Goal: Task Accomplishment & Management: Manage account settings

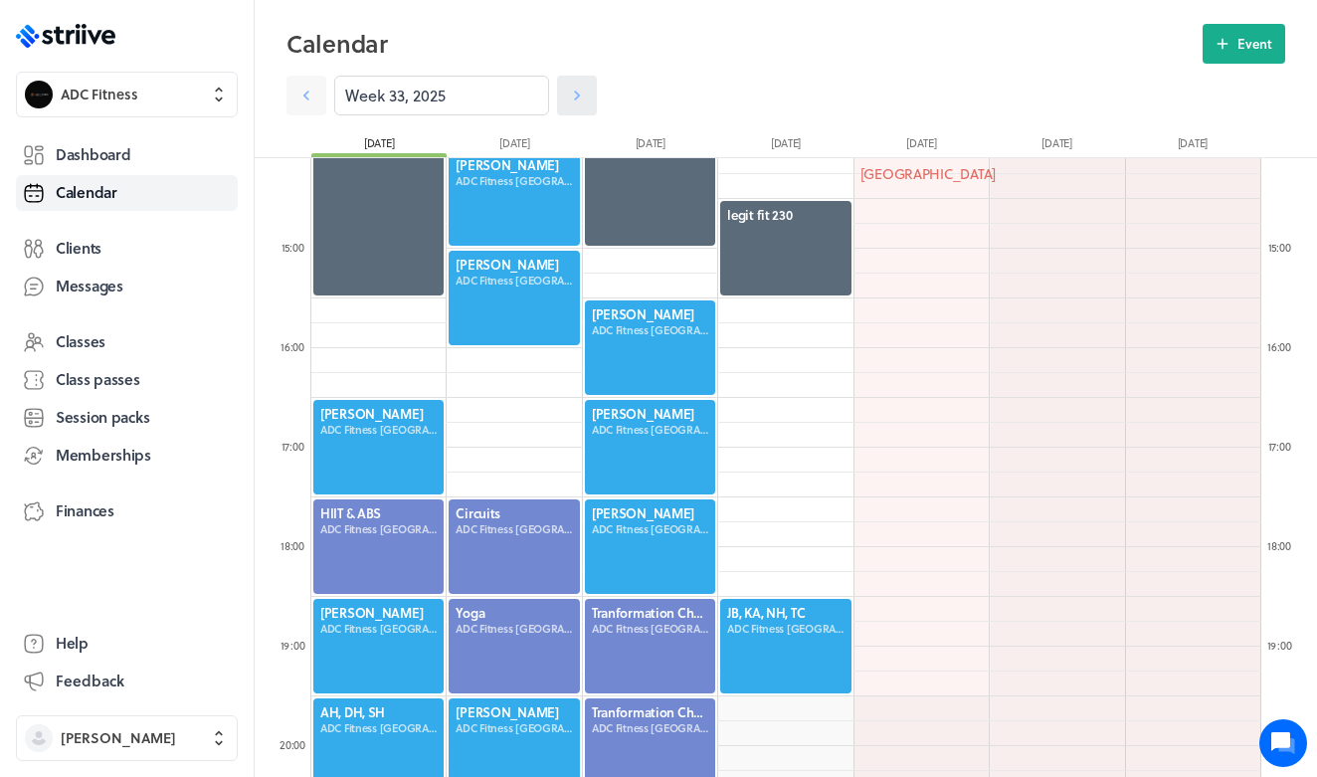
scroll to position [2387, 950]
click at [577, 94] on icon at bounding box center [577, 96] width 6 height 10
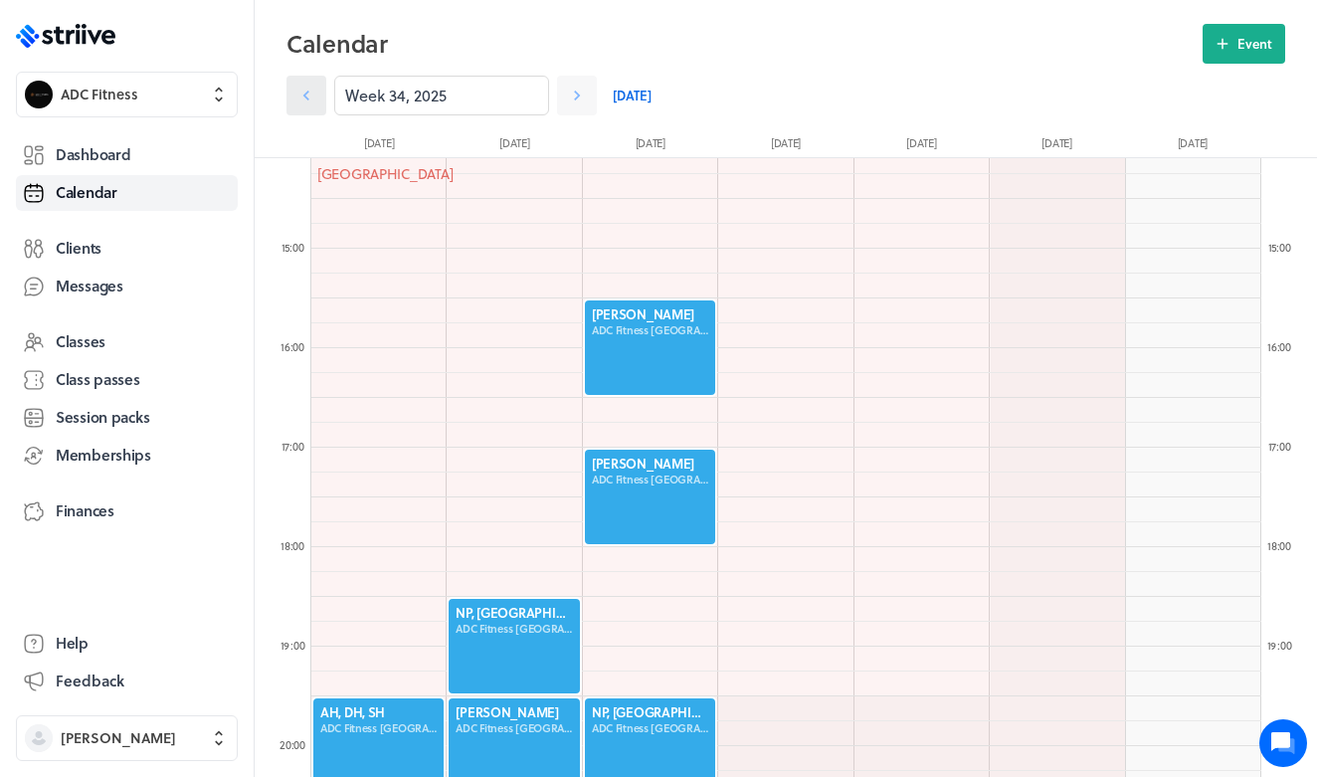
click at [304, 96] on icon at bounding box center [306, 96] width 6 height 10
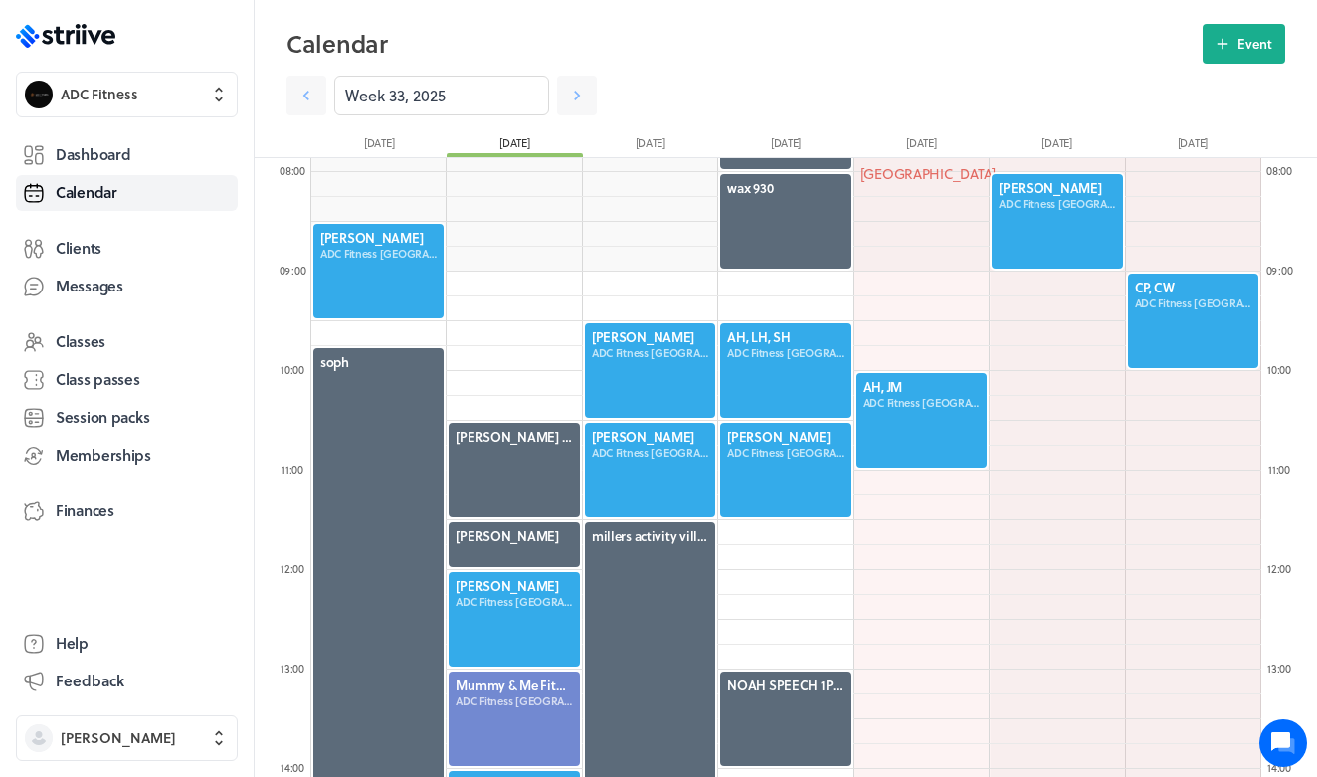
scroll to position [781, 0]
click at [379, 256] on div at bounding box center [378, 272] width 134 height 98
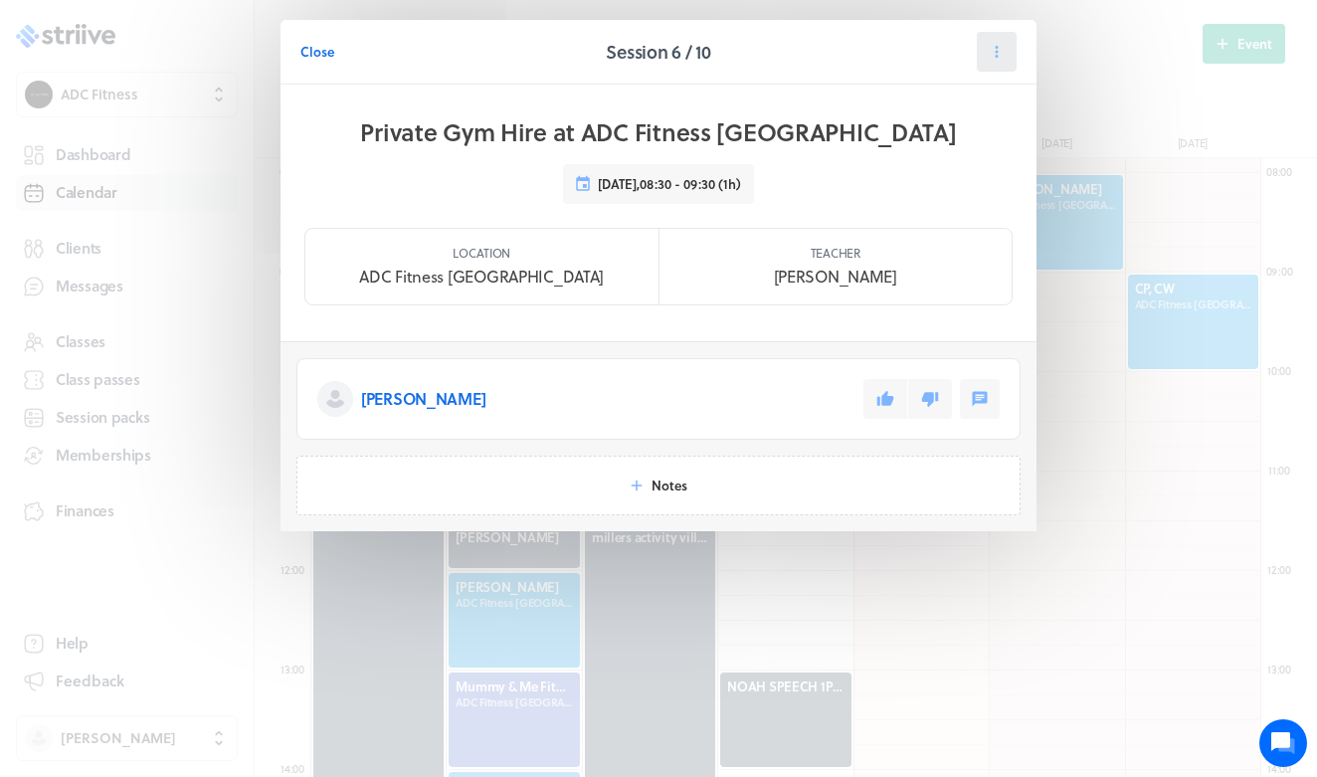
click at [992, 55] on icon at bounding box center [997, 52] width 18 height 18
click at [942, 138] on span "Reschedule" at bounding box center [949, 137] width 69 height 18
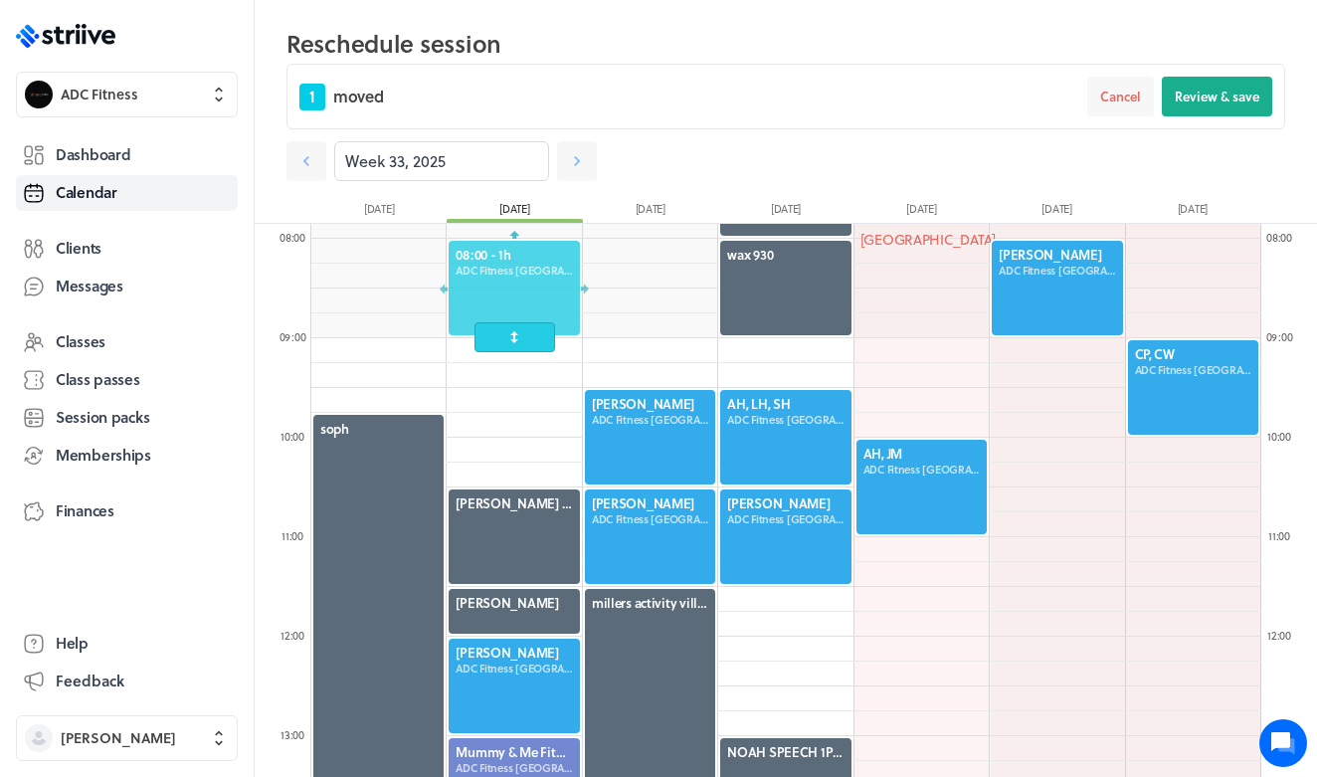
drag, startPoint x: 421, startPoint y: 335, endPoint x: 544, endPoint y: 299, distance: 128.4
click at [544, 300] on div at bounding box center [514, 288] width 134 height 98
click at [1189, 108] on button "Review & save" at bounding box center [1217, 97] width 110 height 40
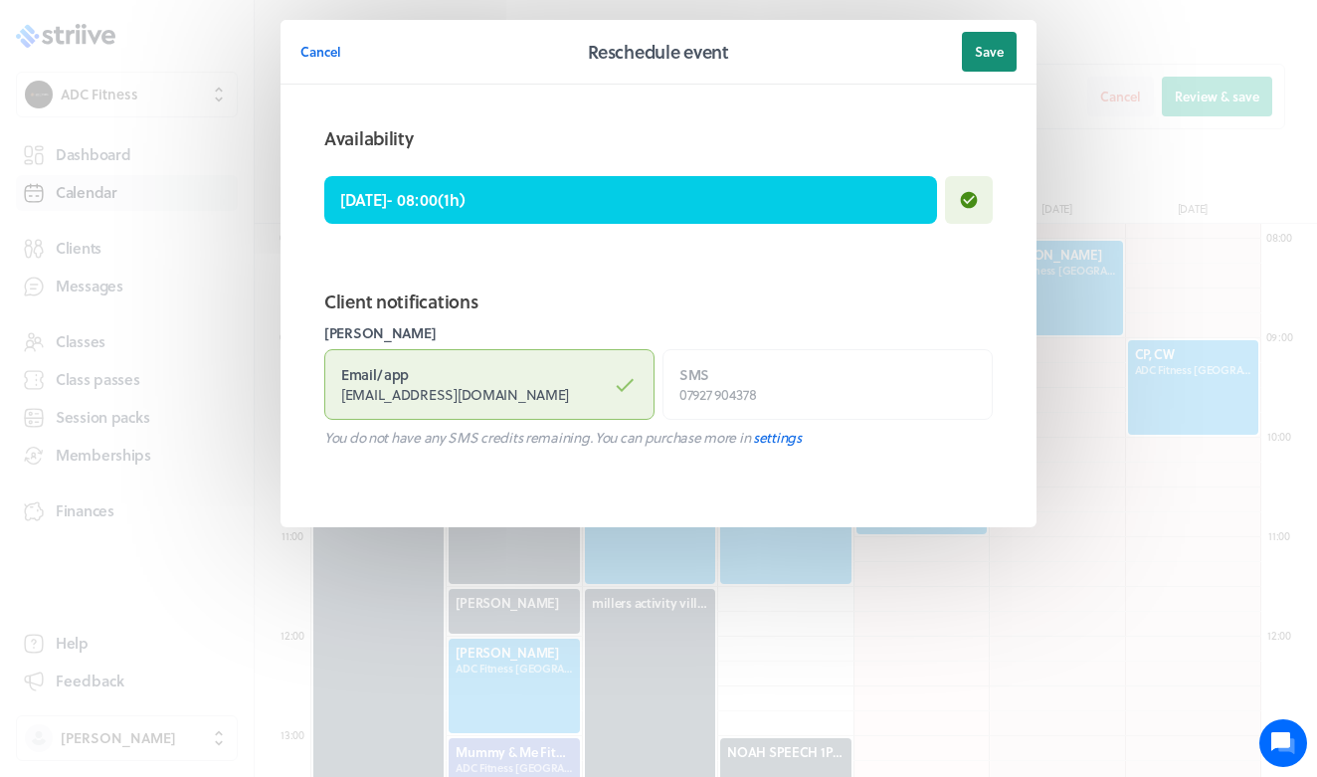
click at [989, 48] on span "Save" at bounding box center [989, 52] width 29 height 18
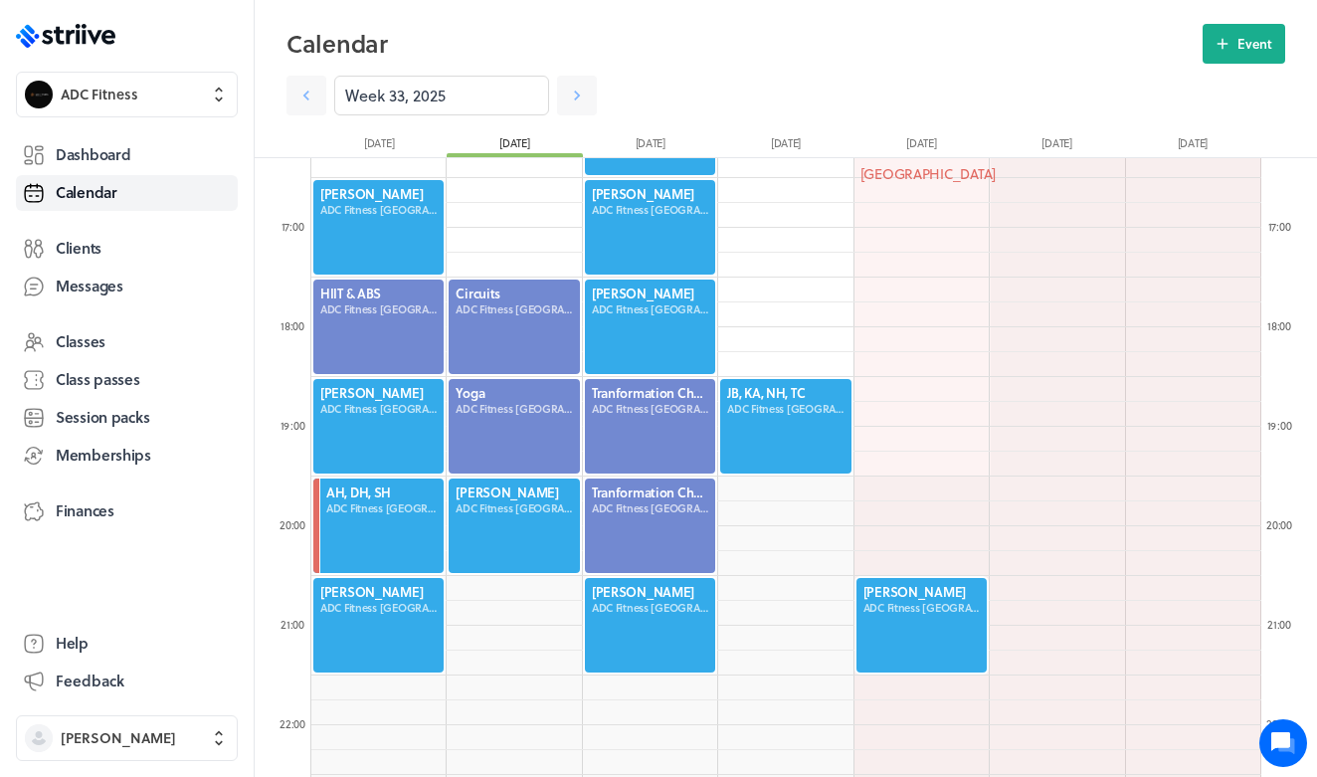
scroll to position [1606, 0]
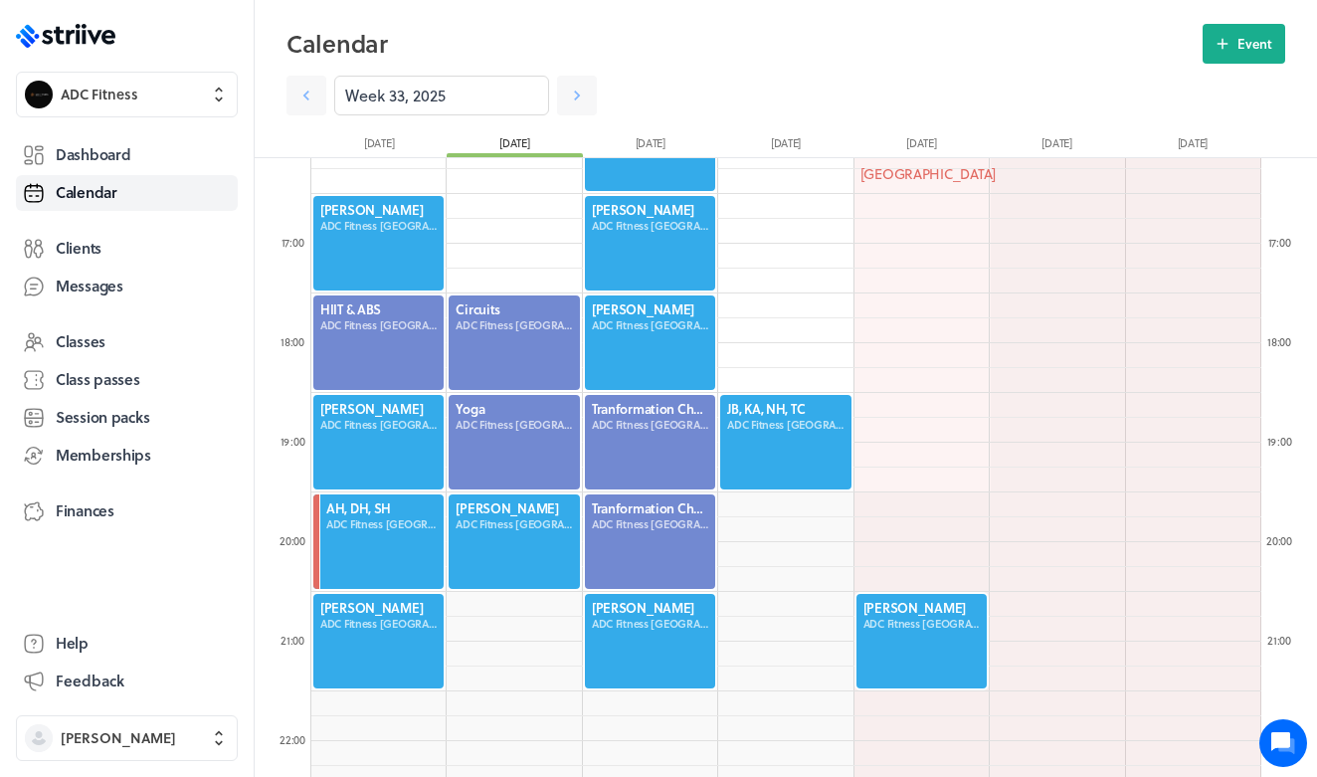
click at [386, 251] on div at bounding box center [378, 243] width 134 height 98
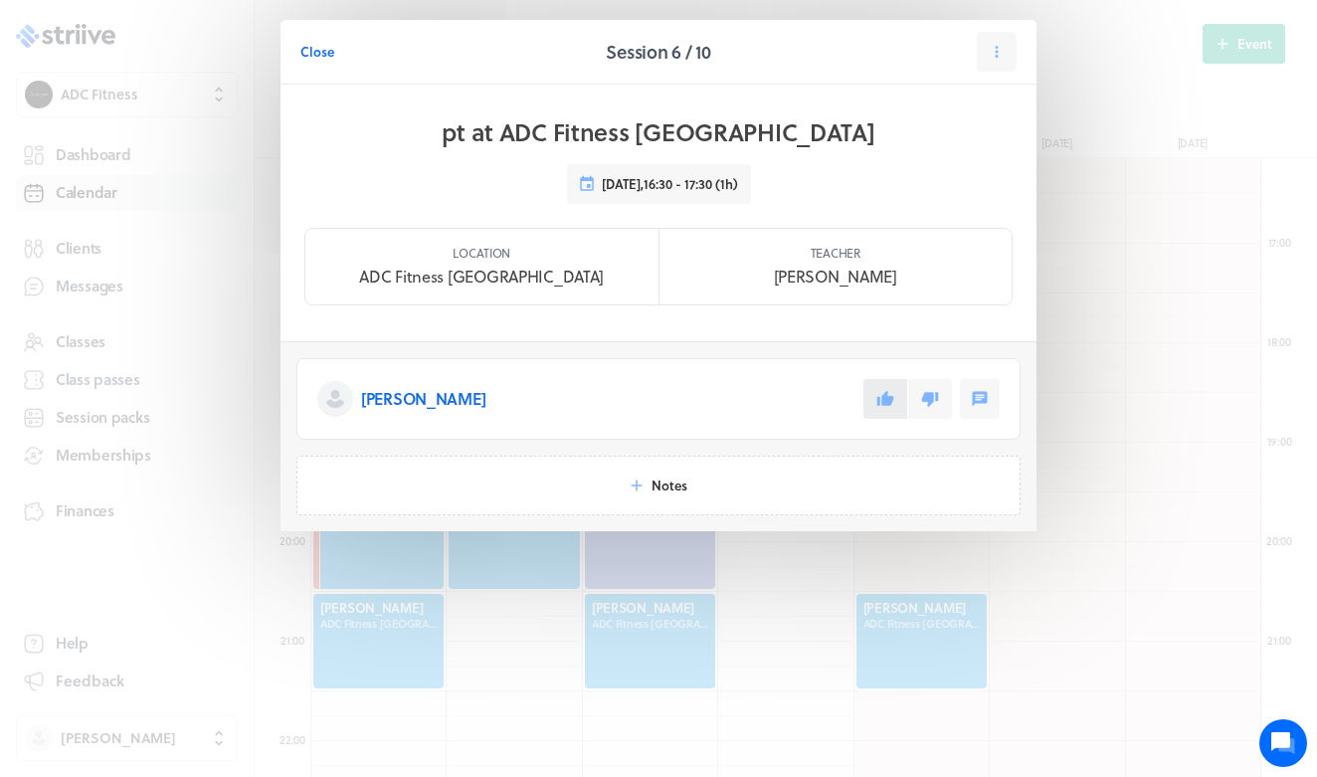
click at [893, 402] on icon at bounding box center [885, 399] width 18 height 18
click at [319, 66] on button "Close" at bounding box center [317, 52] width 34 height 40
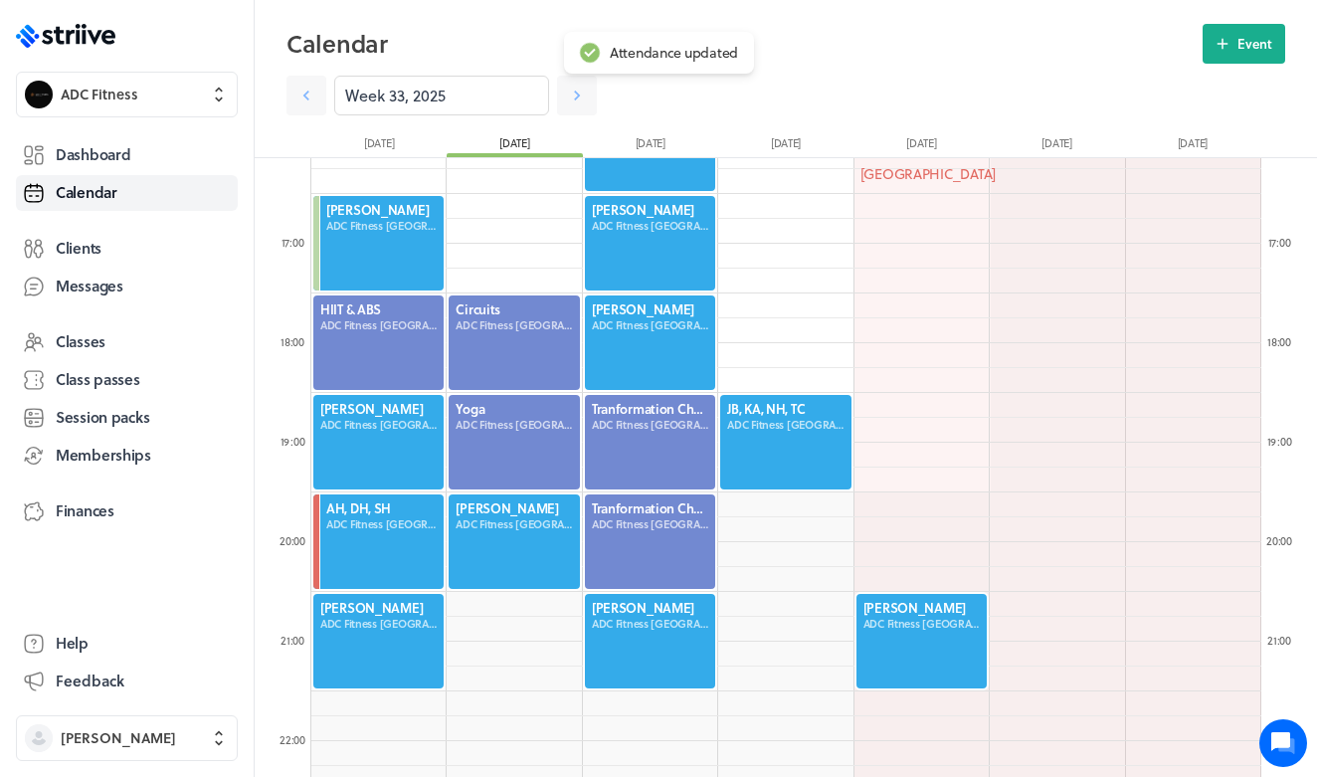
click at [360, 424] on div at bounding box center [378, 442] width 134 height 98
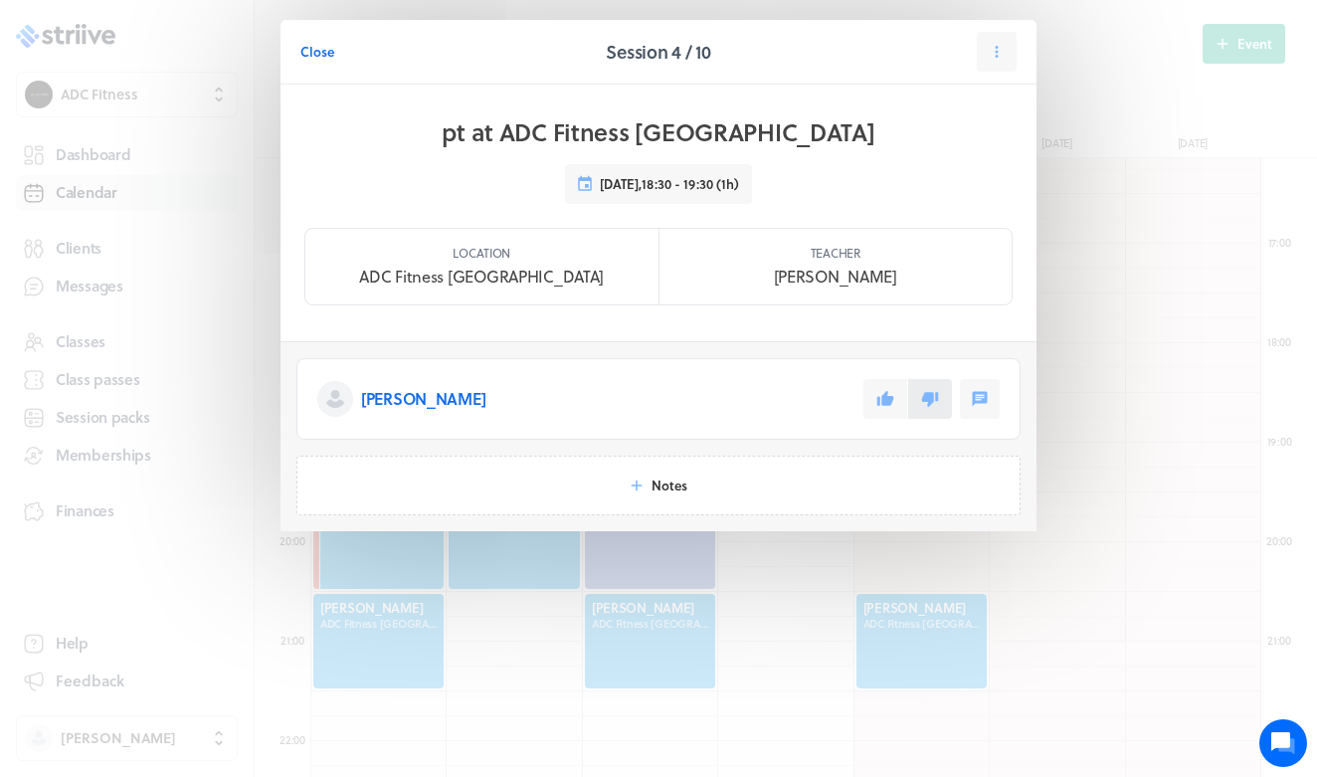
click at [931, 392] on icon at bounding box center [930, 399] width 18 height 18
click at [329, 48] on span "Close" at bounding box center [317, 52] width 34 height 18
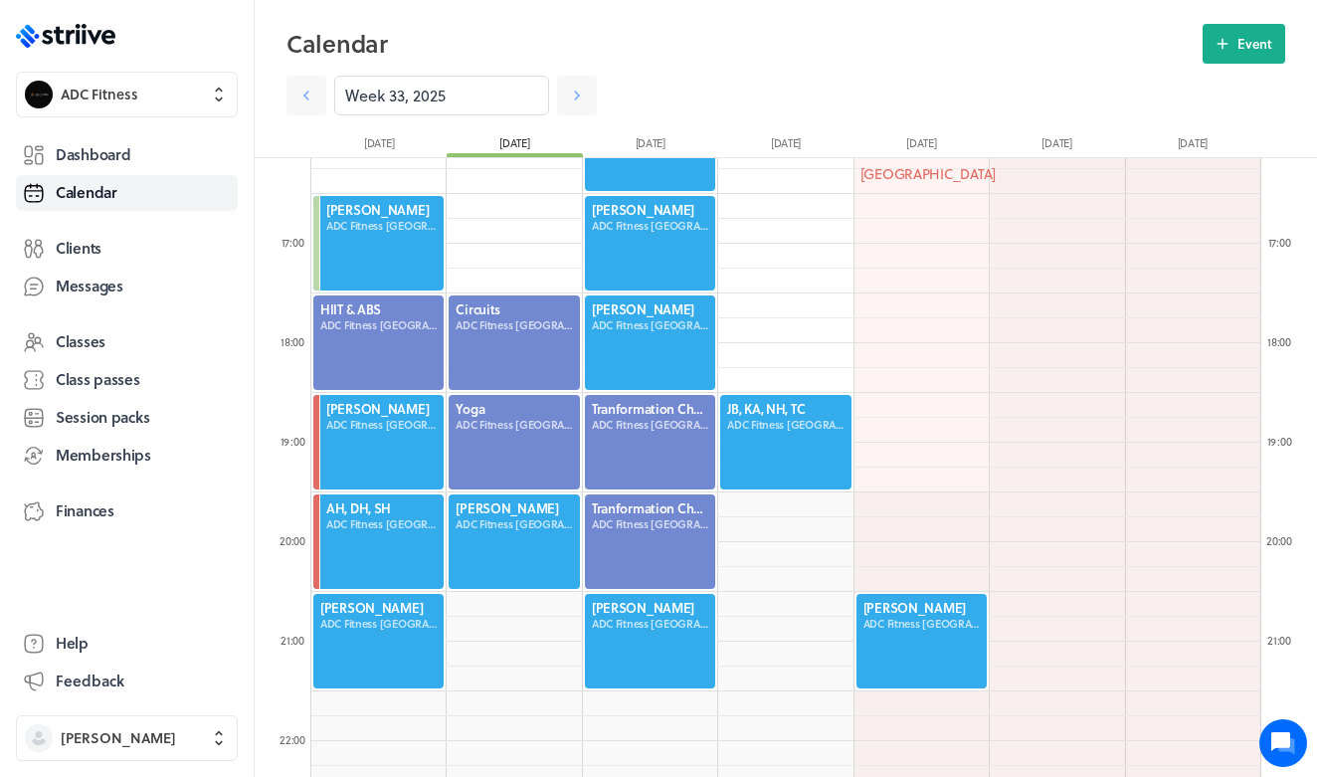
click at [368, 651] on div at bounding box center [378, 641] width 134 height 98
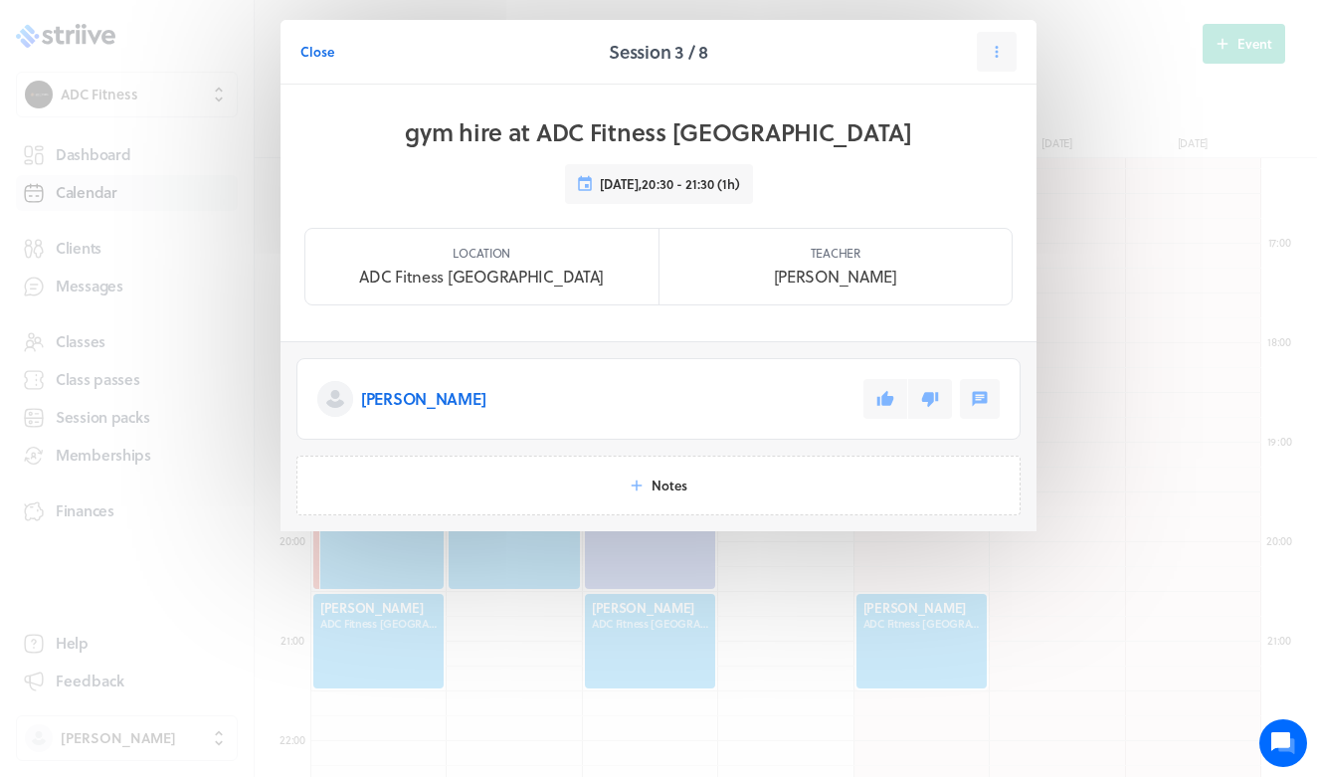
drag, startPoint x: 916, startPoint y: 395, endPoint x: 871, endPoint y: 347, distance: 65.4
click at [868, 343] on section "[PERSON_NAME]" at bounding box center [659, 390] width 756 height 98
click at [877, 411] on button at bounding box center [885, 399] width 44 height 40
click at [313, 46] on span "Close" at bounding box center [317, 52] width 34 height 18
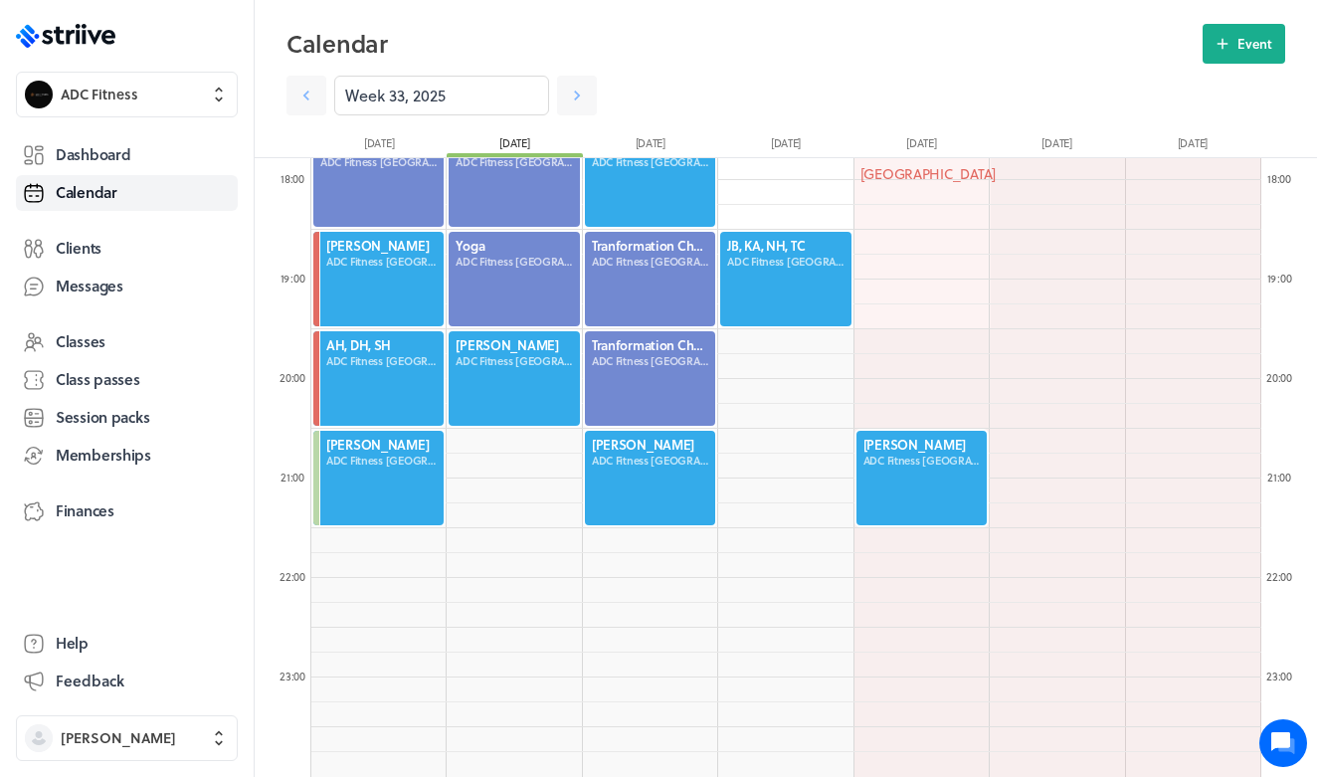
scroll to position [1769, 0]
click at [816, 309] on div at bounding box center [785, 279] width 134 height 98
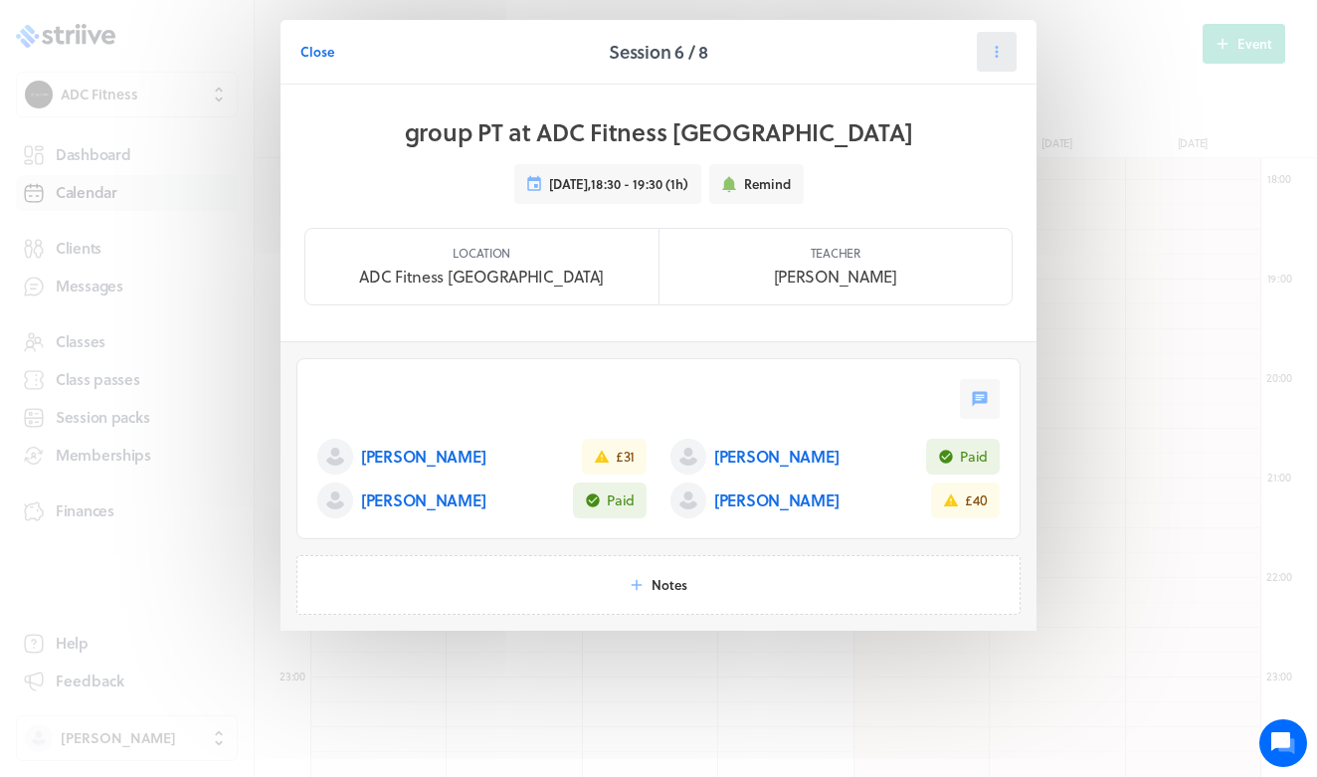
click at [996, 65] on button at bounding box center [997, 52] width 40 height 40
click at [934, 177] on span "Cancel" at bounding box center [935, 173] width 41 height 18
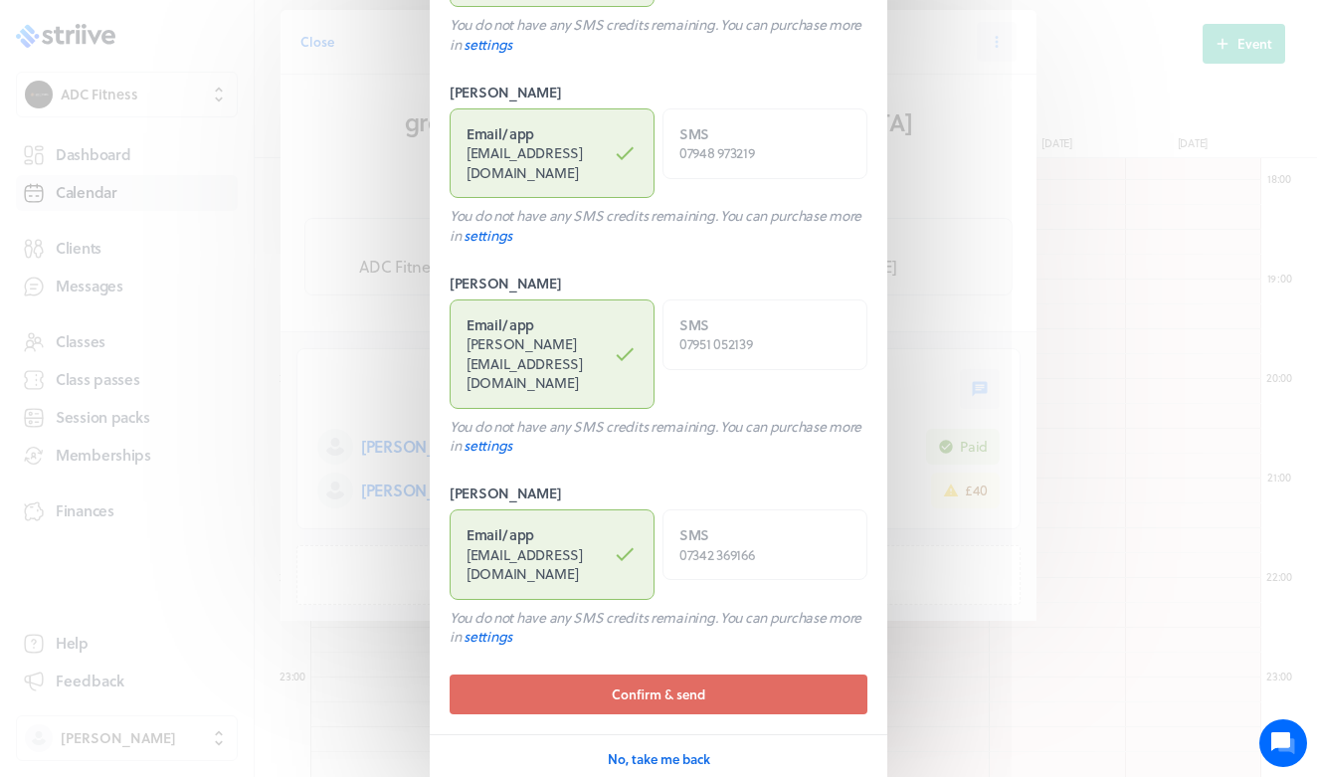
scroll to position [421, 0]
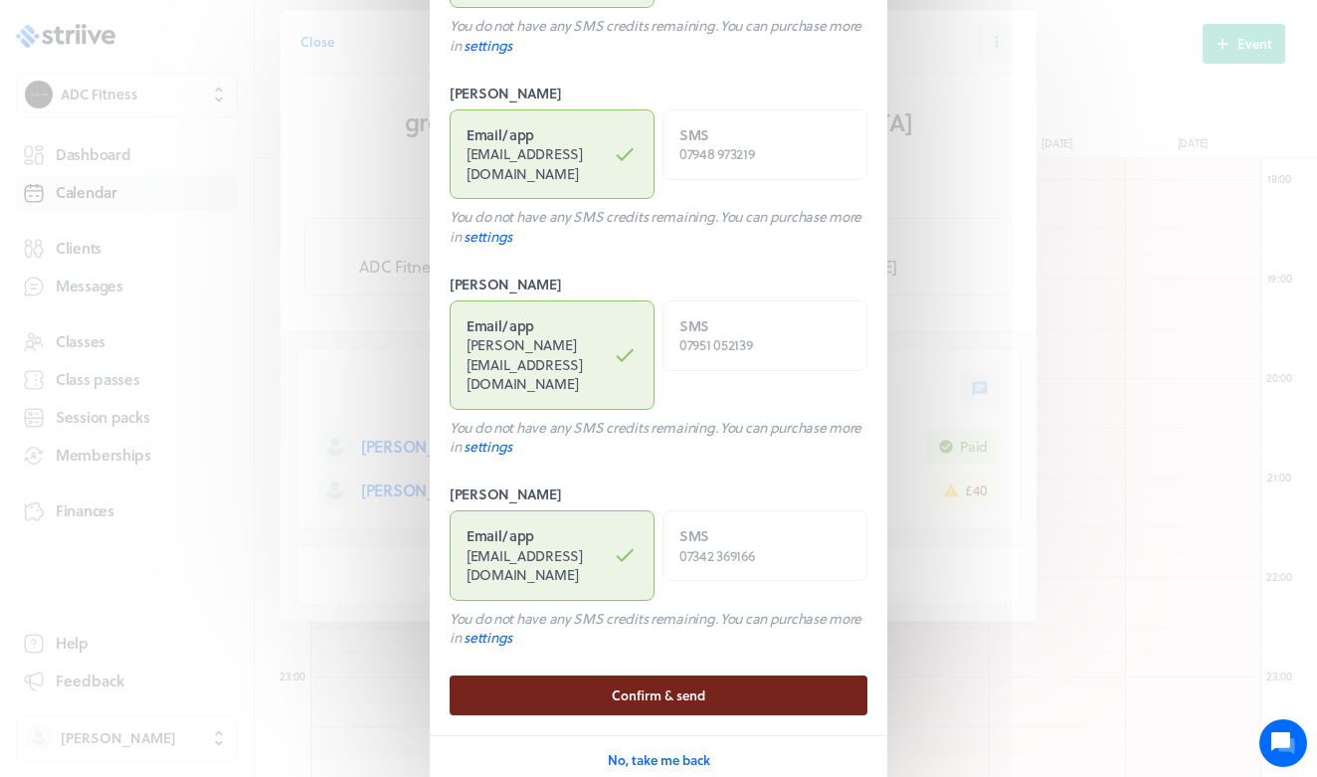
click at [677, 686] on span "Confirm & send" at bounding box center [659, 695] width 94 height 18
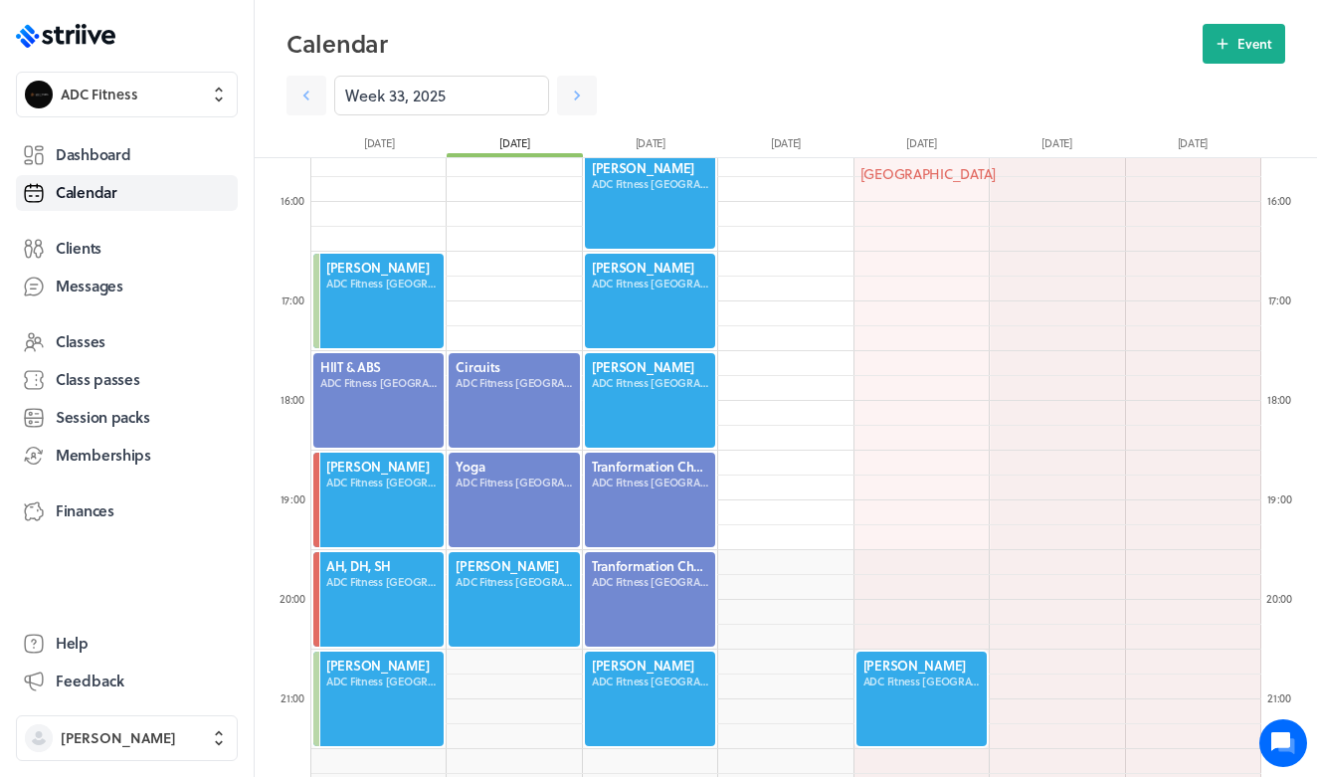
scroll to position [1551, 0]
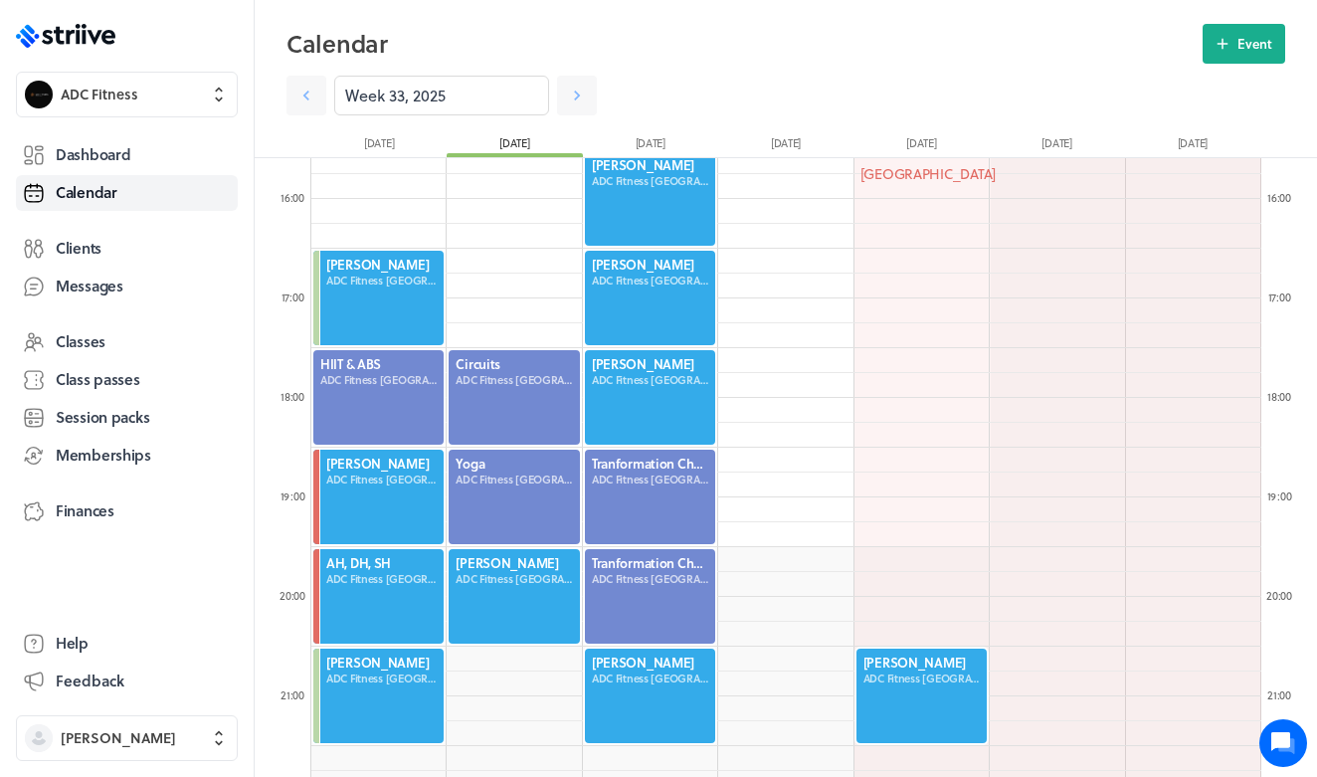
click at [514, 395] on div at bounding box center [514, 397] width 134 height 98
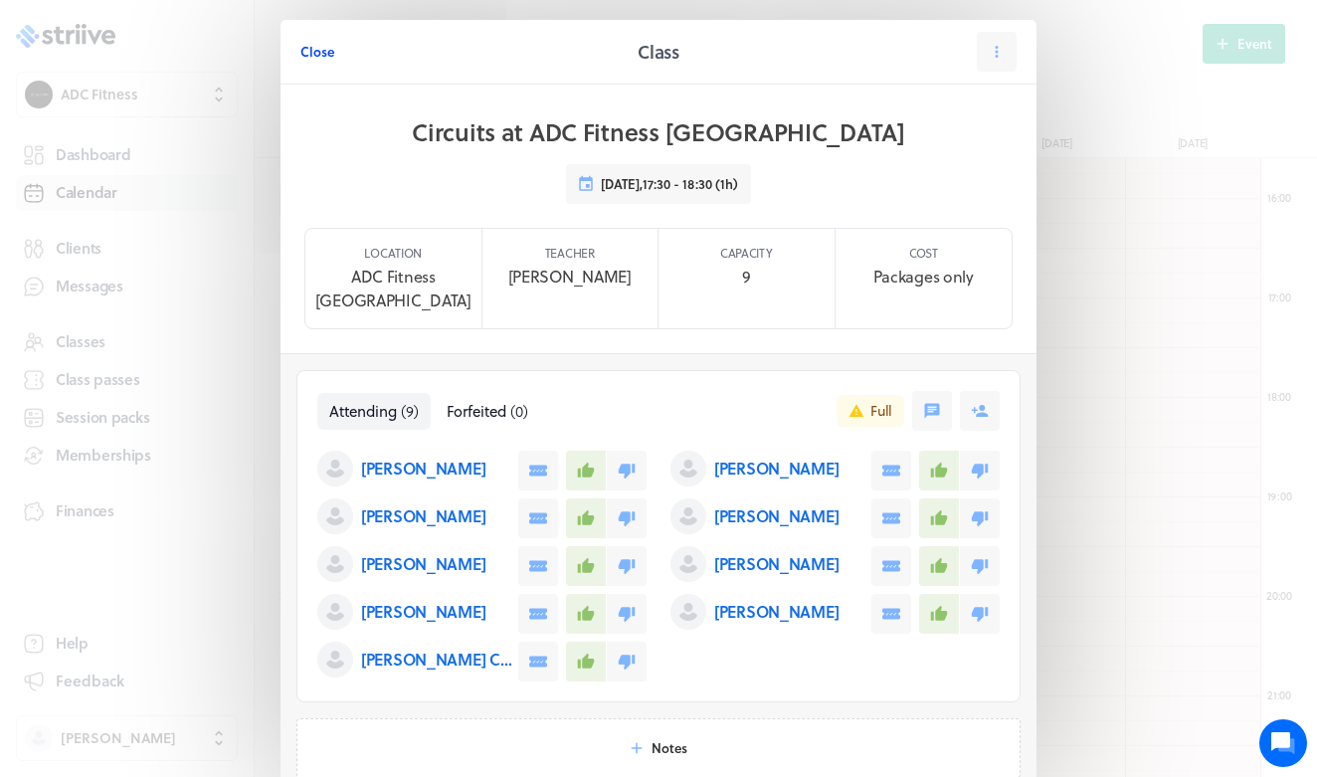
click at [315, 61] on button "Close" at bounding box center [317, 52] width 34 height 40
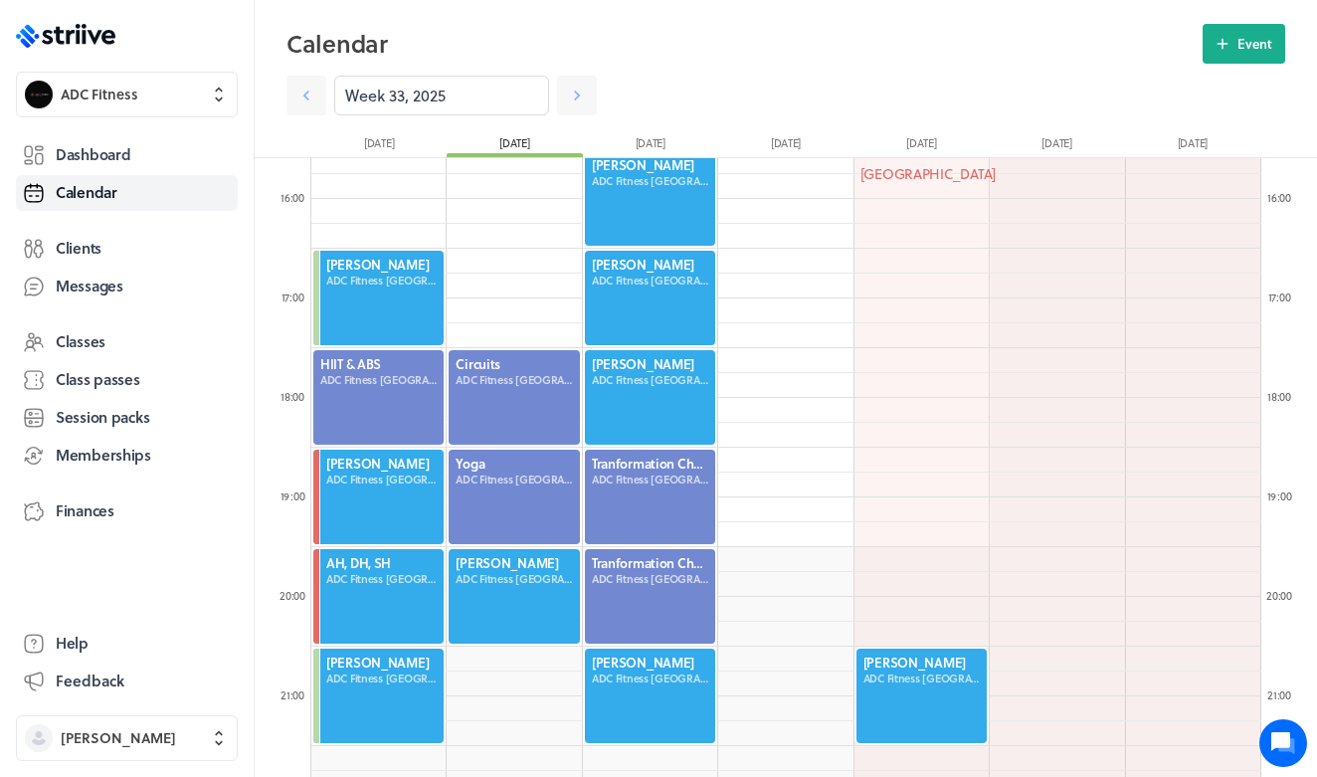
click at [630, 580] on div at bounding box center [650, 596] width 134 height 98
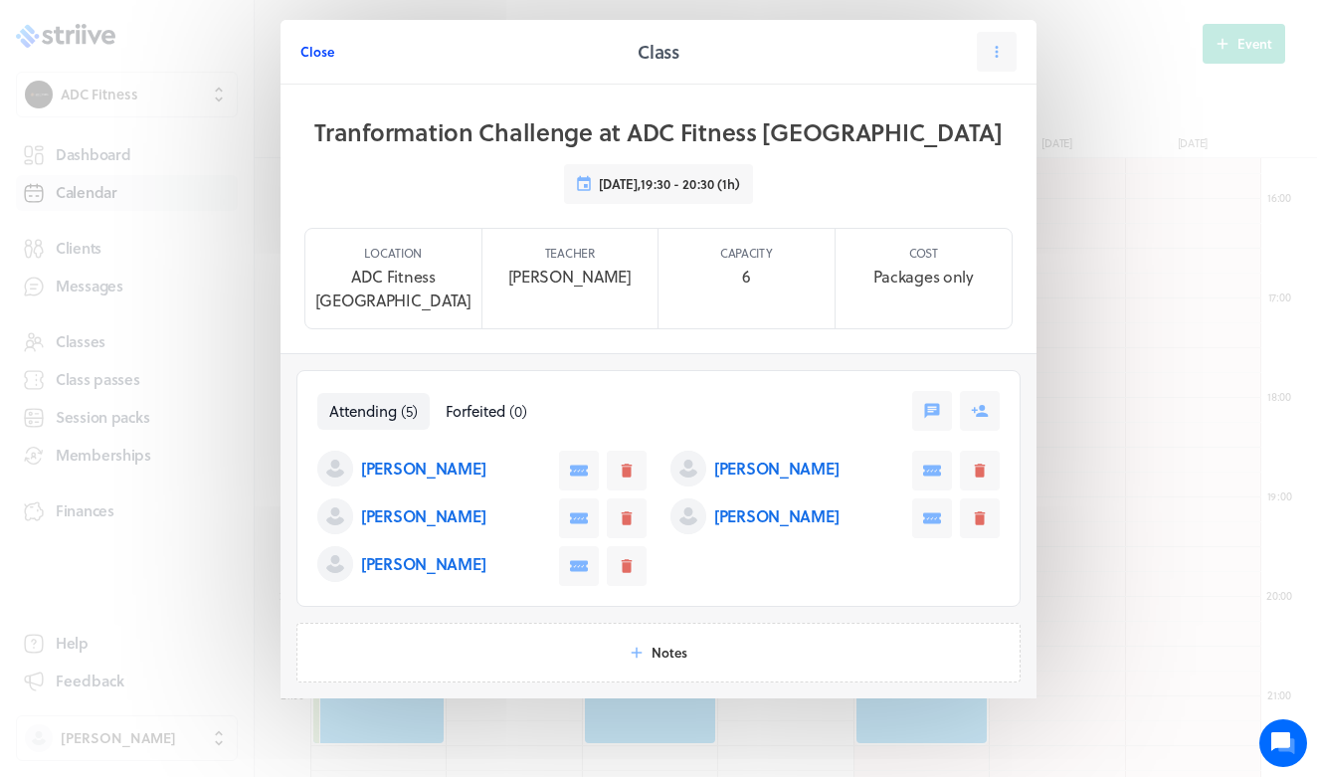
click at [318, 55] on span "Close" at bounding box center [317, 52] width 34 height 18
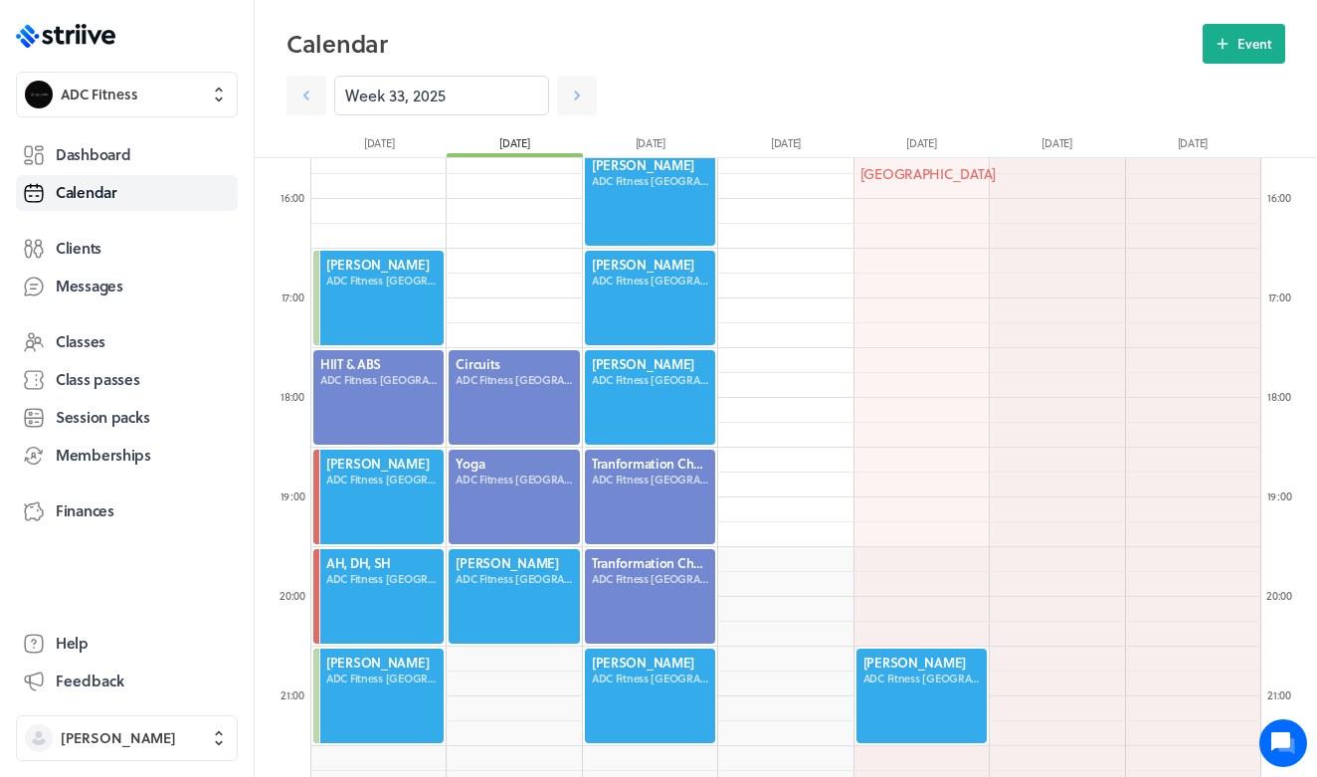
click at [628, 483] on div at bounding box center [650, 497] width 134 height 98
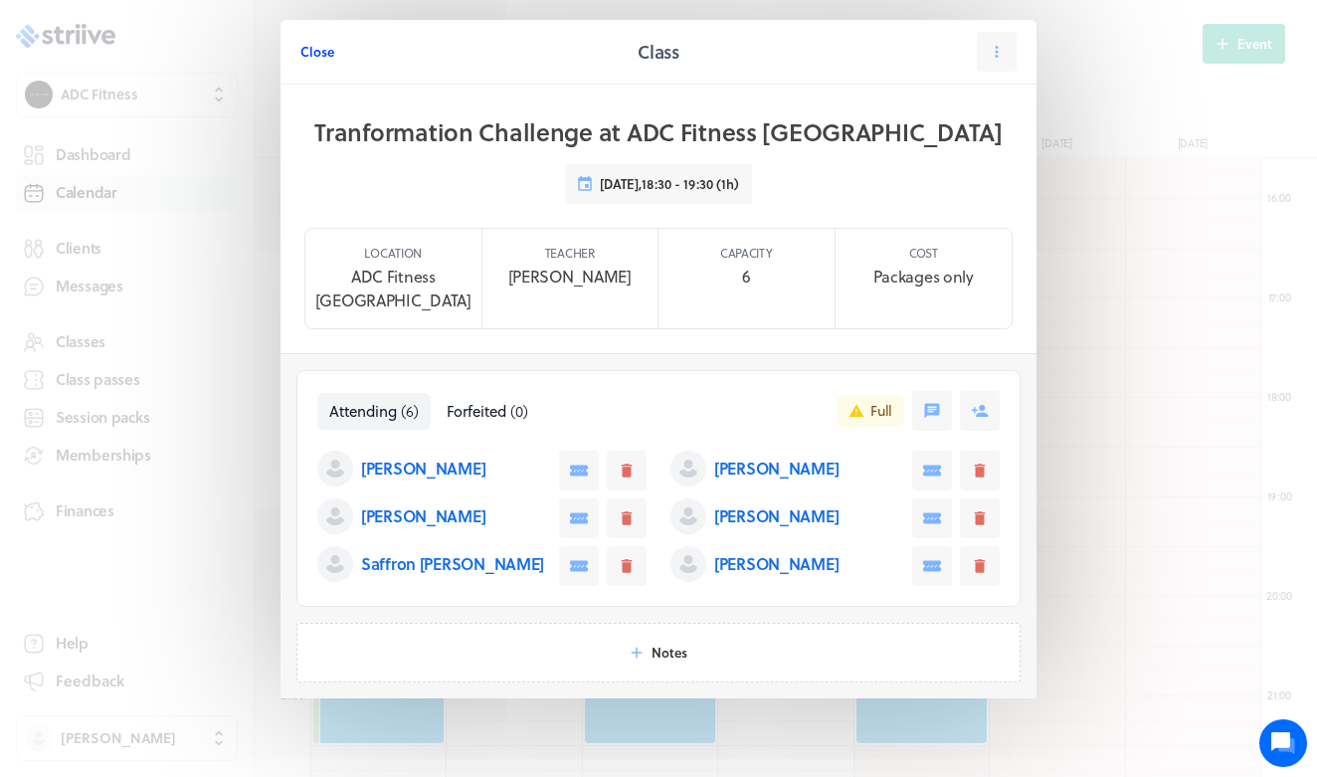
click at [314, 52] on span "Close" at bounding box center [317, 52] width 34 height 18
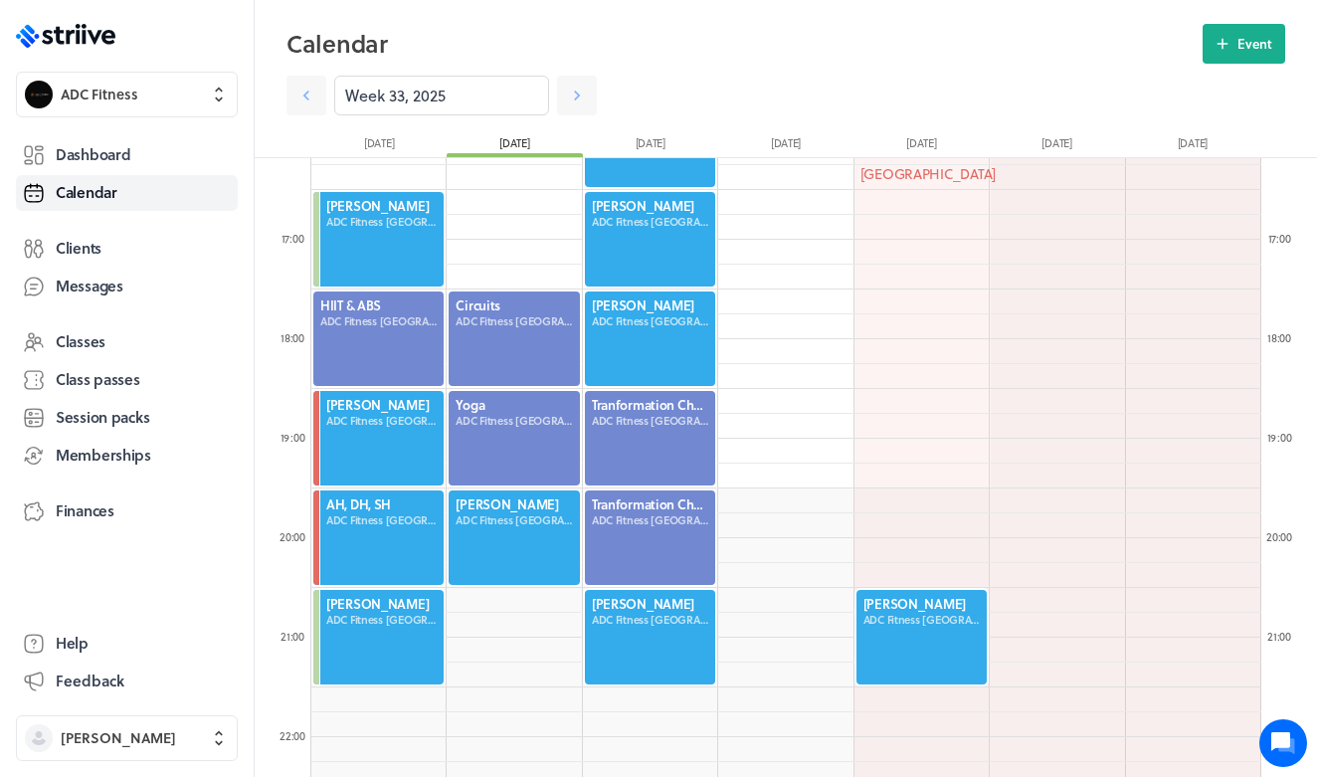
scroll to position [1611, 0]
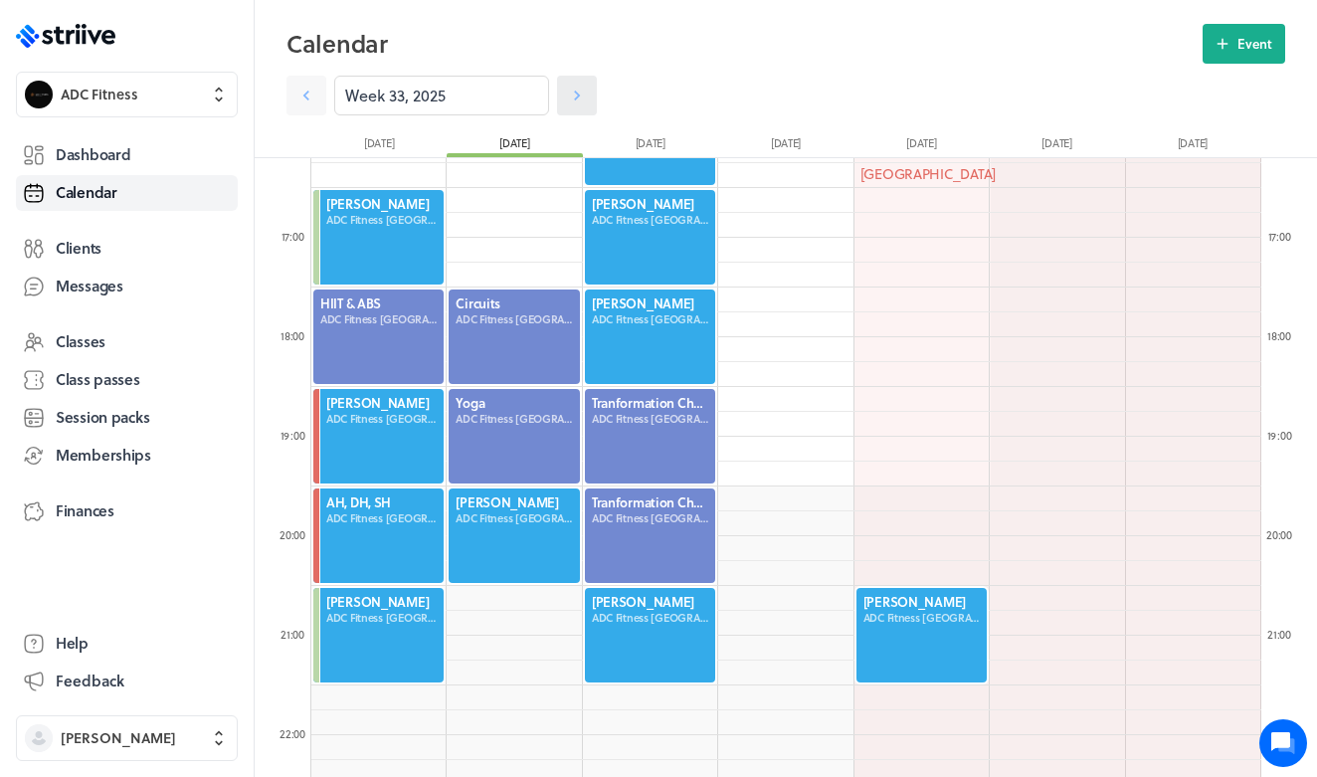
click at [585, 106] on link at bounding box center [577, 96] width 40 height 40
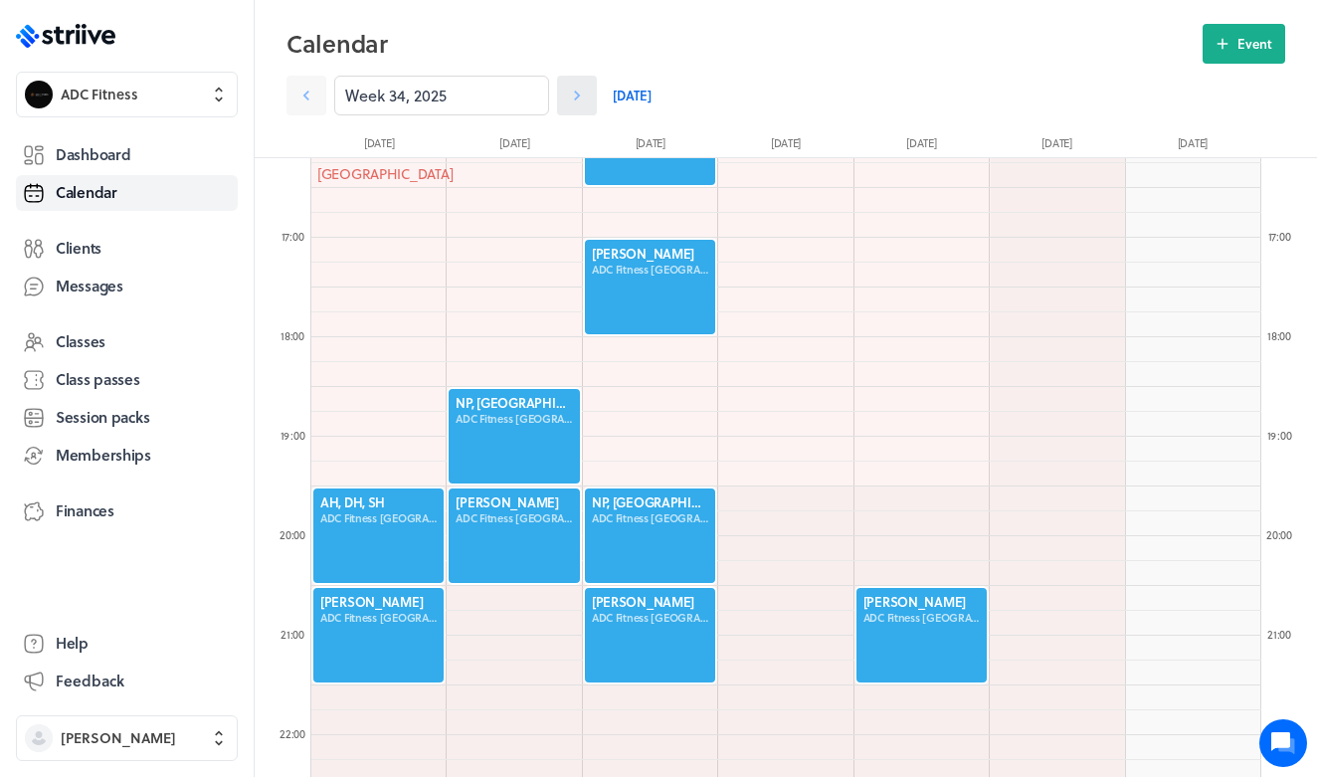
click at [585, 105] on link at bounding box center [577, 96] width 40 height 40
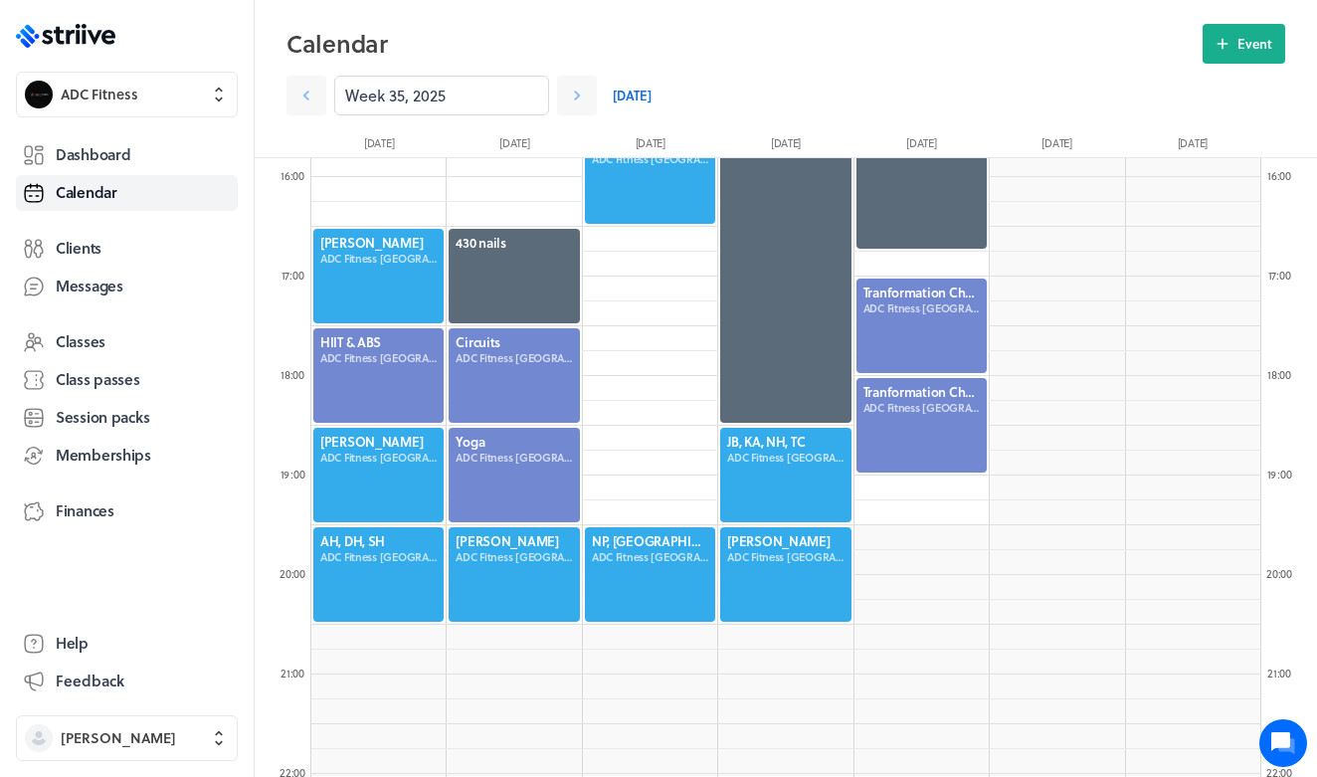
scroll to position [1661, 0]
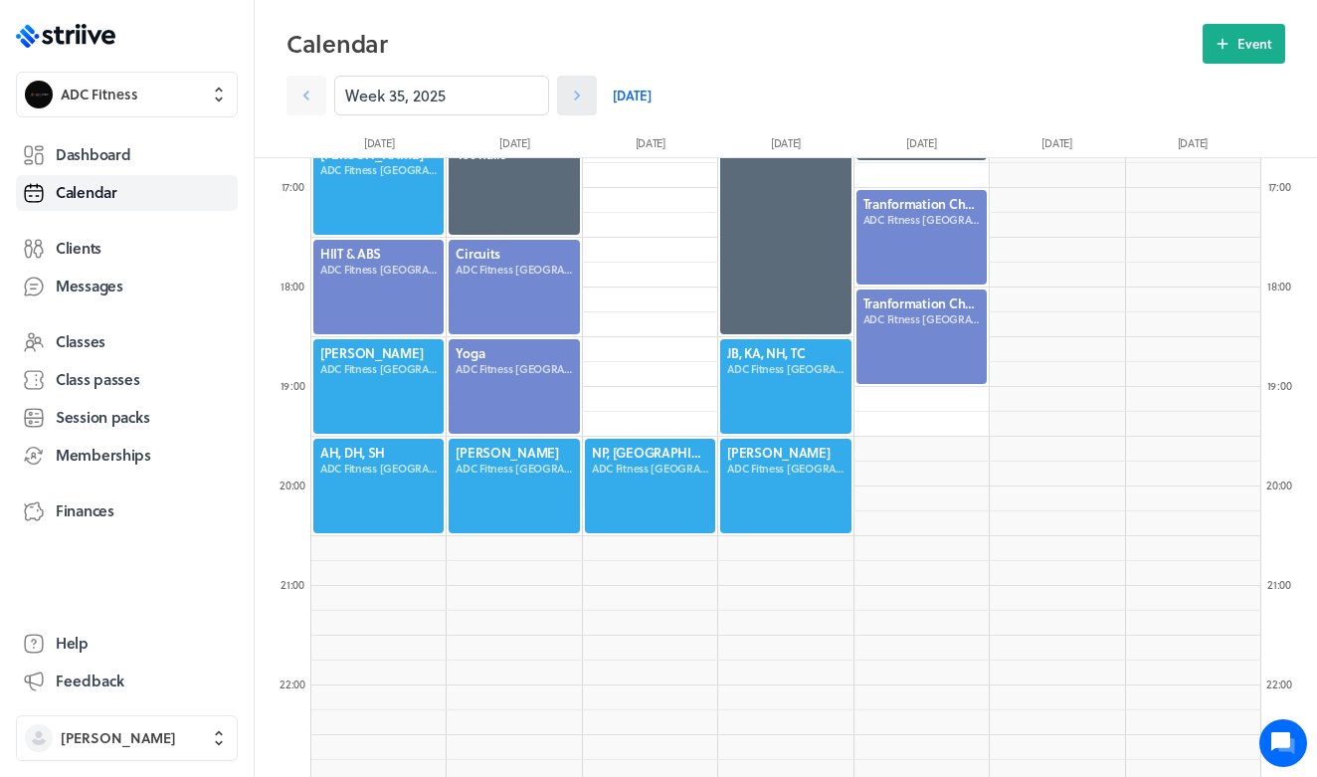
click at [568, 92] on icon at bounding box center [577, 96] width 20 height 20
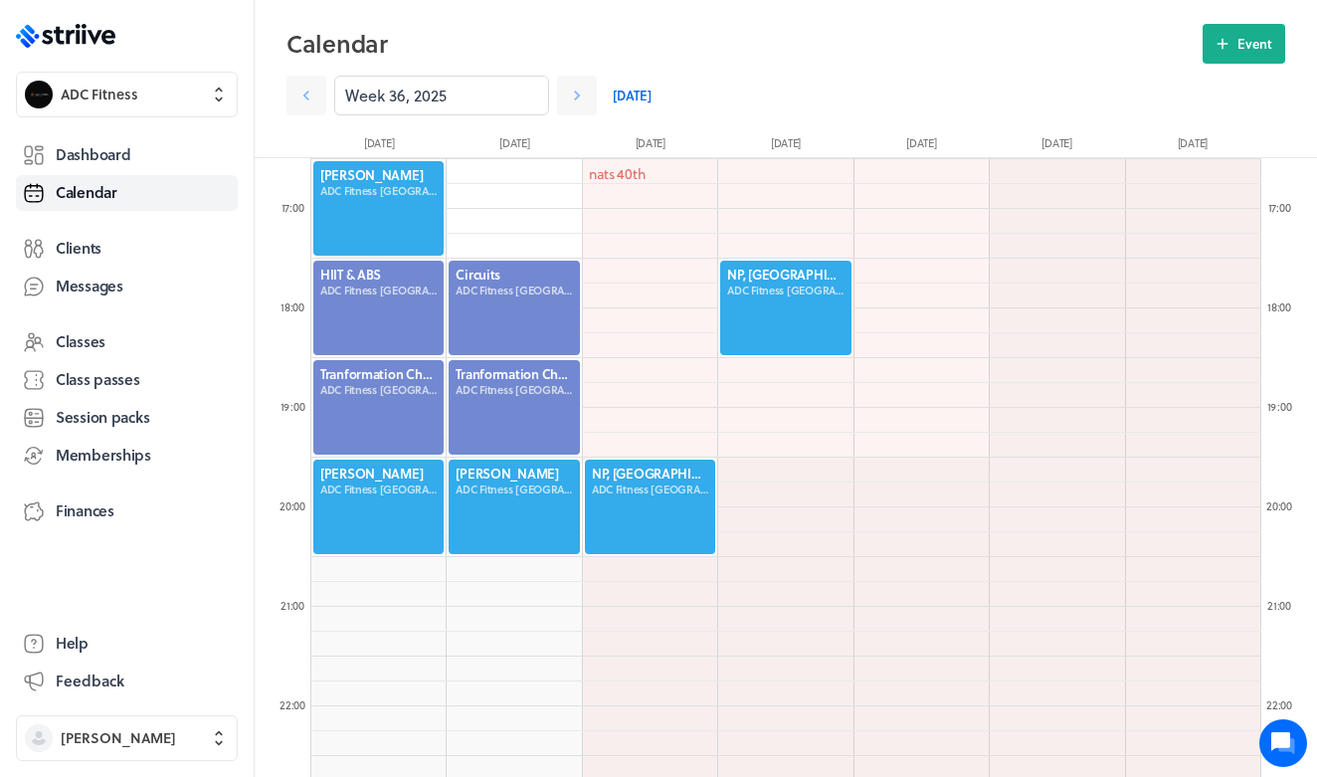
scroll to position [1635, 0]
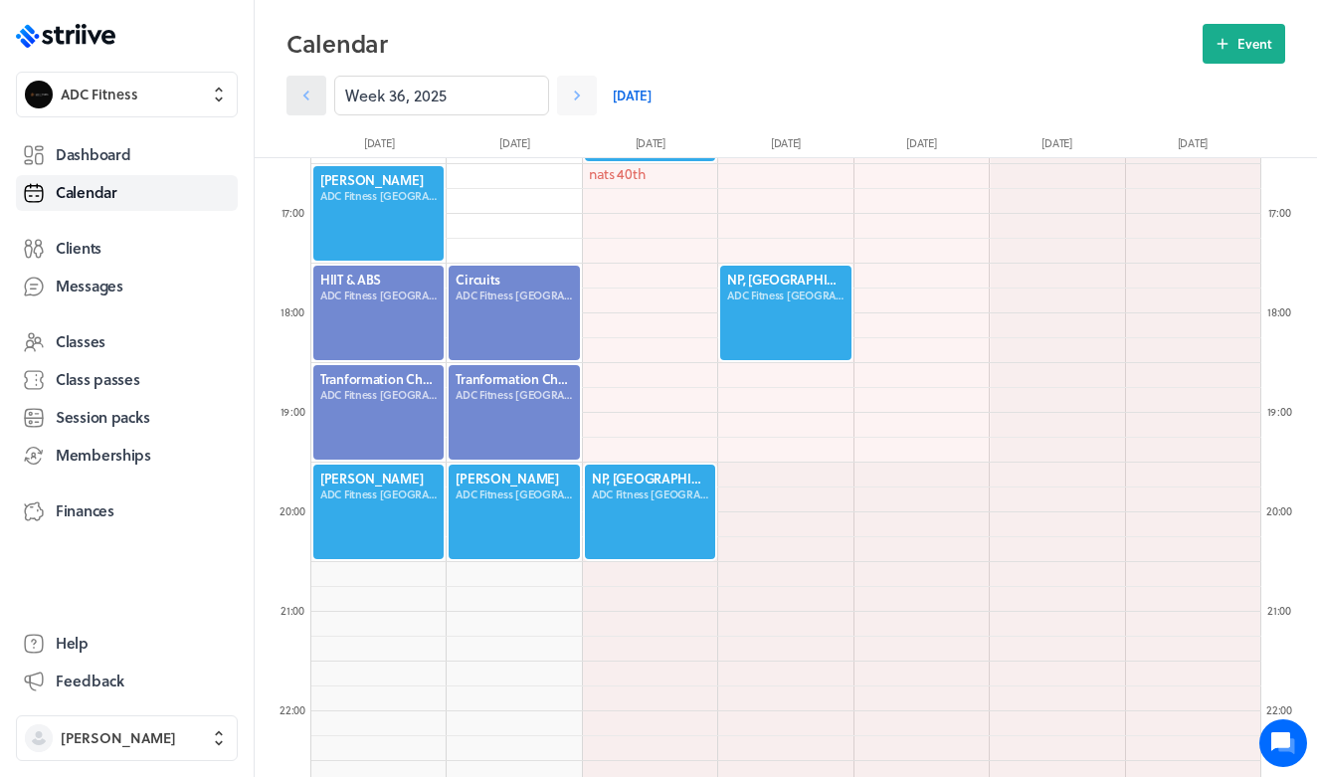
click at [313, 97] on icon at bounding box center [306, 96] width 20 height 20
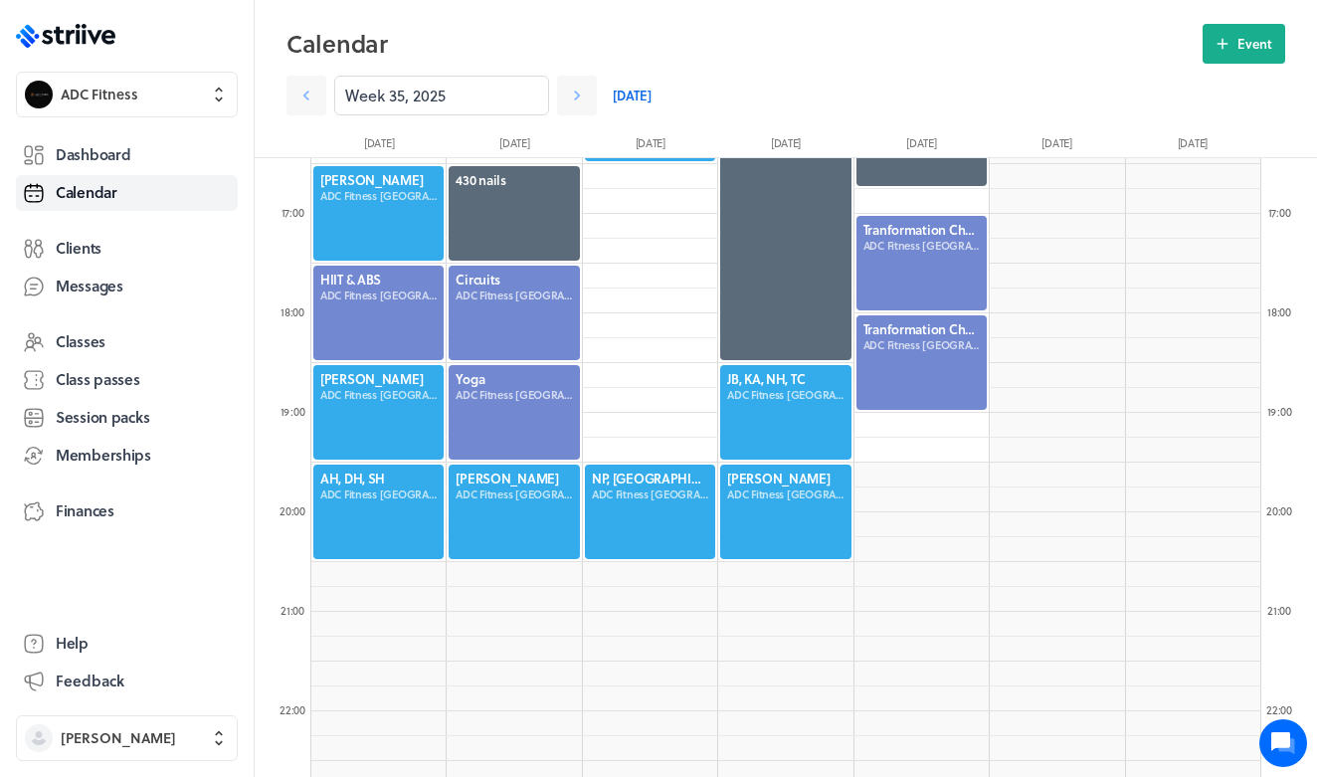
click at [502, 396] on div at bounding box center [514, 412] width 134 height 98
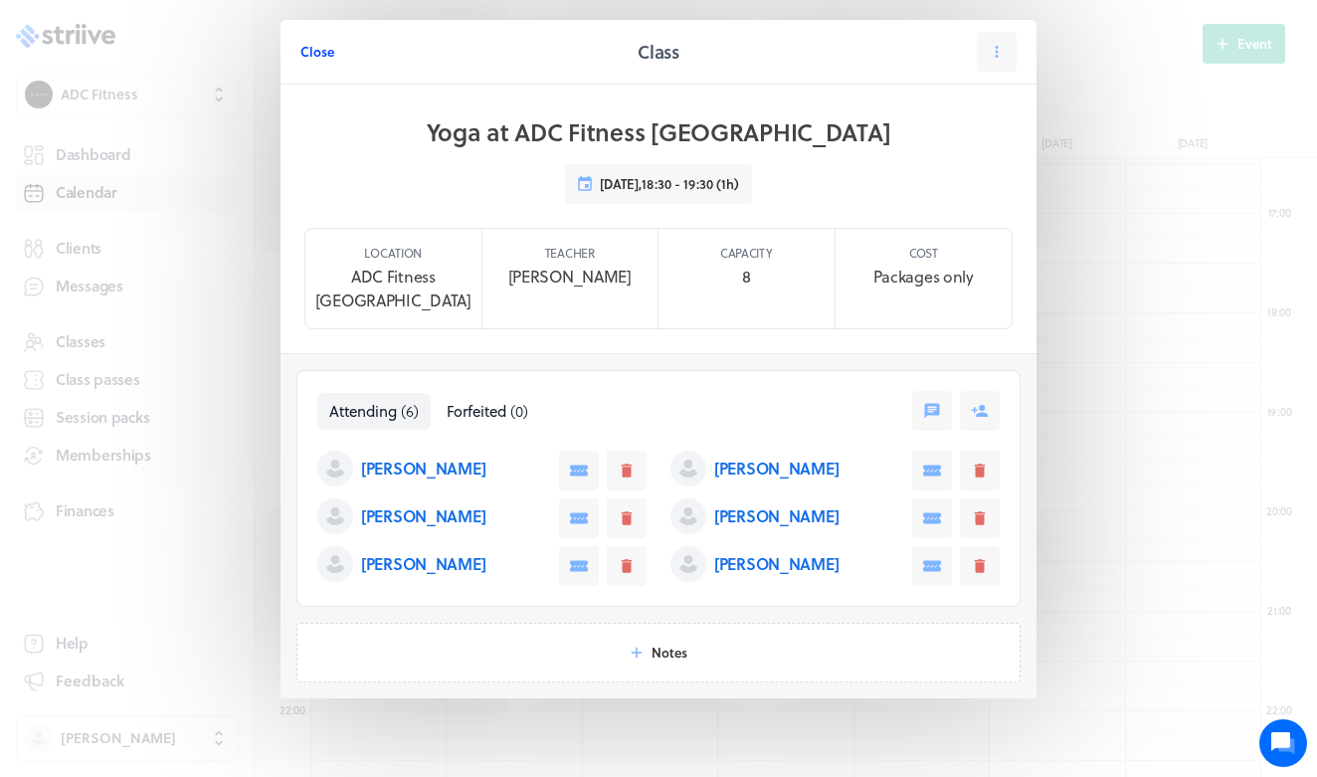
click at [320, 55] on span "Close" at bounding box center [317, 52] width 34 height 18
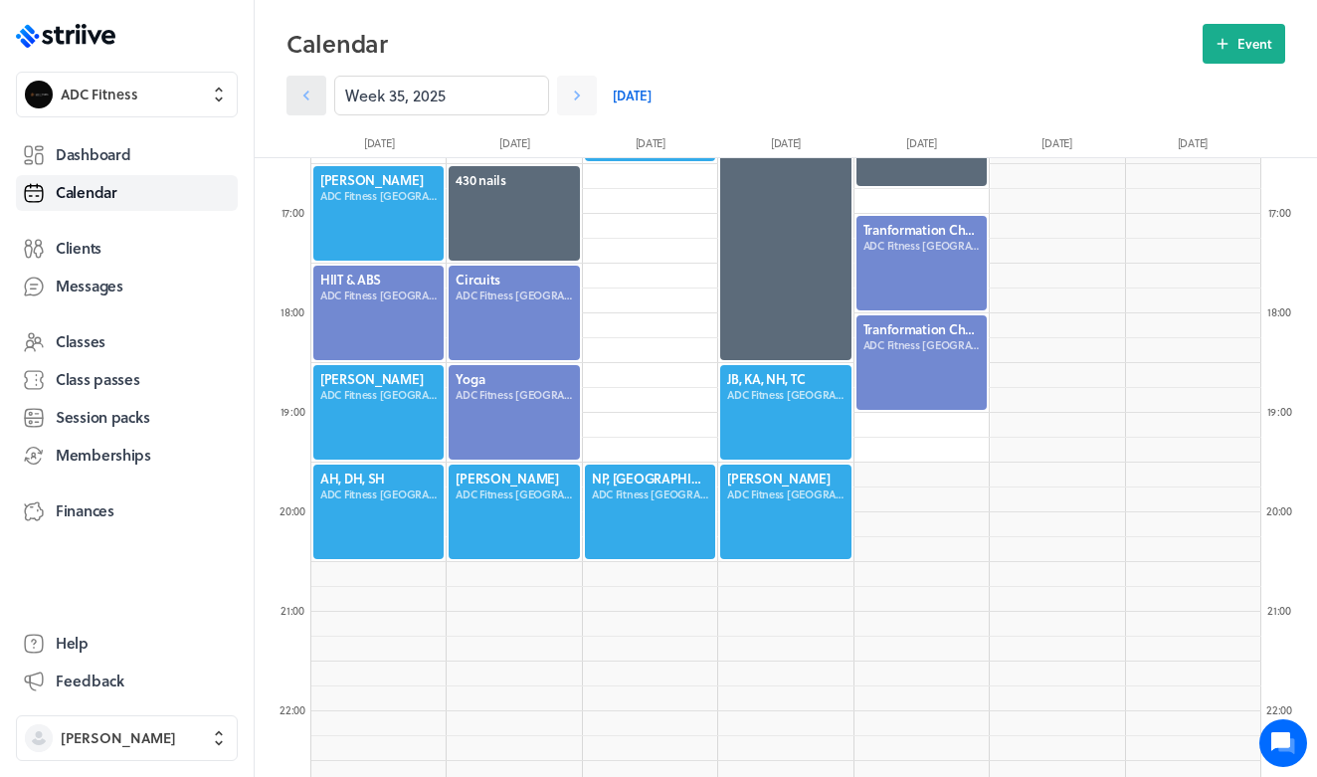
click at [316, 92] on link at bounding box center [306, 96] width 40 height 40
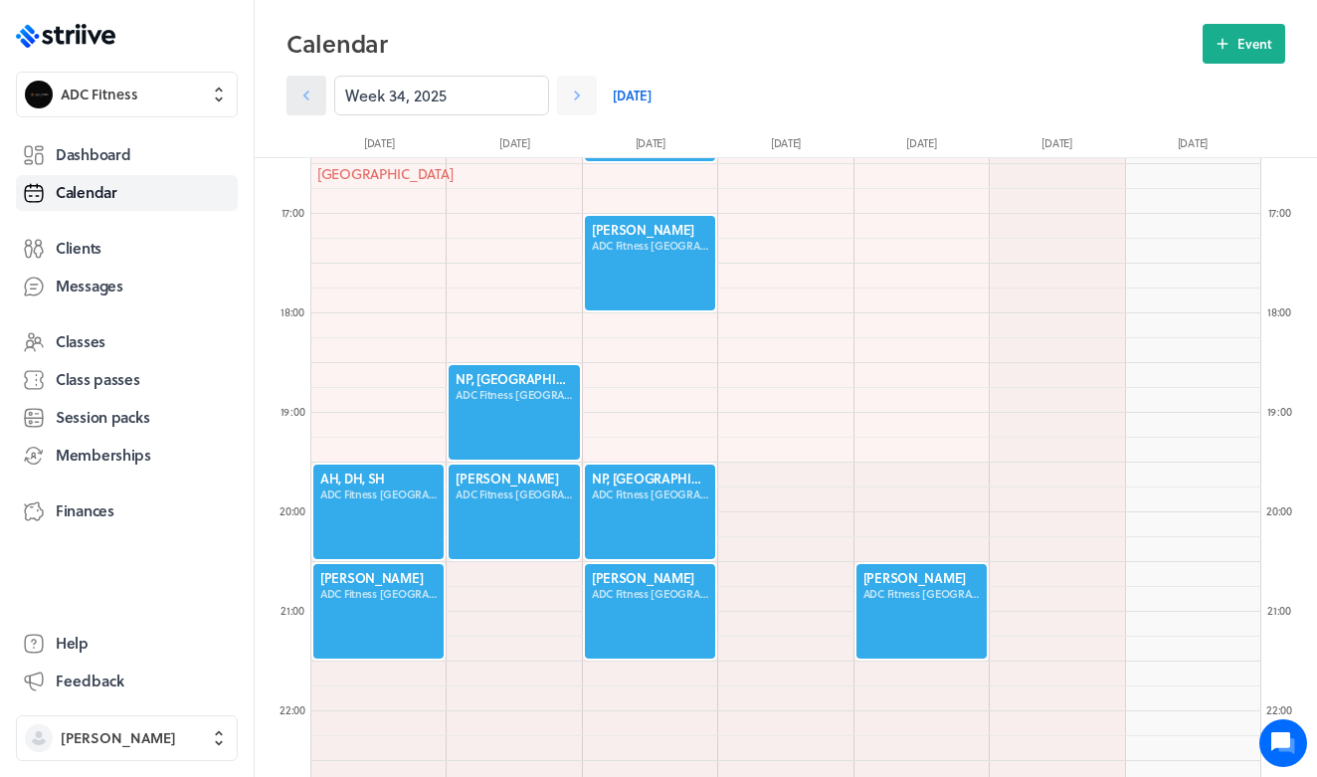
click at [315, 102] on icon at bounding box center [306, 96] width 20 height 20
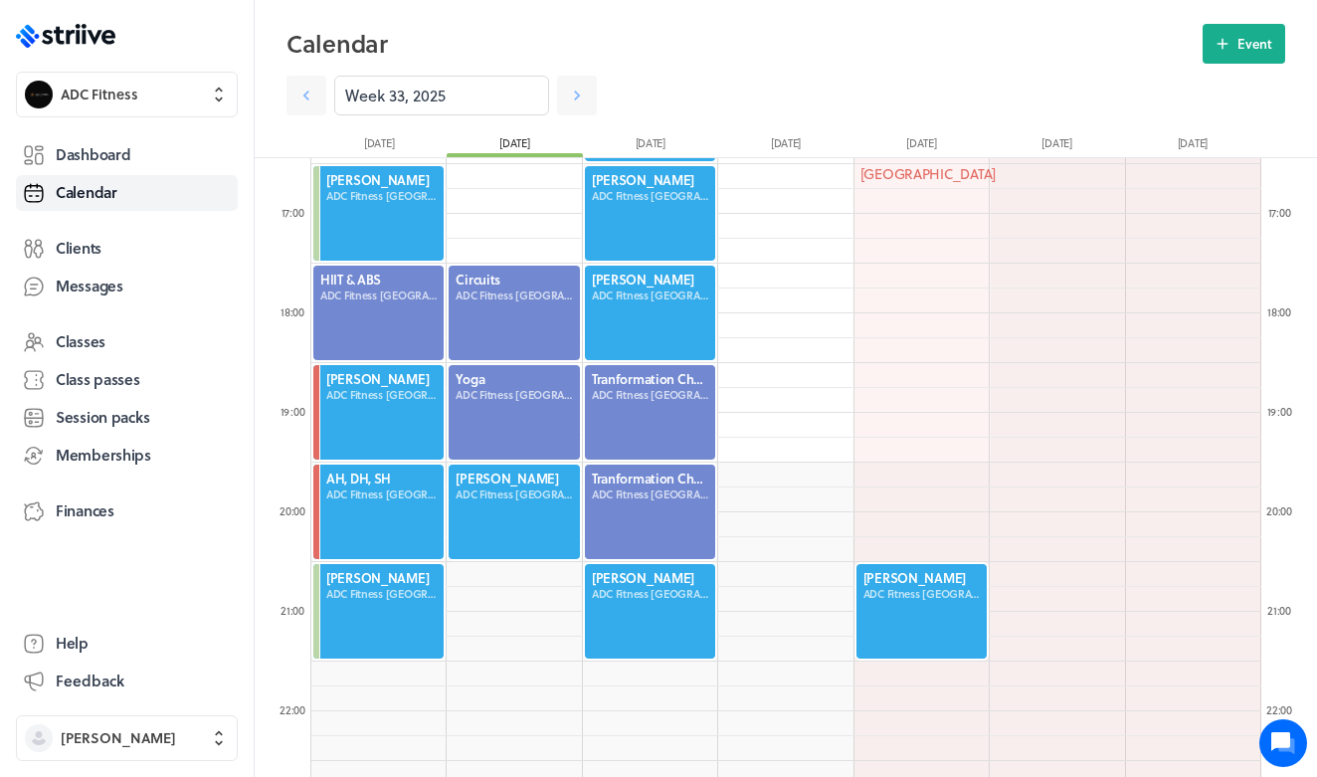
click at [626, 416] on div at bounding box center [650, 412] width 134 height 98
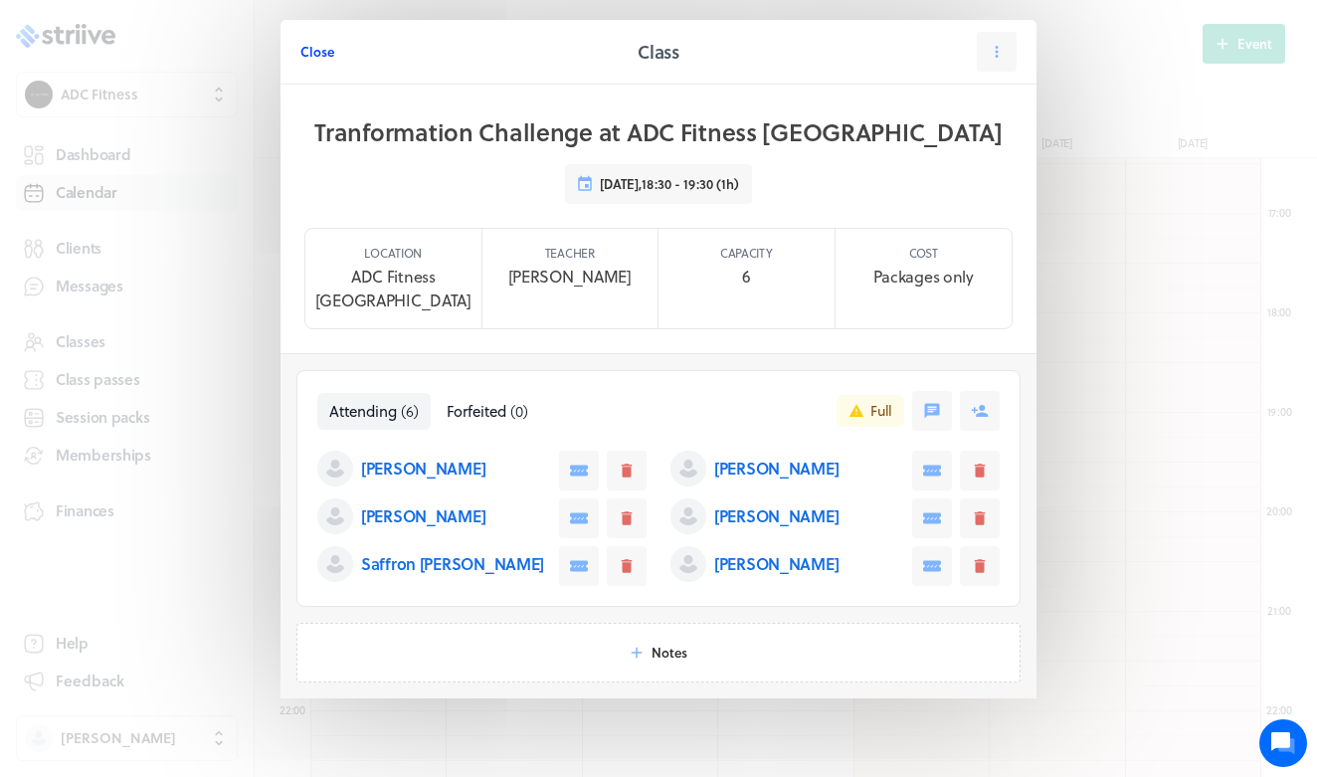
click at [310, 49] on span "Close" at bounding box center [317, 52] width 34 height 18
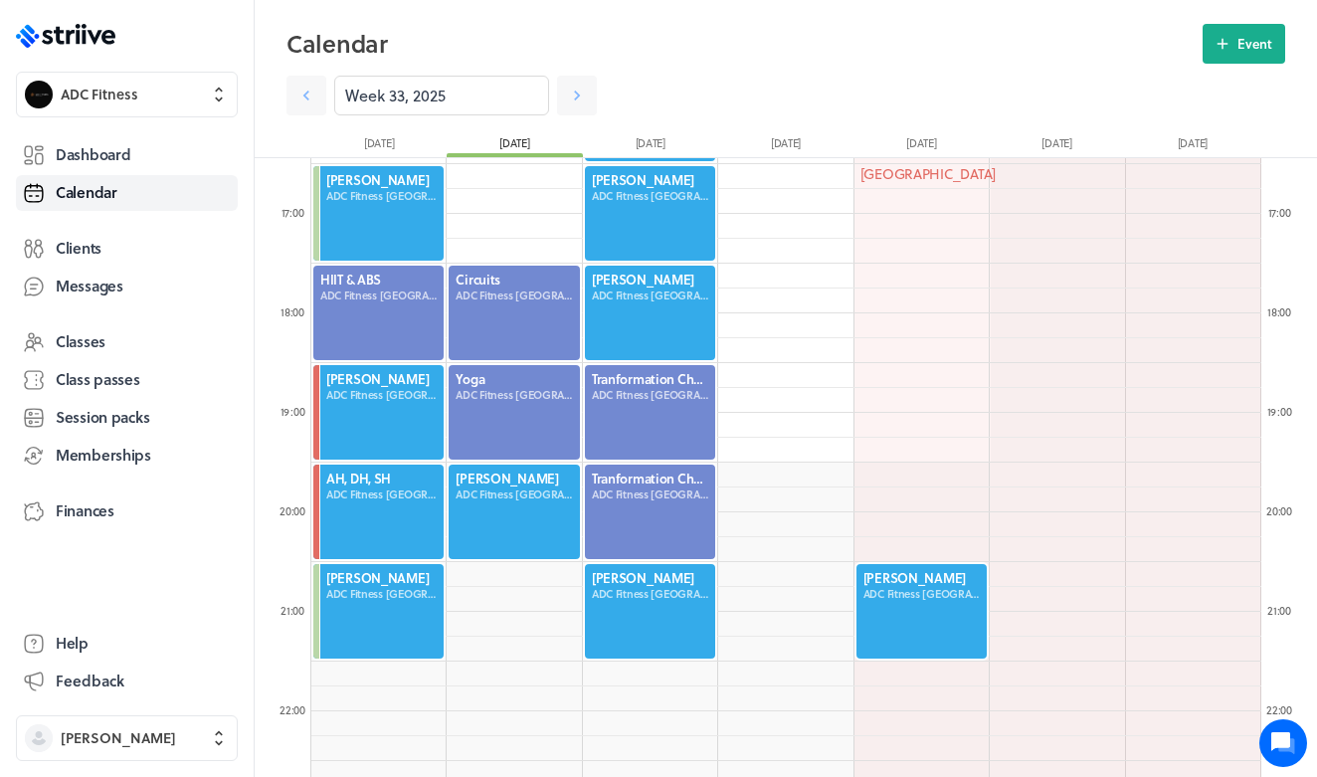
click at [646, 513] on div at bounding box center [650, 512] width 134 height 98
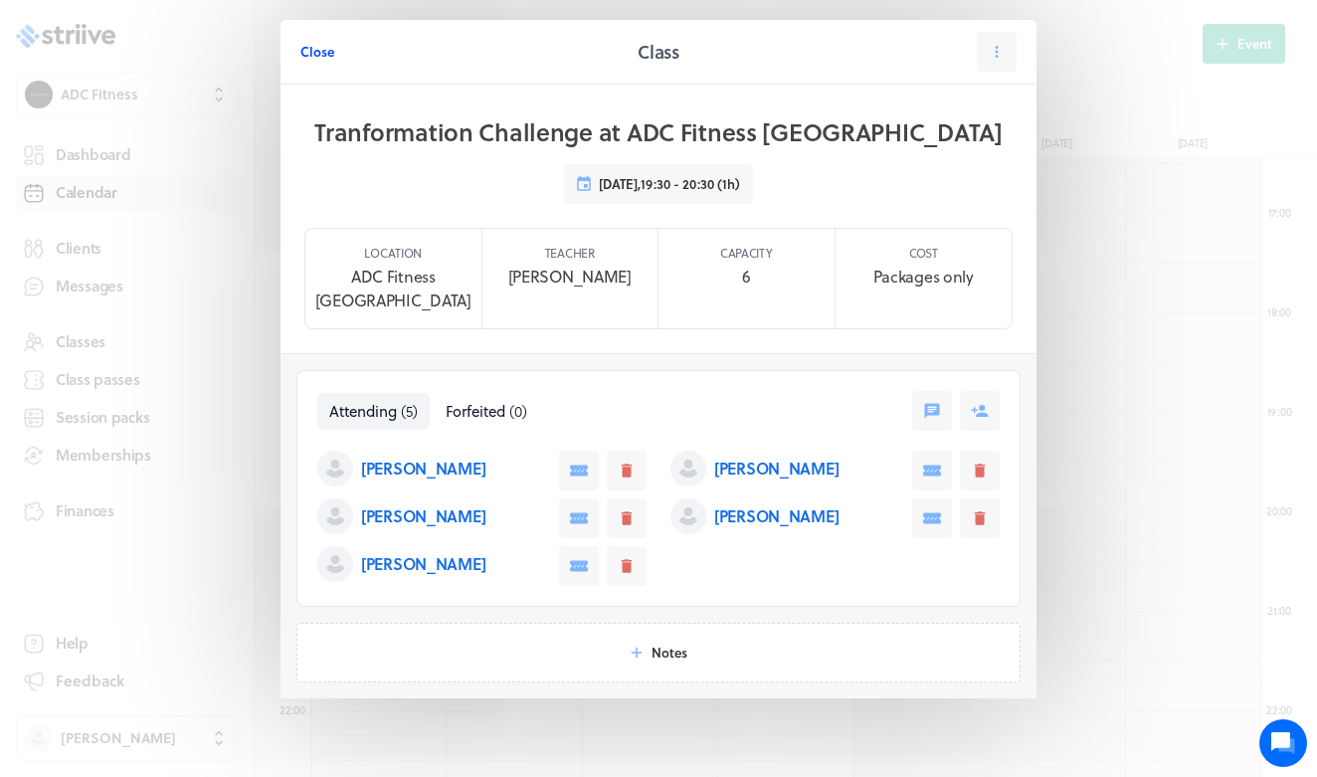
click at [317, 61] on button "Close" at bounding box center [317, 52] width 34 height 40
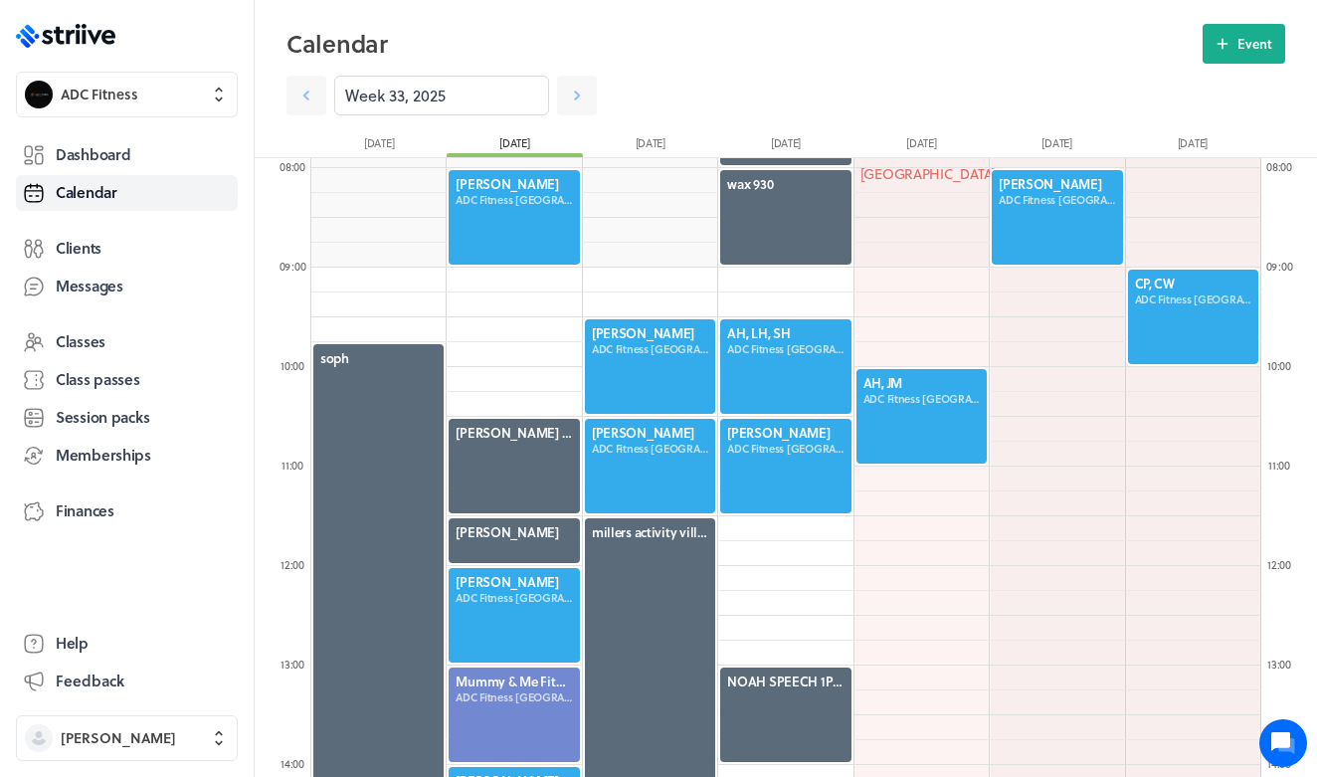
scroll to position [788, 0]
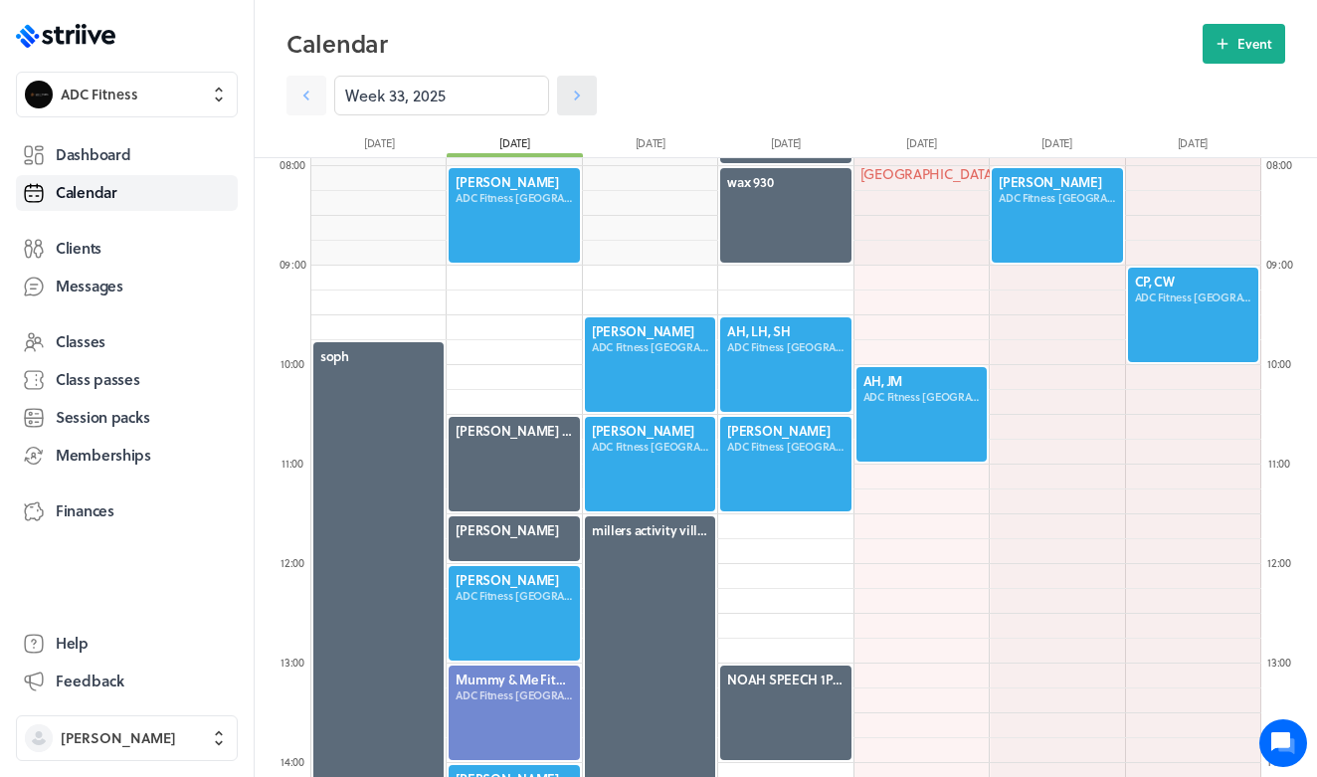
click at [581, 107] on link at bounding box center [577, 96] width 40 height 40
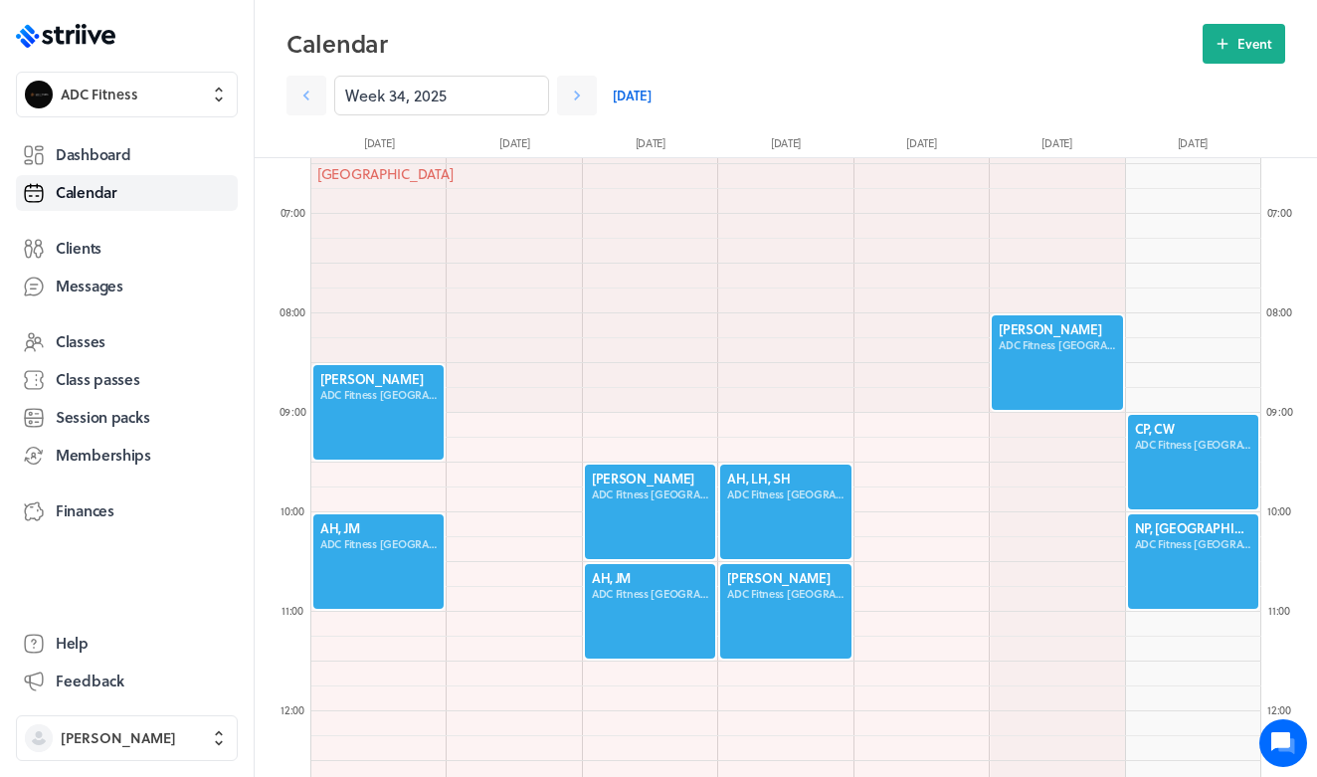
scroll to position [636, 0]
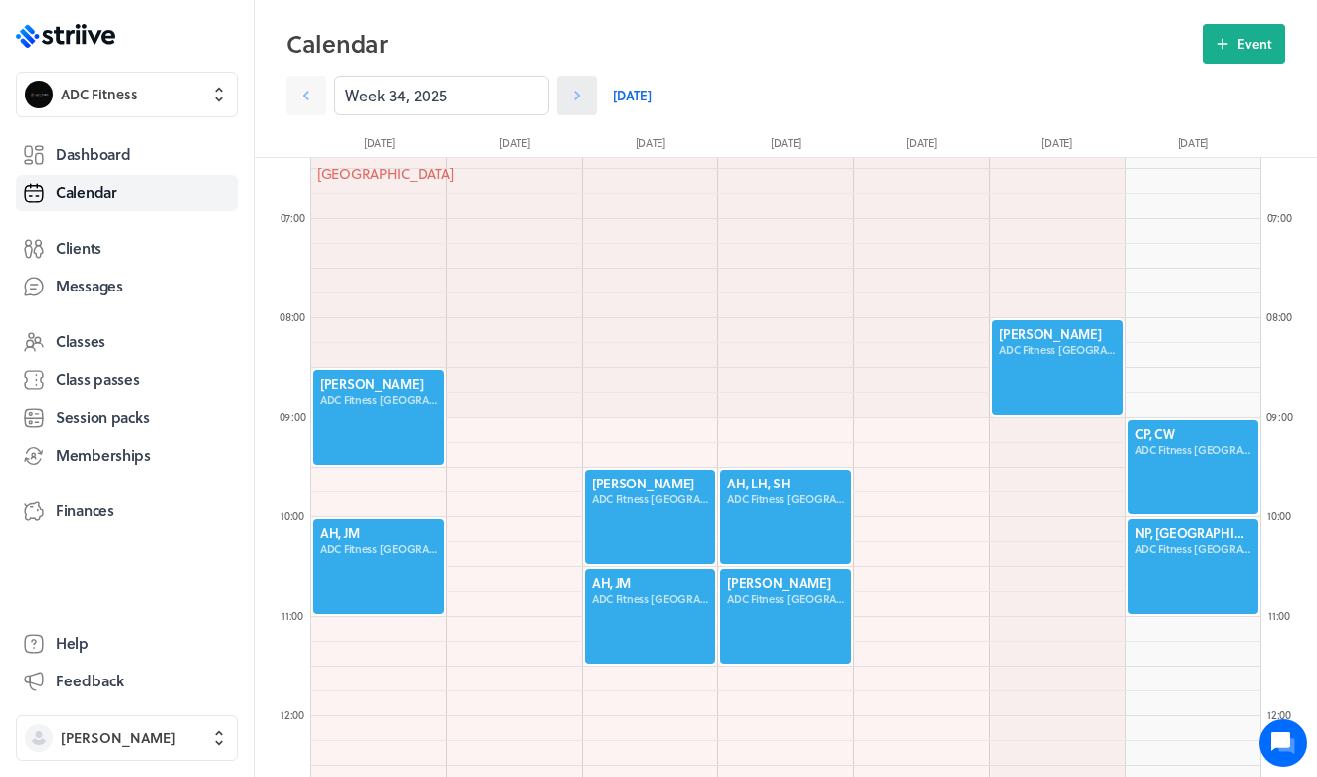
click at [565, 98] on link at bounding box center [577, 96] width 40 height 40
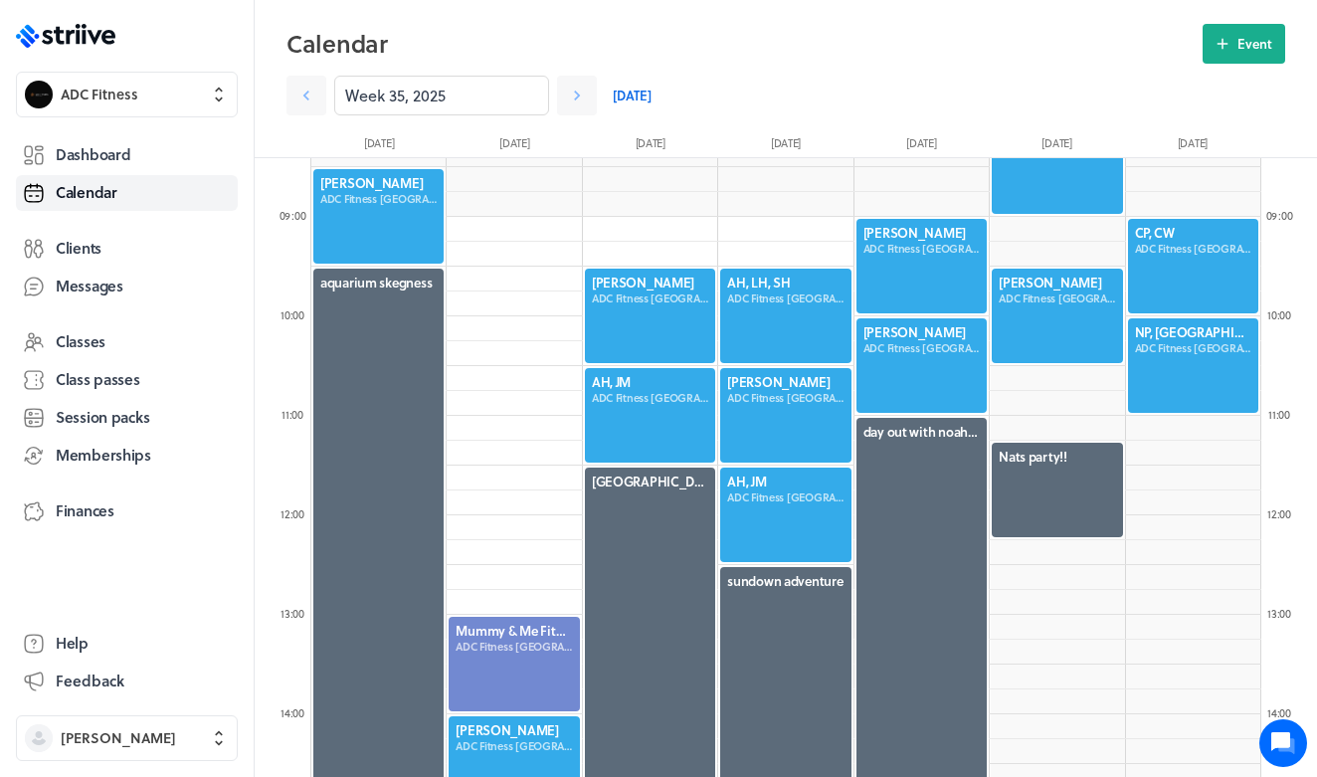
scroll to position [837, 0]
click at [297, 98] on icon at bounding box center [306, 96] width 20 height 20
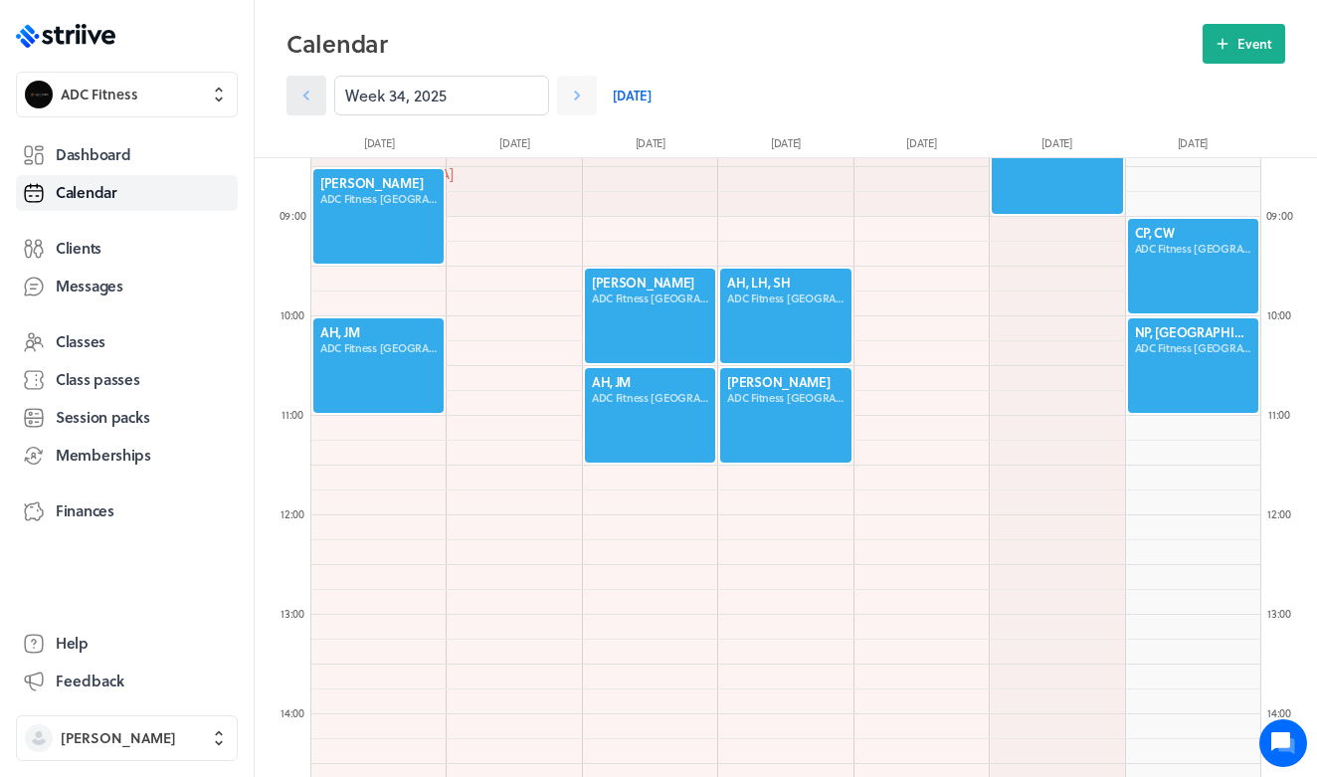
click at [298, 97] on icon at bounding box center [306, 96] width 20 height 20
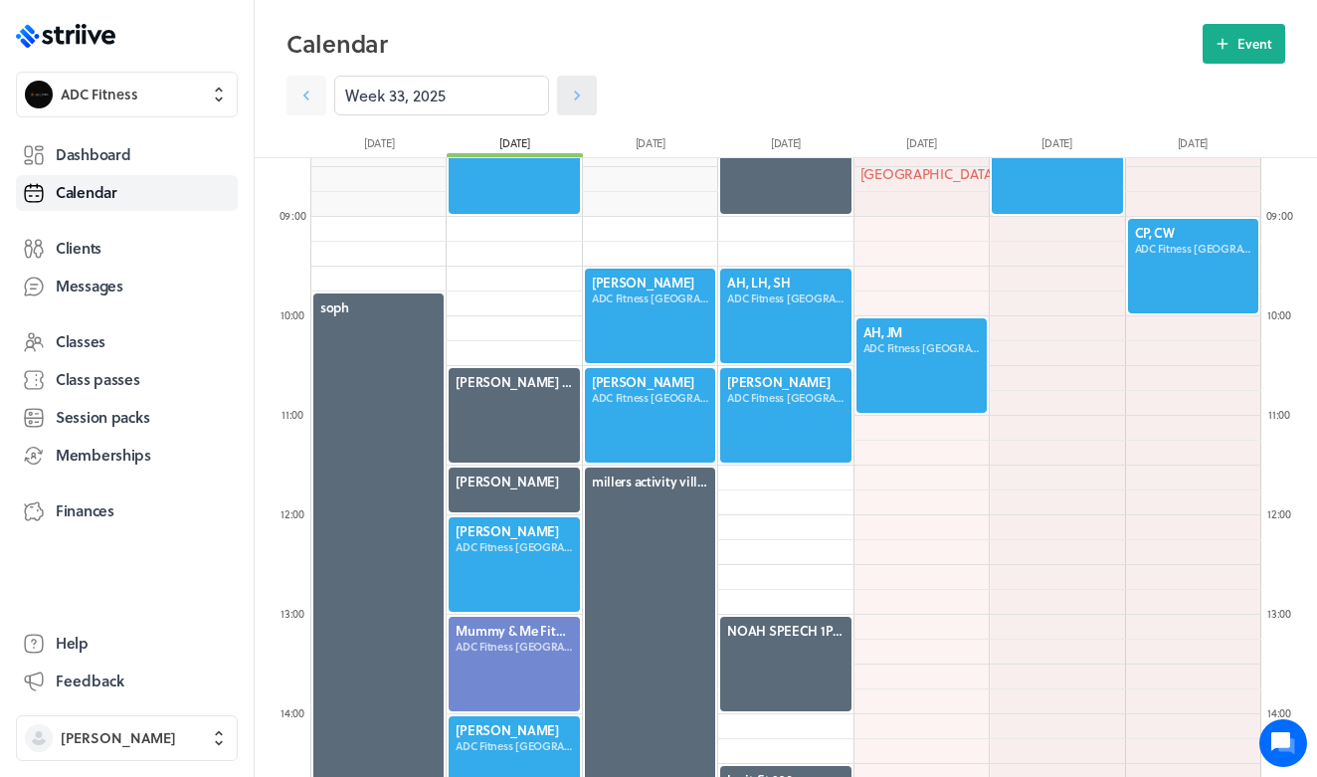
click at [568, 97] on icon at bounding box center [577, 96] width 20 height 20
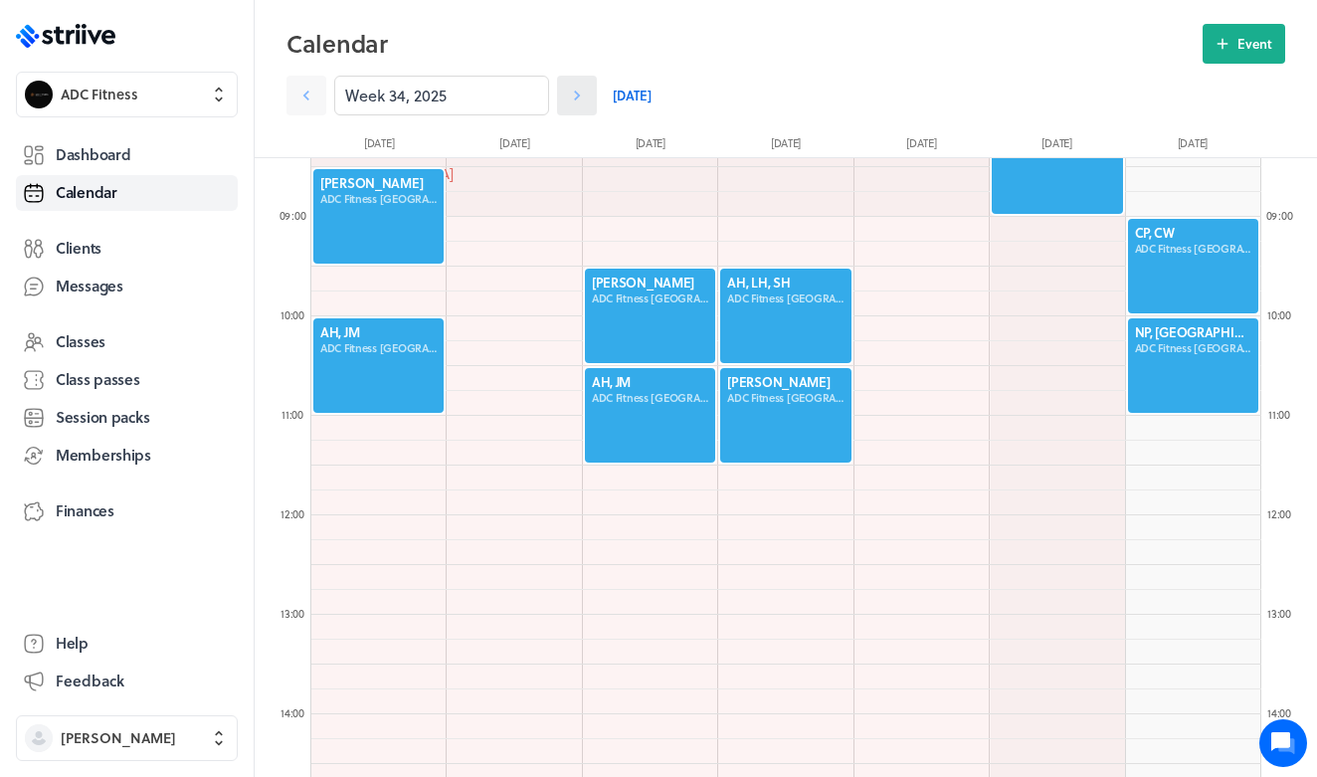
click at [568, 99] on icon at bounding box center [577, 96] width 20 height 20
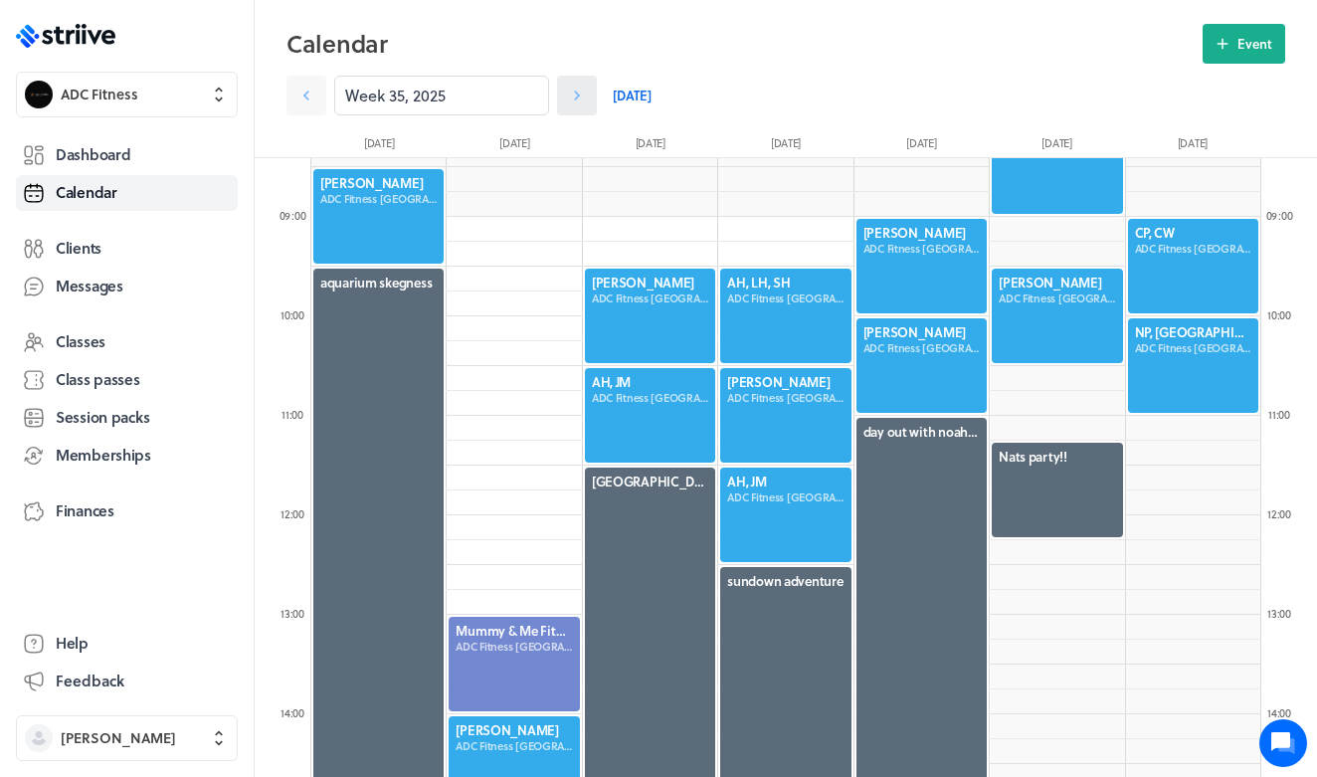
click at [568, 101] on icon at bounding box center [577, 96] width 20 height 20
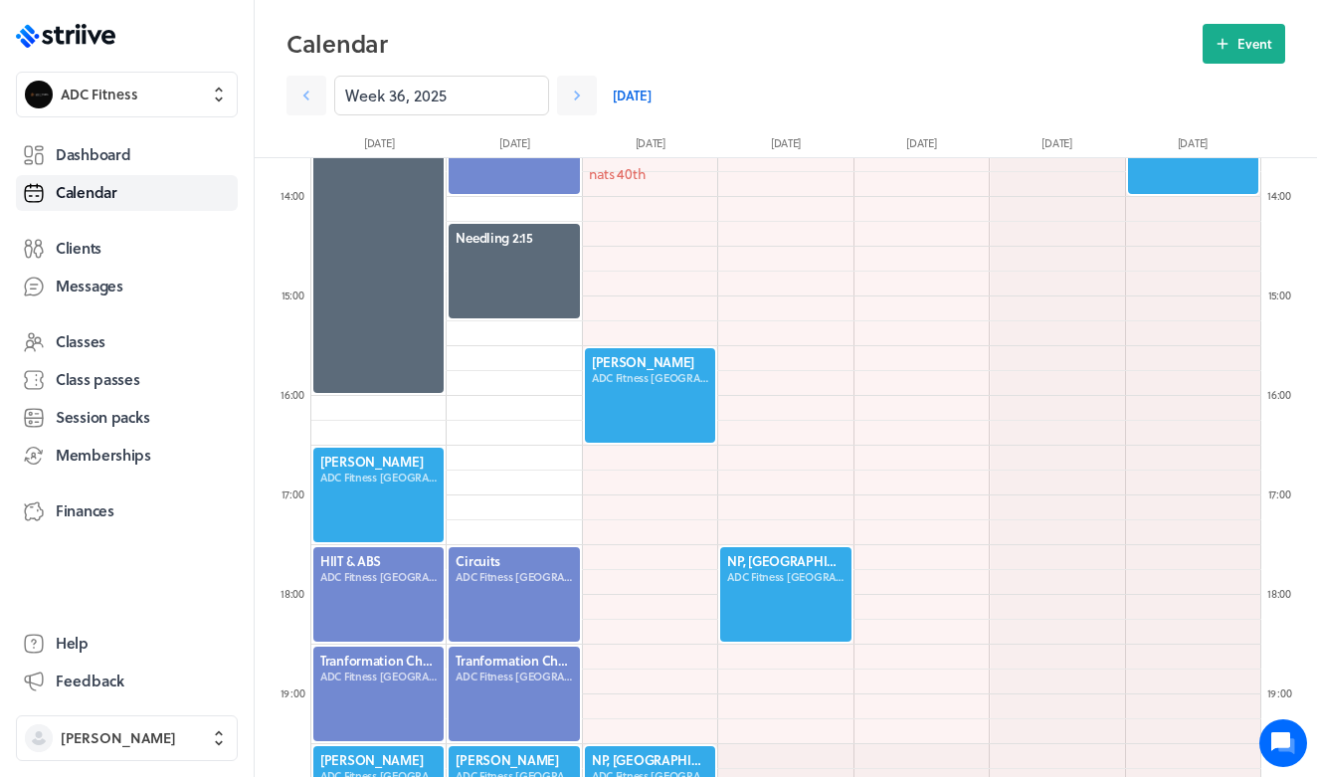
scroll to position [1349, 0]
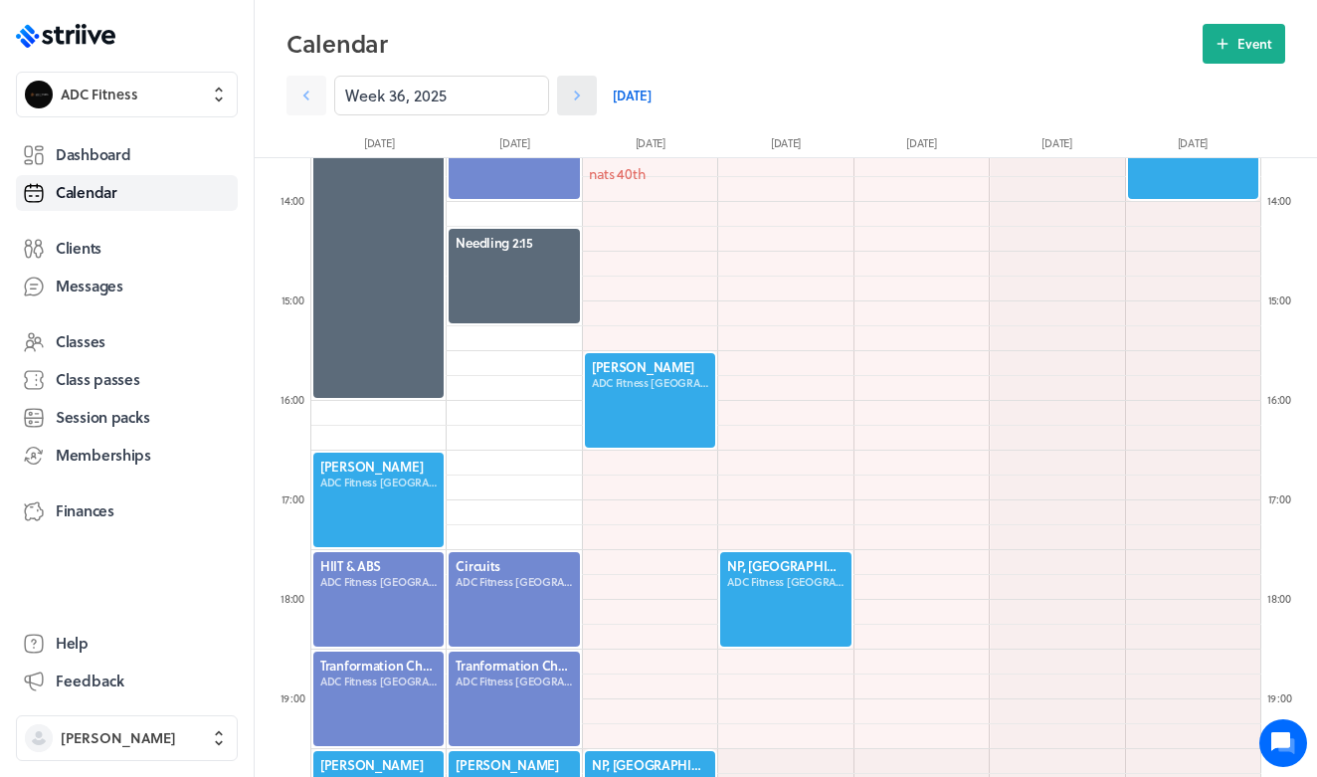
click at [573, 99] on icon at bounding box center [577, 96] width 20 height 20
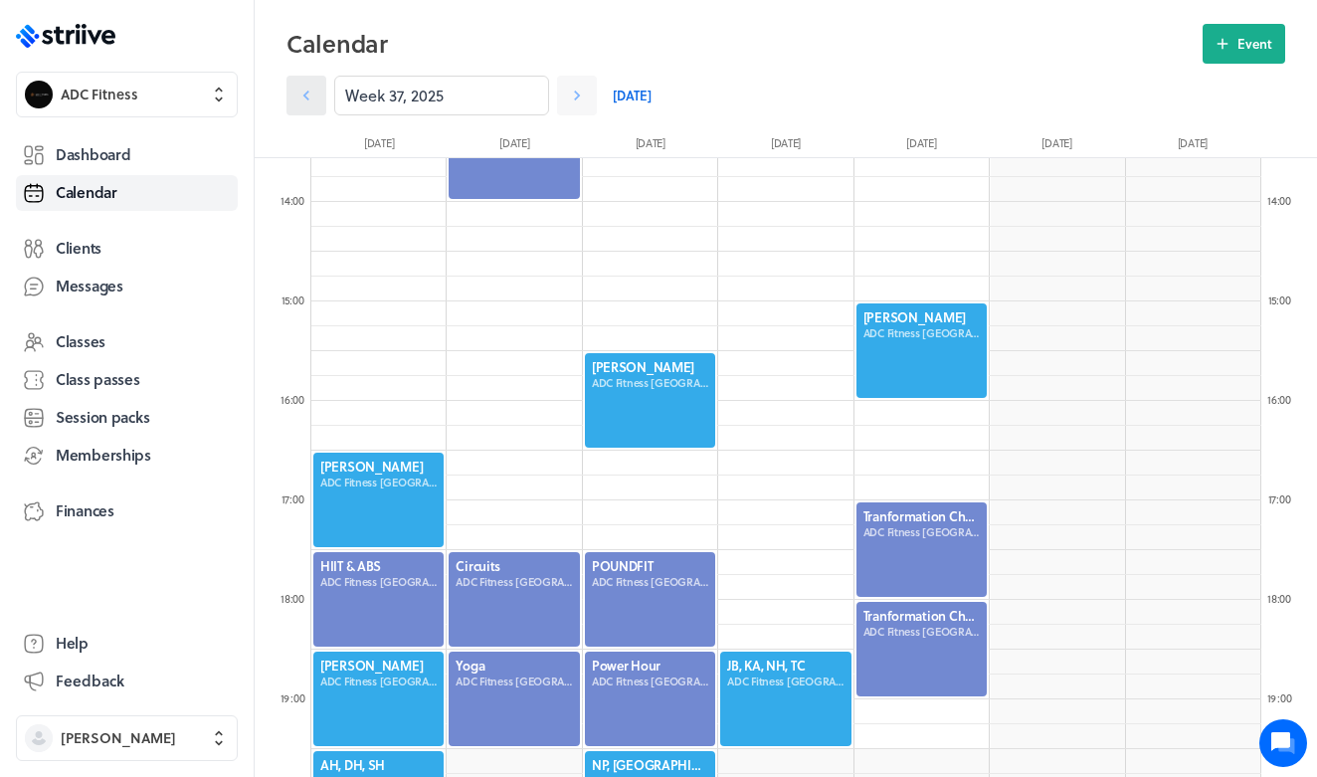
click at [317, 105] on link at bounding box center [306, 96] width 40 height 40
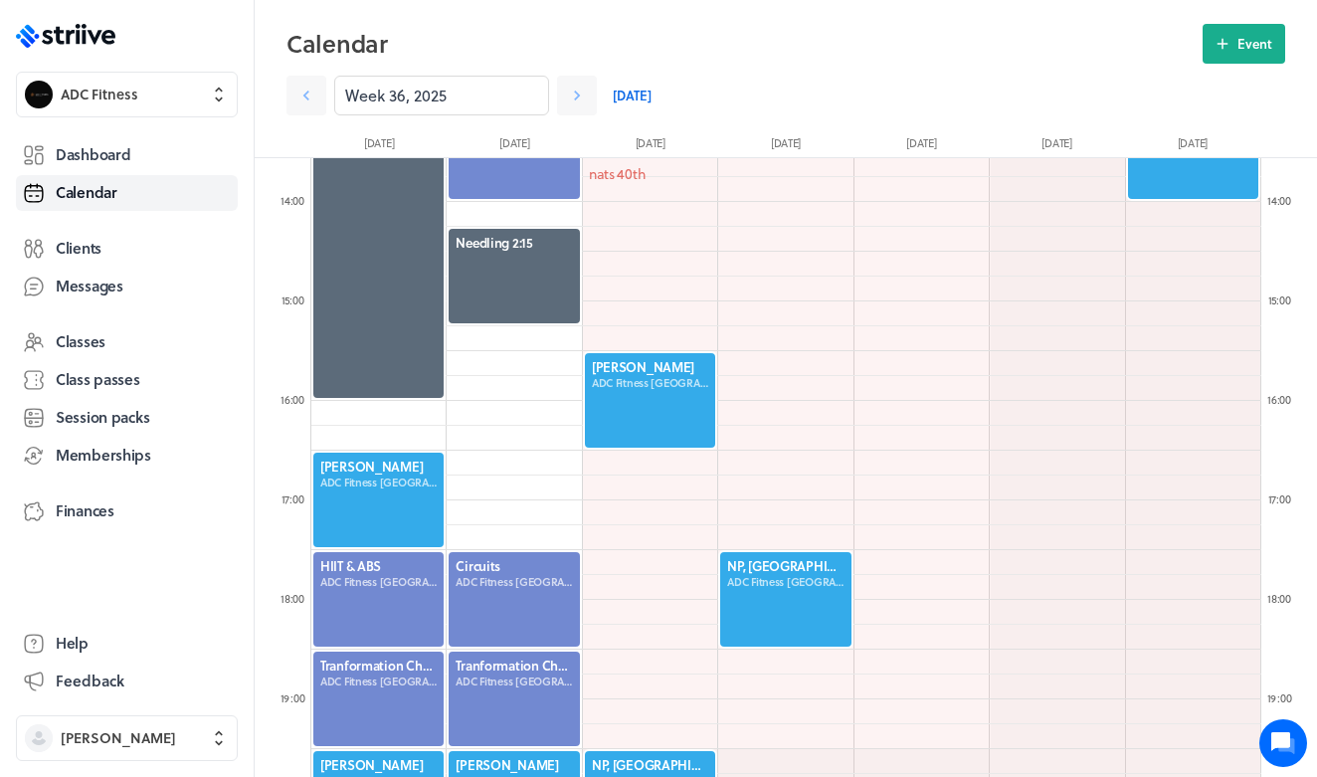
click at [506, 606] on div at bounding box center [514, 599] width 134 height 98
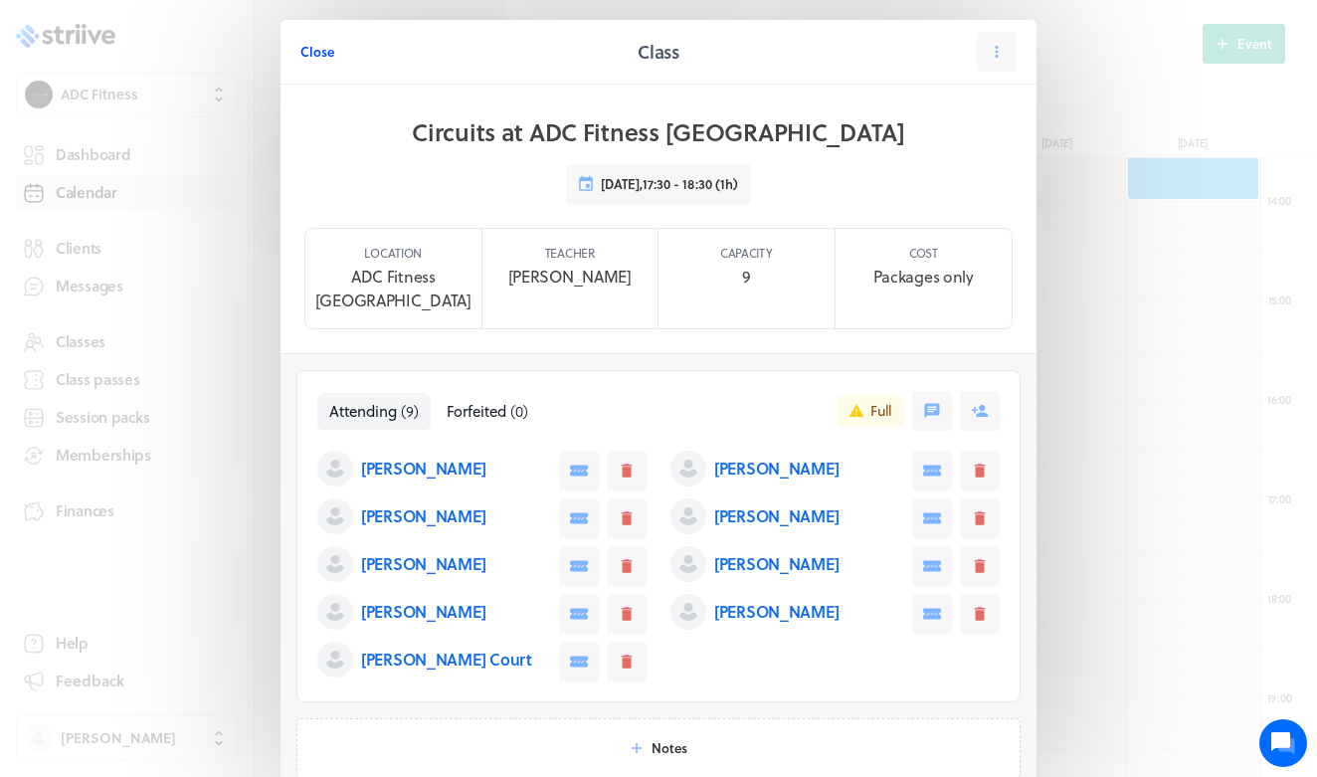
click at [327, 52] on span "Close" at bounding box center [317, 52] width 34 height 18
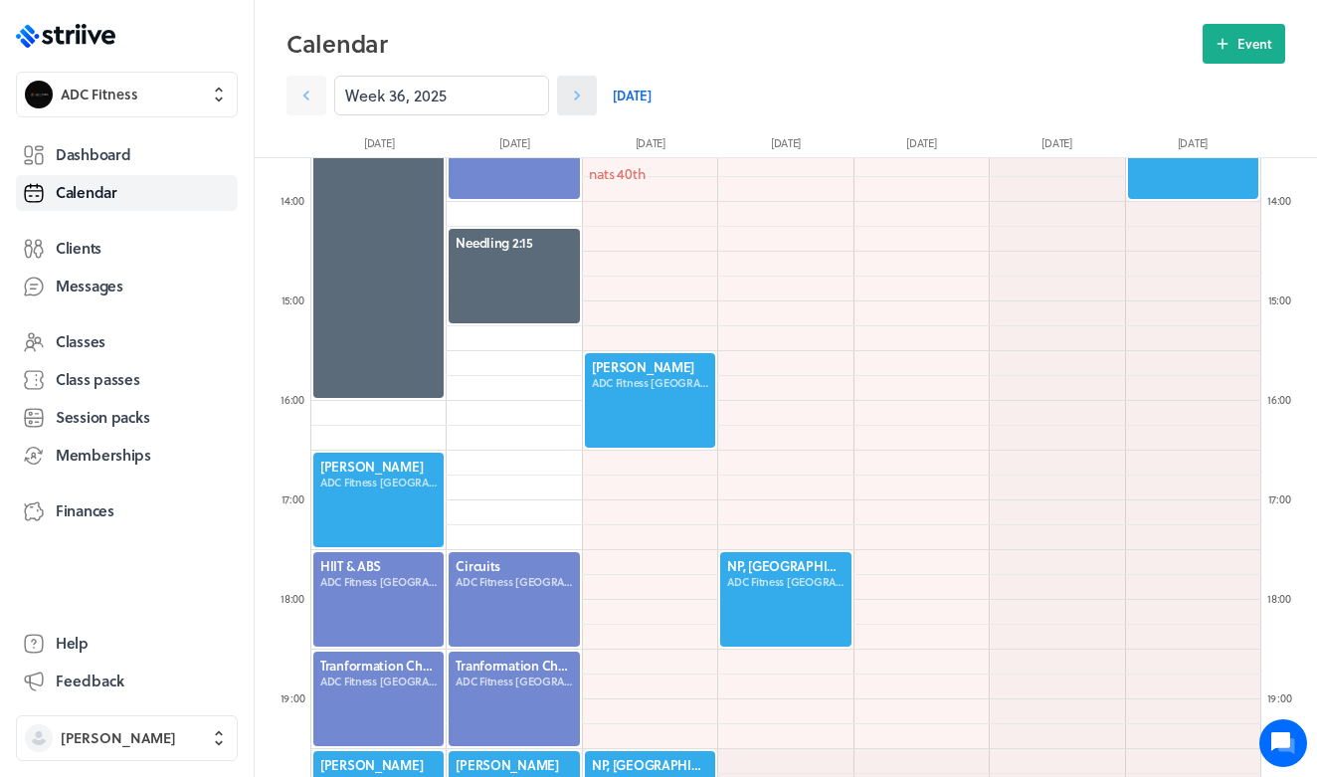
click at [569, 103] on icon at bounding box center [577, 96] width 20 height 20
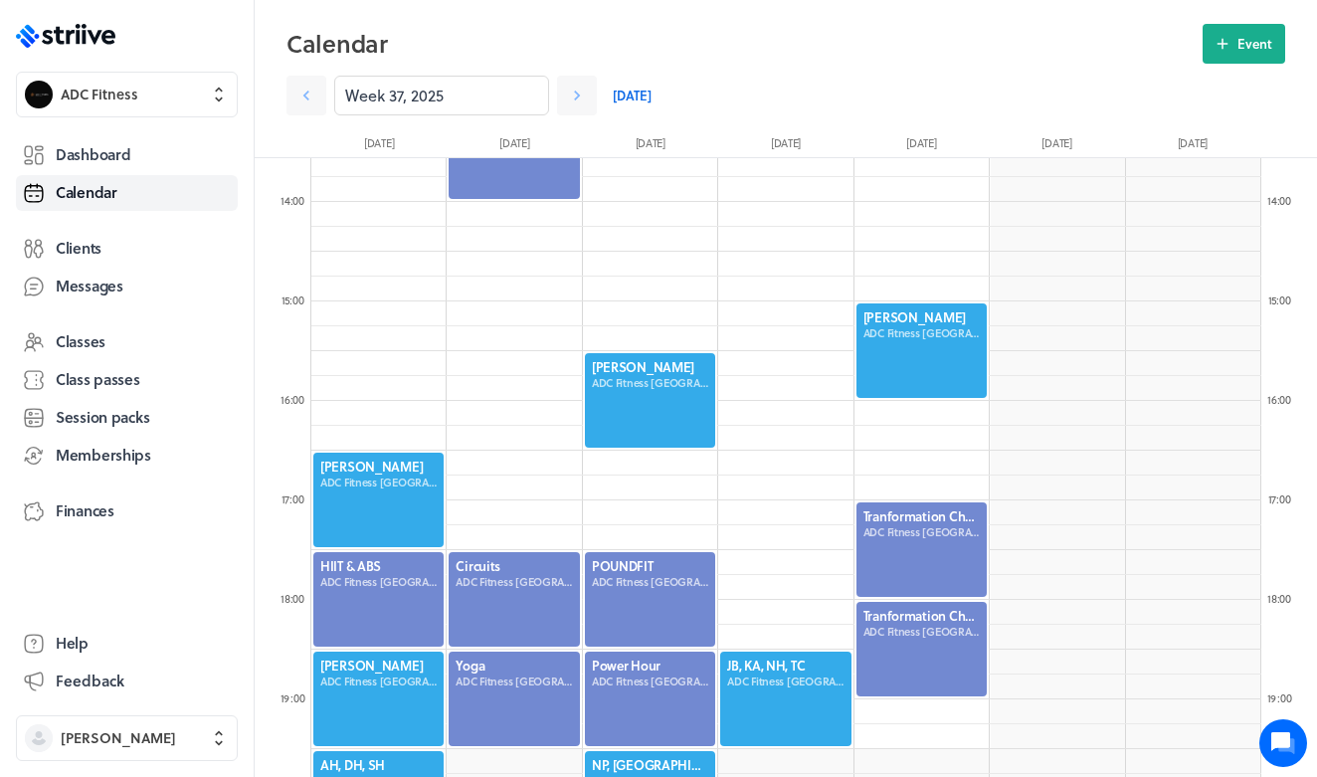
click at [496, 570] on div at bounding box center [514, 599] width 134 height 98
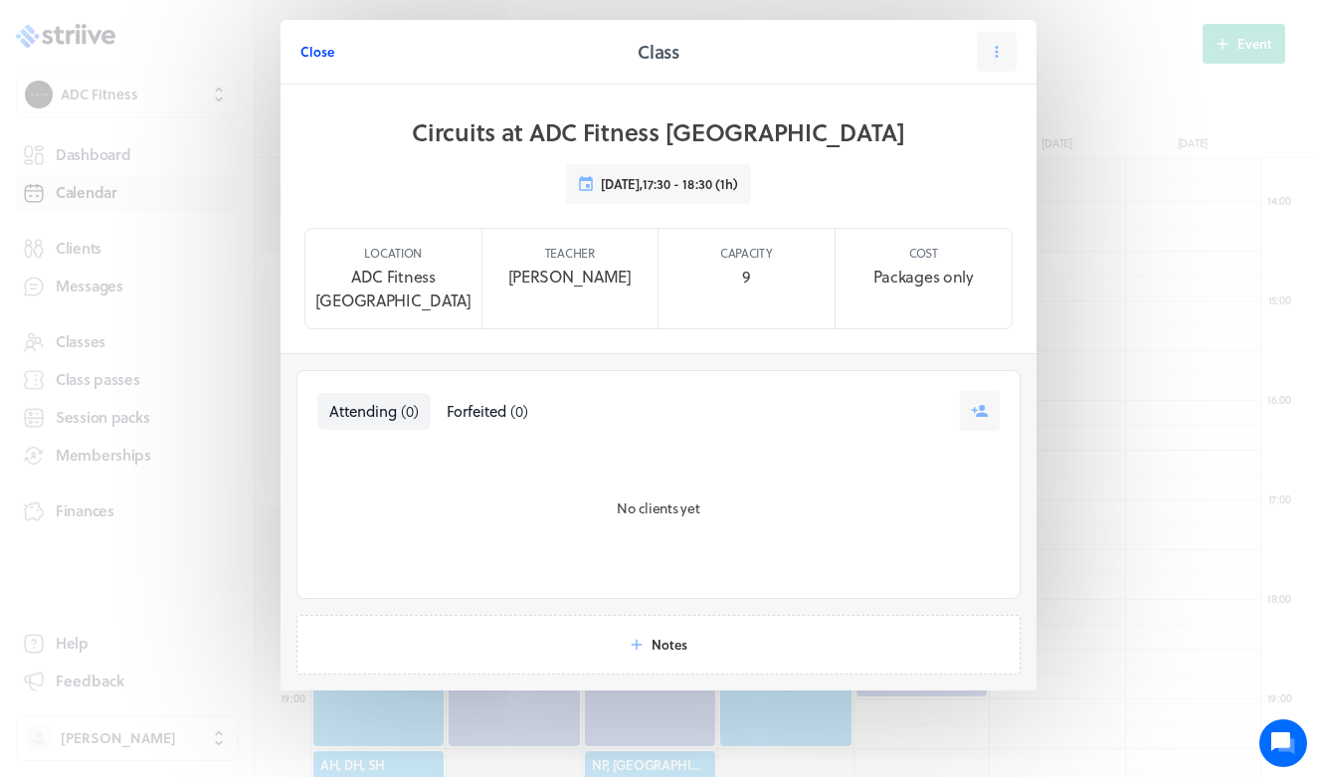
click at [319, 54] on span "Close" at bounding box center [317, 52] width 34 height 18
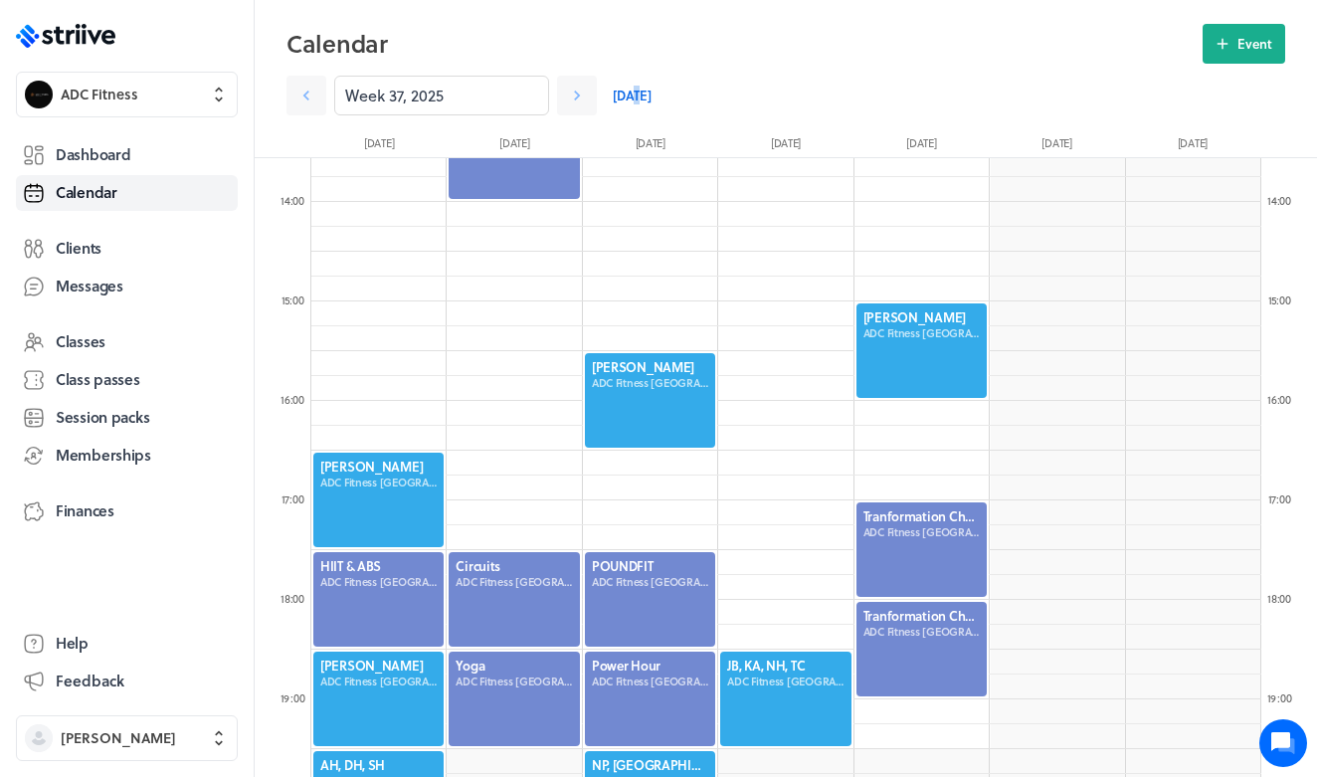
click at [638, 92] on link "[DATE]" at bounding box center [632, 96] width 39 height 40
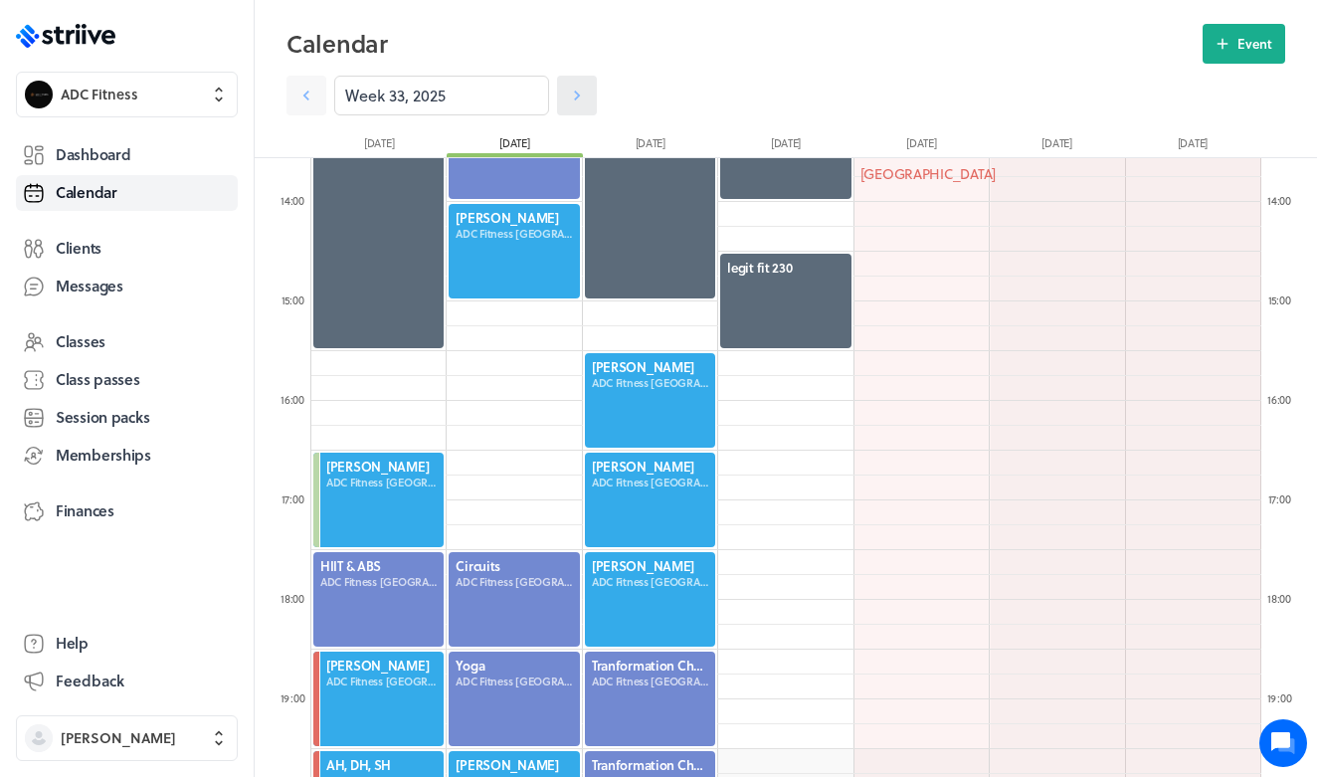
click at [570, 93] on icon at bounding box center [577, 96] width 20 height 20
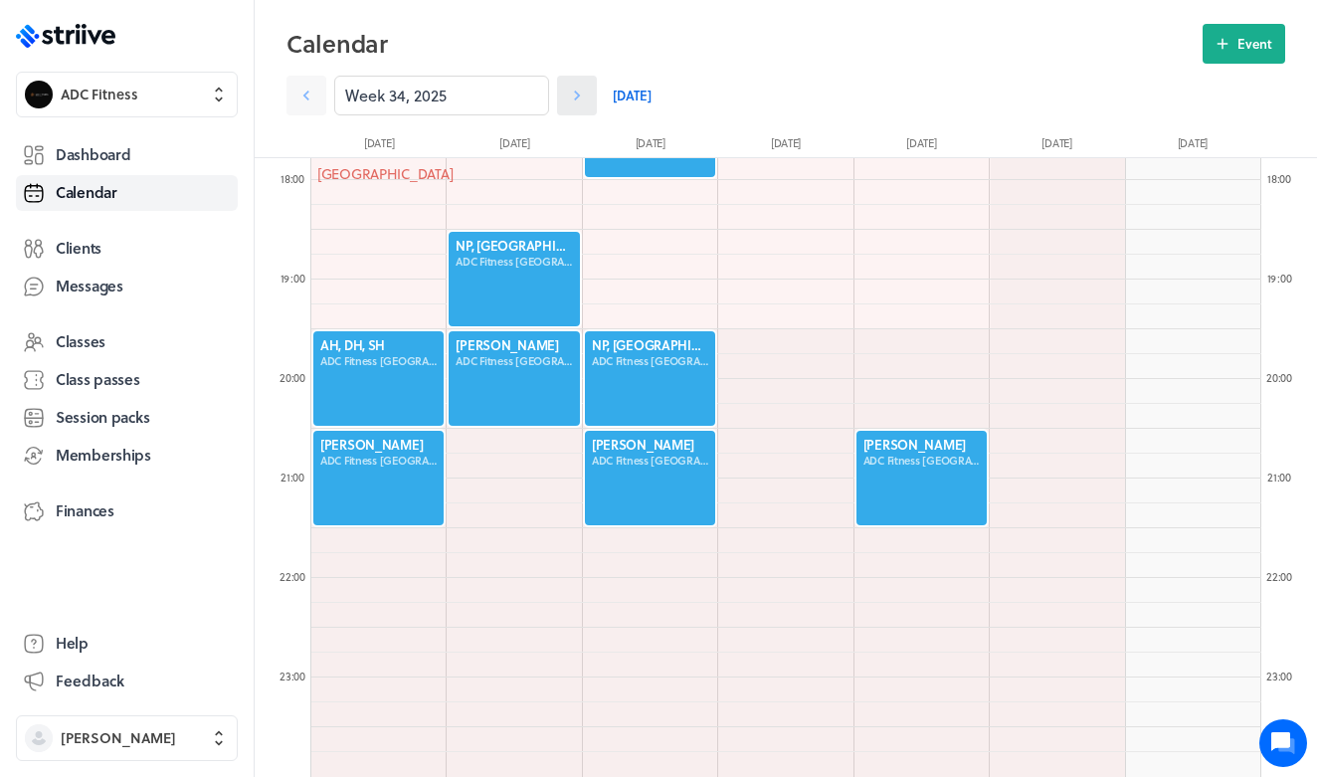
scroll to position [1769, 0]
click at [583, 95] on icon at bounding box center [577, 96] width 20 height 20
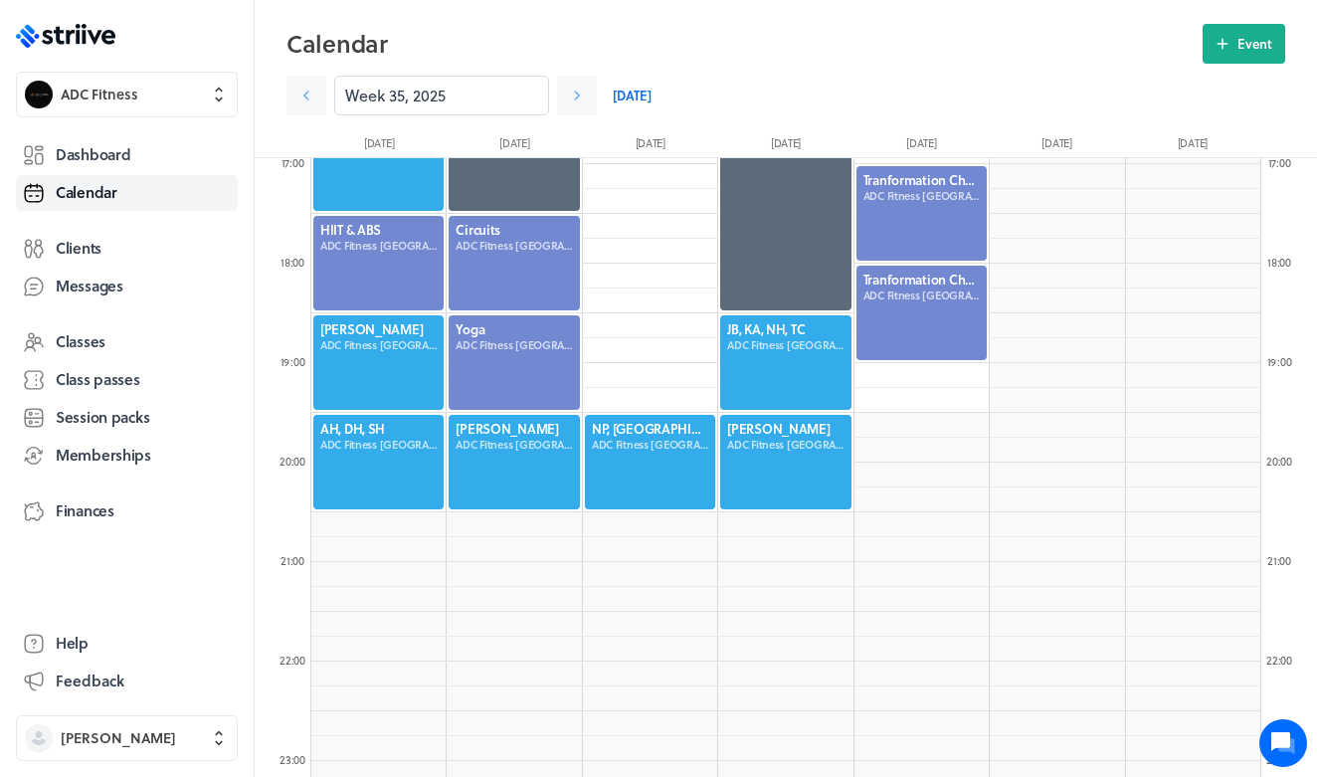
scroll to position [1668, 0]
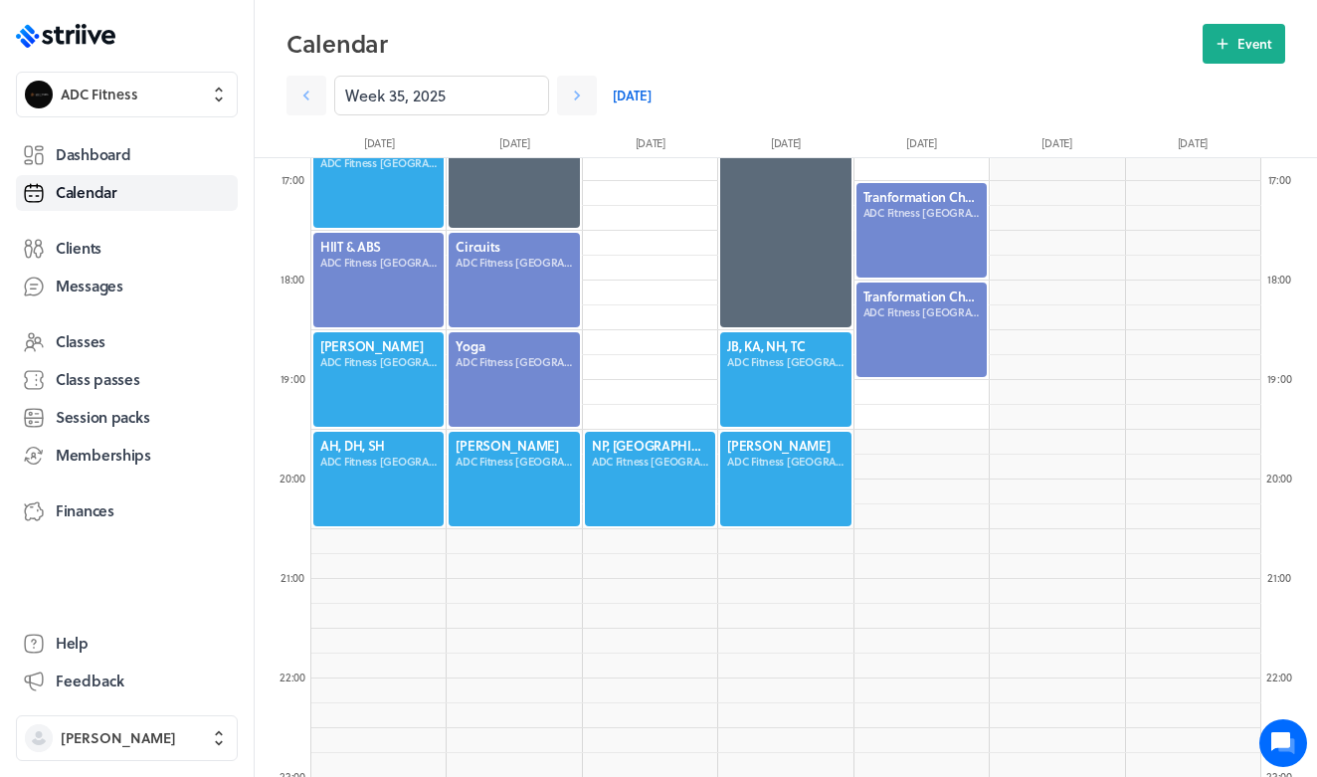
click at [773, 367] on div at bounding box center [785, 379] width 134 height 98
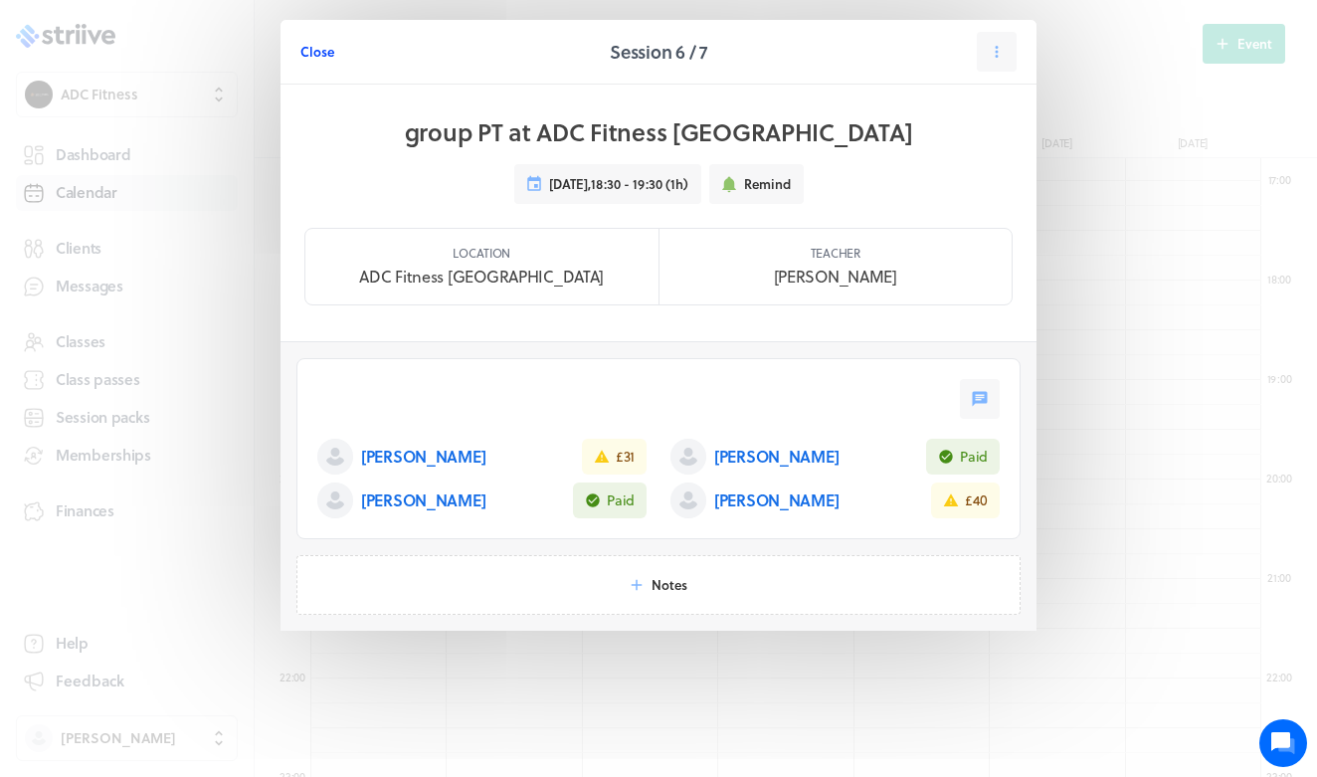
click at [325, 46] on span "Close" at bounding box center [317, 52] width 34 height 18
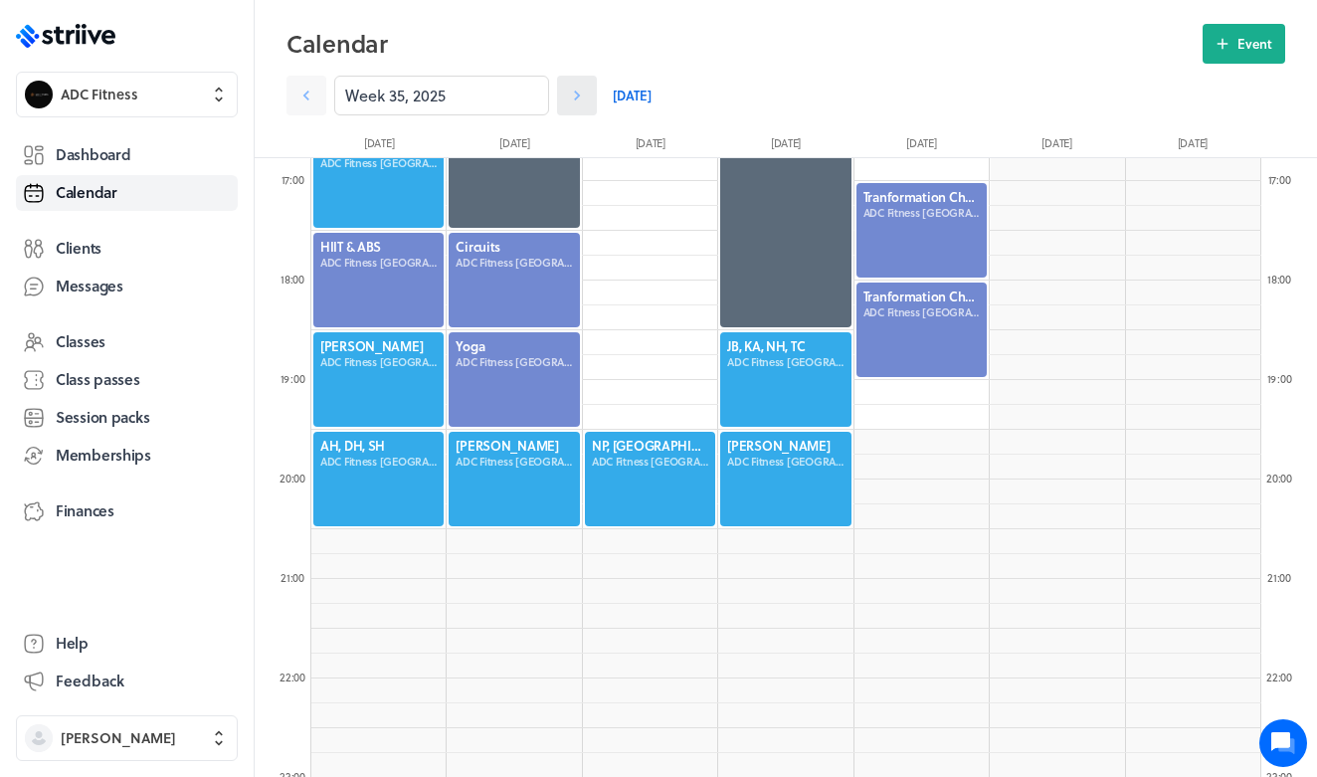
click at [572, 89] on icon at bounding box center [577, 96] width 20 height 20
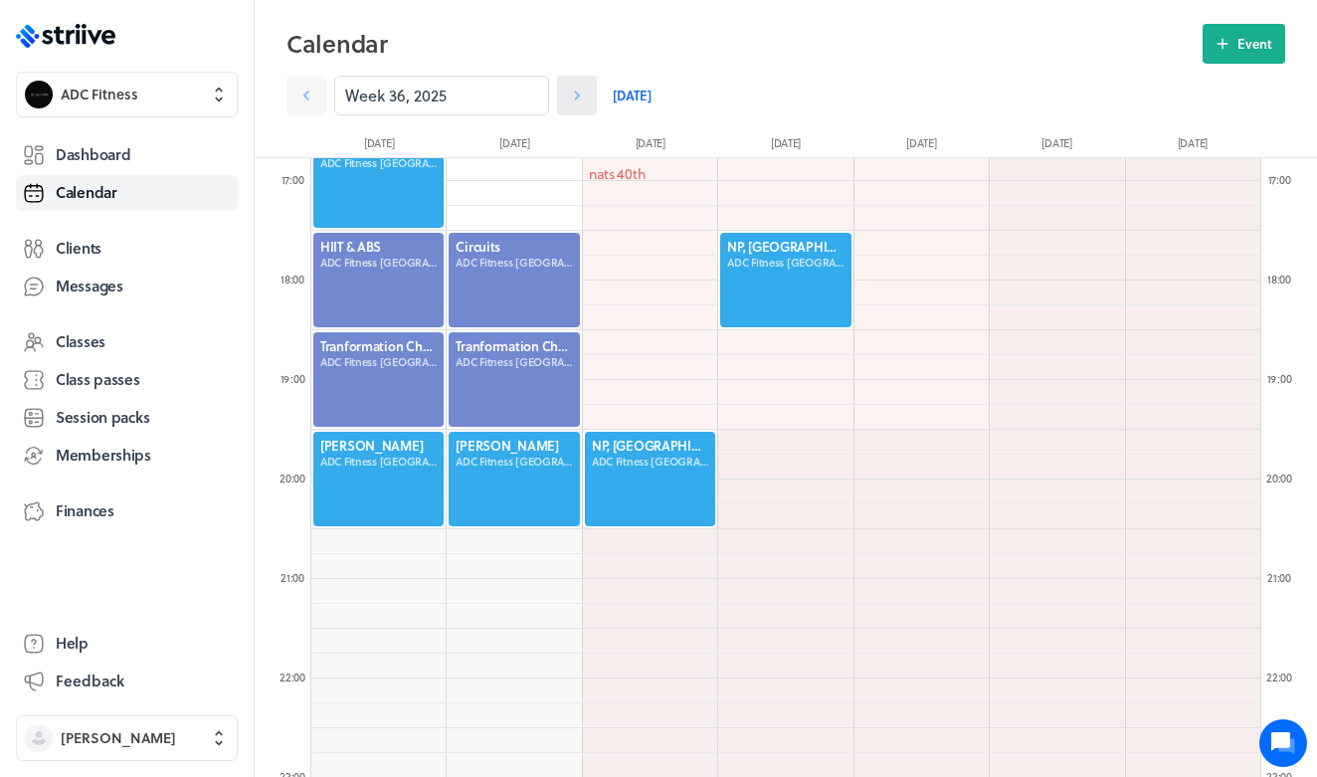
click at [578, 95] on icon at bounding box center [577, 96] width 6 height 10
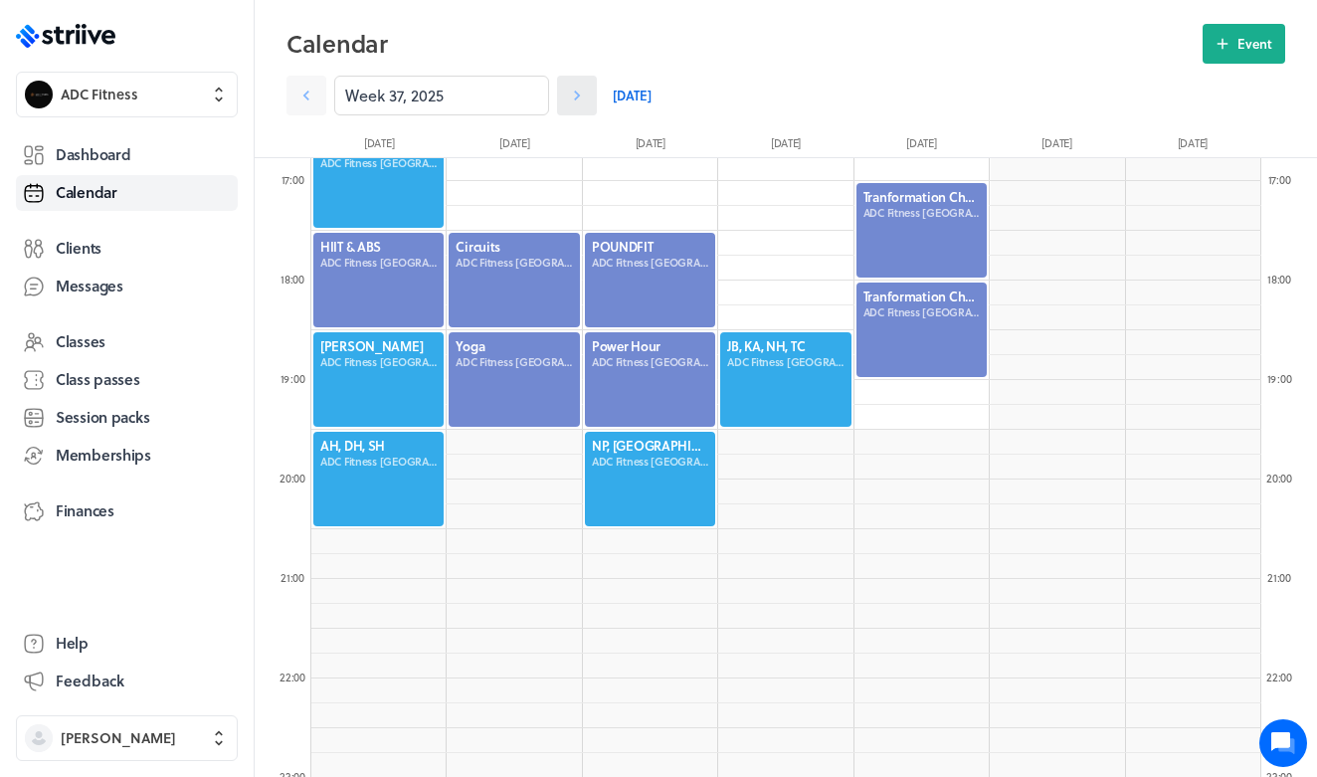
click at [587, 99] on link at bounding box center [577, 96] width 40 height 40
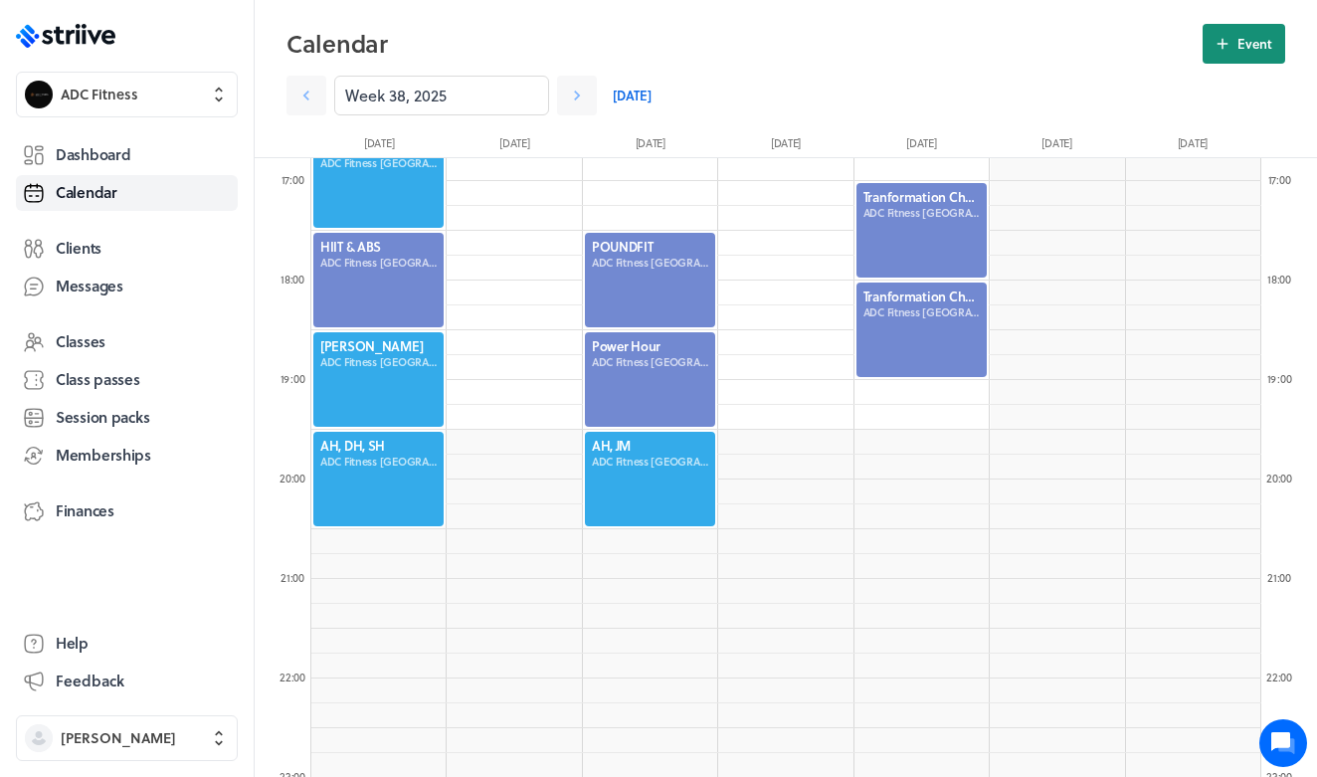
click at [1258, 39] on span "Event" at bounding box center [1254, 44] width 35 height 18
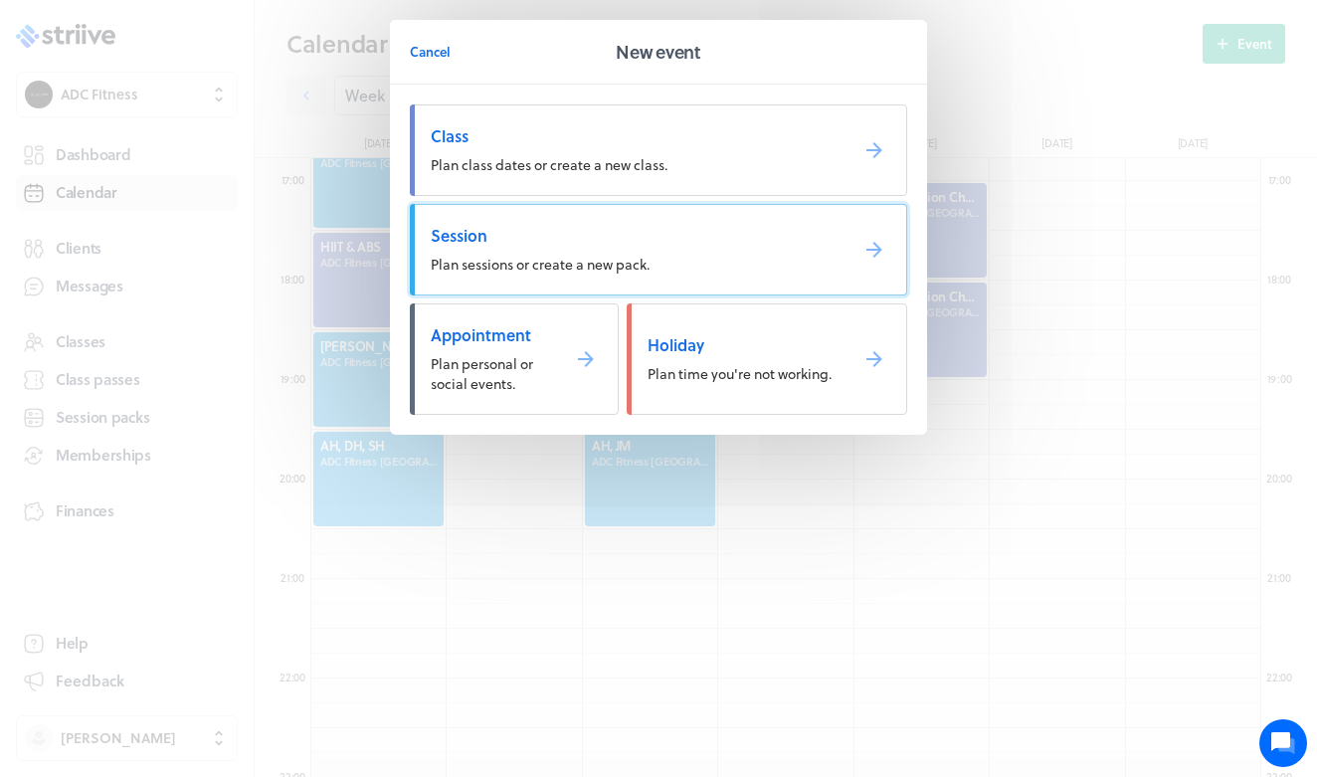
click at [617, 247] on link "Session Plan sessions or create a new pack." at bounding box center [658, 250] width 497 height 92
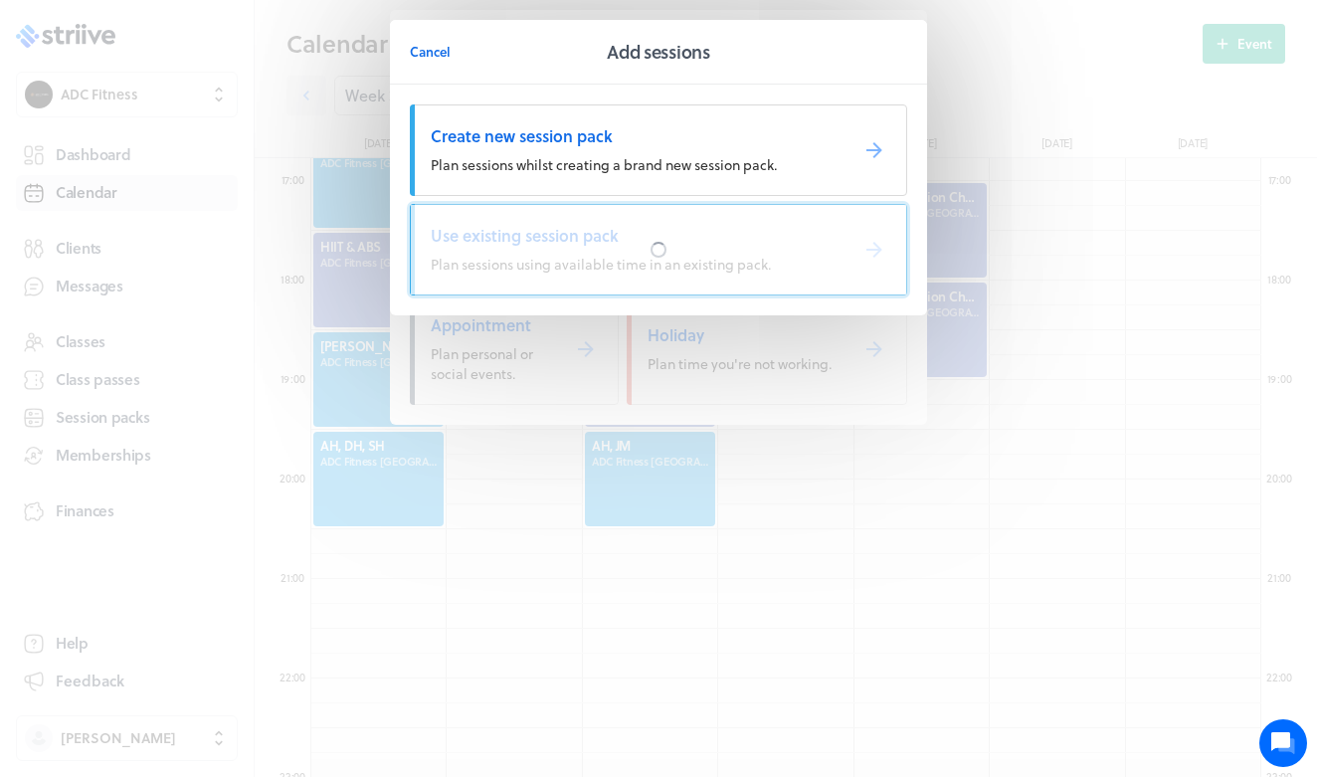
click at [576, 240] on div at bounding box center [658, 250] width 495 height 90
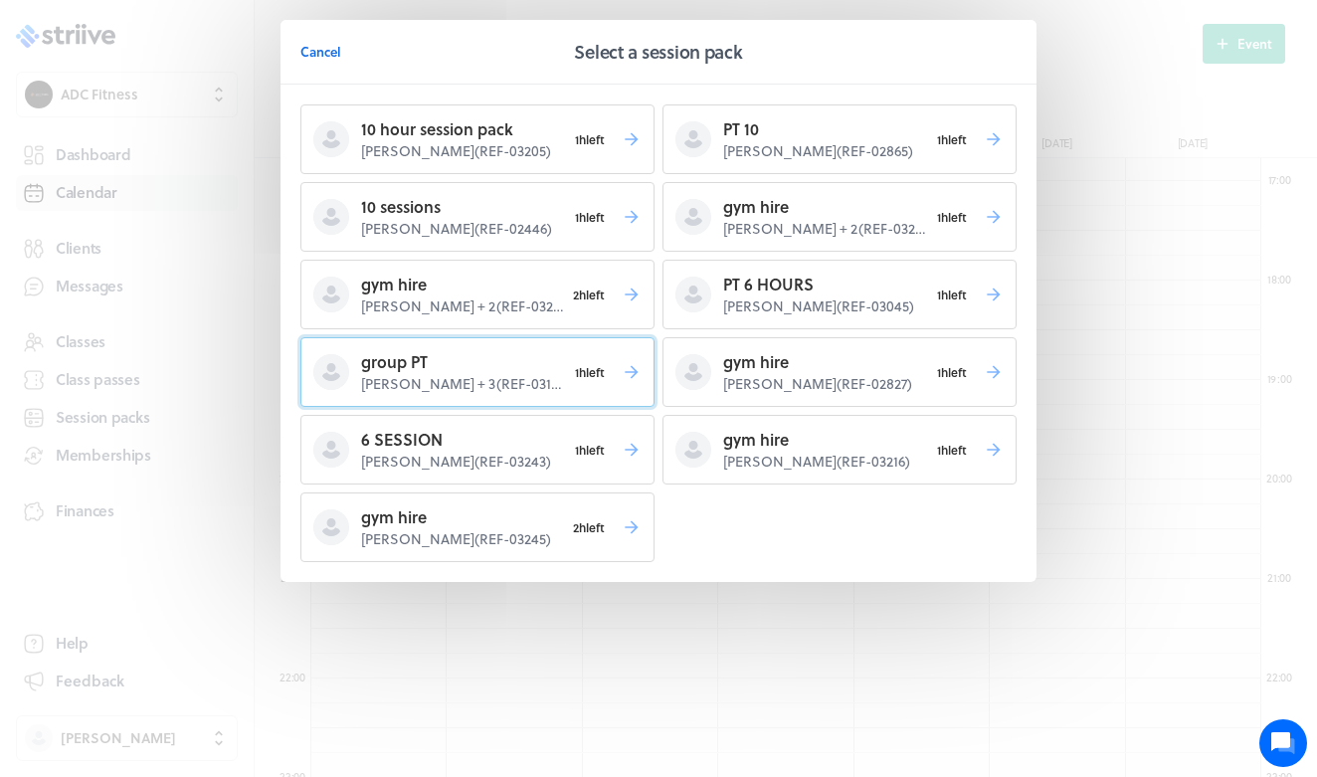
click at [502, 379] on p "Joanne Baker + 3 ( REF-03188 )" at bounding box center [463, 384] width 205 height 20
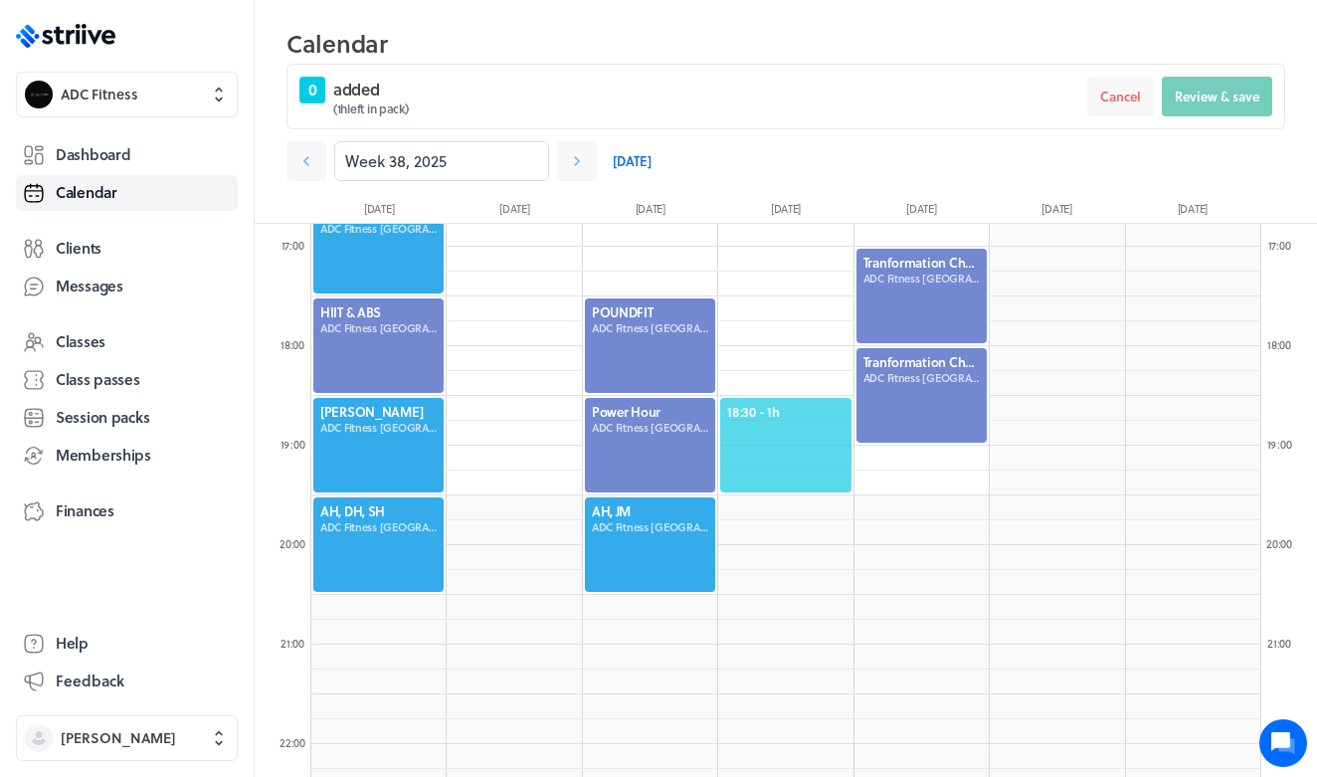
click at [770, 407] on span "18:30 - 1h" at bounding box center [785, 412] width 116 height 18
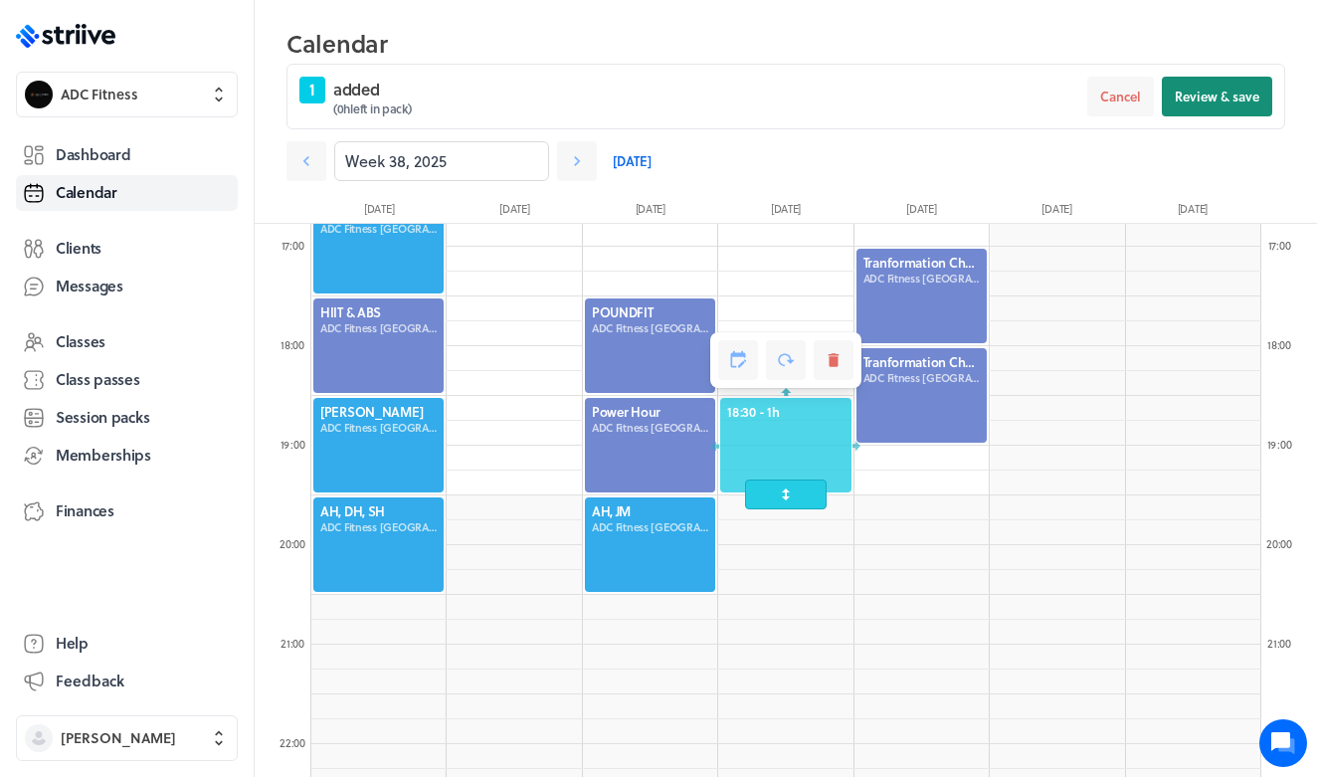
click at [1202, 95] on span "Review & save" at bounding box center [1217, 97] width 85 height 18
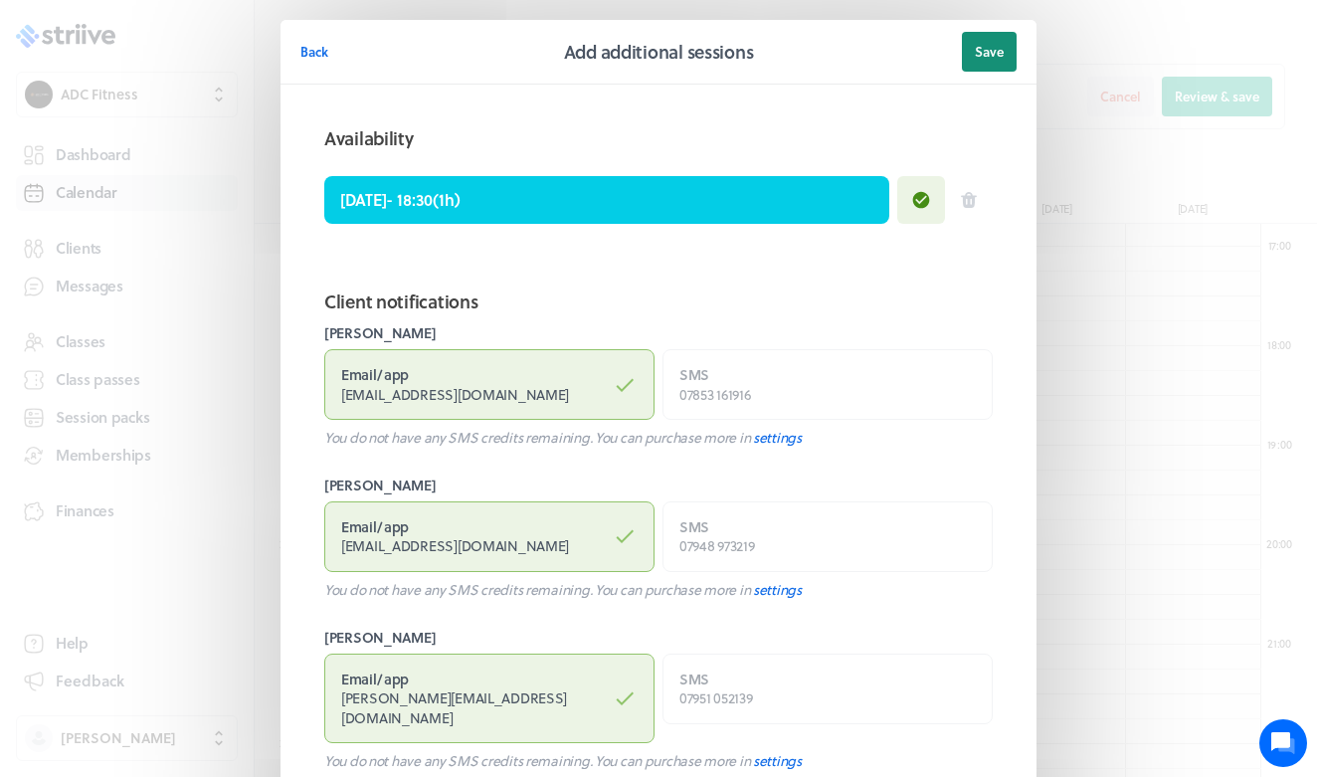
click at [1001, 58] on span "Save" at bounding box center [989, 52] width 29 height 18
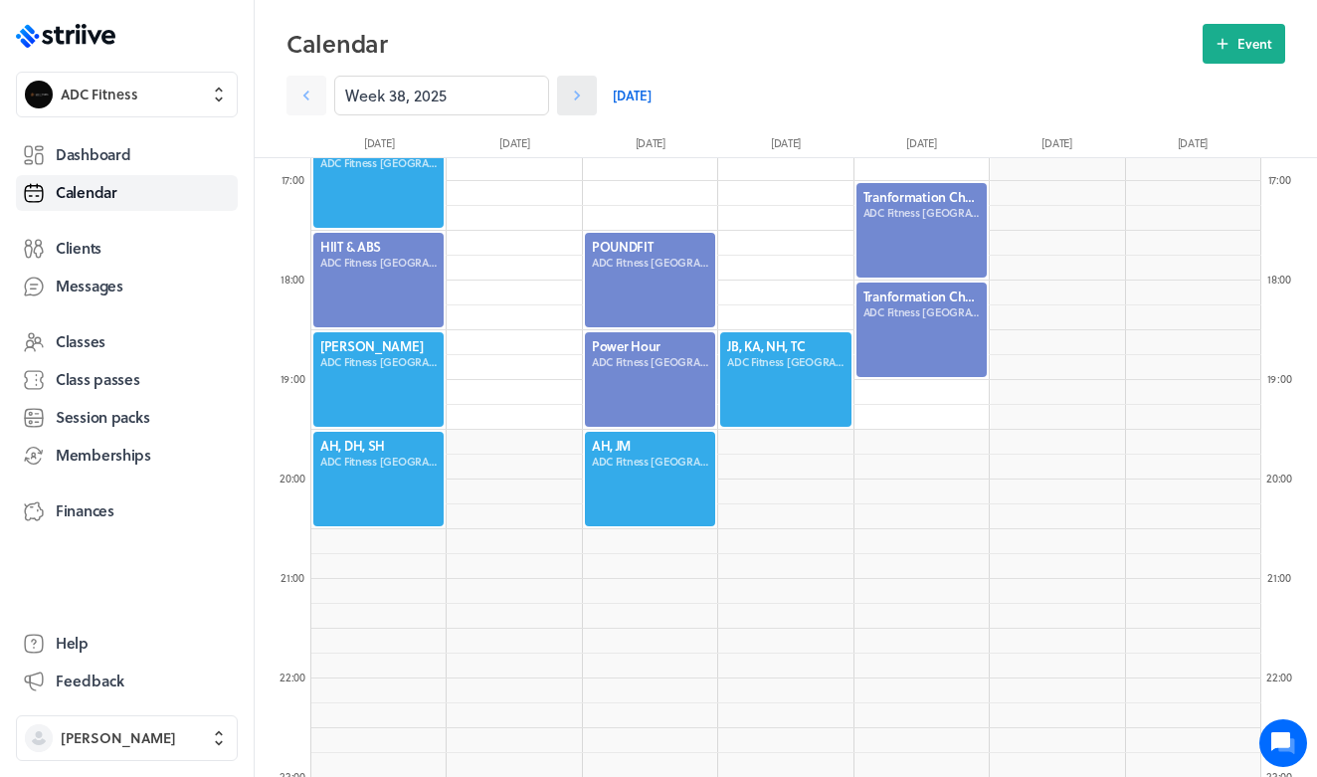
click at [581, 104] on icon at bounding box center [577, 96] width 20 height 20
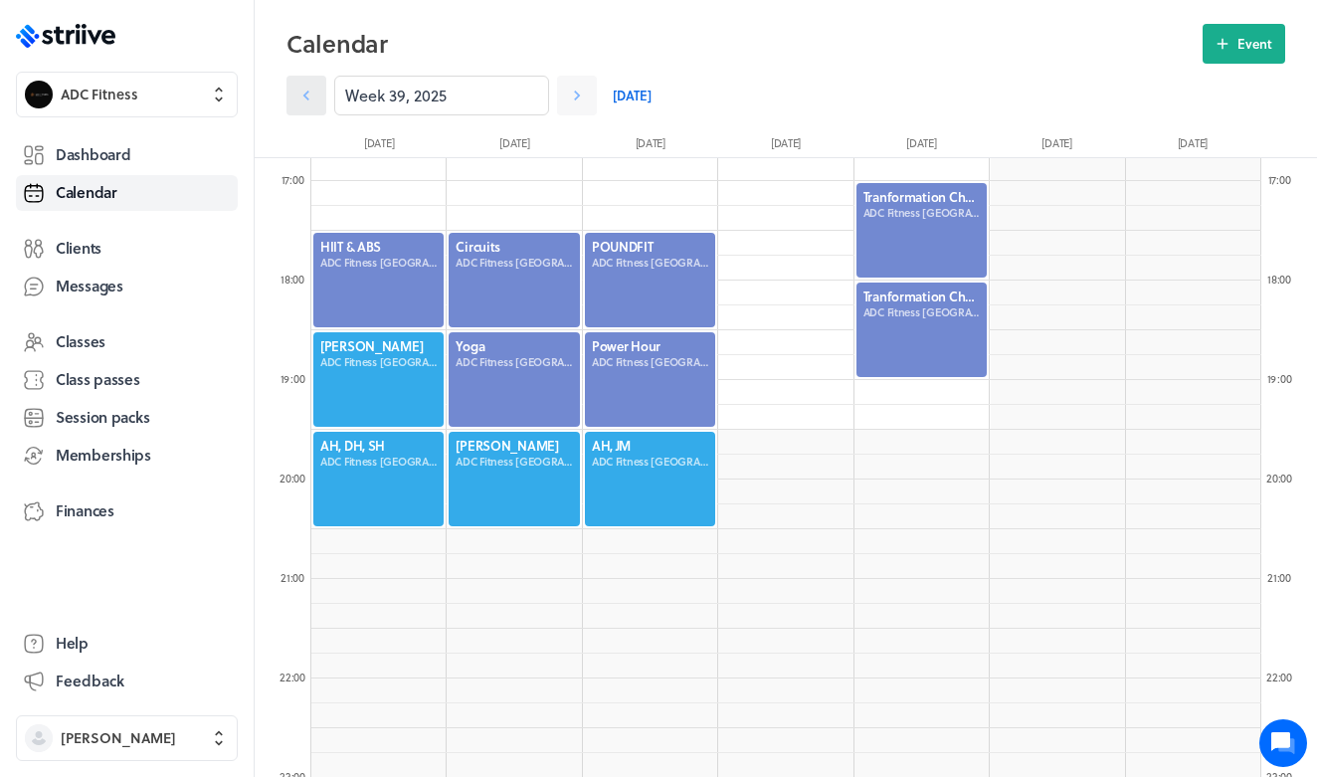
click at [303, 95] on icon at bounding box center [306, 96] width 20 height 20
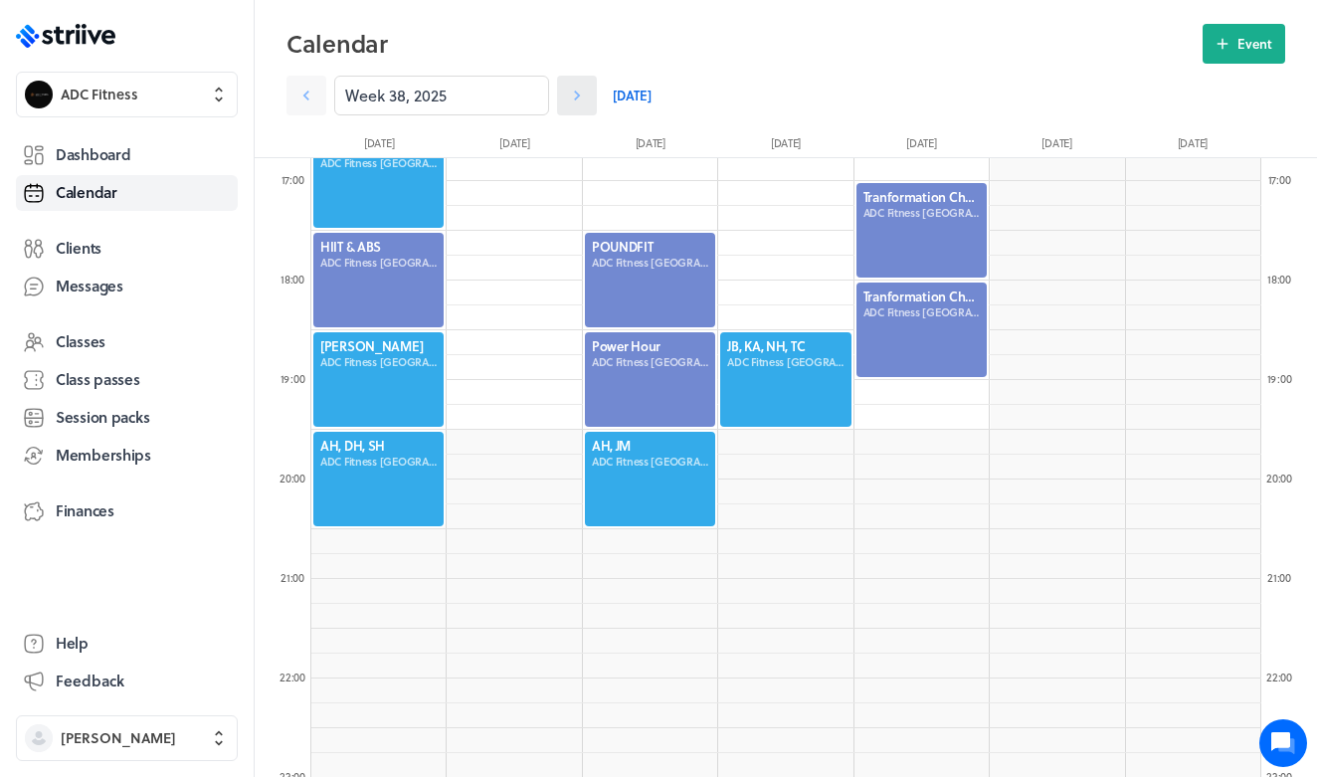
click at [577, 95] on icon at bounding box center [577, 96] width 20 height 20
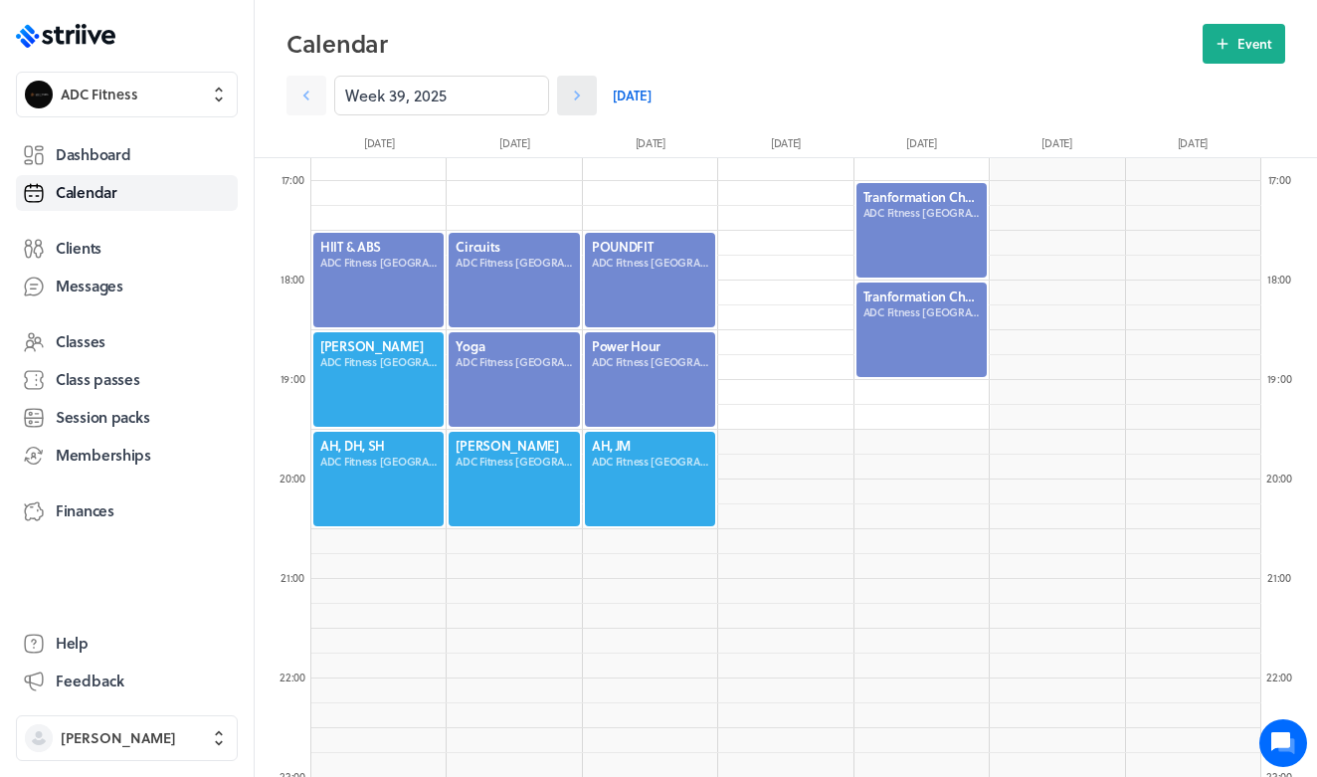
click at [577, 95] on icon at bounding box center [577, 96] width 20 height 20
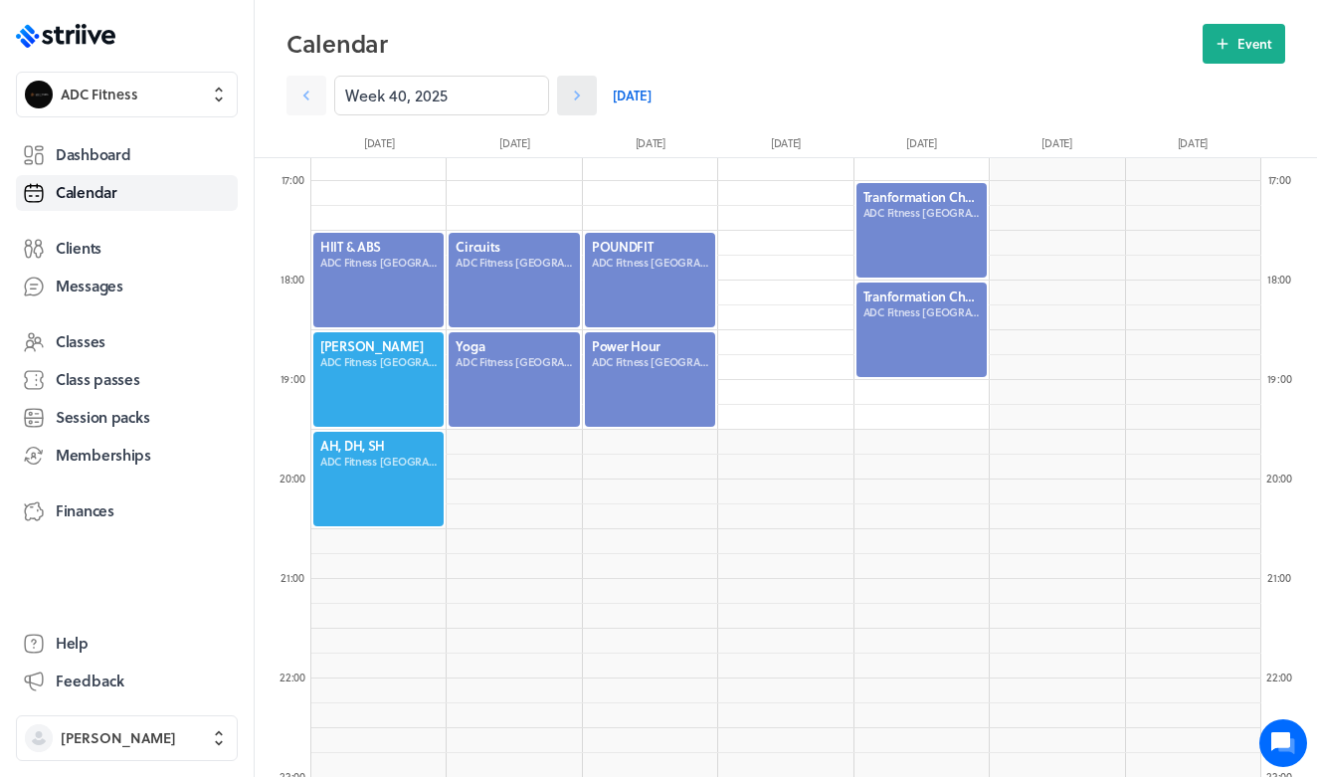
click at [577, 95] on icon at bounding box center [577, 96] width 20 height 20
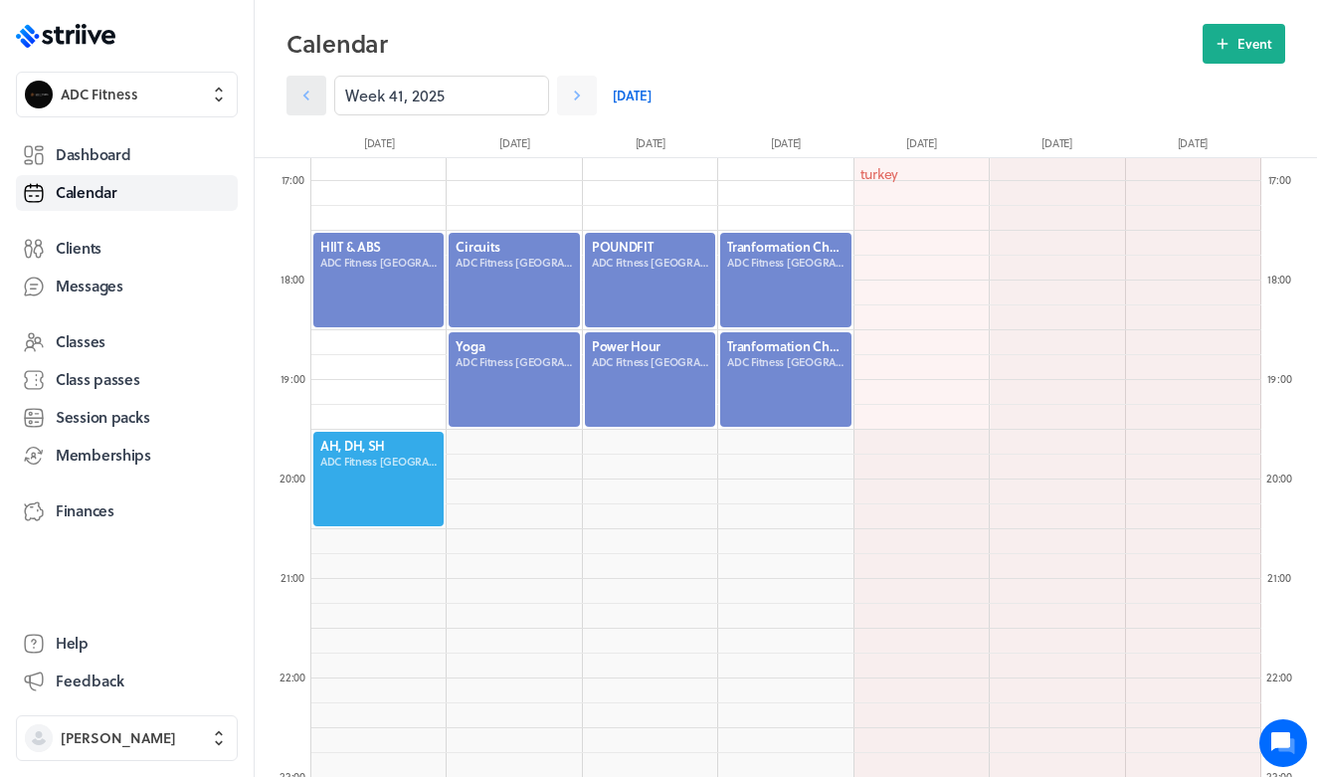
click at [313, 103] on icon at bounding box center [306, 96] width 20 height 20
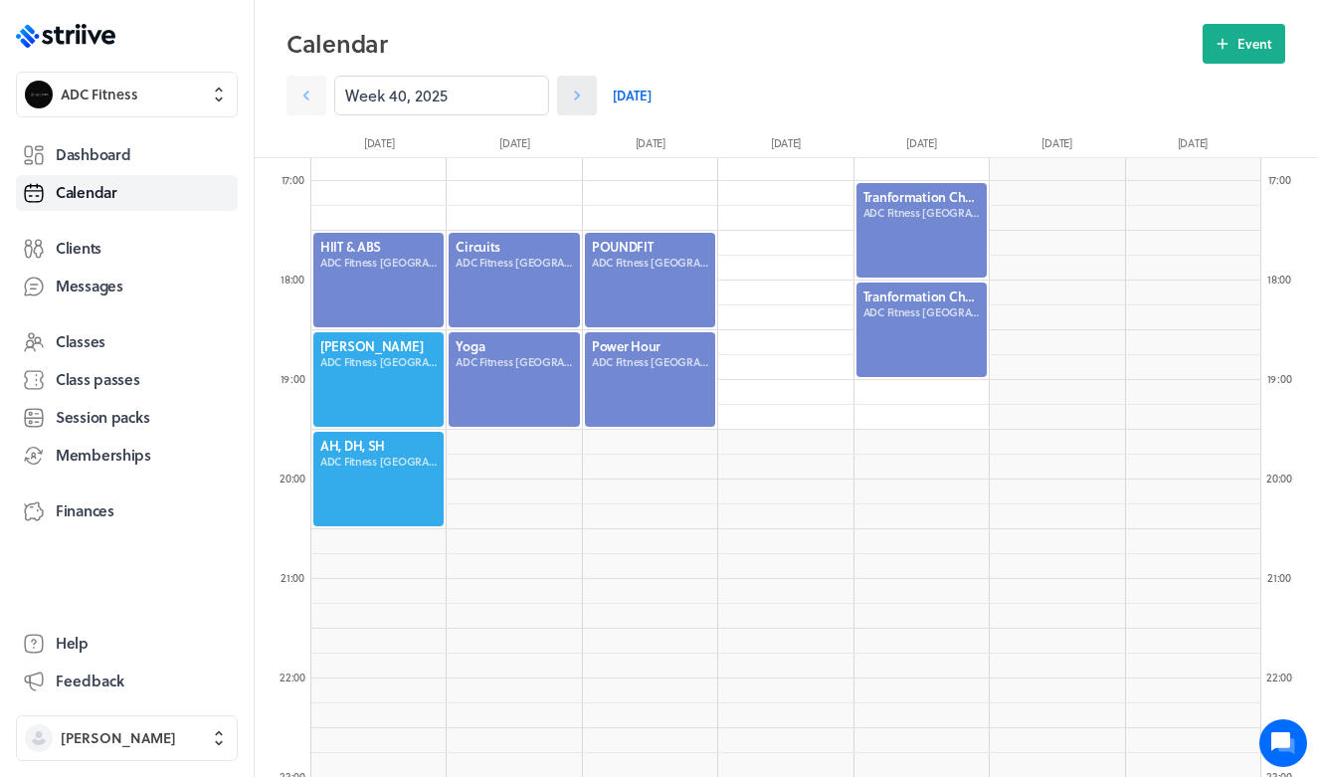
click at [585, 95] on icon at bounding box center [577, 96] width 20 height 20
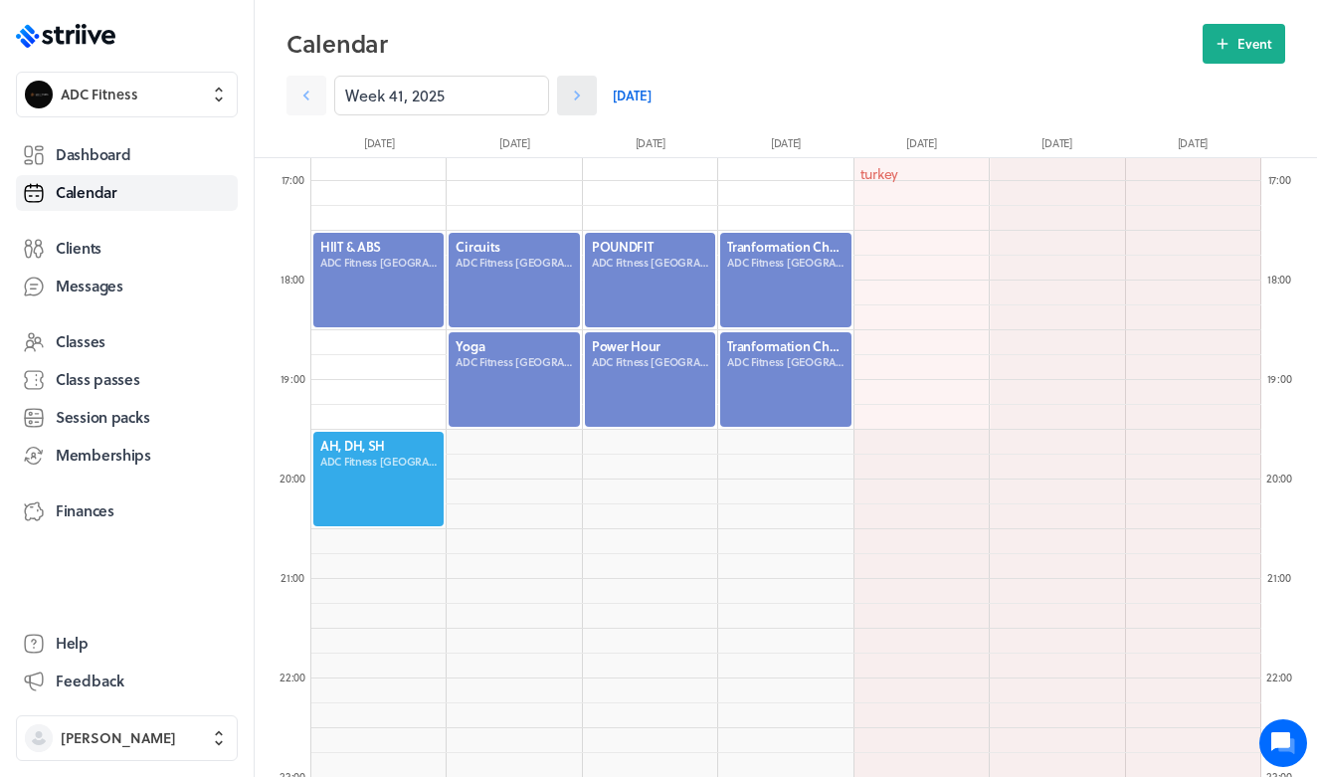
click at [585, 95] on icon at bounding box center [577, 96] width 20 height 20
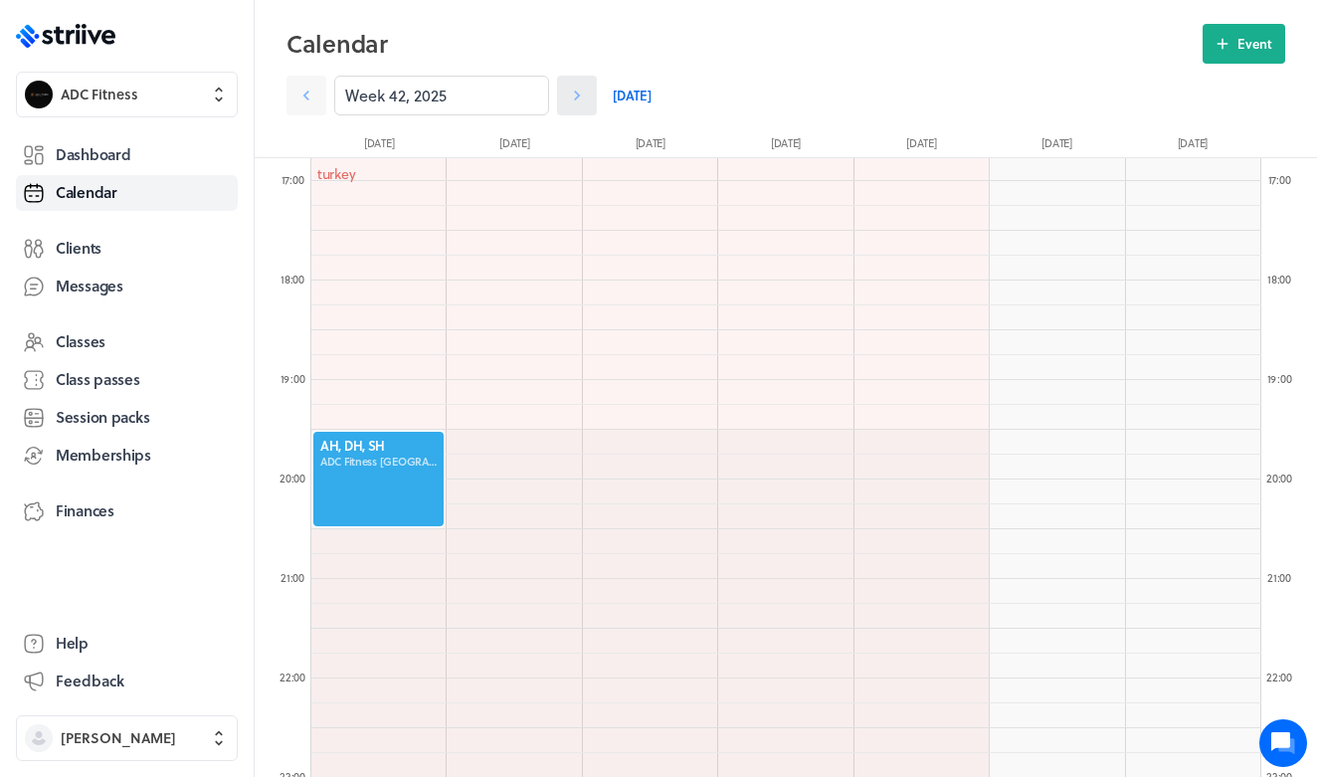
click at [585, 95] on icon at bounding box center [577, 96] width 20 height 20
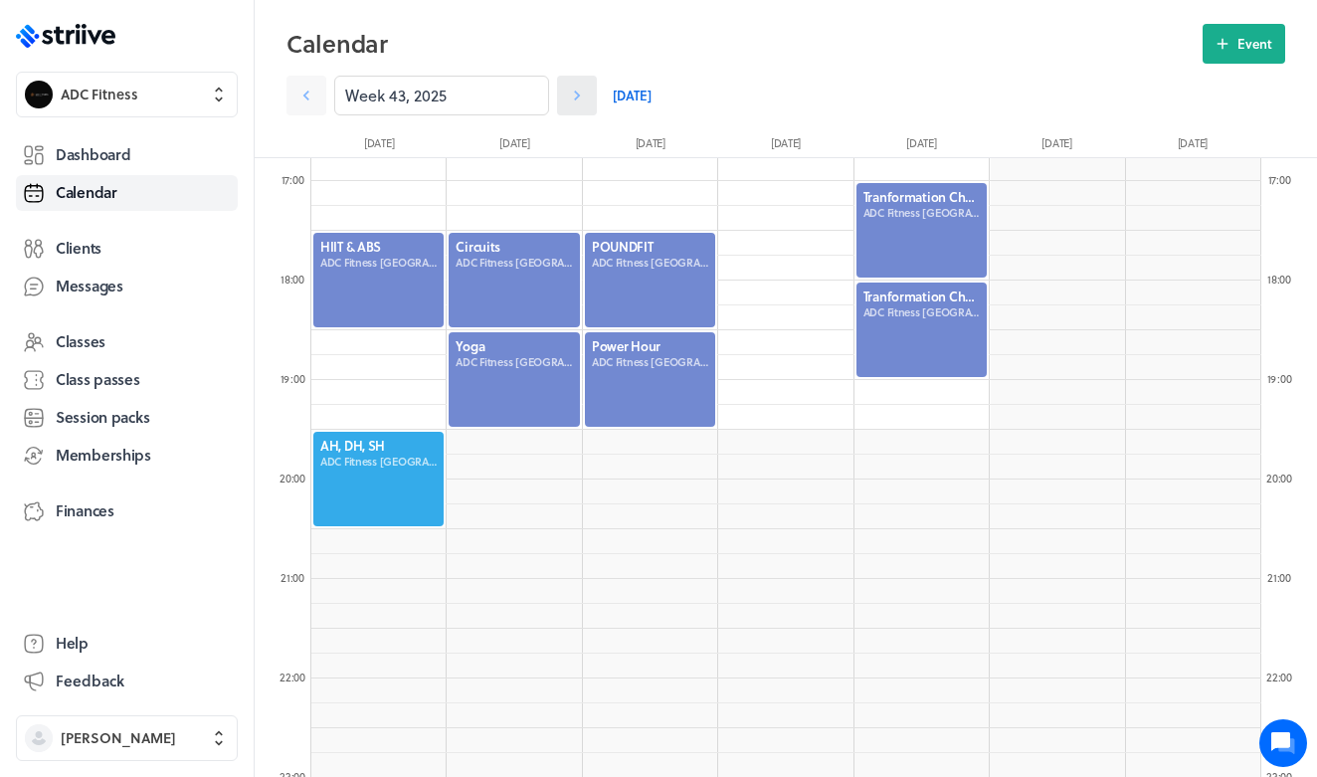
click at [585, 95] on icon at bounding box center [577, 96] width 20 height 20
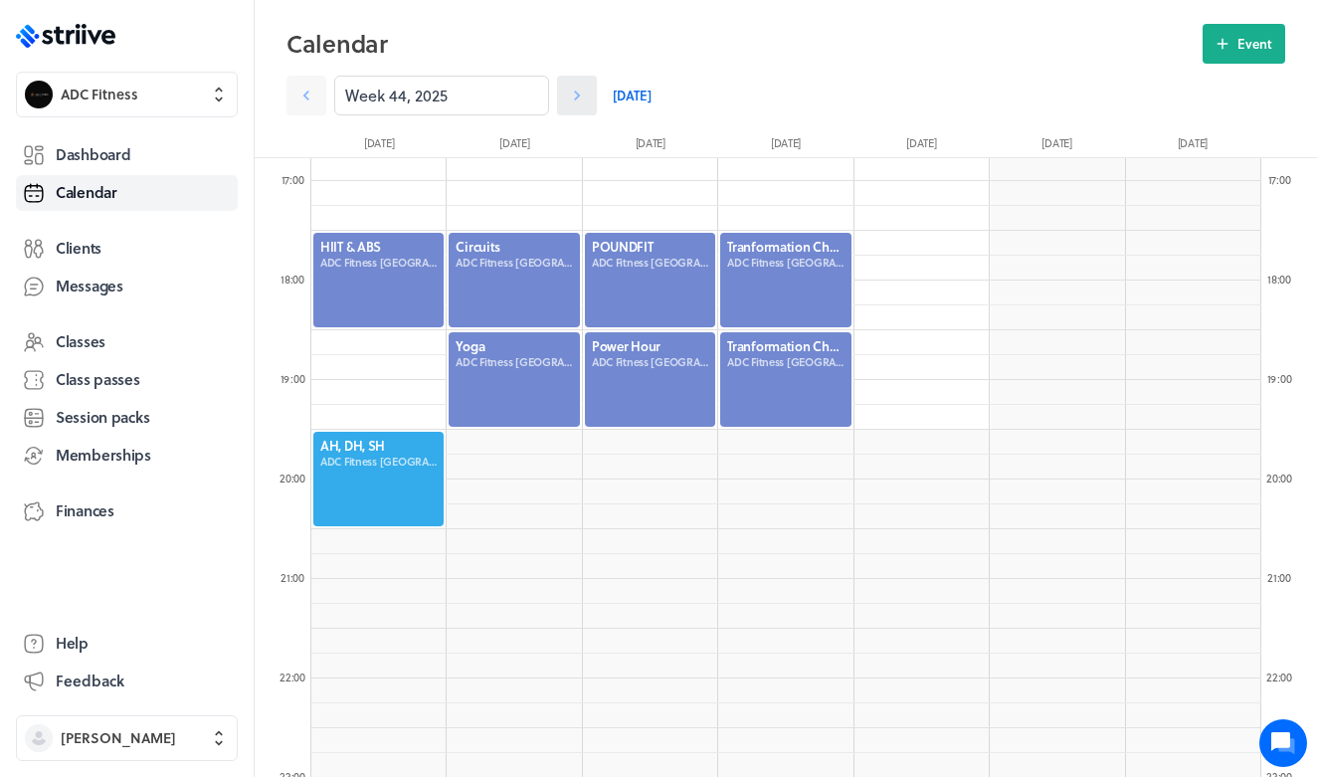
click at [585, 95] on icon at bounding box center [577, 96] width 20 height 20
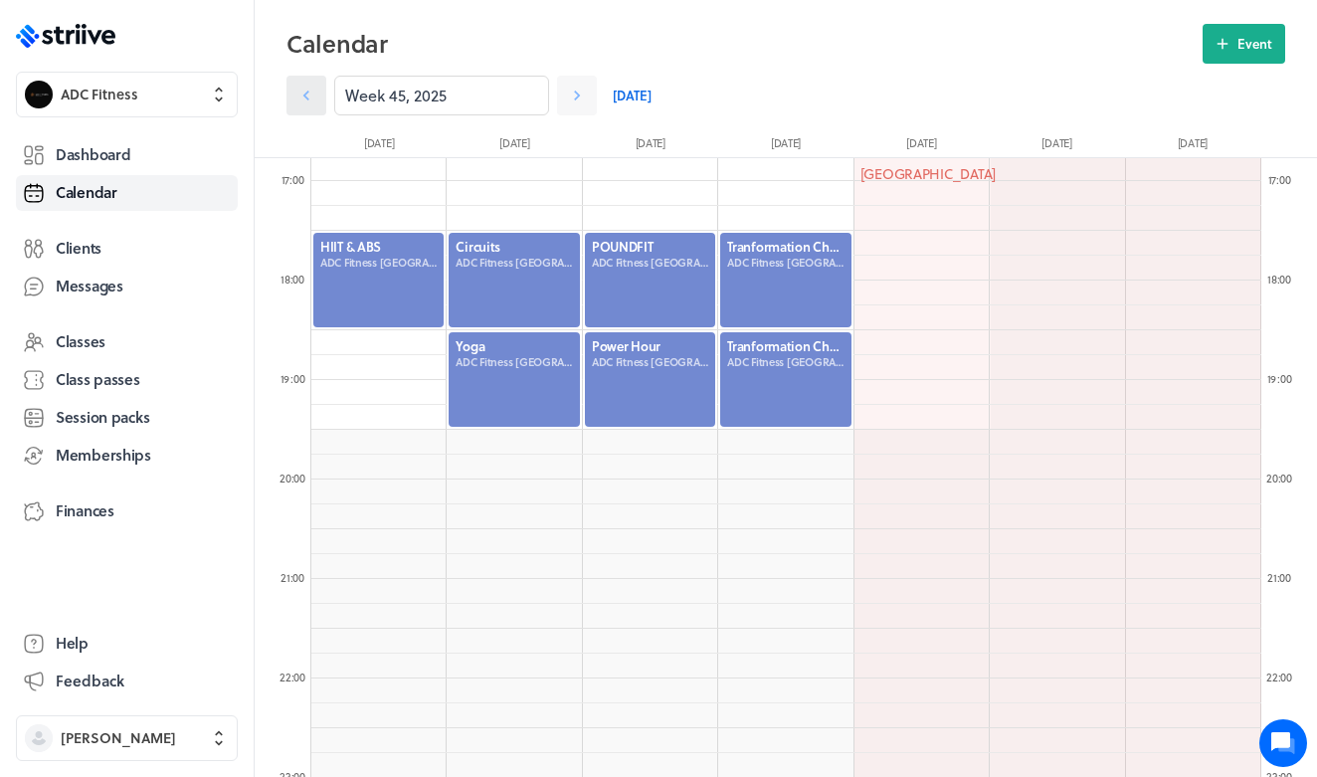
click at [310, 101] on icon at bounding box center [306, 96] width 20 height 20
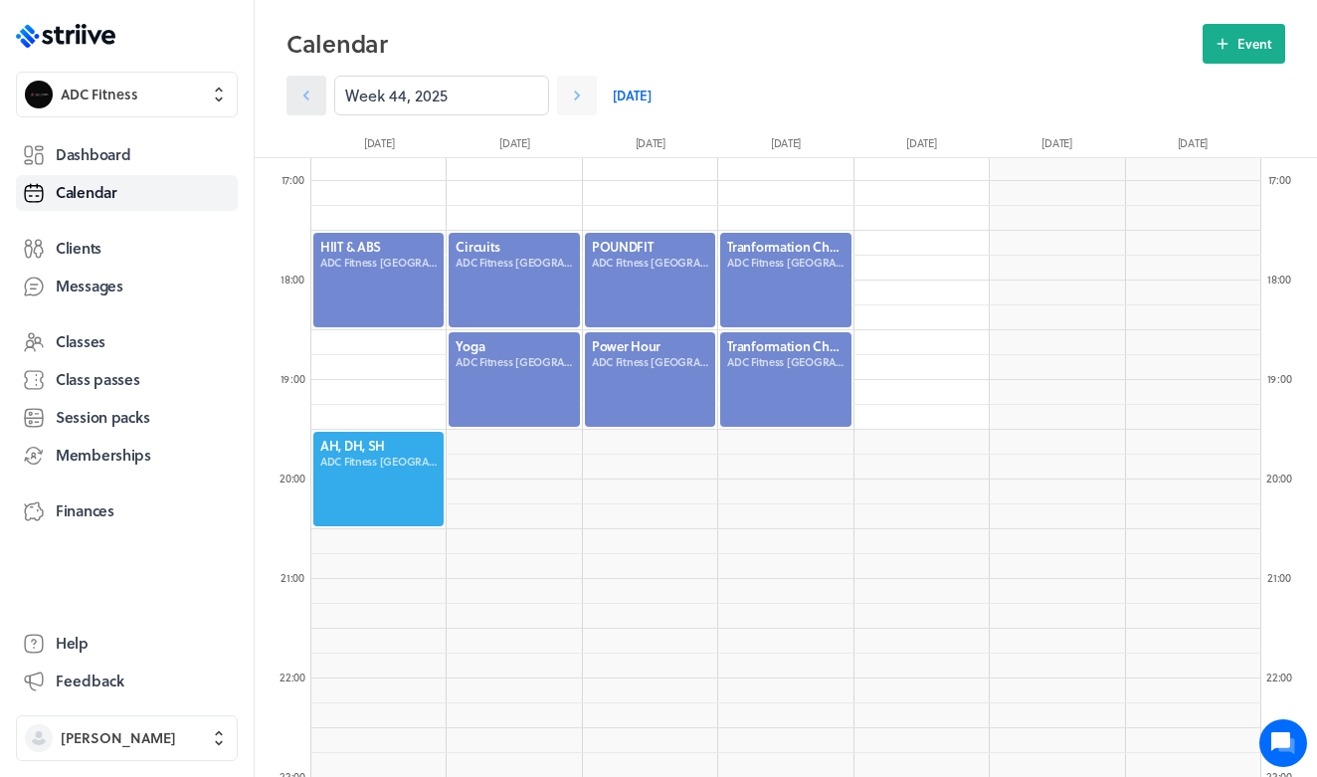
click at [310, 101] on icon at bounding box center [306, 96] width 20 height 20
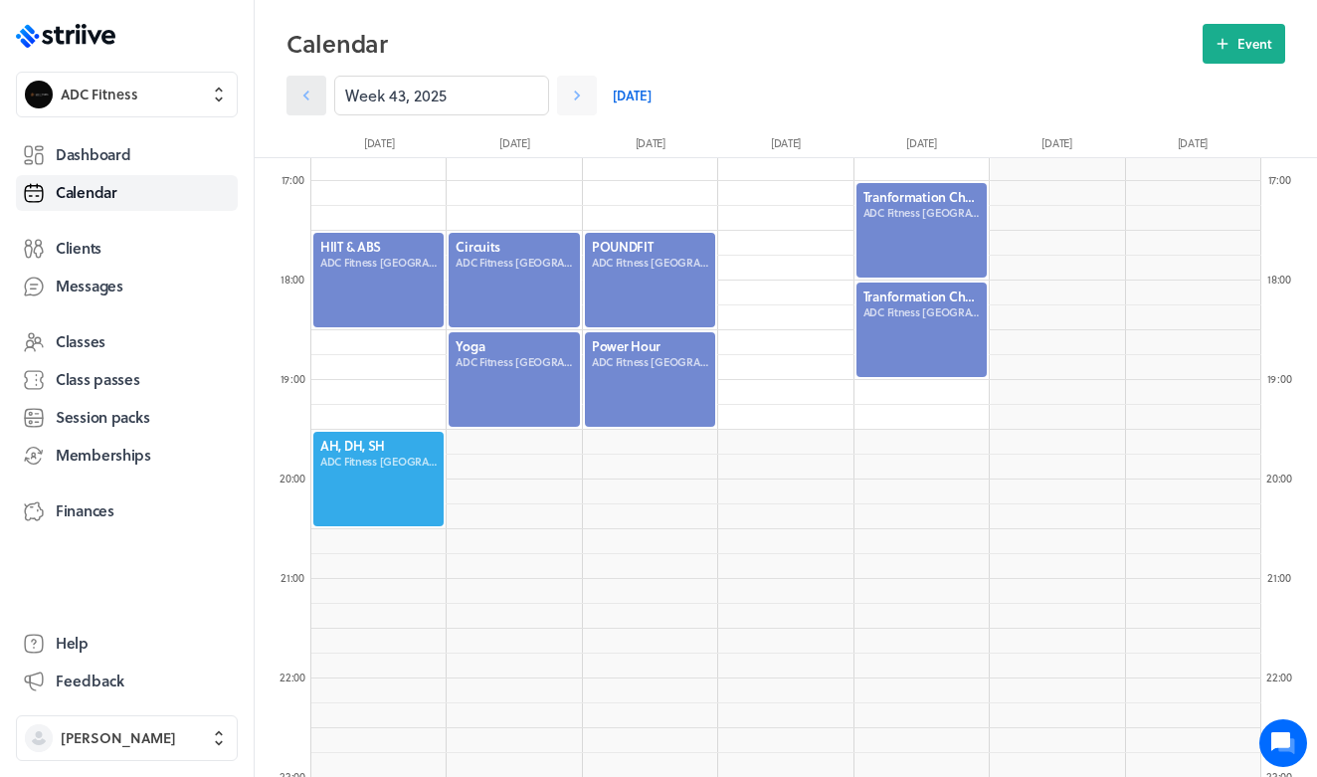
click at [310, 101] on icon at bounding box center [306, 96] width 20 height 20
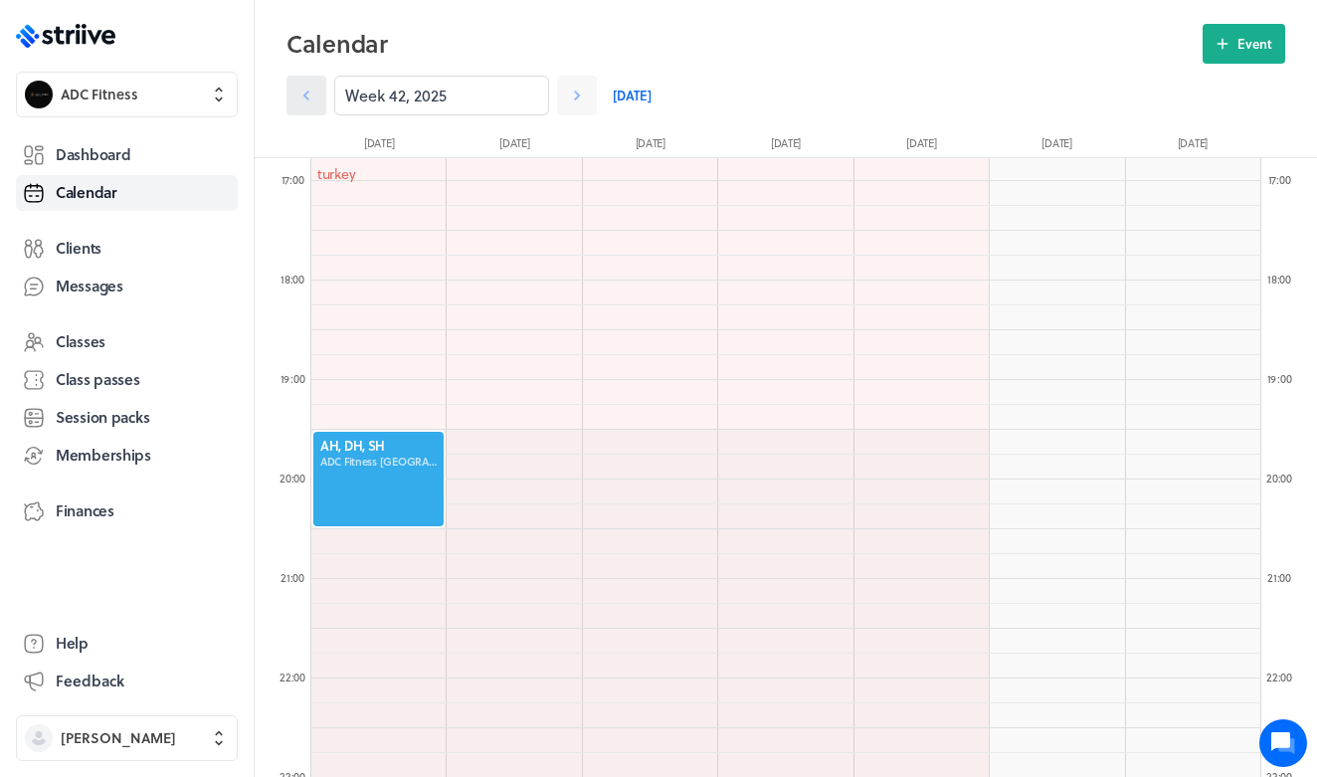
click at [310, 101] on icon at bounding box center [306, 96] width 20 height 20
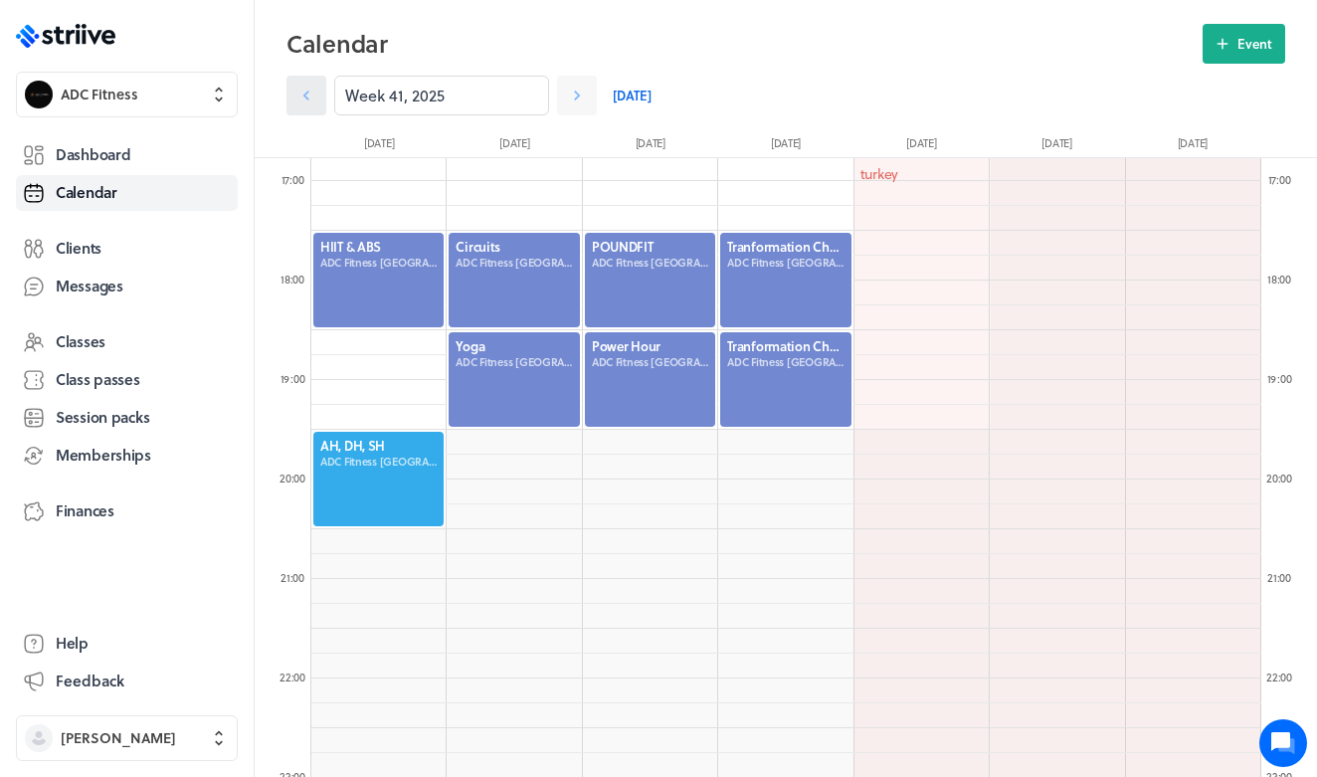
click at [310, 101] on icon at bounding box center [306, 96] width 20 height 20
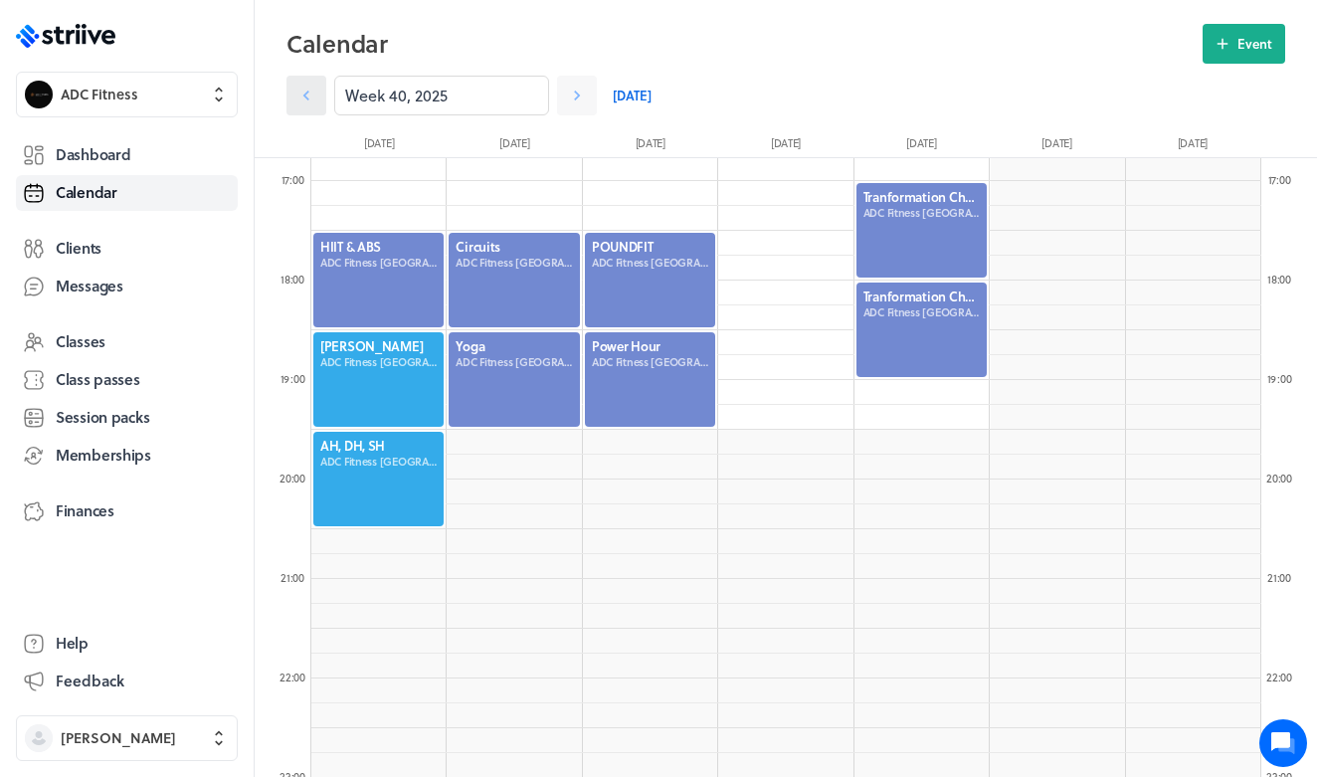
click at [310, 101] on icon at bounding box center [306, 96] width 20 height 20
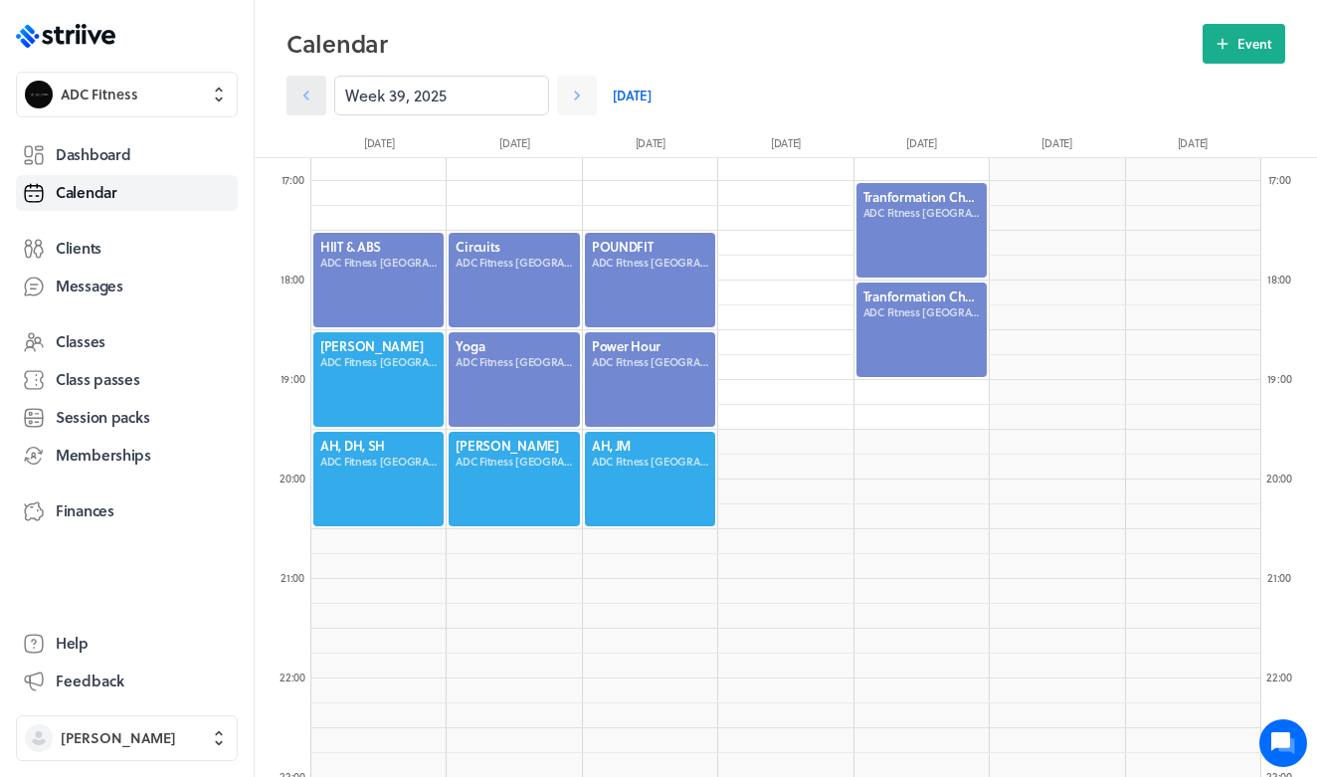
click at [310, 101] on icon at bounding box center [306, 96] width 20 height 20
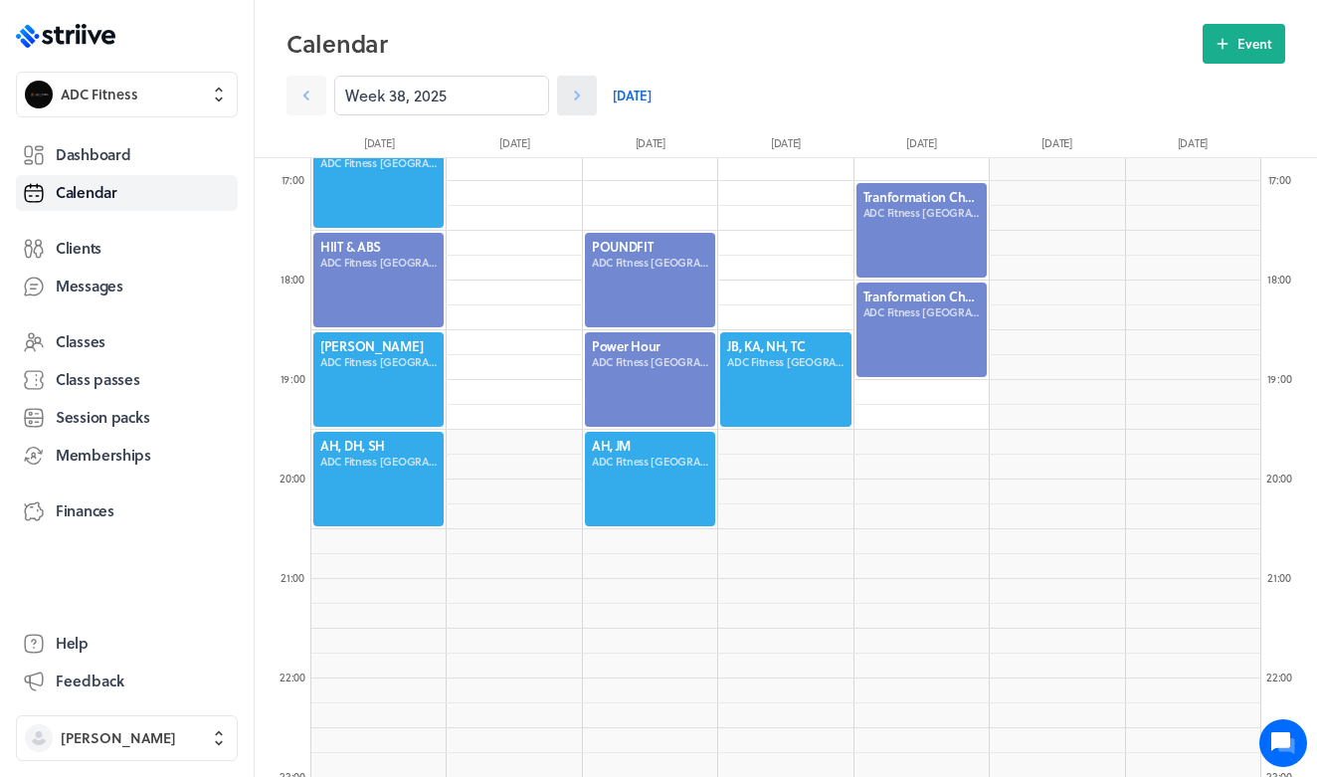
click at [583, 97] on icon at bounding box center [577, 96] width 20 height 20
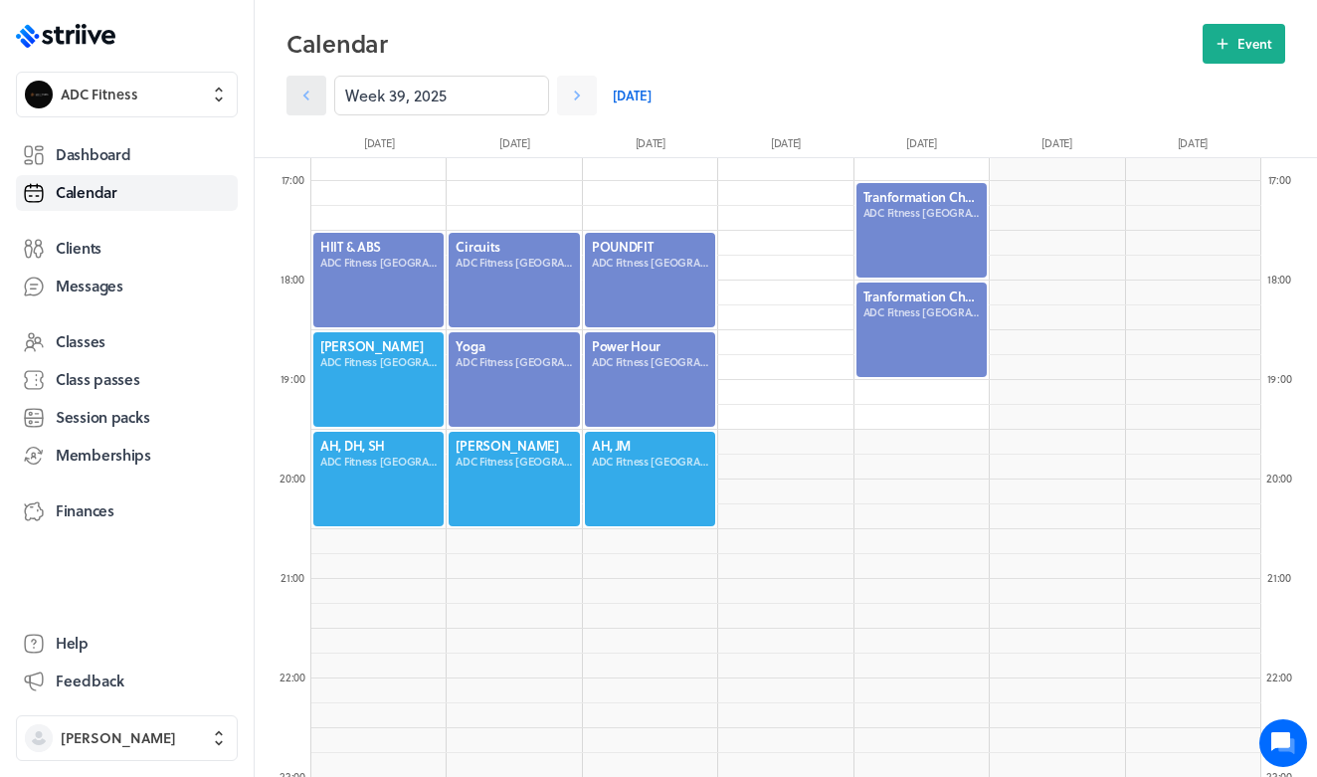
click at [312, 99] on icon at bounding box center [306, 96] width 20 height 20
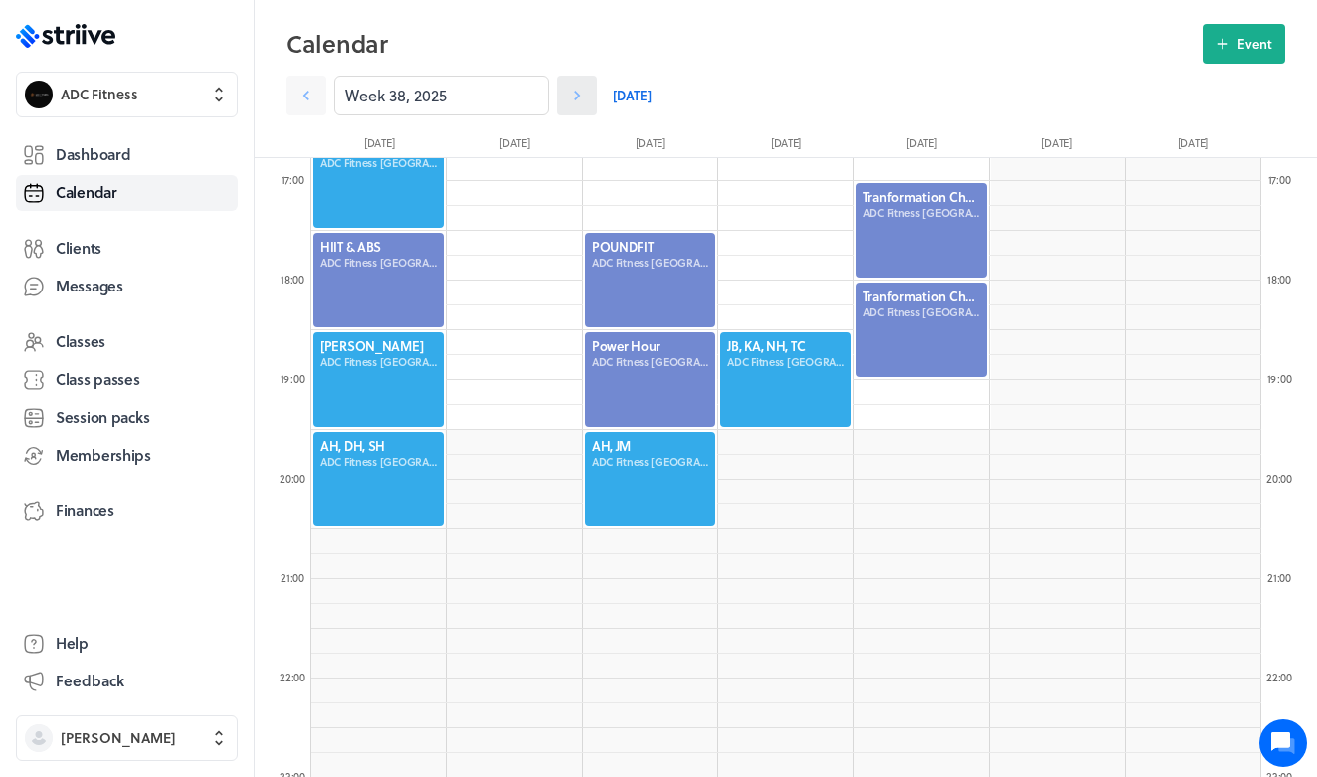
click at [592, 95] on link at bounding box center [577, 96] width 40 height 40
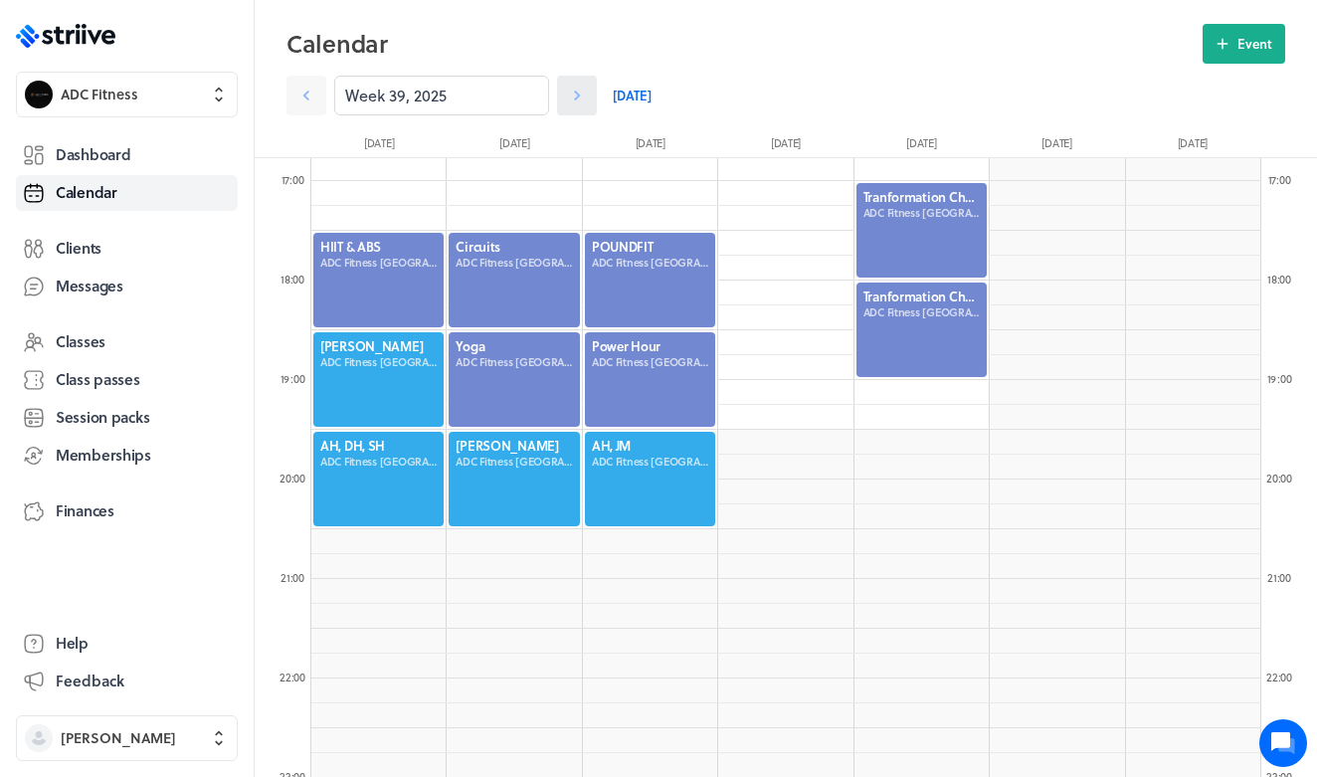
click at [592, 95] on link at bounding box center [577, 96] width 40 height 40
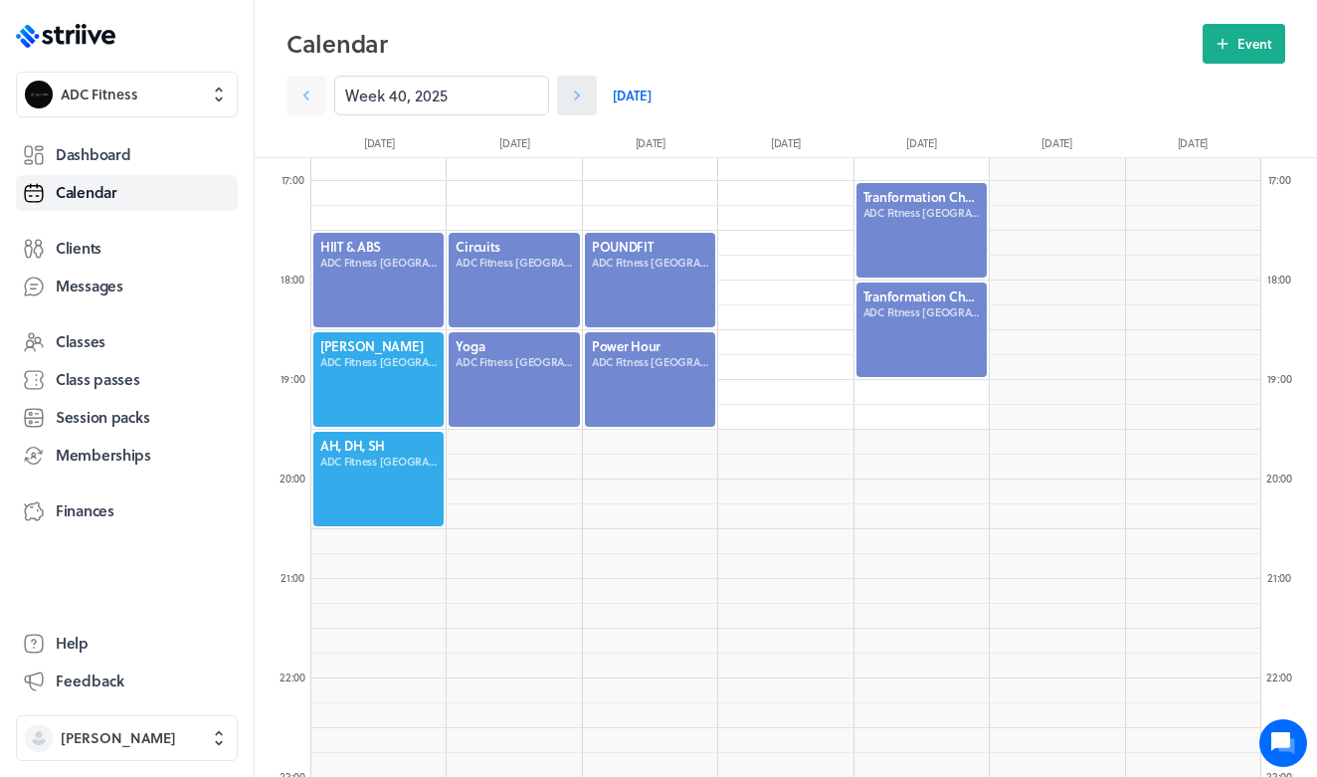
click at [592, 95] on link at bounding box center [577, 96] width 40 height 40
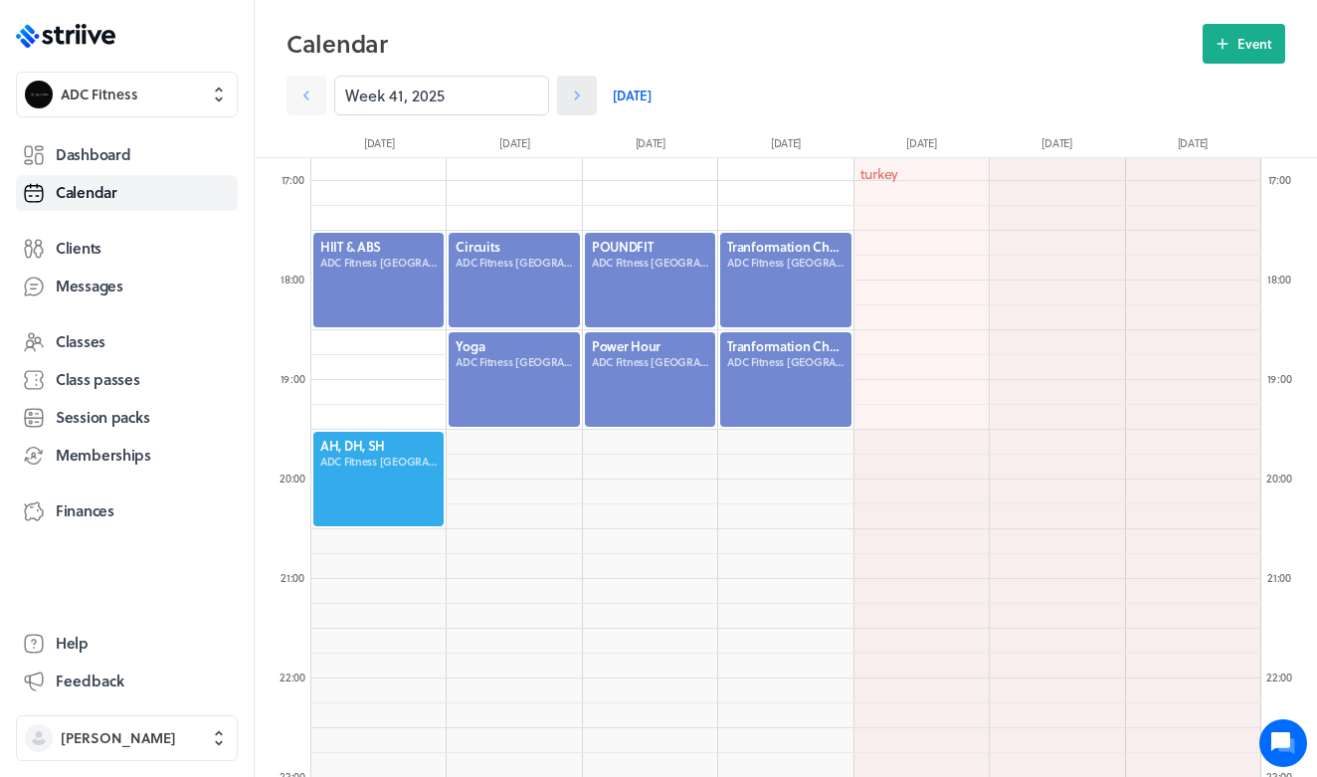
click at [592, 95] on link at bounding box center [577, 96] width 40 height 40
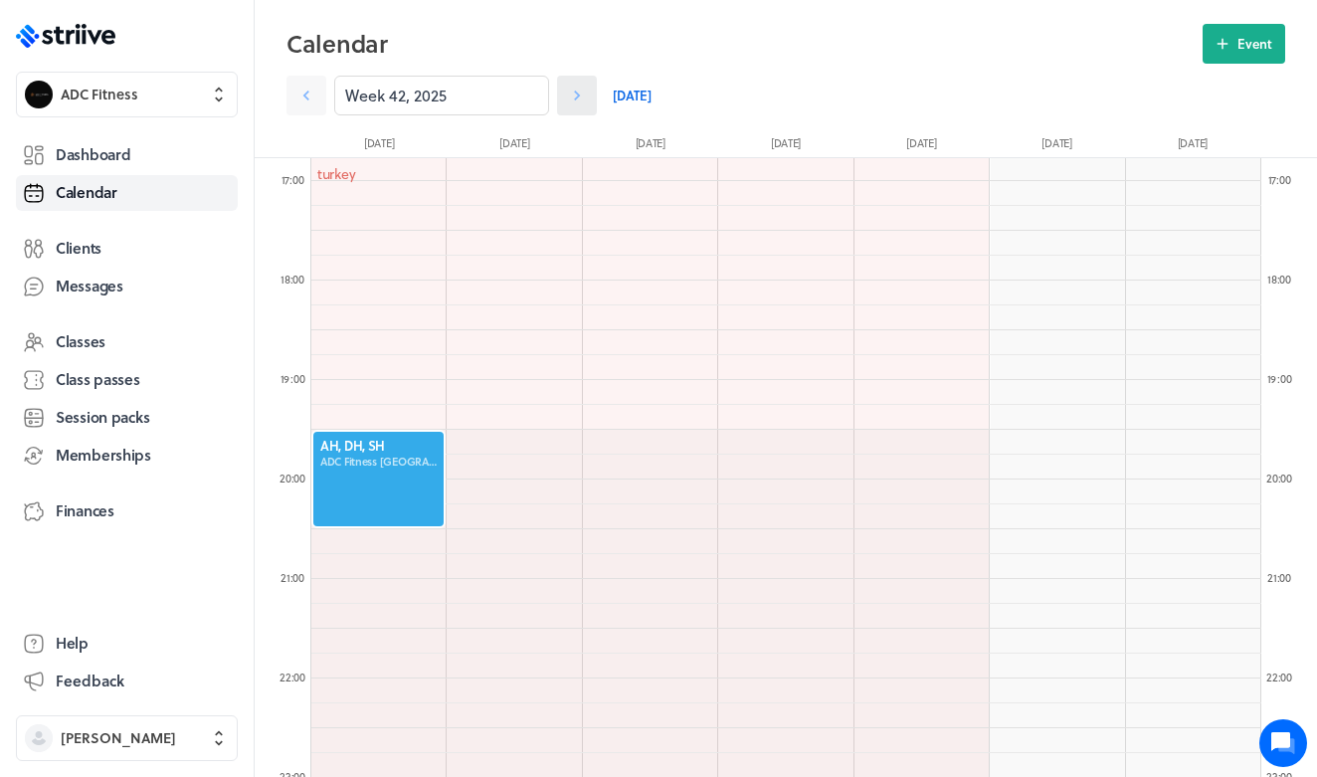
click at [592, 95] on link at bounding box center [577, 96] width 40 height 40
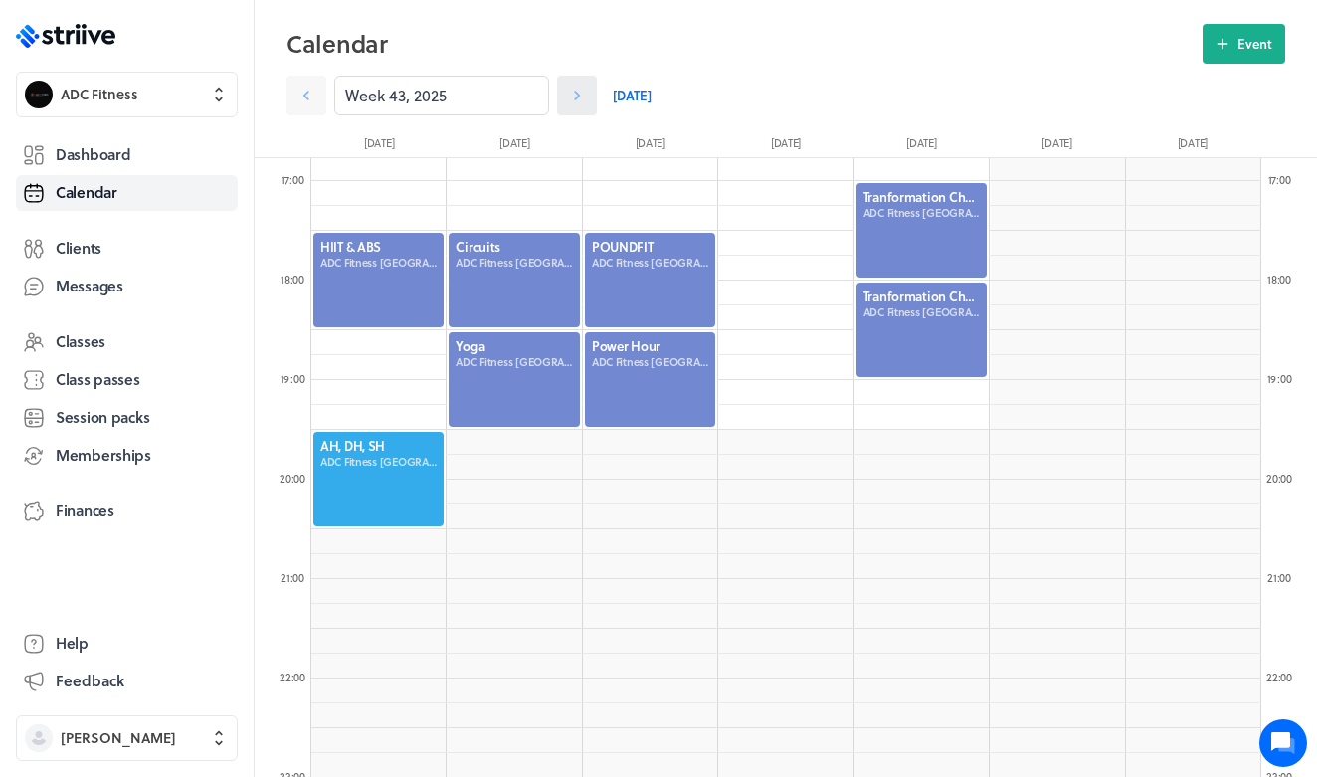
click at [592, 95] on link at bounding box center [577, 96] width 40 height 40
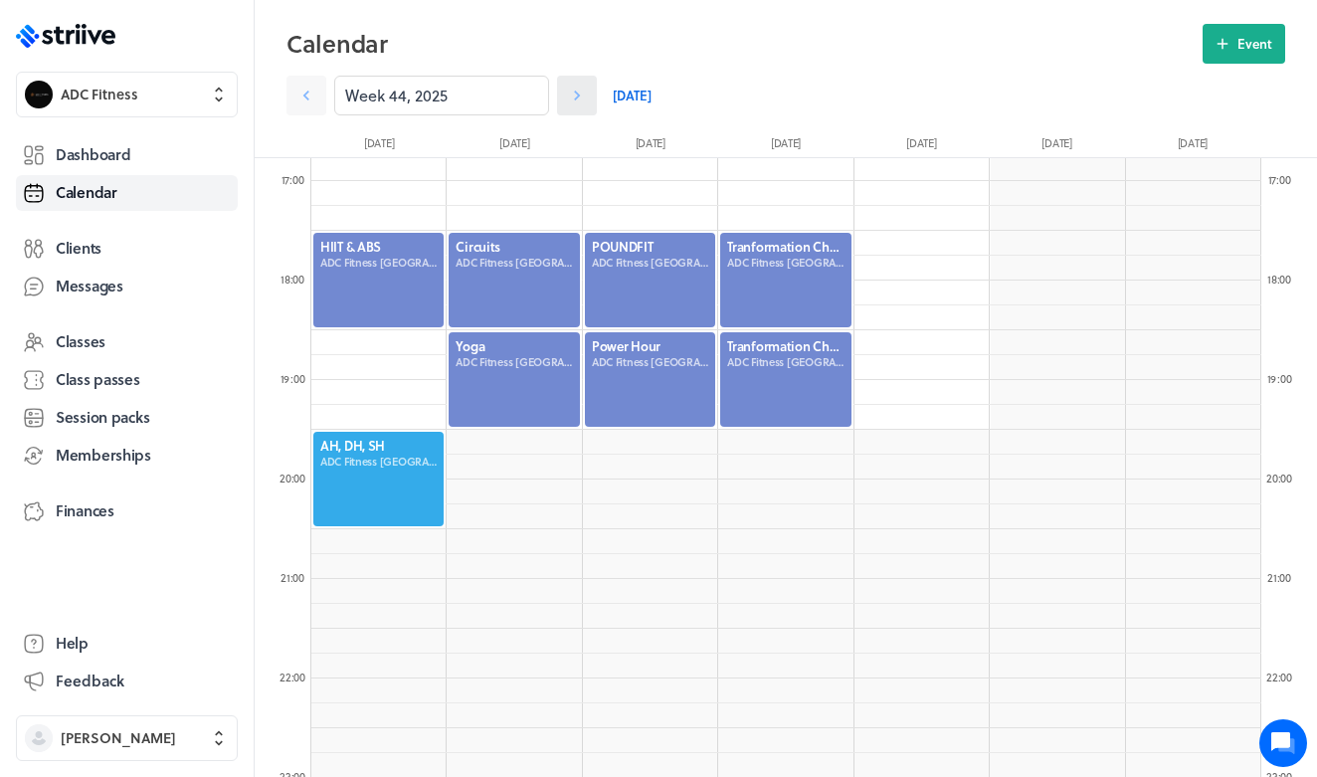
click at [592, 95] on link at bounding box center [577, 96] width 40 height 40
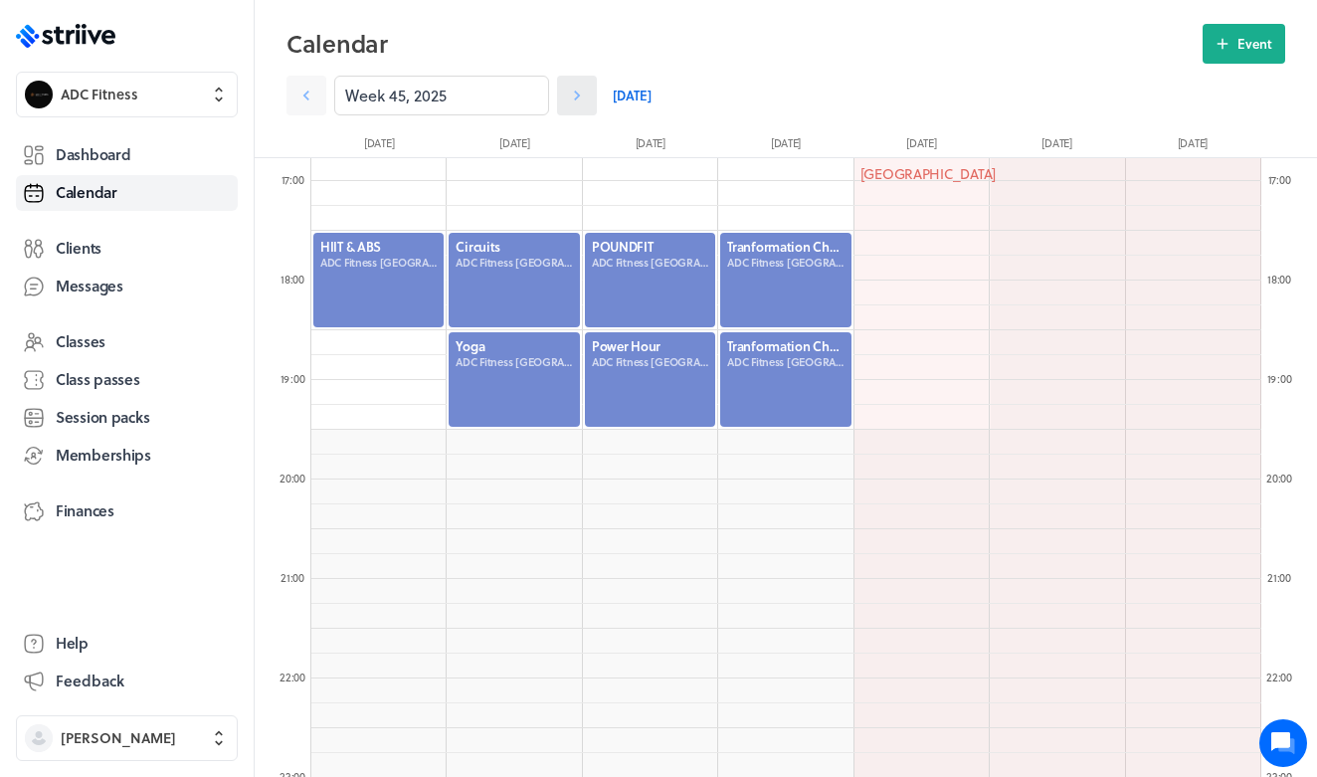
click at [592, 95] on link at bounding box center [577, 96] width 40 height 40
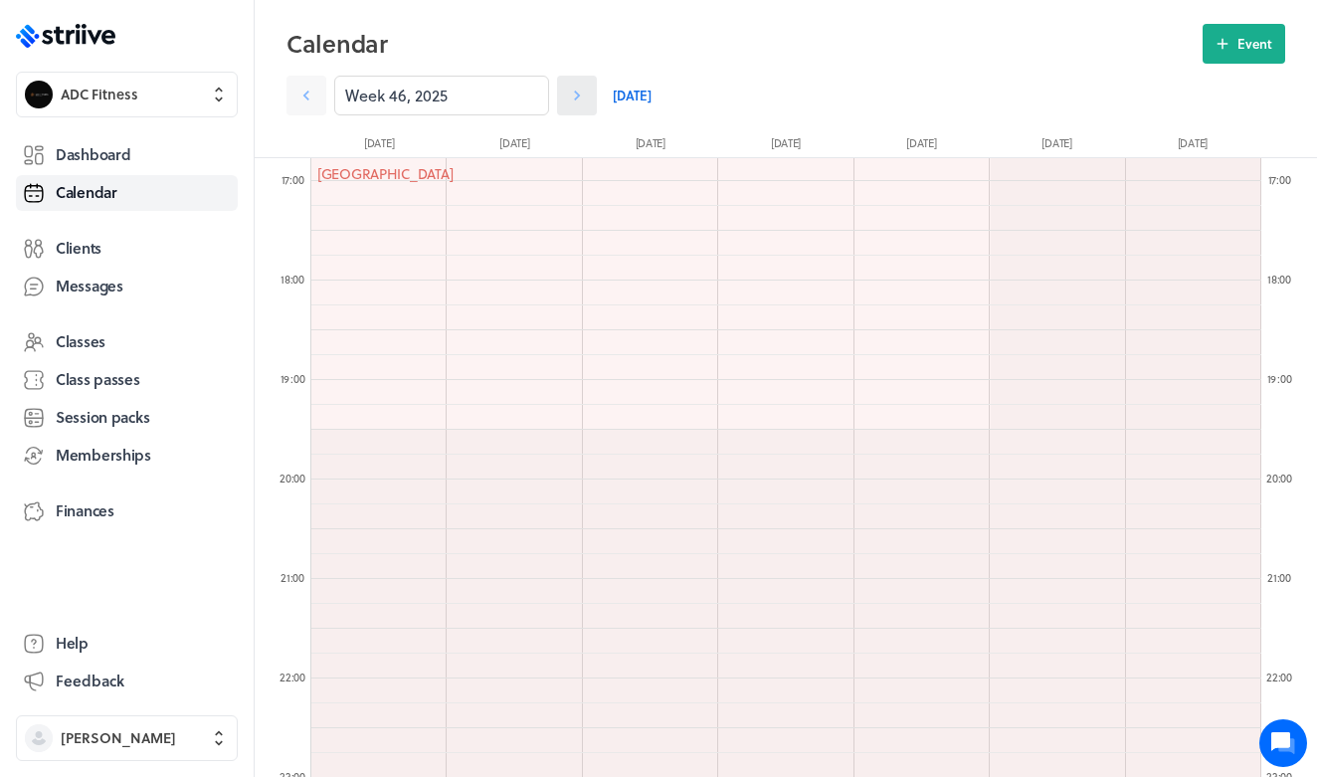
click at [590, 89] on link at bounding box center [577, 96] width 40 height 40
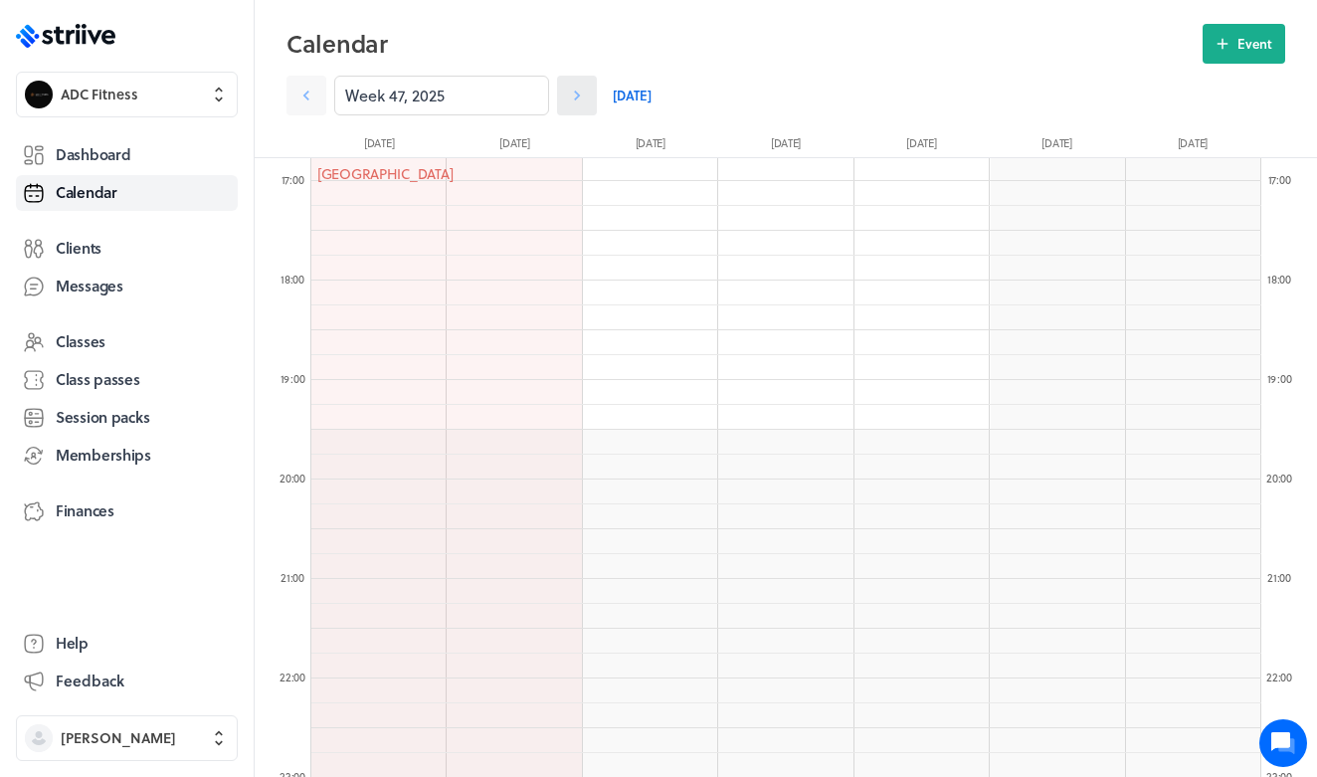
click at [590, 89] on link at bounding box center [577, 96] width 40 height 40
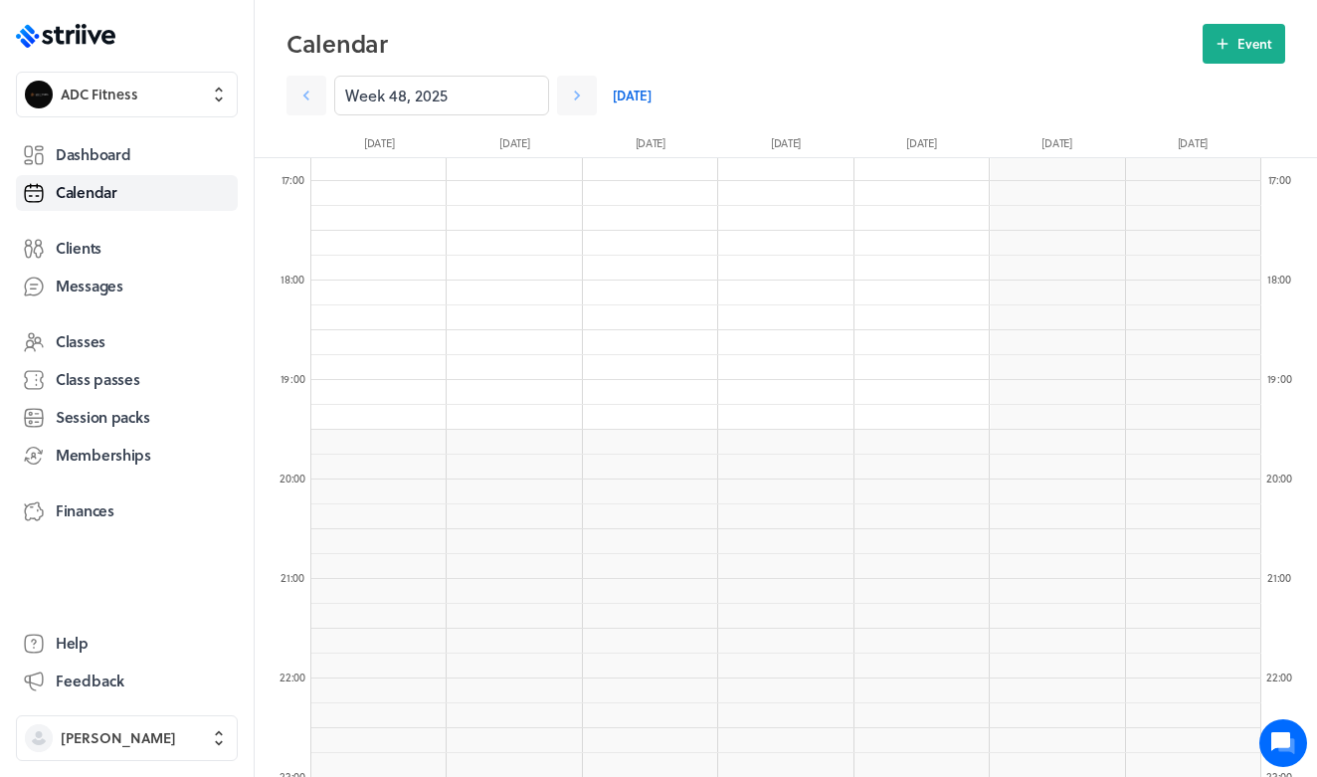
click at [633, 108] on link "[DATE]" at bounding box center [632, 96] width 39 height 40
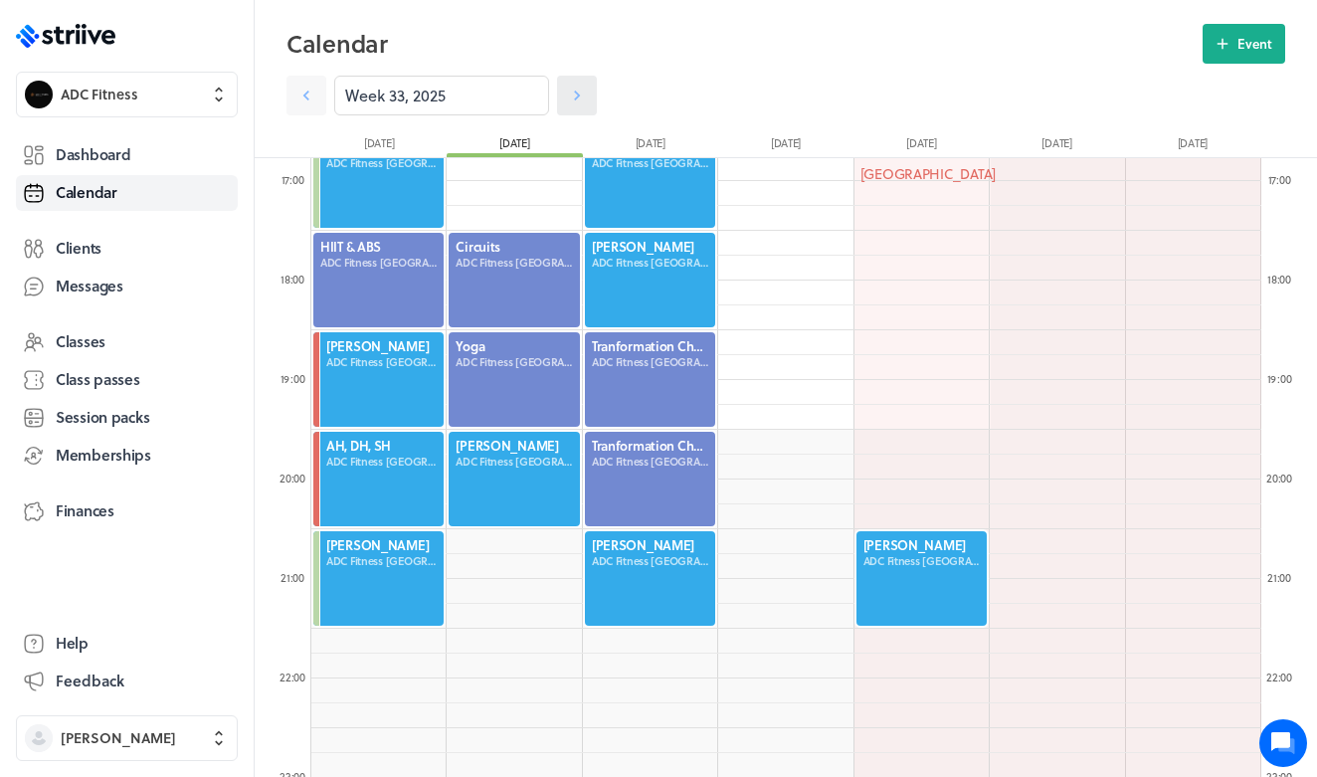
click at [582, 106] on link at bounding box center [577, 96] width 40 height 40
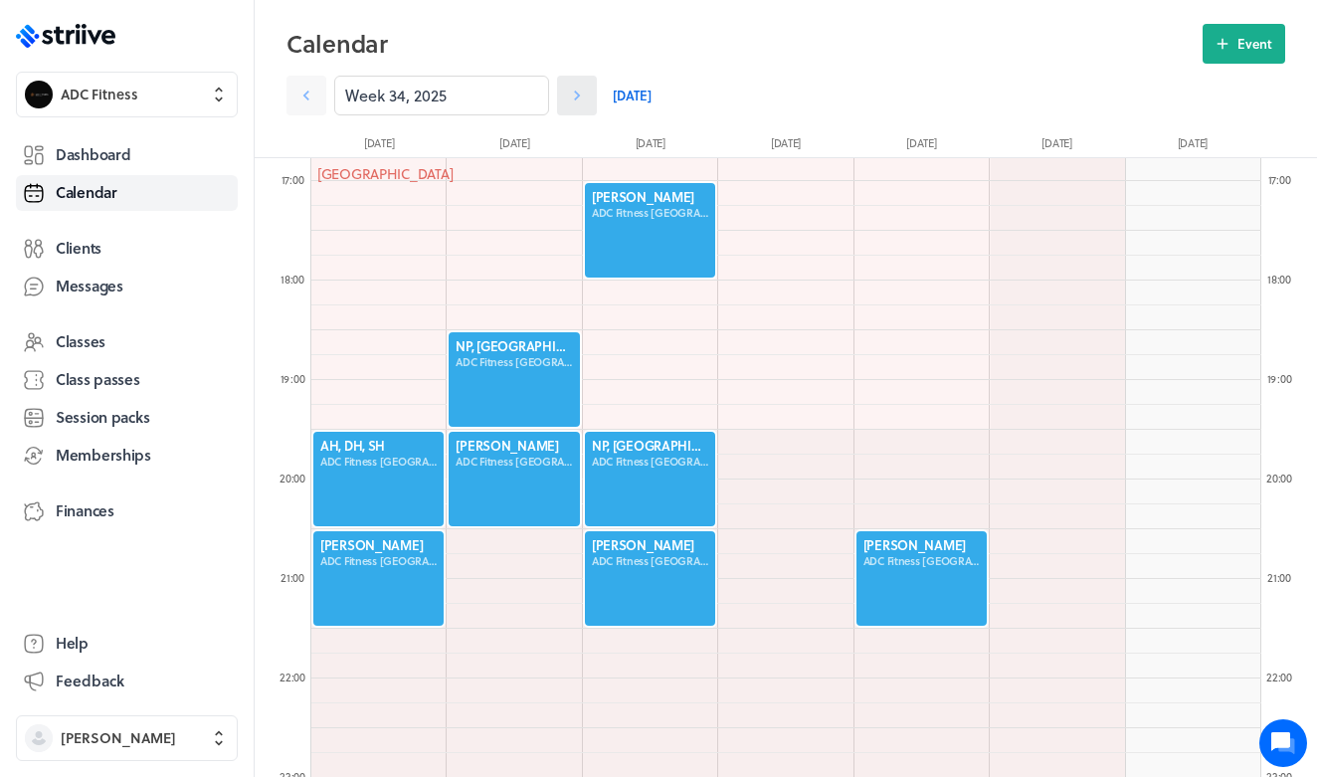
click at [582, 106] on link at bounding box center [577, 96] width 40 height 40
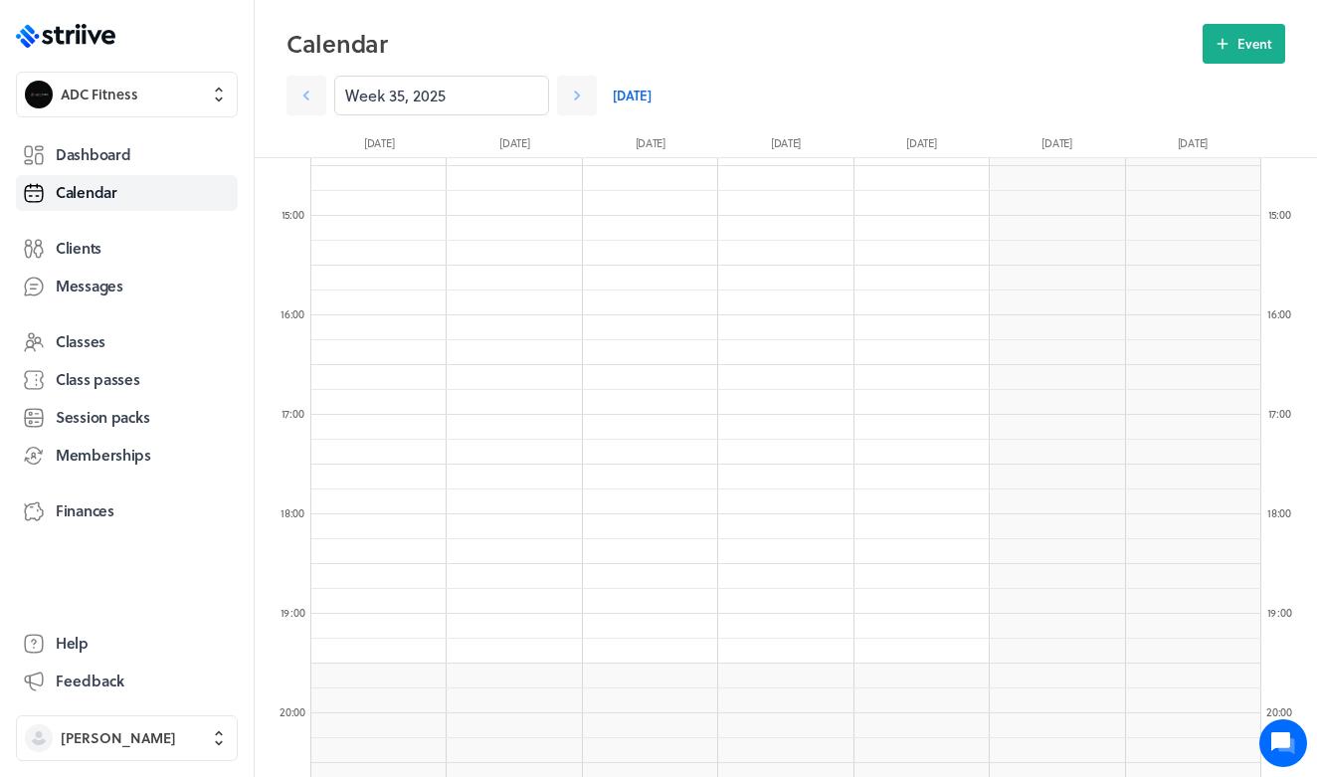
scroll to position [1422, 0]
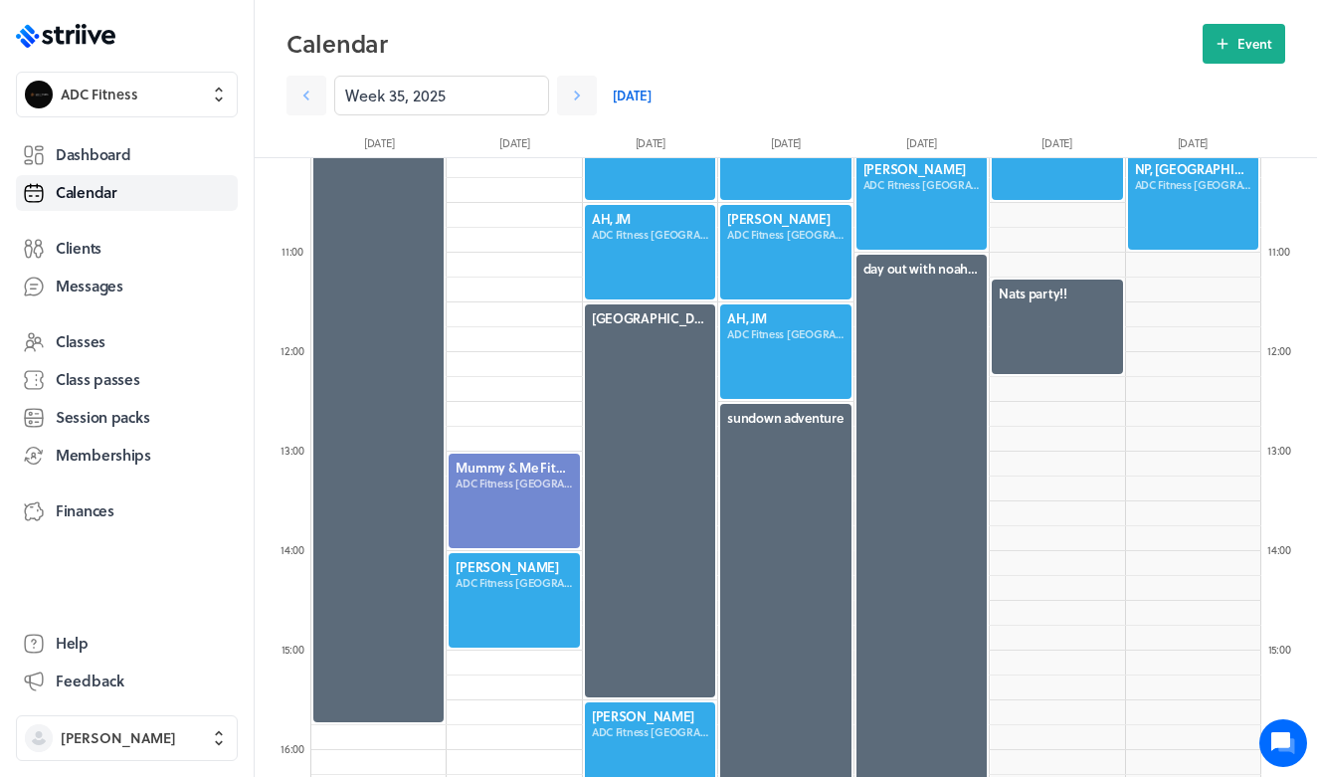
scroll to position [1003, 0]
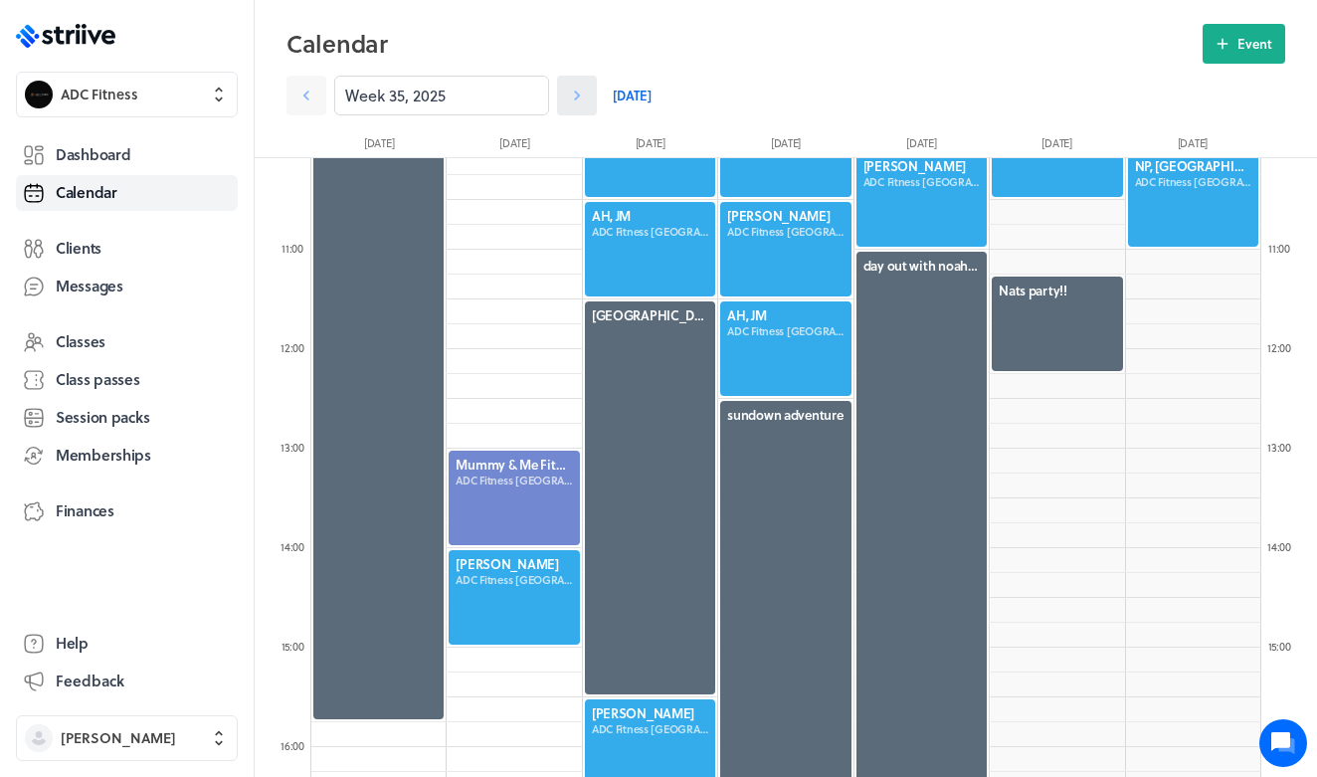
click at [570, 98] on icon at bounding box center [577, 96] width 20 height 20
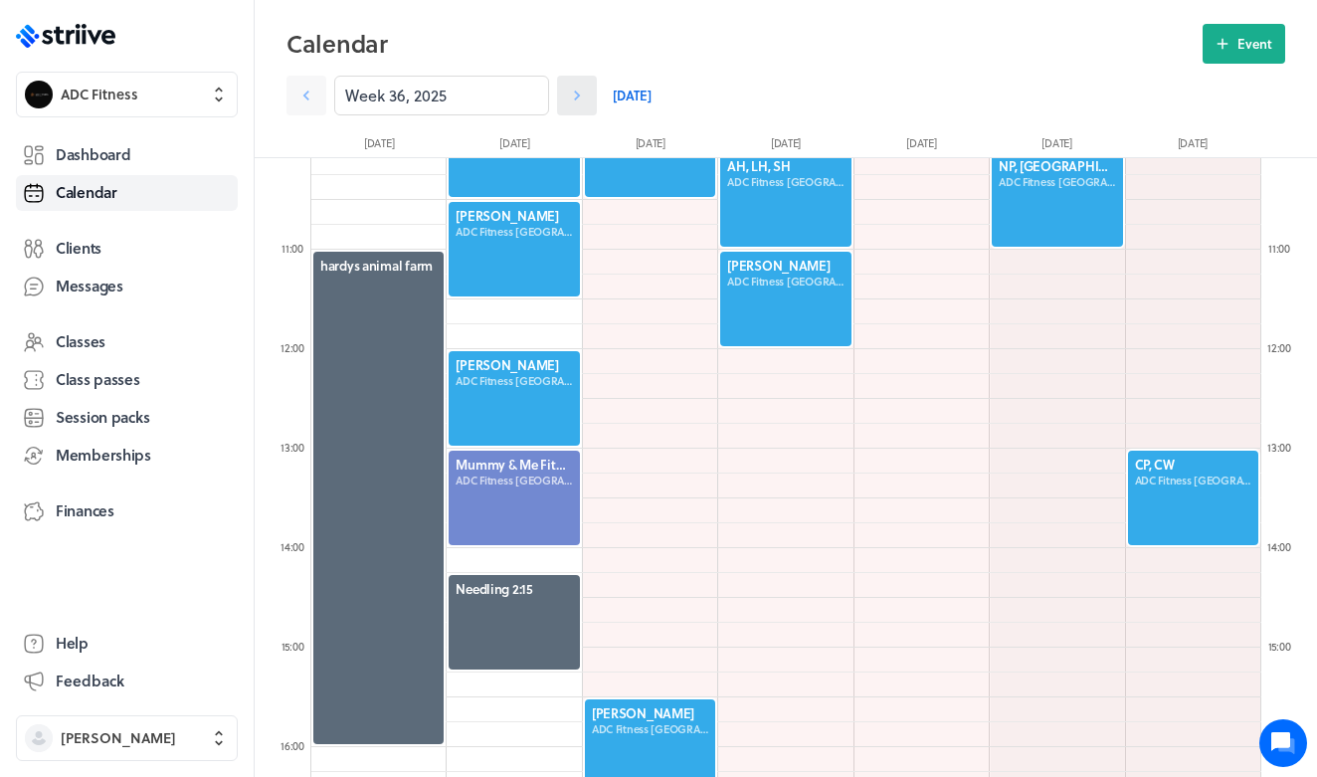
click at [571, 113] on link at bounding box center [577, 96] width 40 height 40
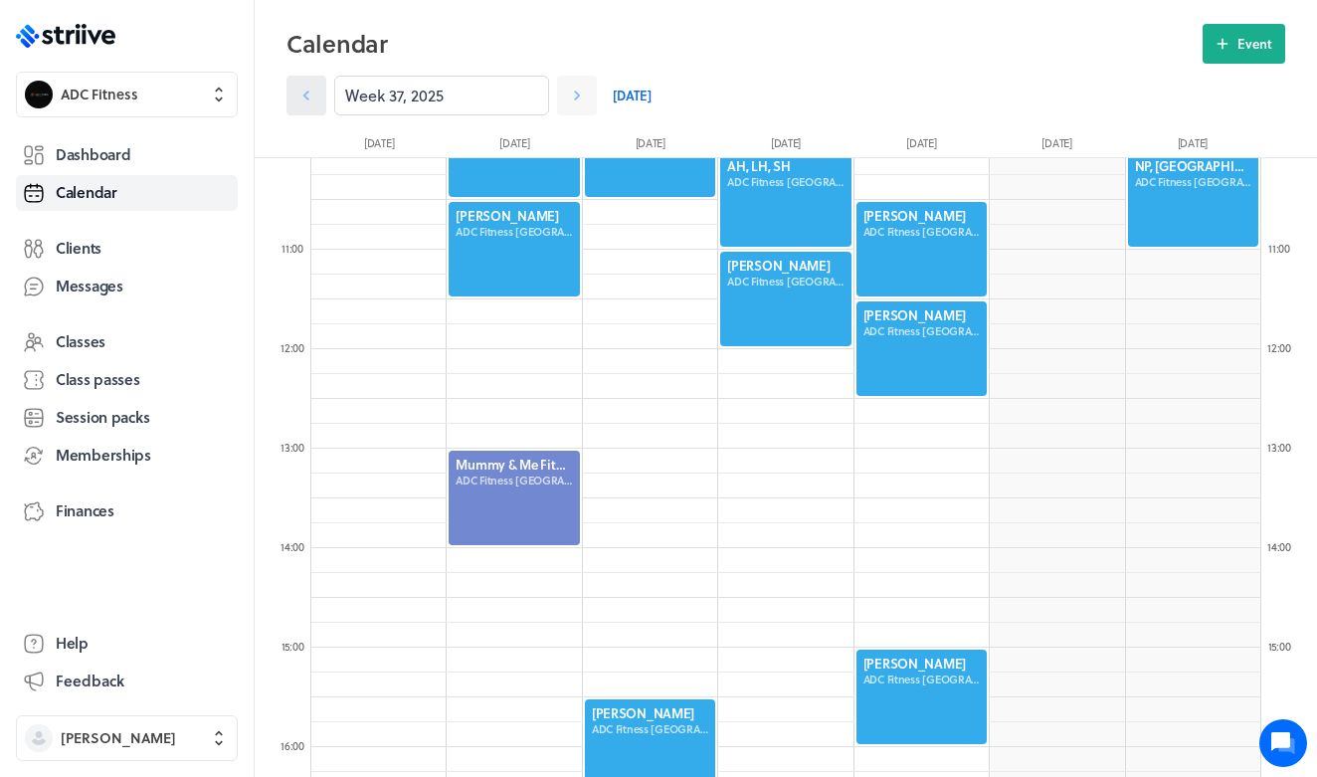
click at [318, 97] on link at bounding box center [306, 96] width 40 height 40
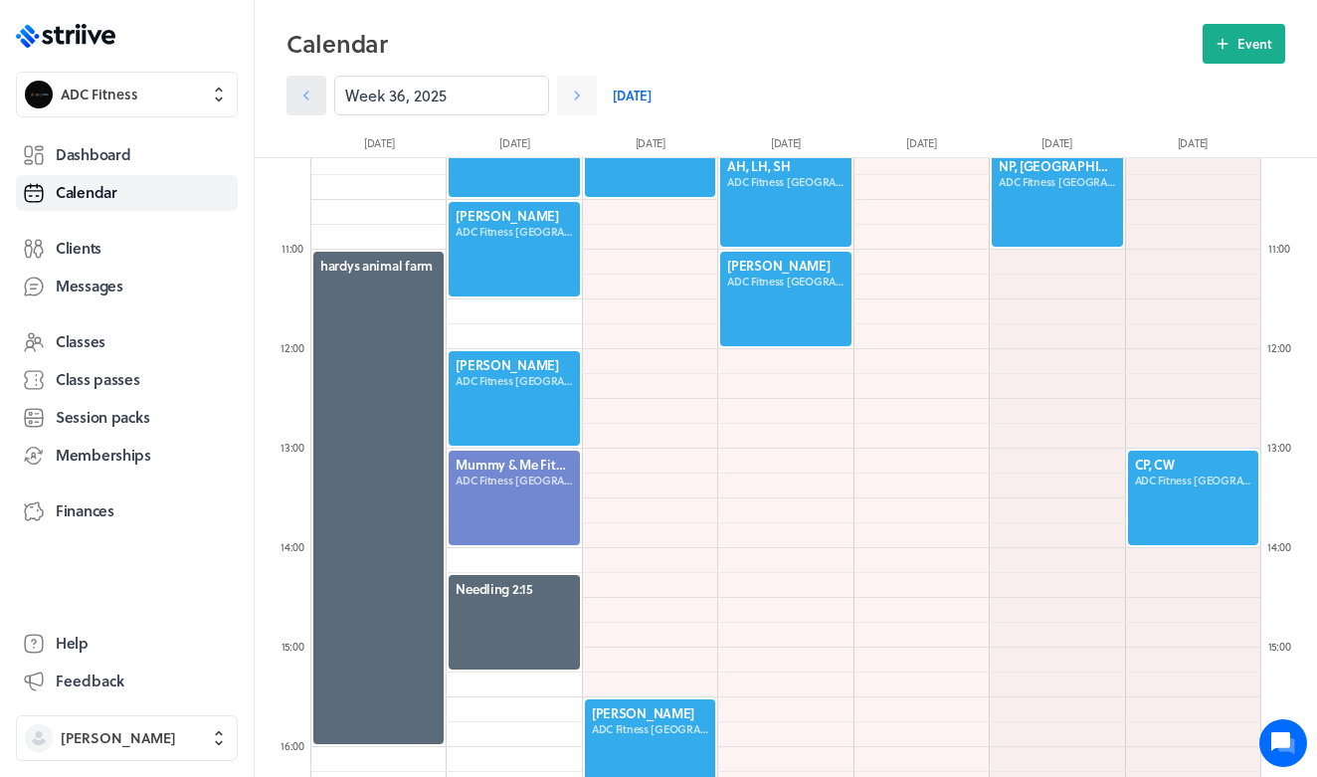
click at [317, 101] on link at bounding box center [306, 96] width 40 height 40
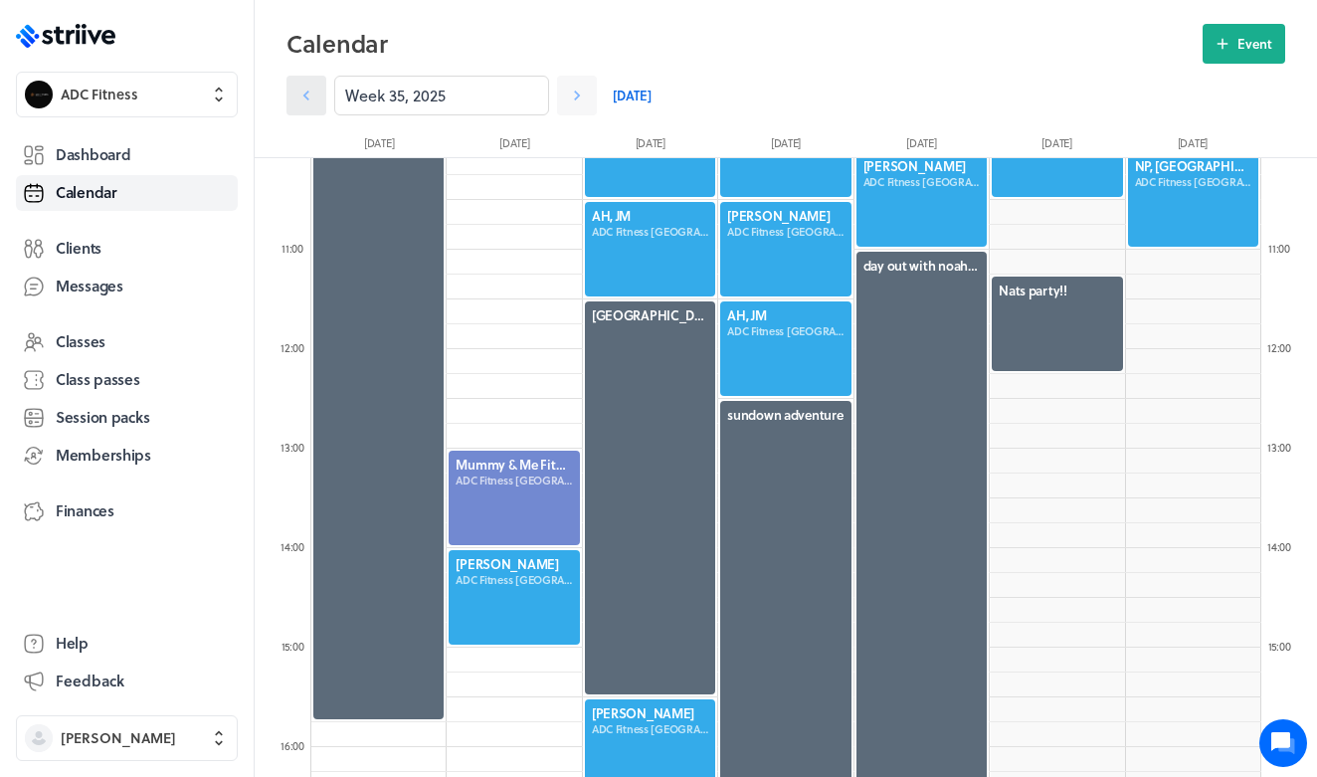
click at [312, 91] on icon at bounding box center [306, 96] width 20 height 20
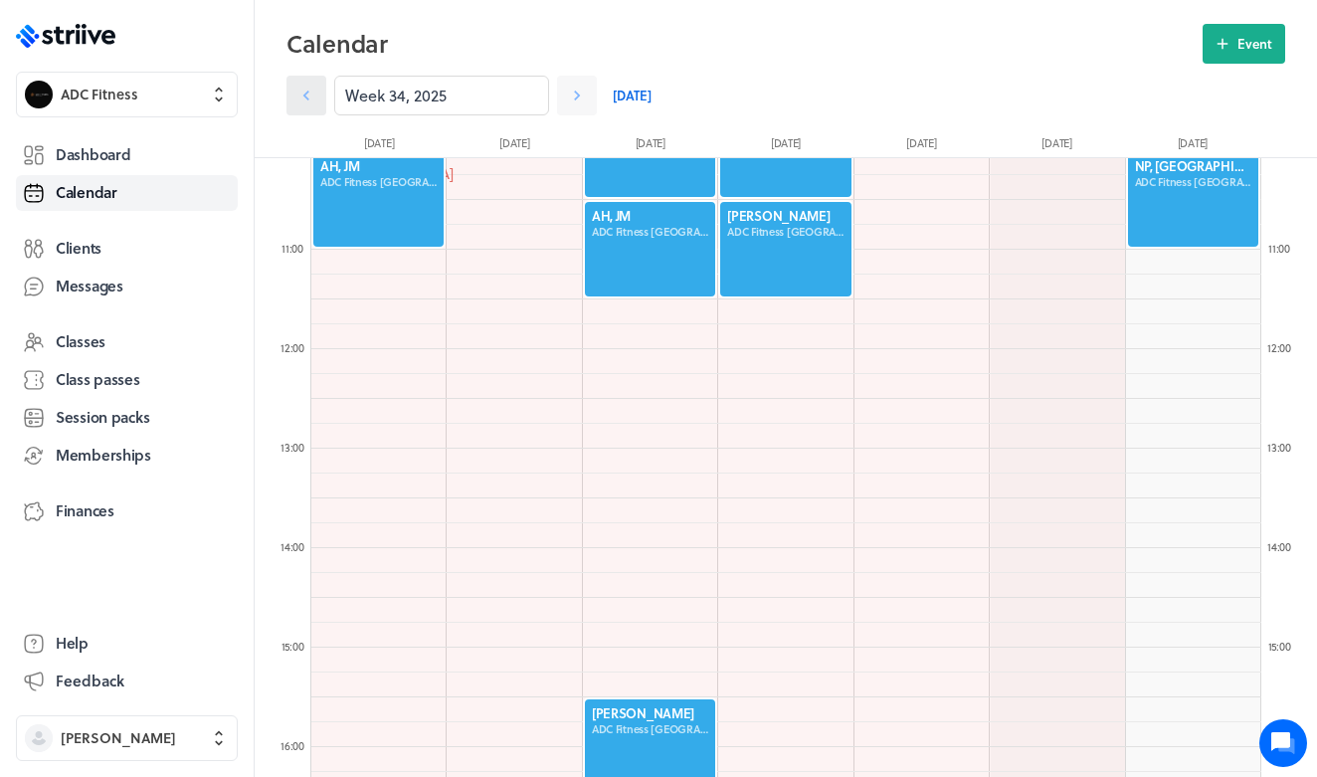
click at [312, 91] on icon at bounding box center [306, 96] width 20 height 20
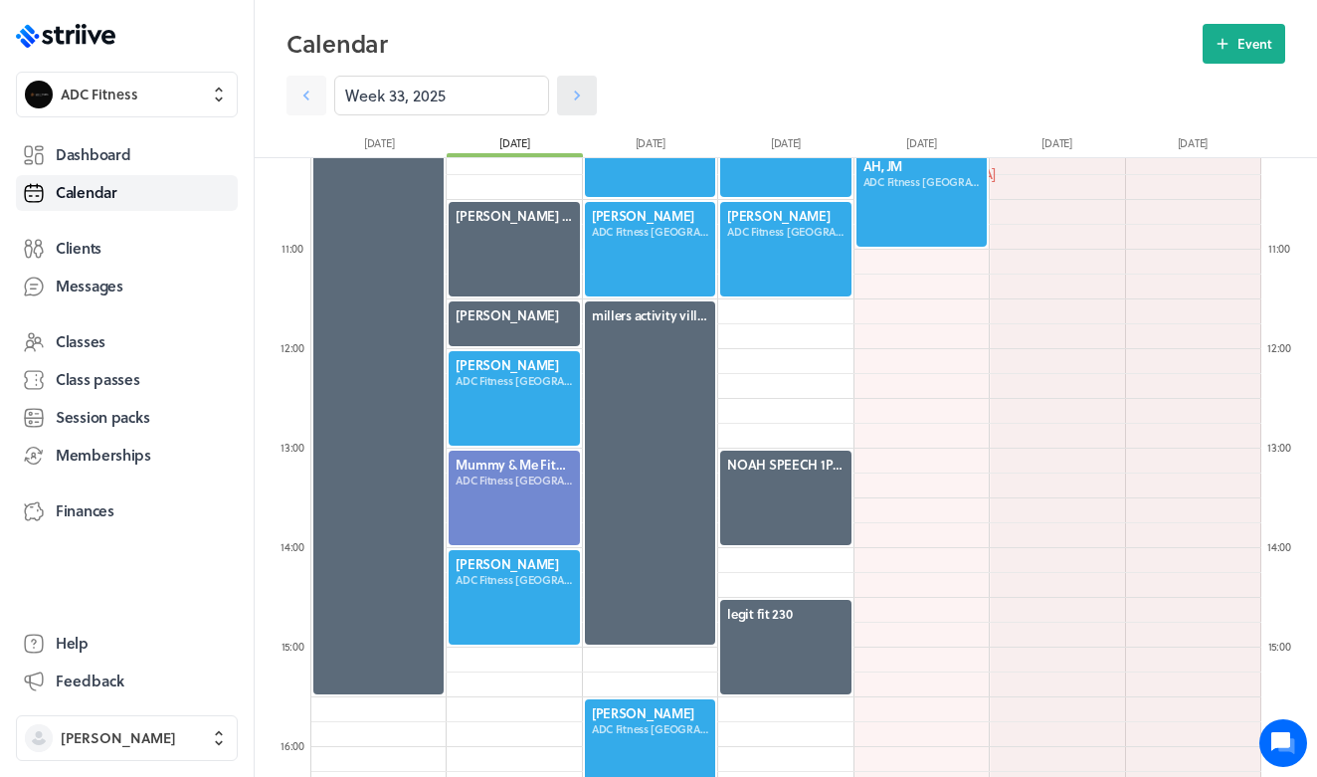
click at [581, 94] on icon at bounding box center [577, 96] width 20 height 20
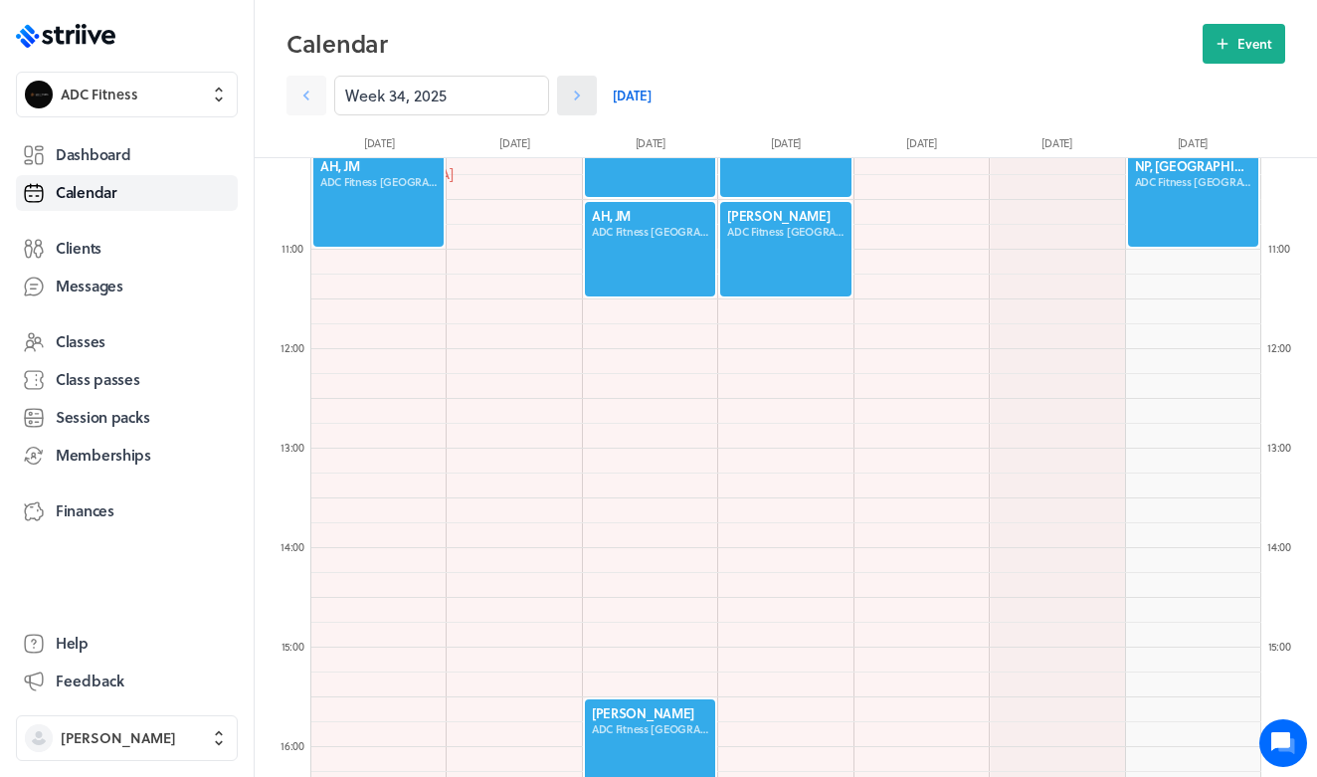
click at [581, 94] on icon at bounding box center [577, 96] width 20 height 20
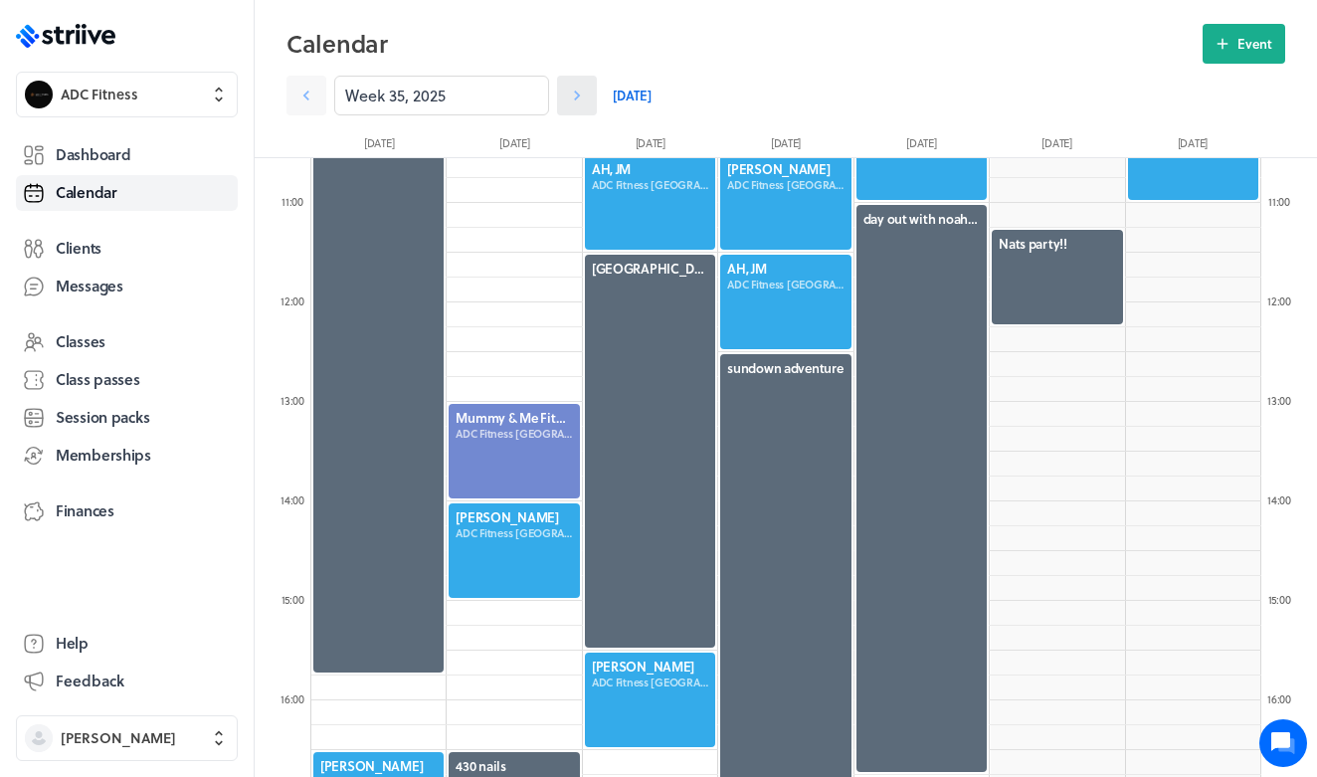
scroll to position [1049, 0]
click at [812, 284] on div at bounding box center [785, 302] width 134 height 98
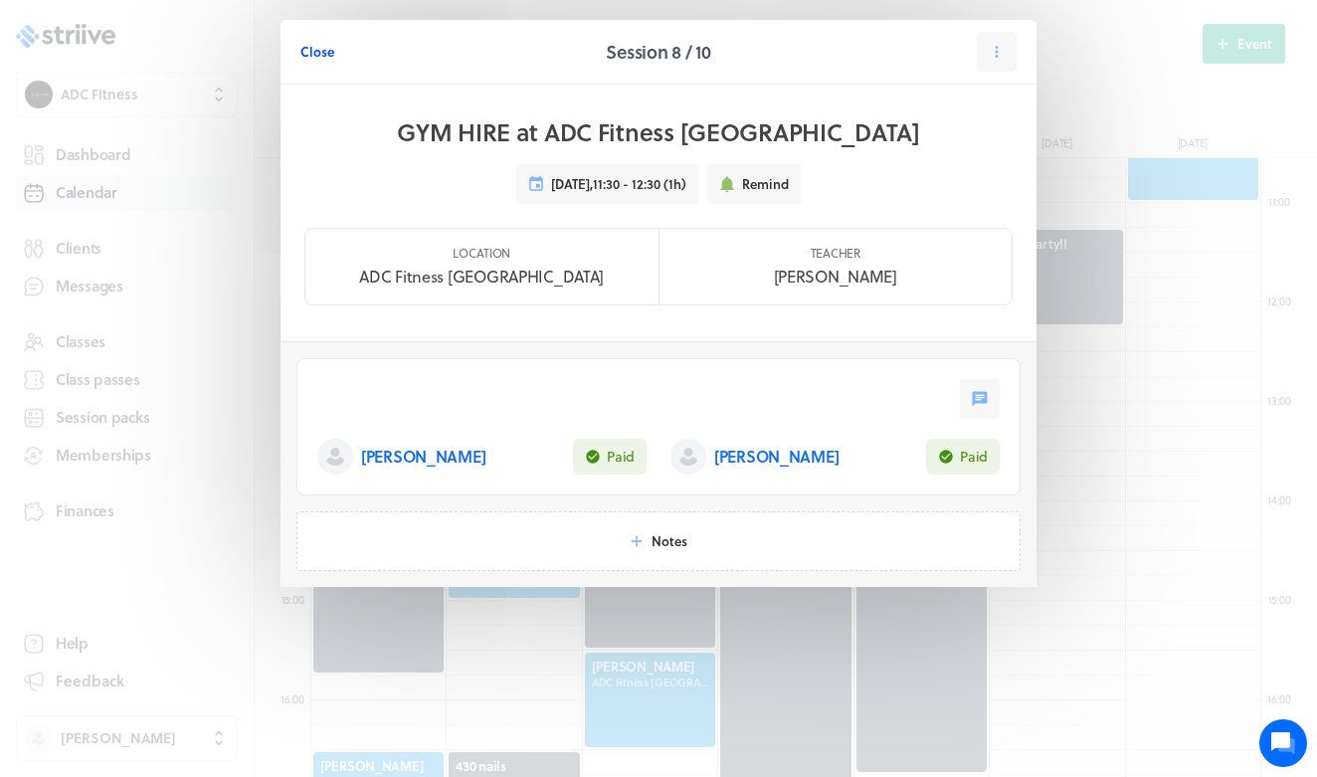
click at [323, 55] on span "Close" at bounding box center [317, 52] width 34 height 18
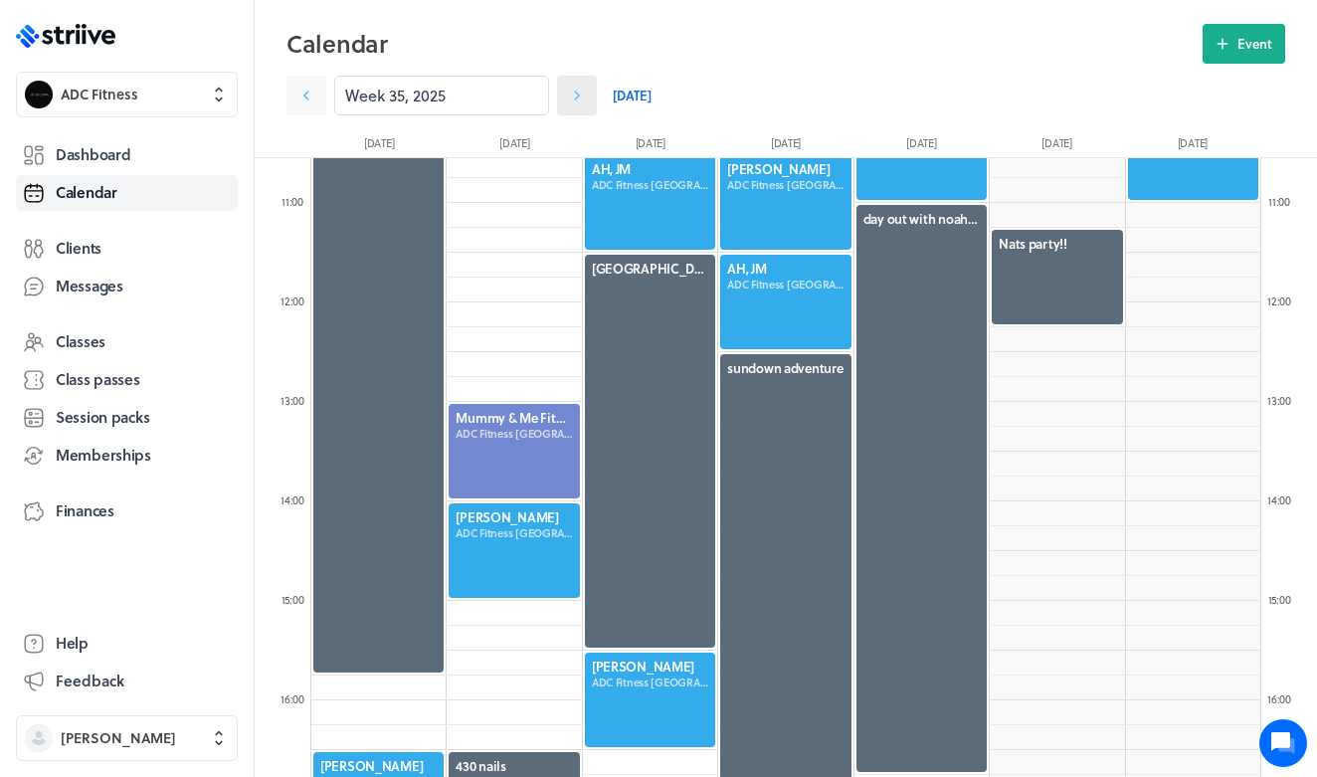
click at [572, 95] on icon at bounding box center [577, 96] width 20 height 20
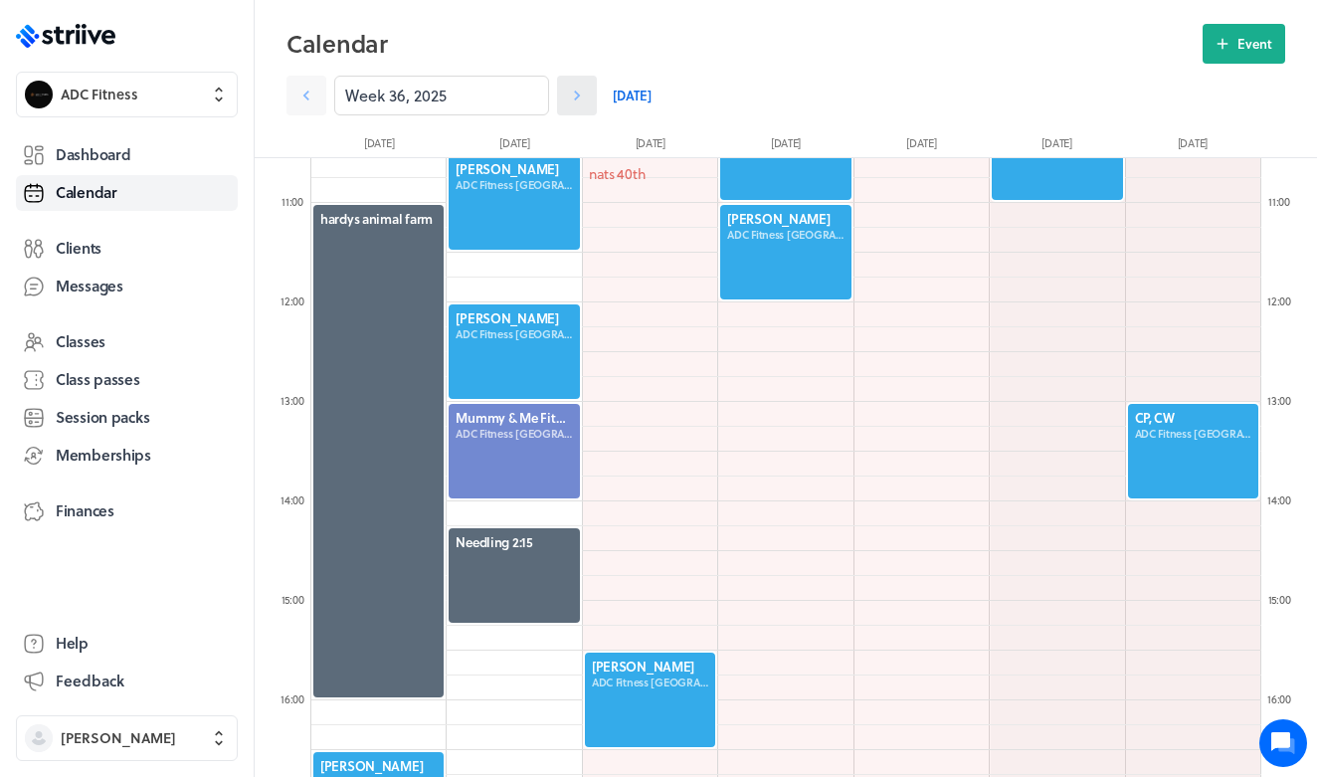
click at [572, 92] on icon at bounding box center [577, 96] width 20 height 20
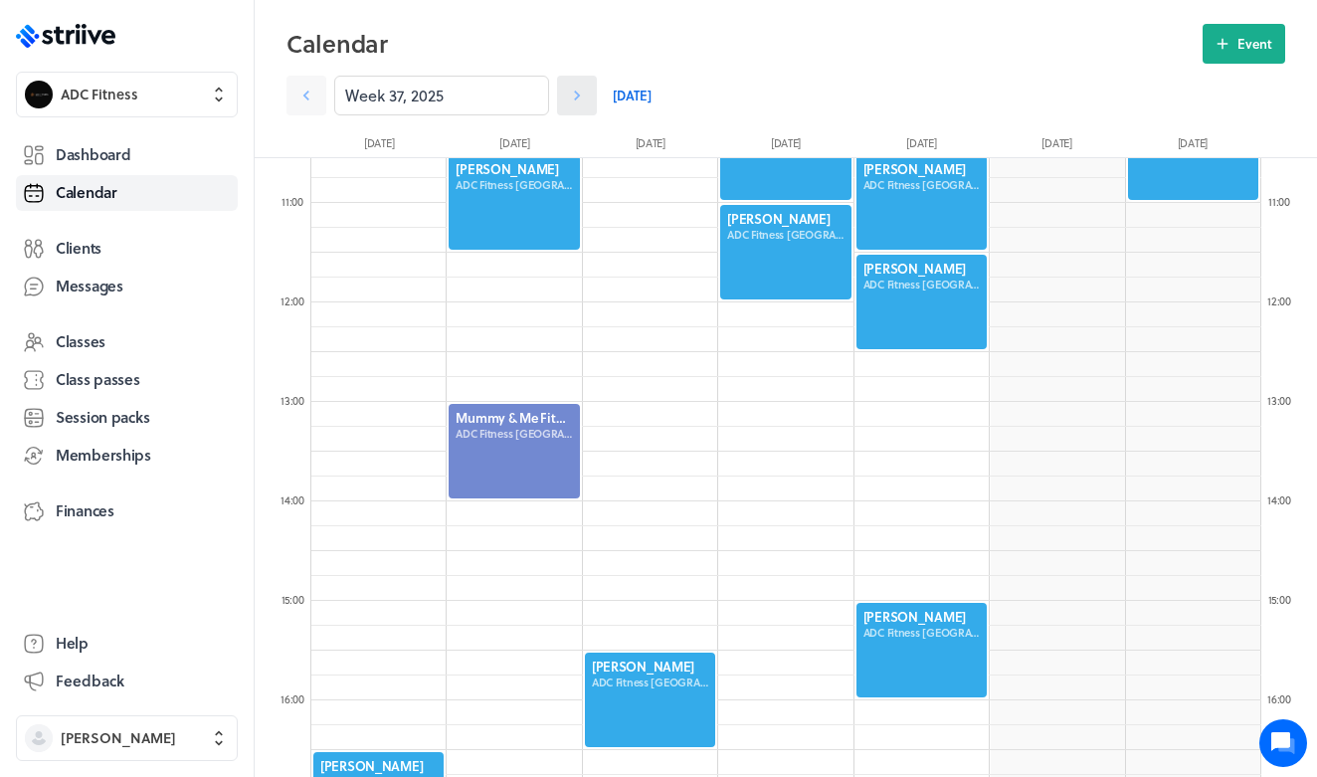
click at [568, 91] on icon at bounding box center [577, 96] width 20 height 20
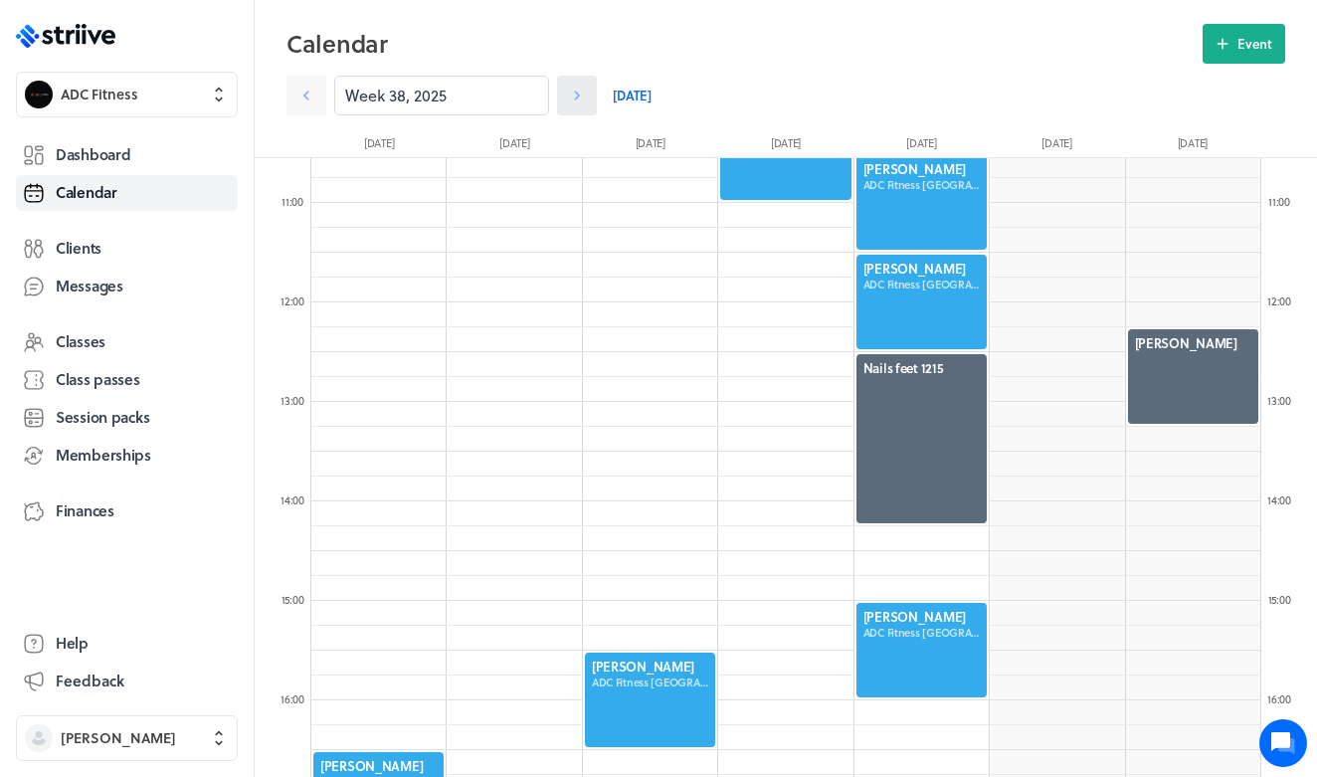
click at [568, 91] on icon at bounding box center [577, 96] width 20 height 20
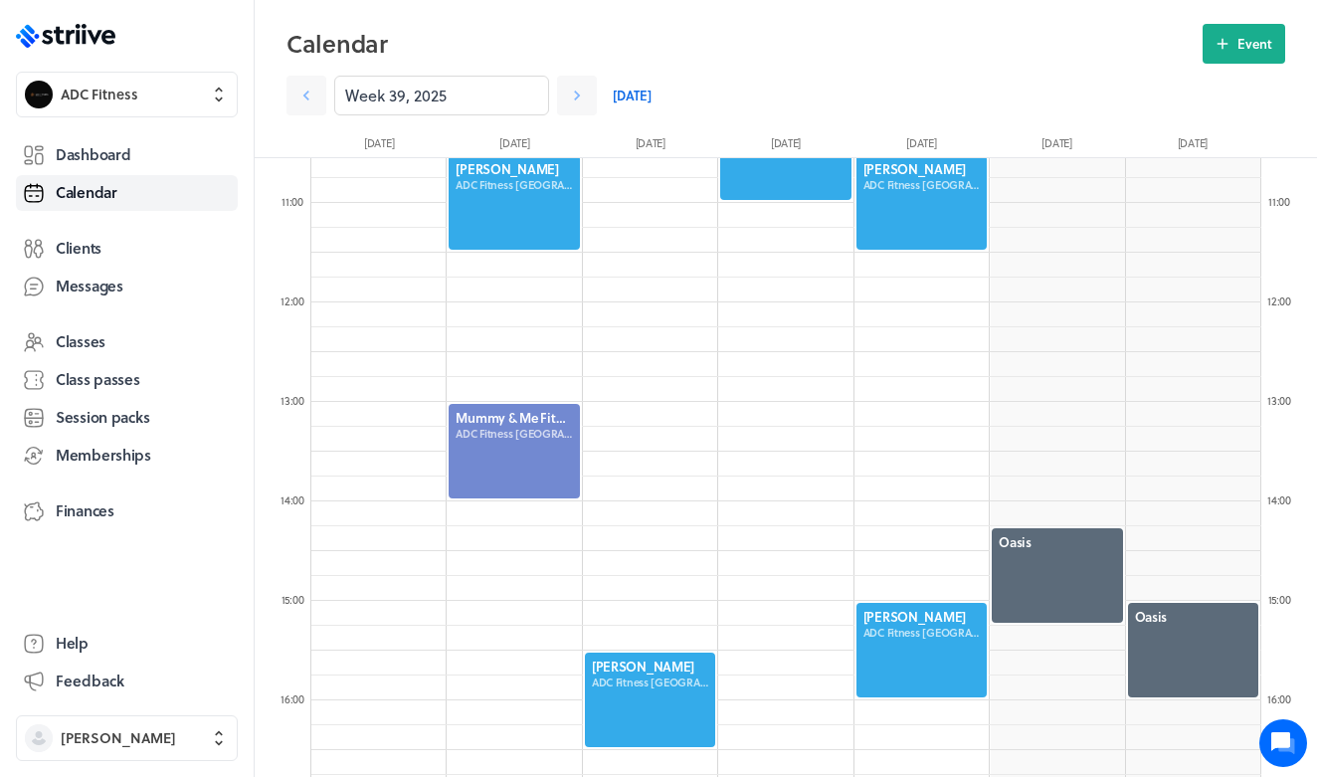
click at [630, 102] on link "[DATE]" at bounding box center [632, 96] width 39 height 40
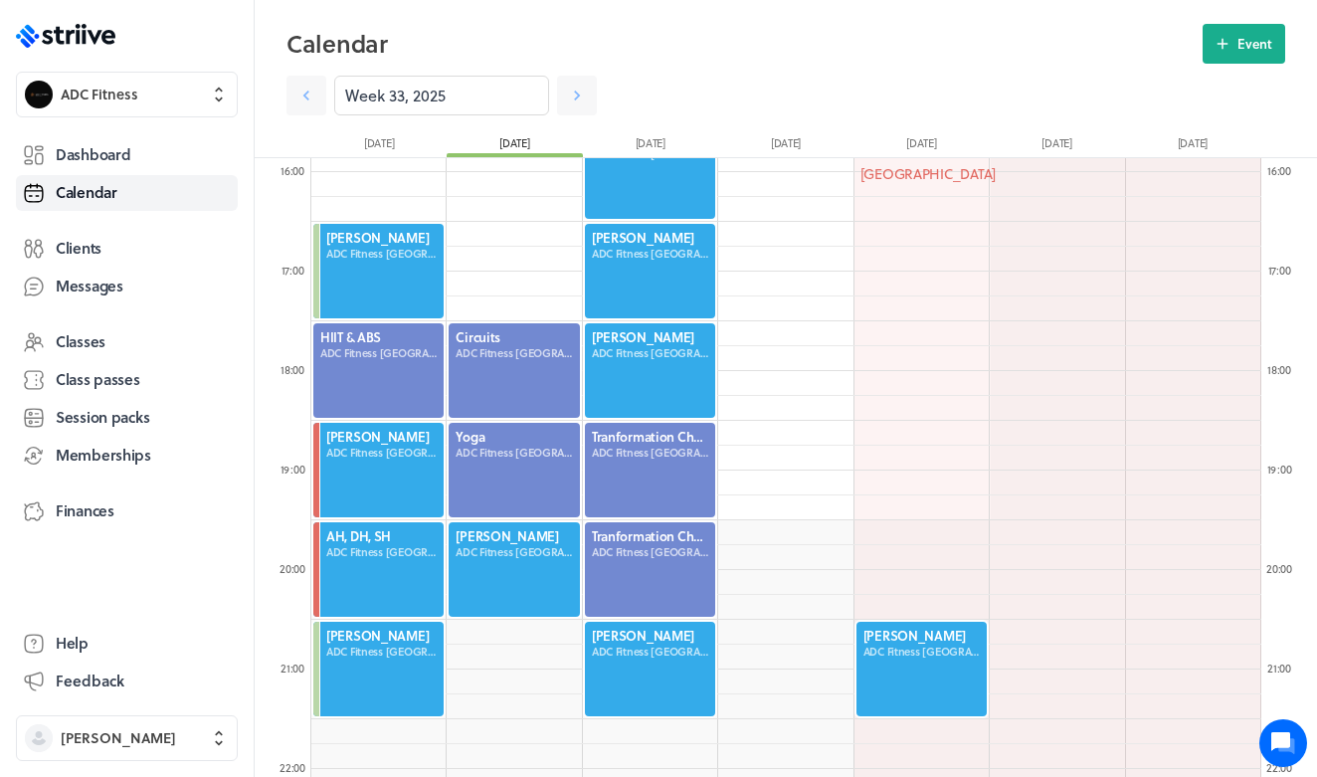
scroll to position [1580, 0]
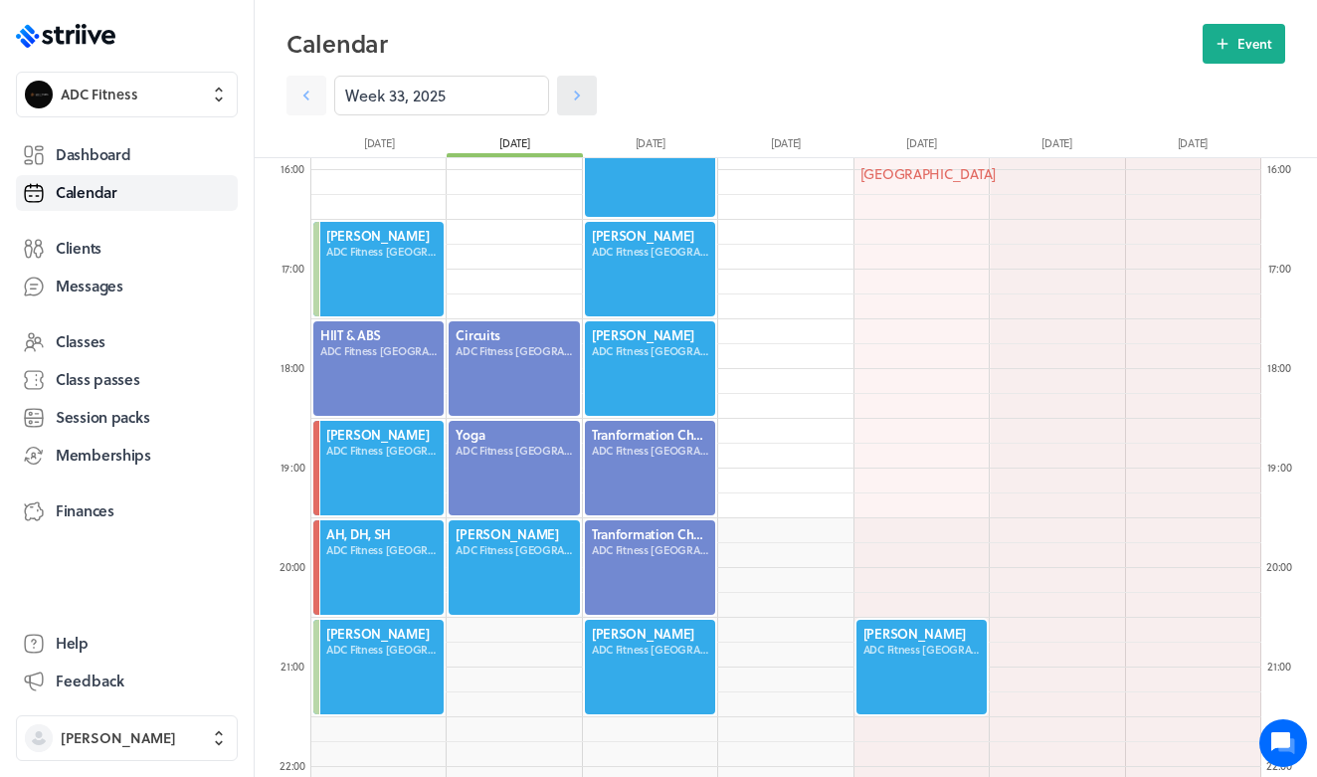
click at [580, 95] on icon at bounding box center [577, 96] width 20 height 20
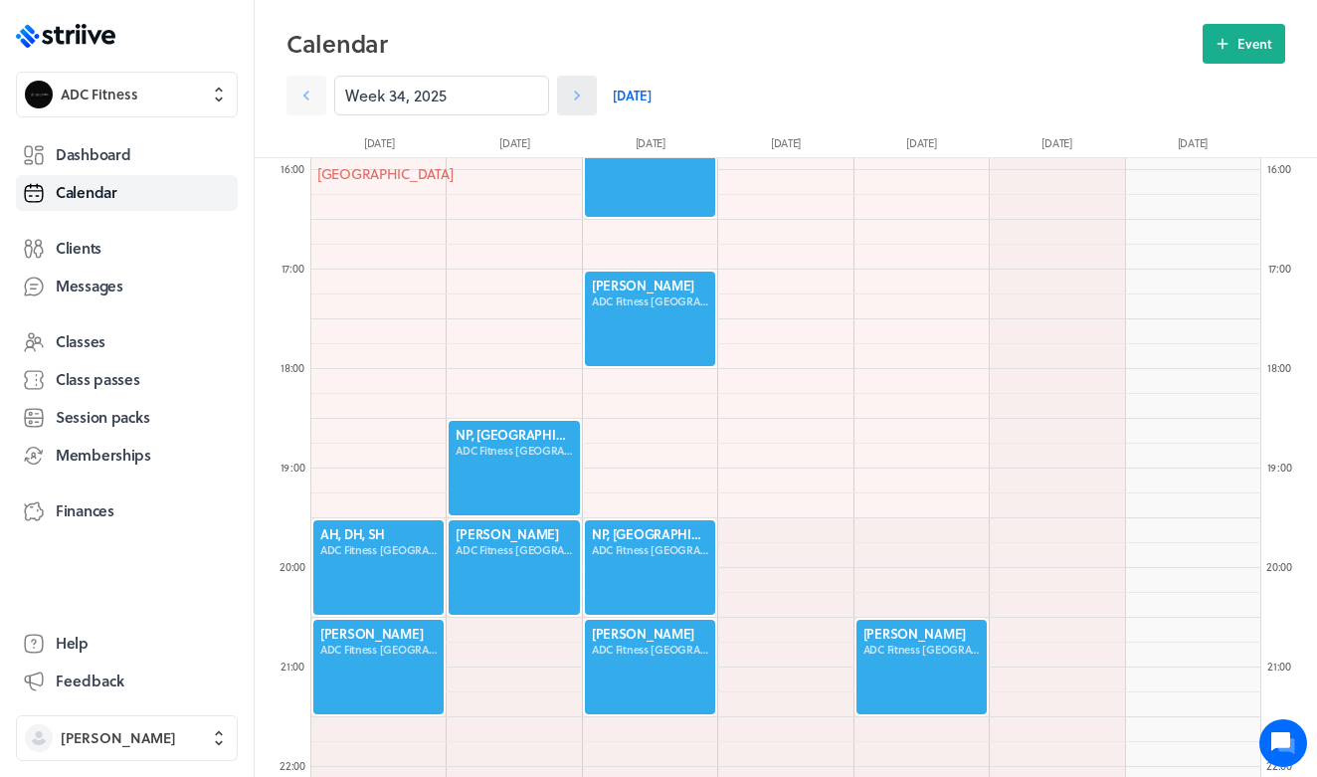
click at [580, 95] on icon at bounding box center [577, 96] width 20 height 20
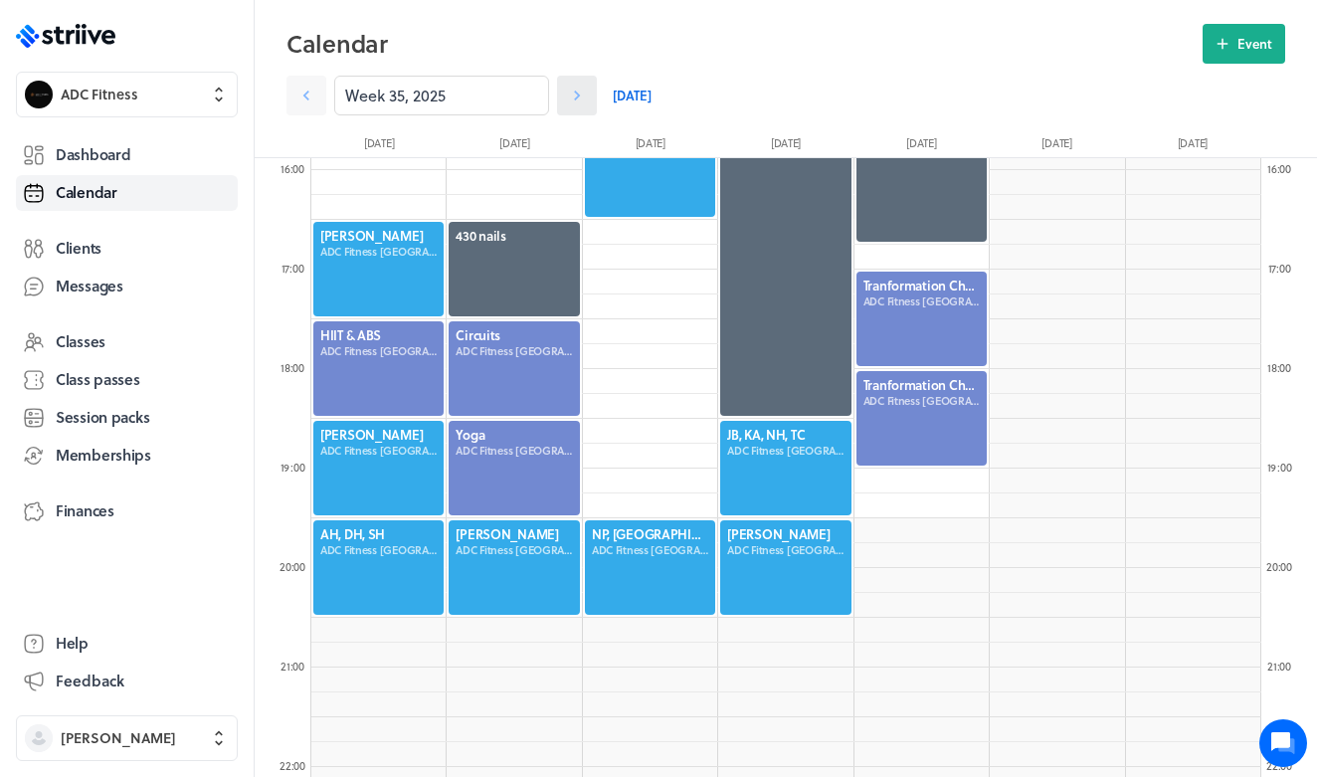
click at [580, 95] on icon at bounding box center [577, 96] width 20 height 20
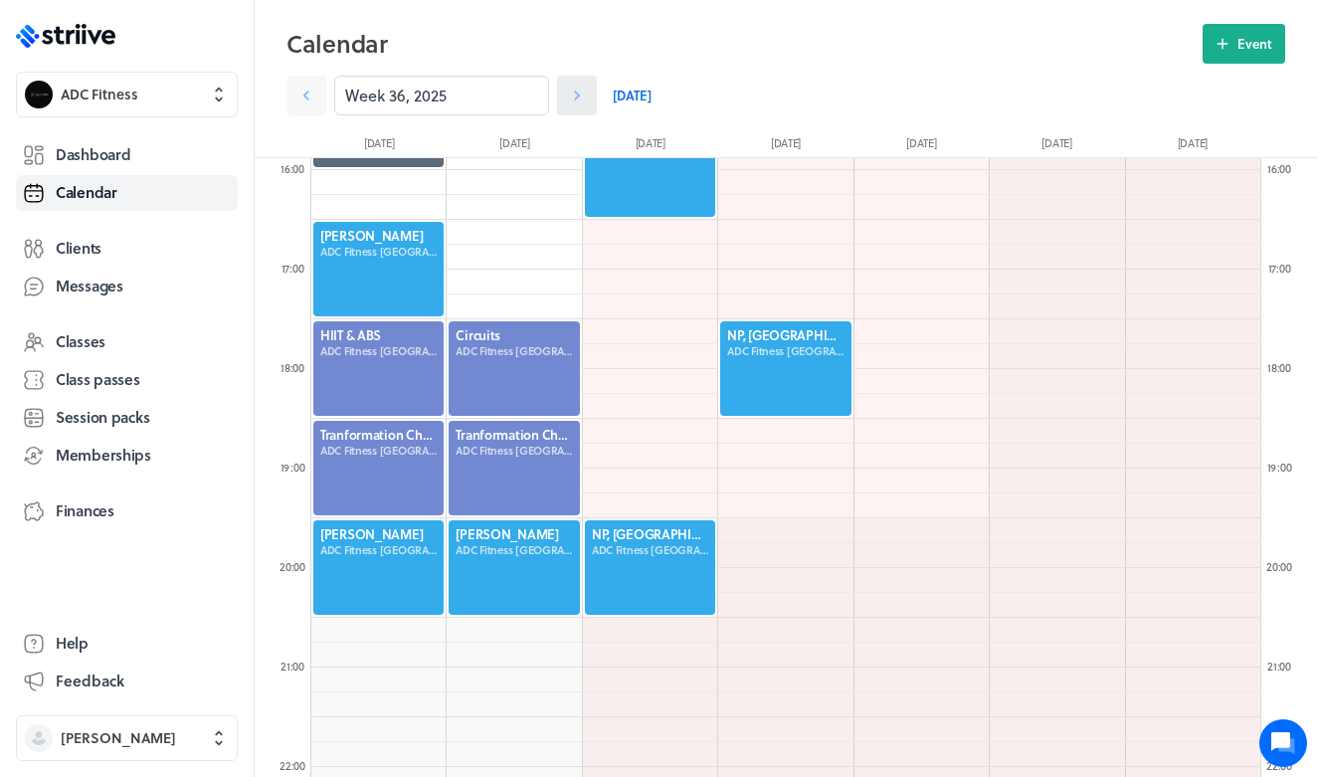
click at [580, 95] on icon at bounding box center [577, 96] width 6 height 10
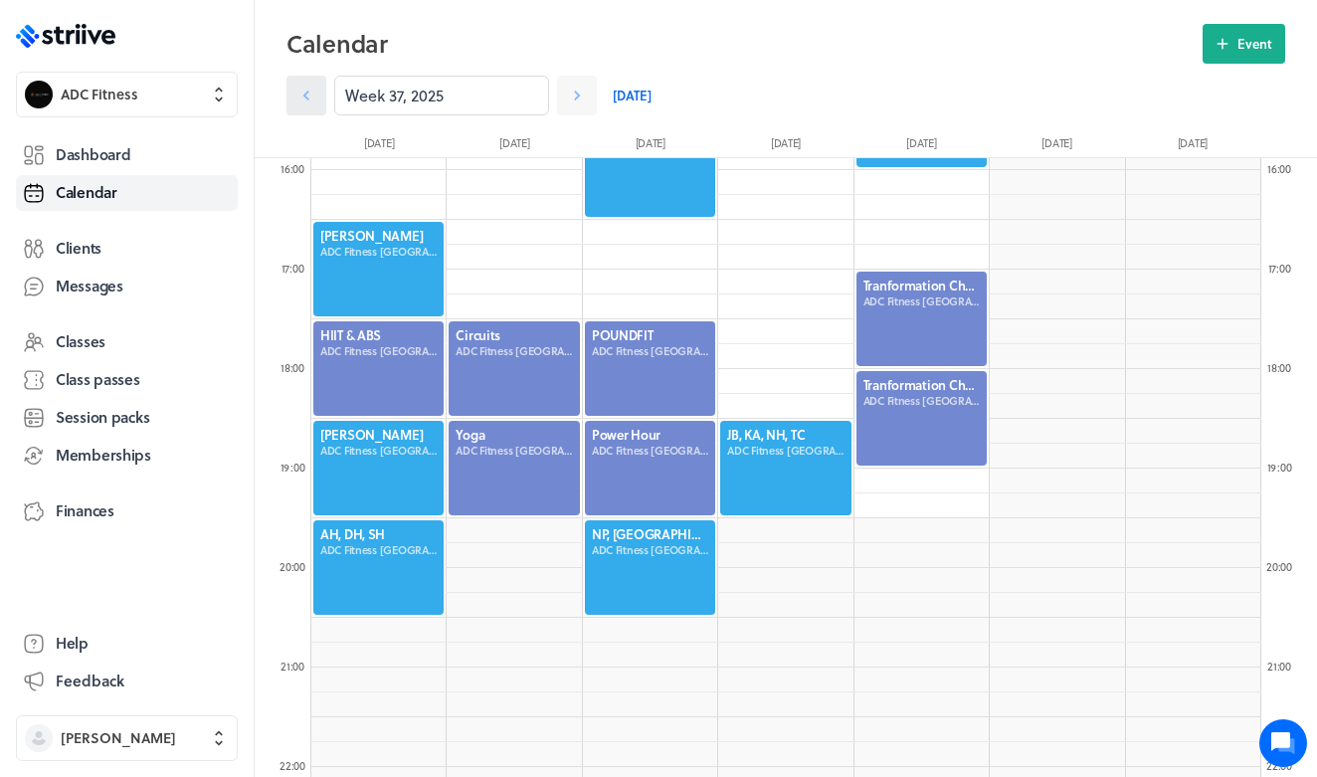
click at [315, 93] on icon at bounding box center [306, 96] width 20 height 20
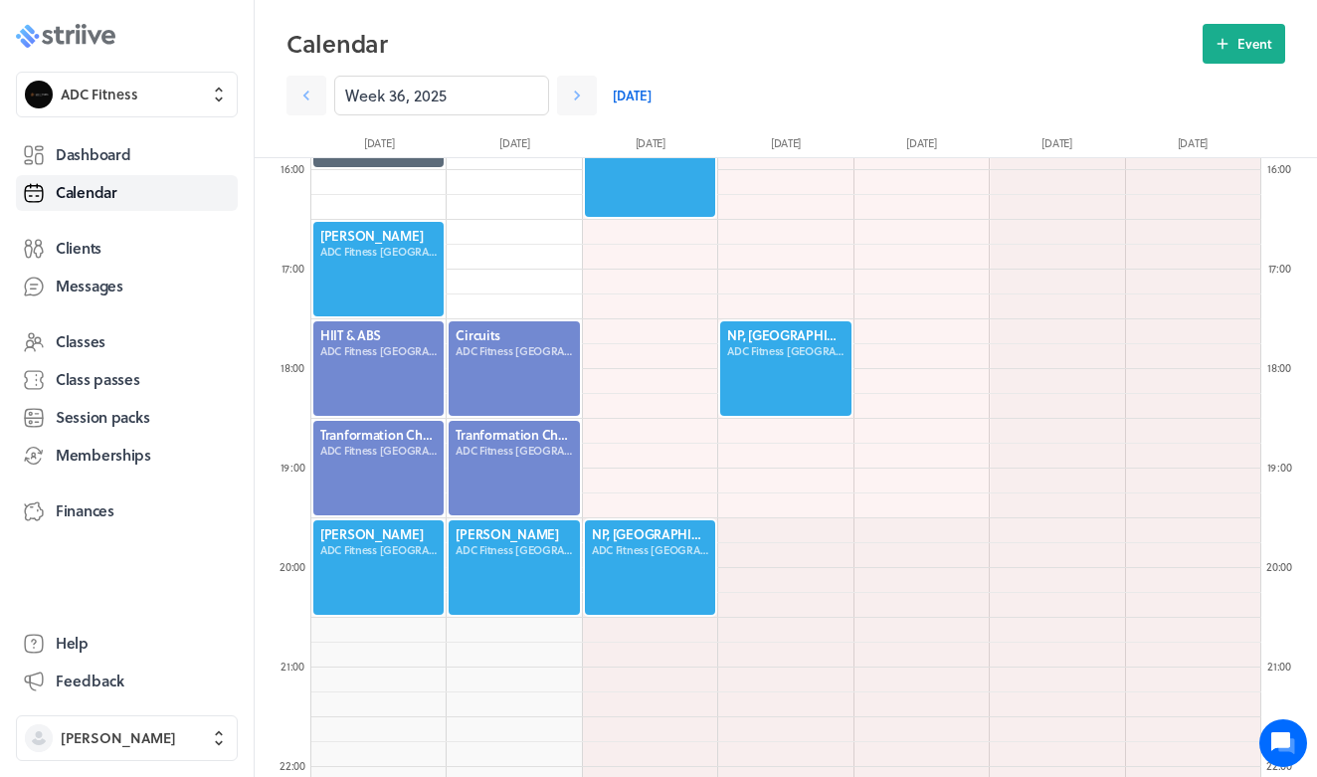
click at [92, 44] on icon ".st0{fill:#006BFF;} .st1{fill:#0A121C;} .st2{fill:url(#SVGID_1_);} .st3{fill:ur…" at bounding box center [65, 36] width 99 height 24
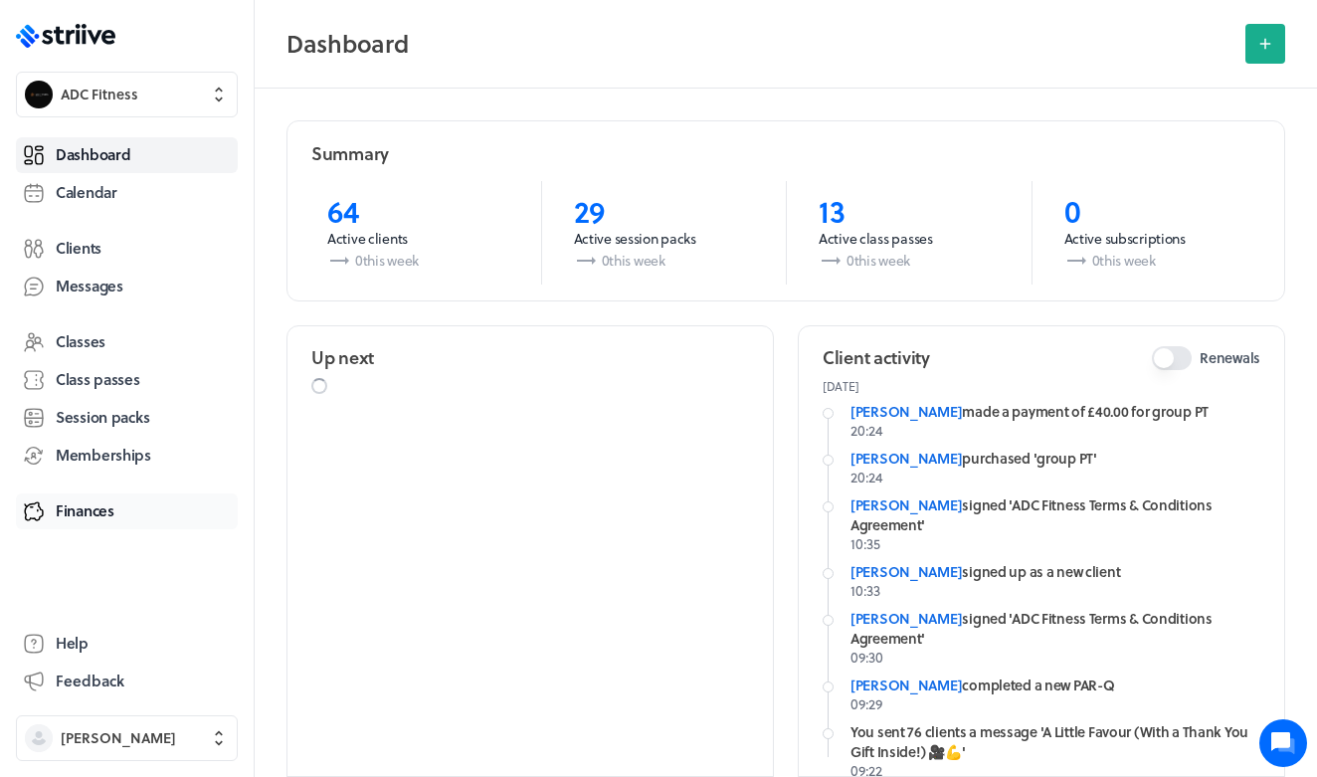
click at [99, 501] on span "Finances" at bounding box center [85, 510] width 59 height 21
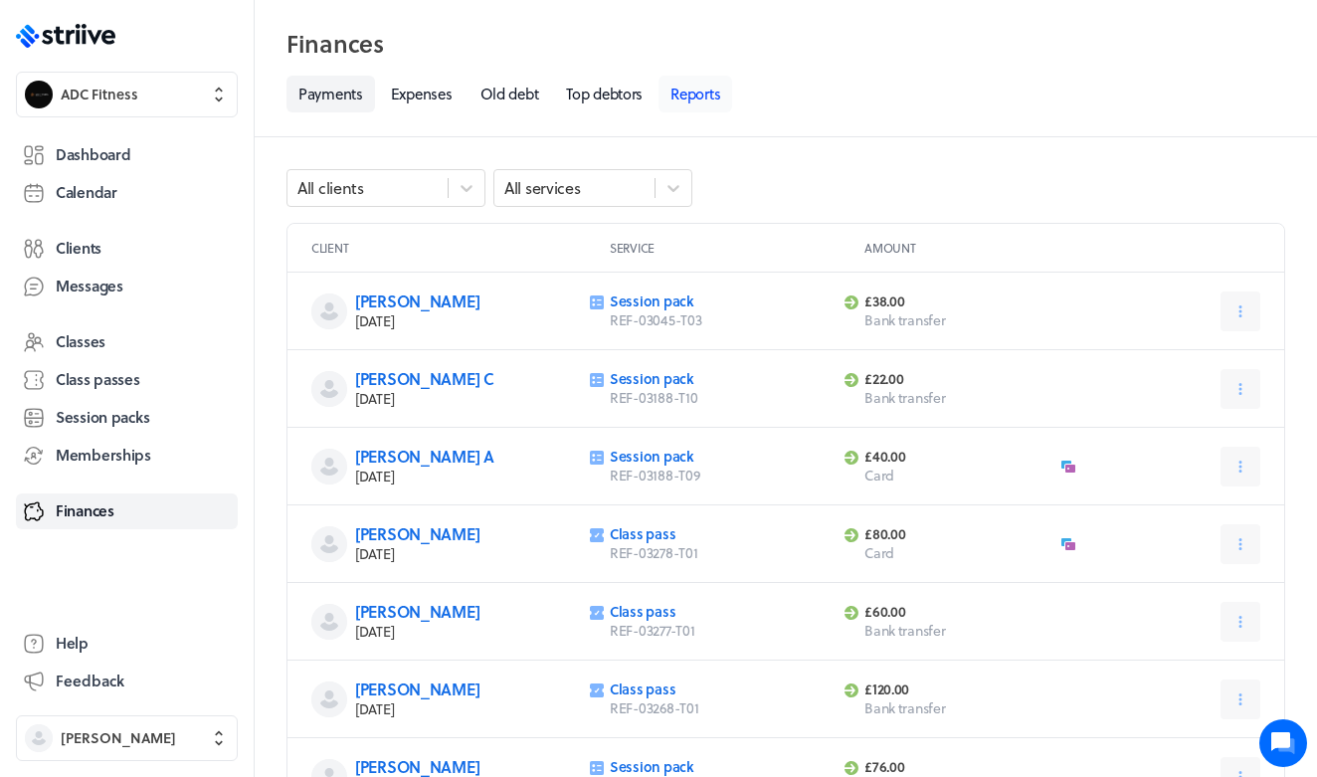
click at [685, 102] on link "Reports" at bounding box center [696, 94] width 74 height 37
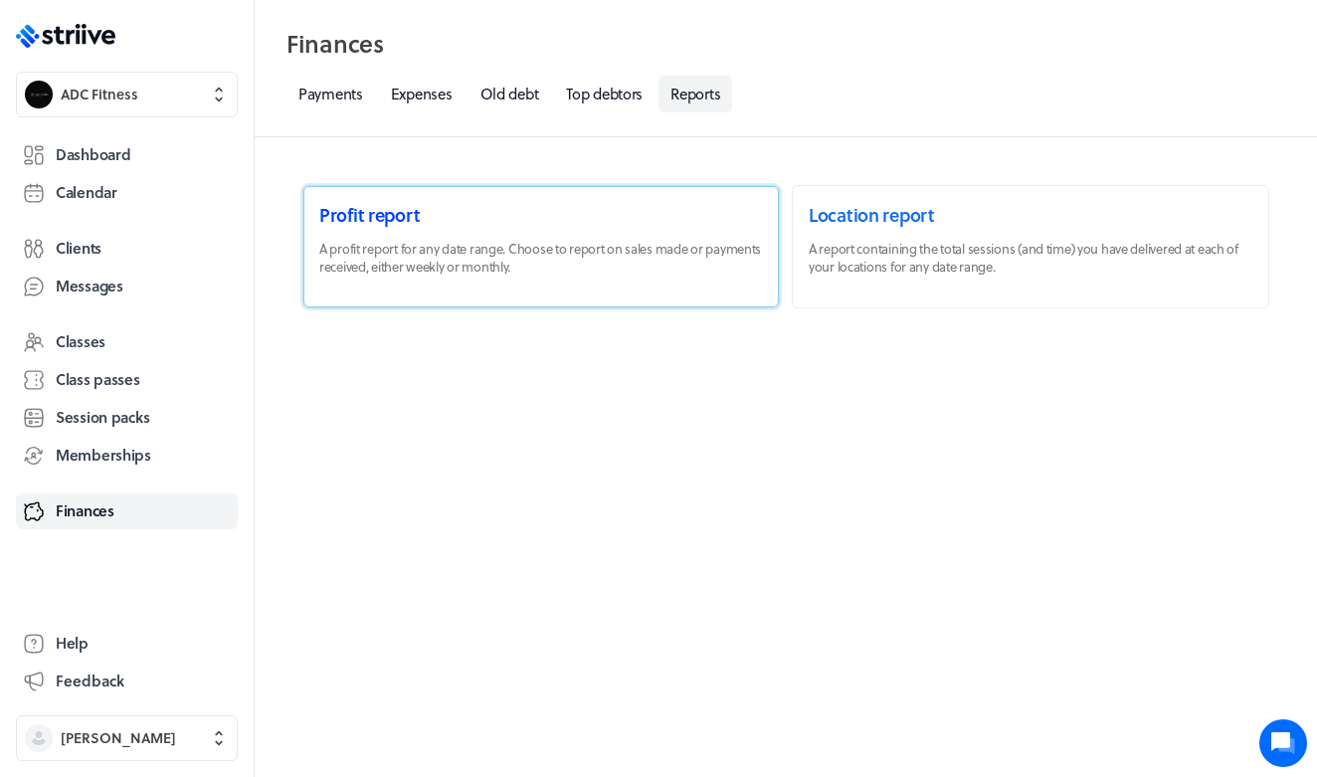
click at [555, 269] on link at bounding box center [540, 246] width 475 height 121
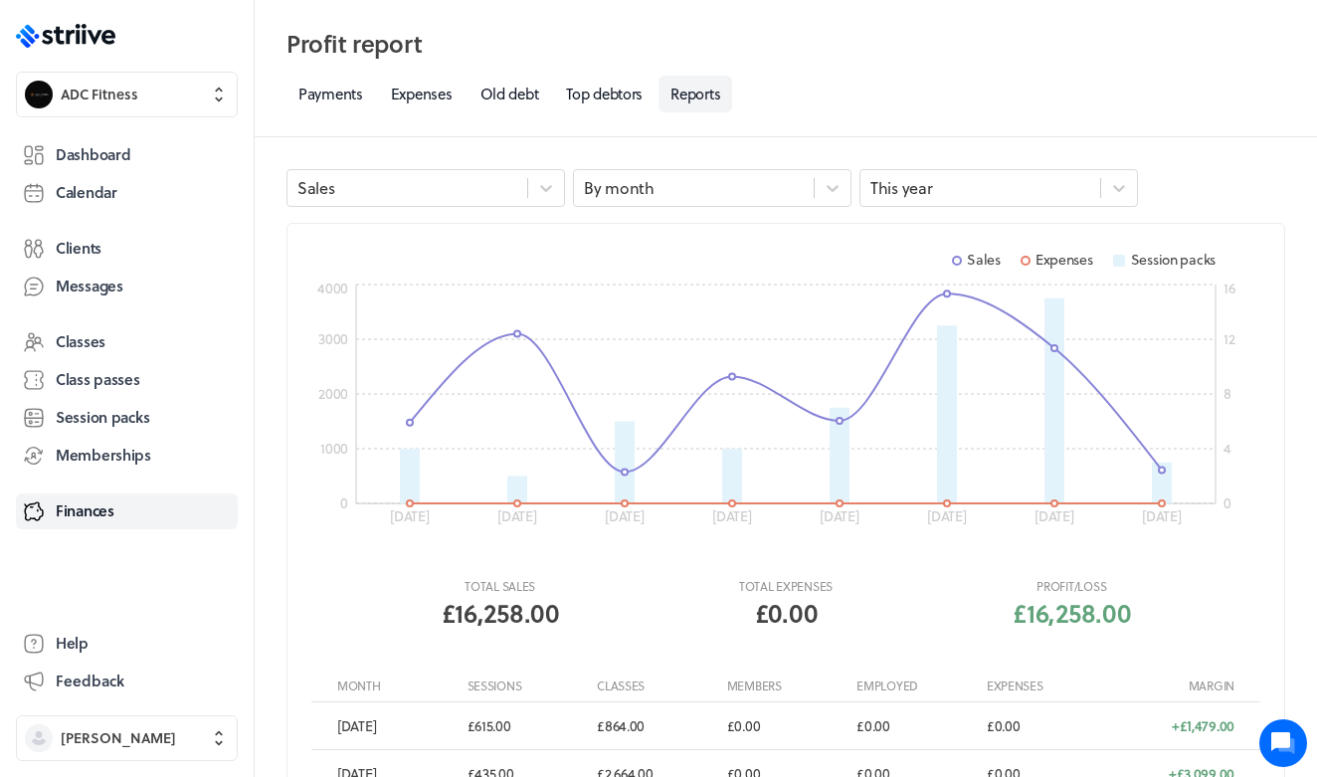
click at [112, 50] on div ".st0{fill:#006BFF;} .st1{fill:#0A121C;} .st2{fill:url(#SVGID_1_);} .st3{fill:ur…" at bounding box center [127, 388] width 254 height 777
click at [86, 44] on rect at bounding box center [84, 37] width 4 height 14
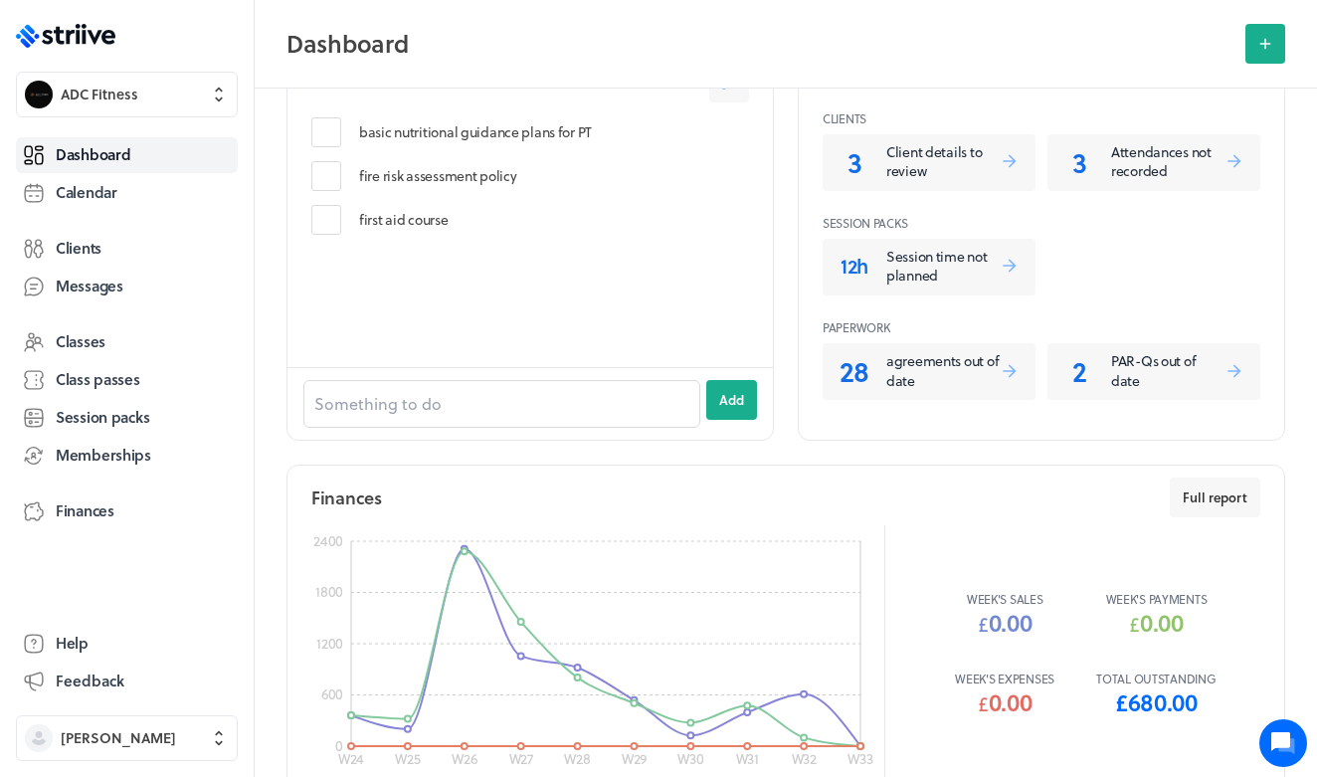
scroll to position [793, 0]
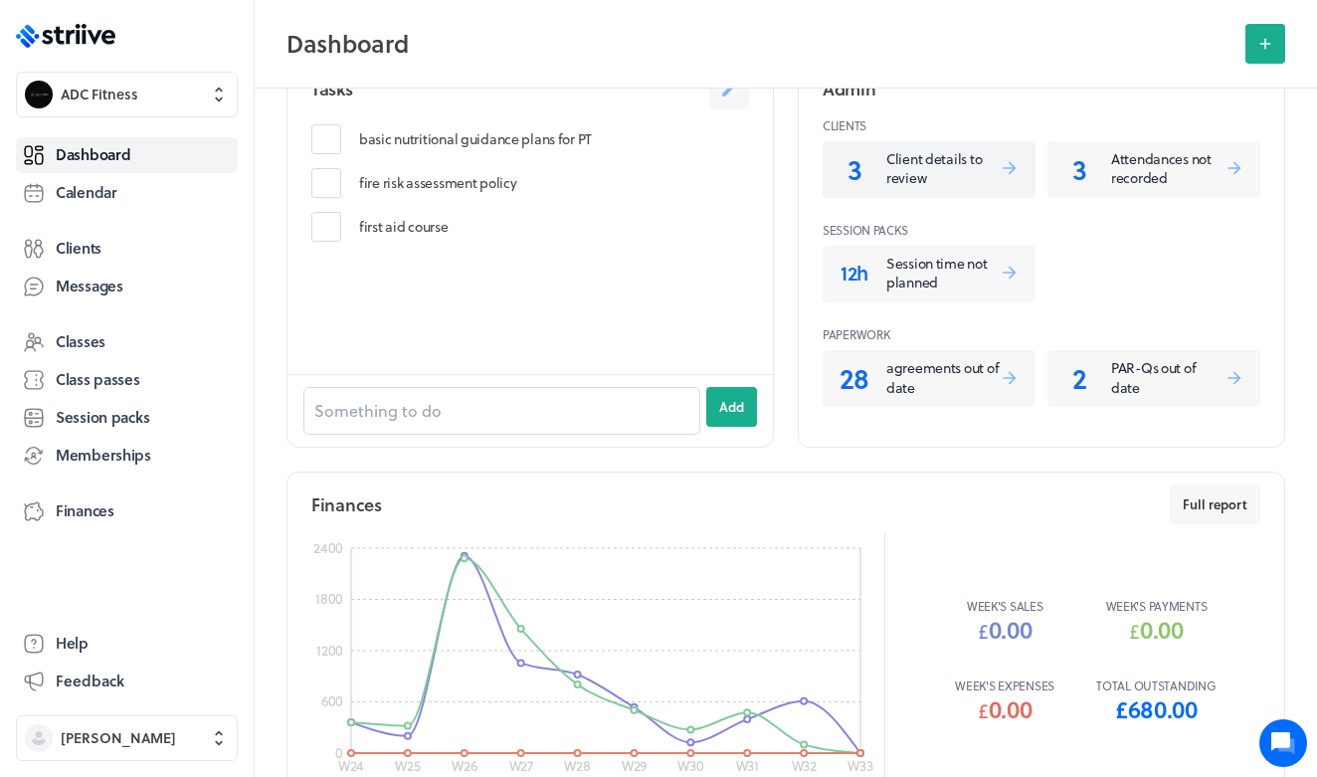
click at [887, 182] on p "Client details to review" at bounding box center [942, 168] width 113 height 39
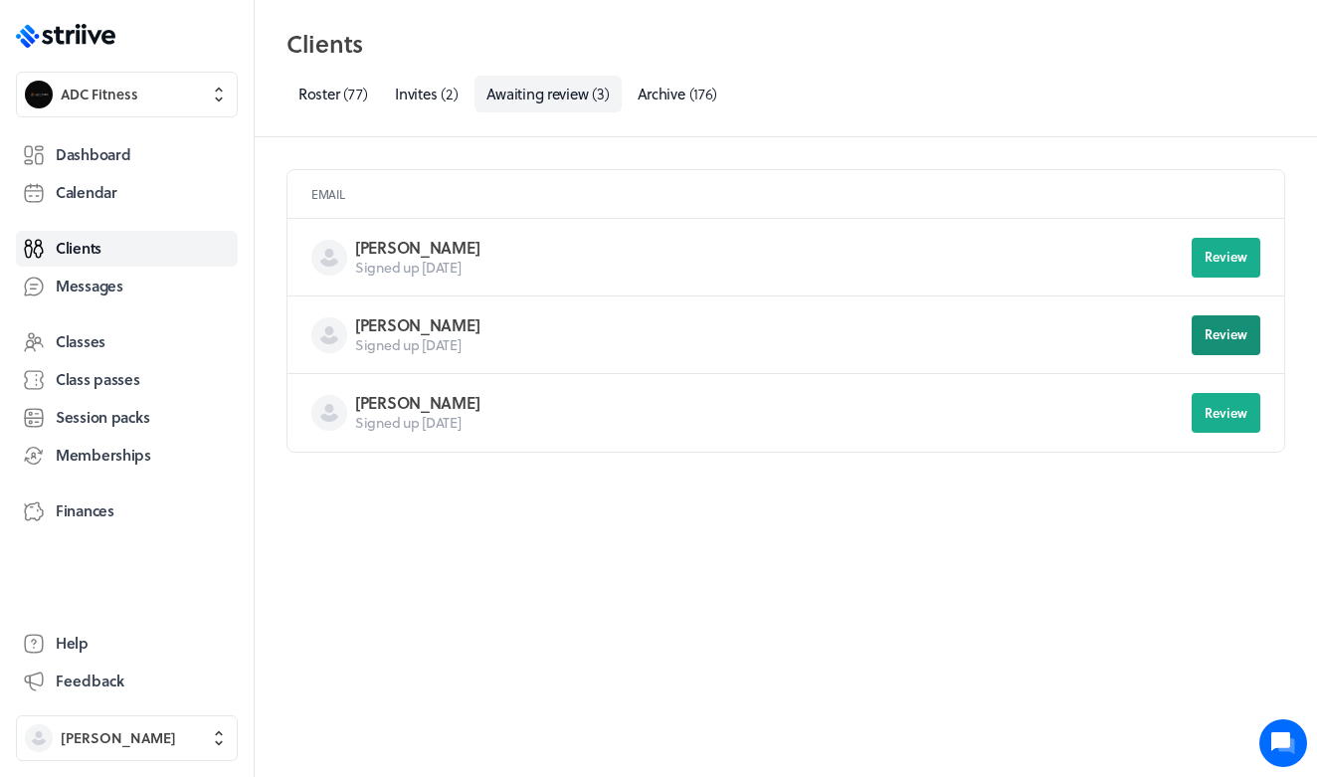
click at [1225, 338] on span "Review" at bounding box center [1226, 334] width 43 height 18
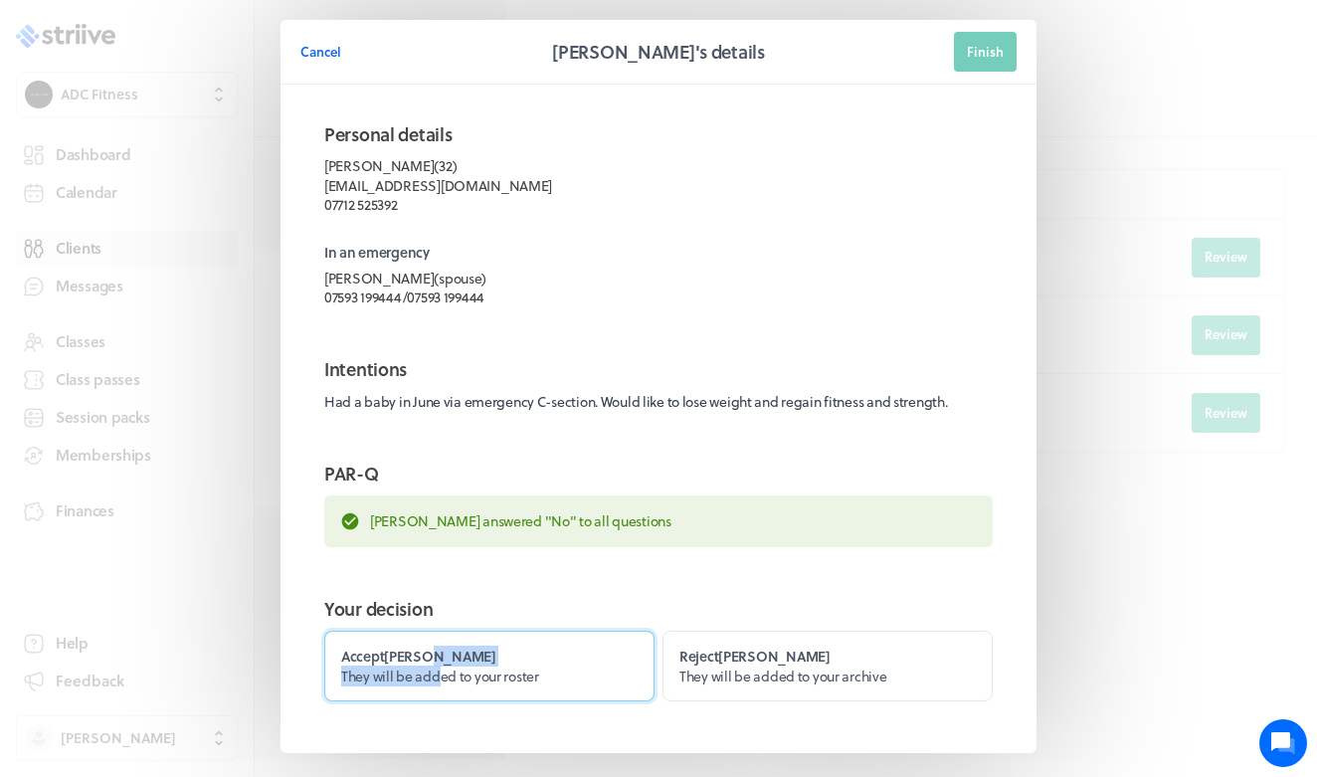
click at [442, 662] on label "Accept Hannah They will be added to your roster" at bounding box center [489, 666] width 330 height 71
click at [0, 0] on input "Accept Hannah They will be added to your roster" at bounding box center [0, 0] width 0 height 0
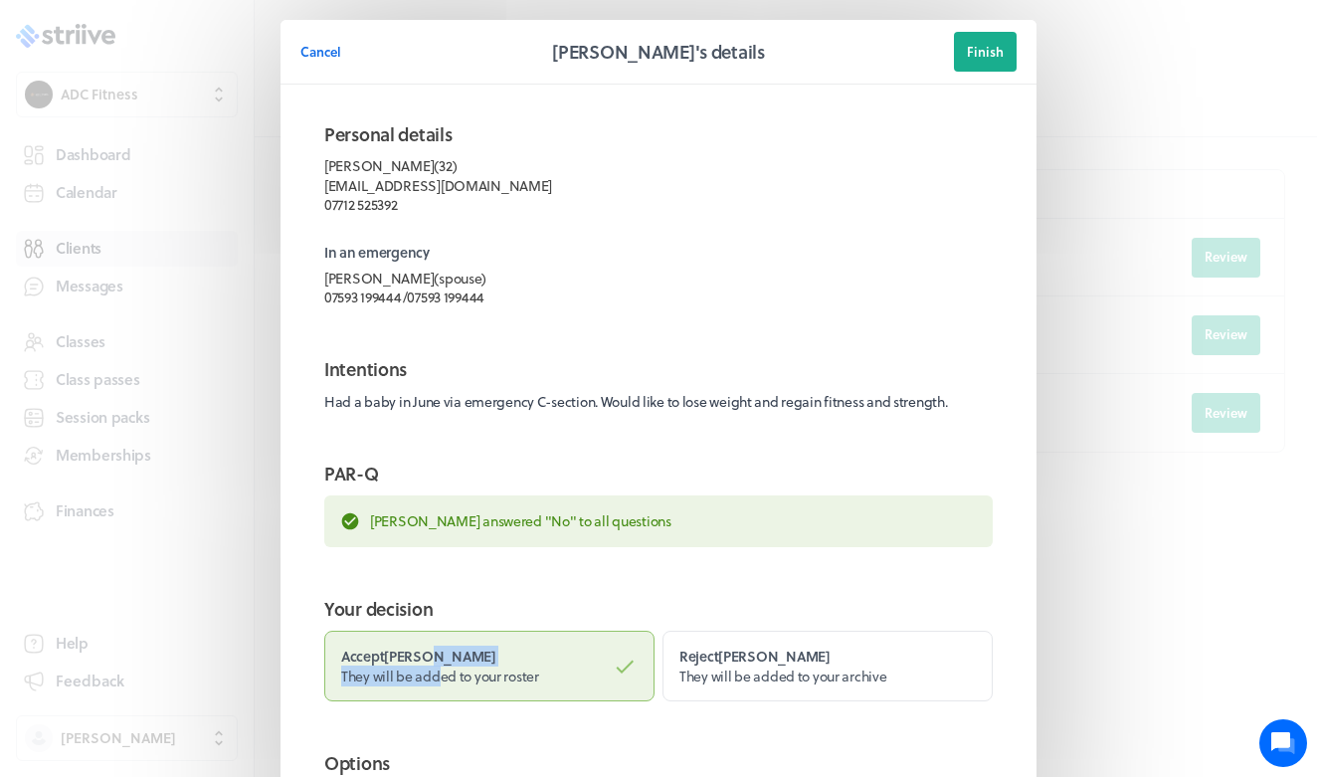
click at [995, 47] on span "Finish" at bounding box center [985, 52] width 37 height 18
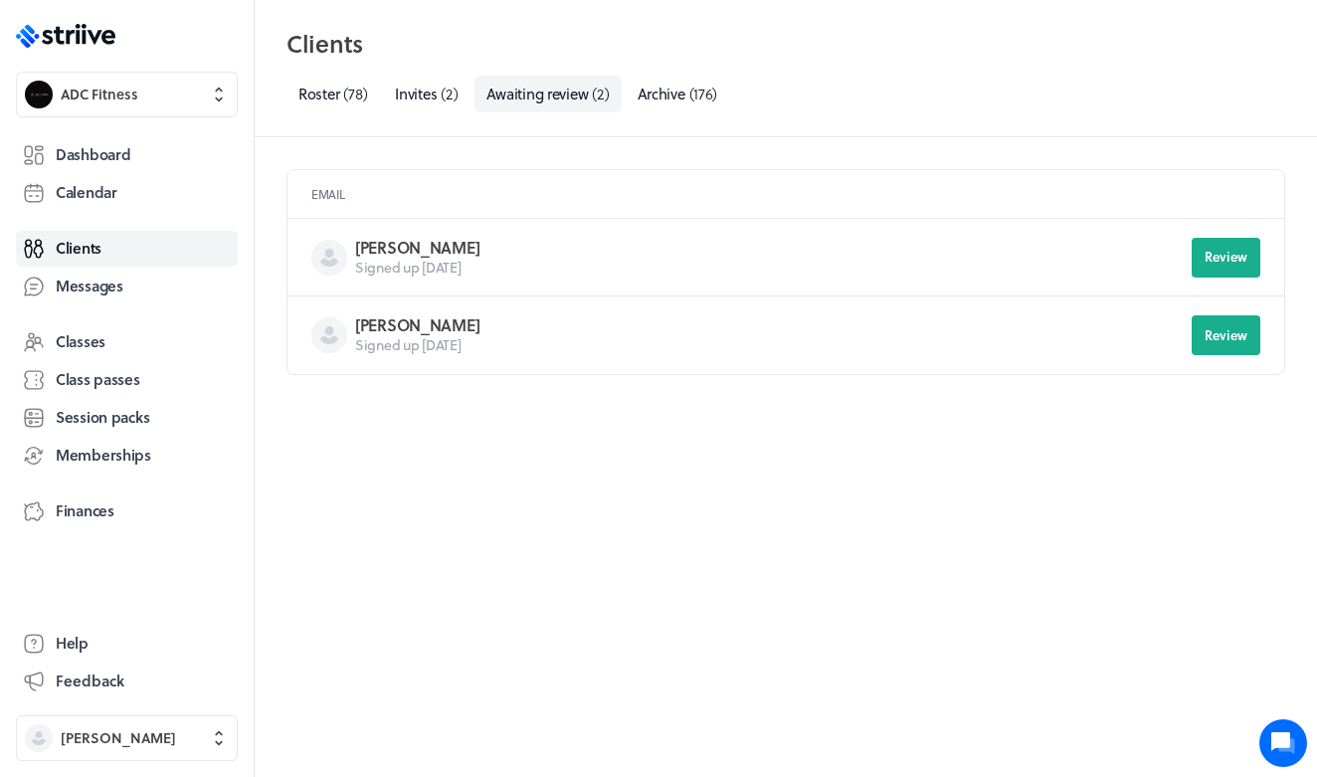
click at [83, 50] on div ".st0{fill:#006BFF;} .st1{fill:#0A121C;} .st2{fill:url(#SVGID_1_);} .st3{fill:ur…" at bounding box center [127, 388] width 254 height 777
click at [88, 39] on icon ".st0{fill:#006BFF;} .st1{fill:#0A121C;} .st2{fill:url(#SVGID_1_);} .st3{fill:ur…" at bounding box center [65, 36] width 99 height 24
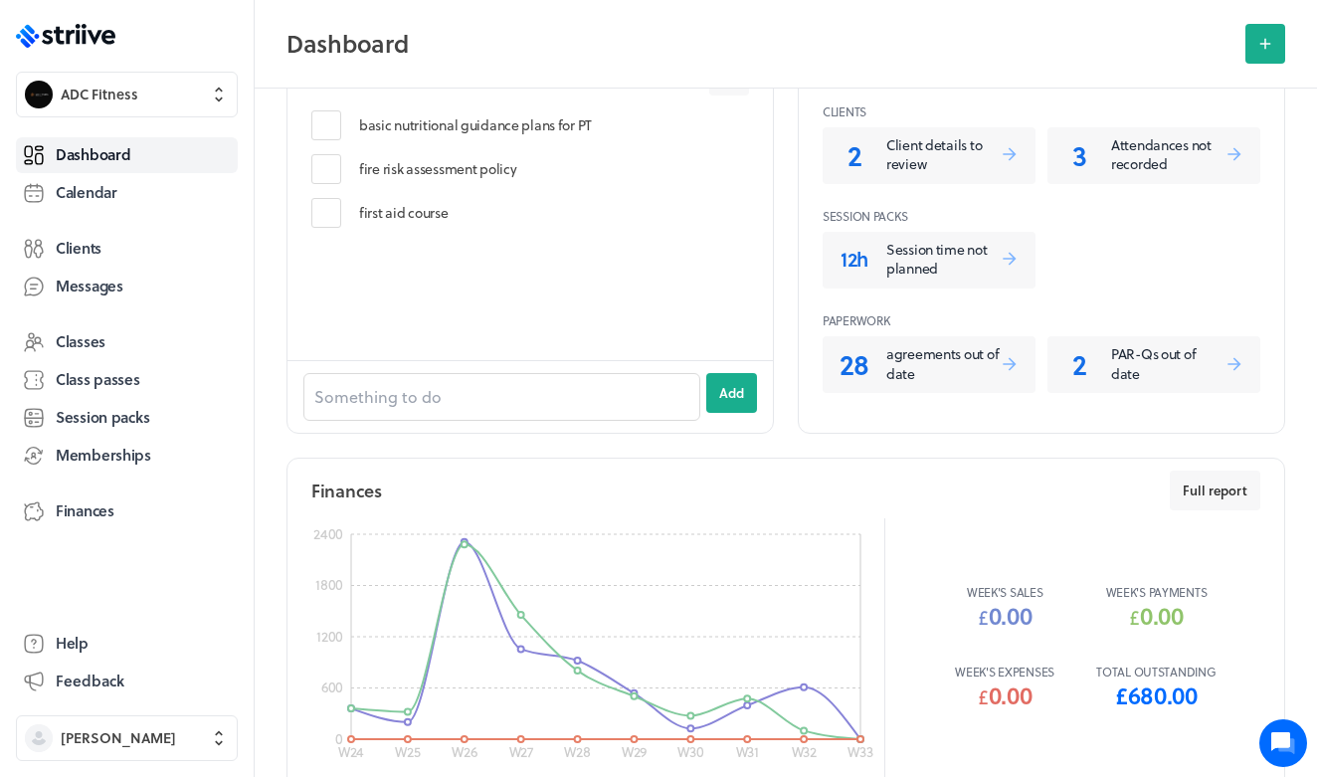
scroll to position [831, 0]
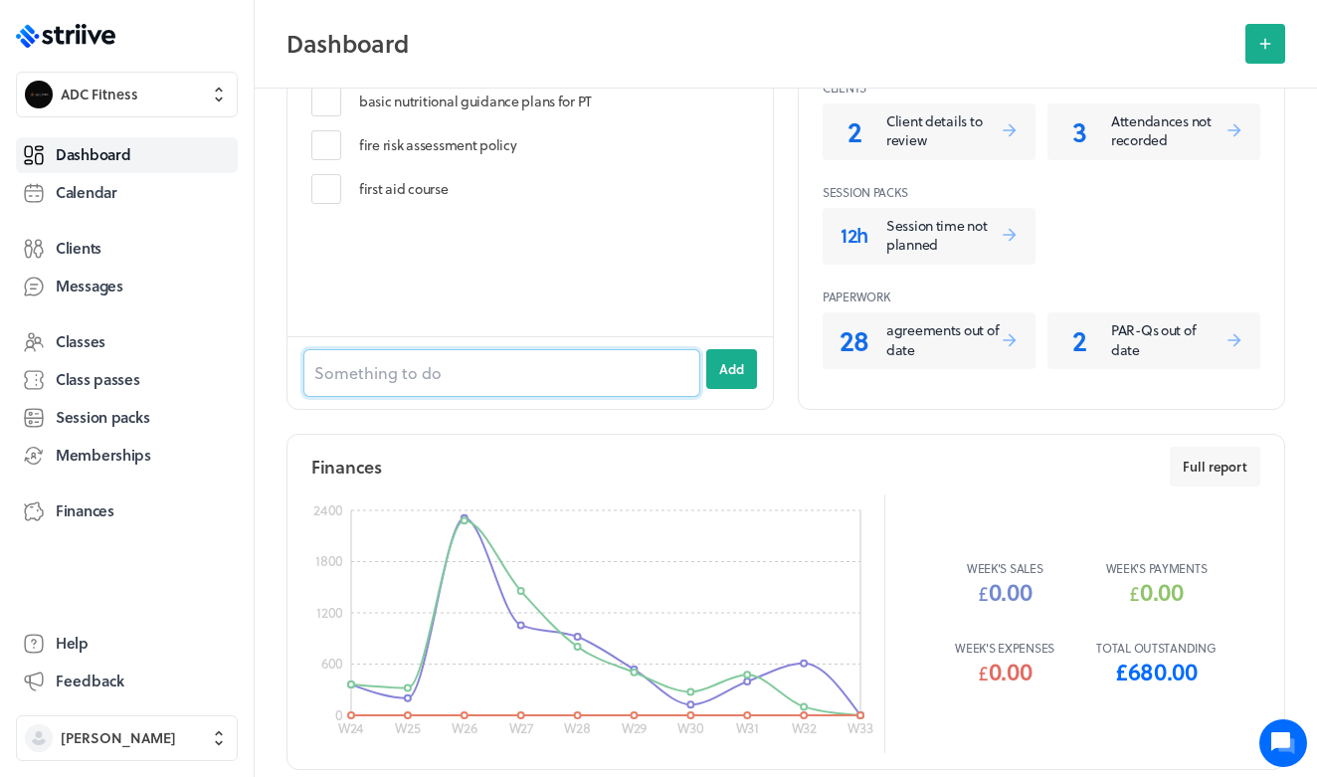
click at [459, 366] on input at bounding box center [501, 373] width 397 height 48
type input "jess plan"
click at [731, 367] on button "Add" at bounding box center [731, 369] width 51 height 40
click at [1074, 119] on p "3" at bounding box center [1079, 130] width 48 height 39
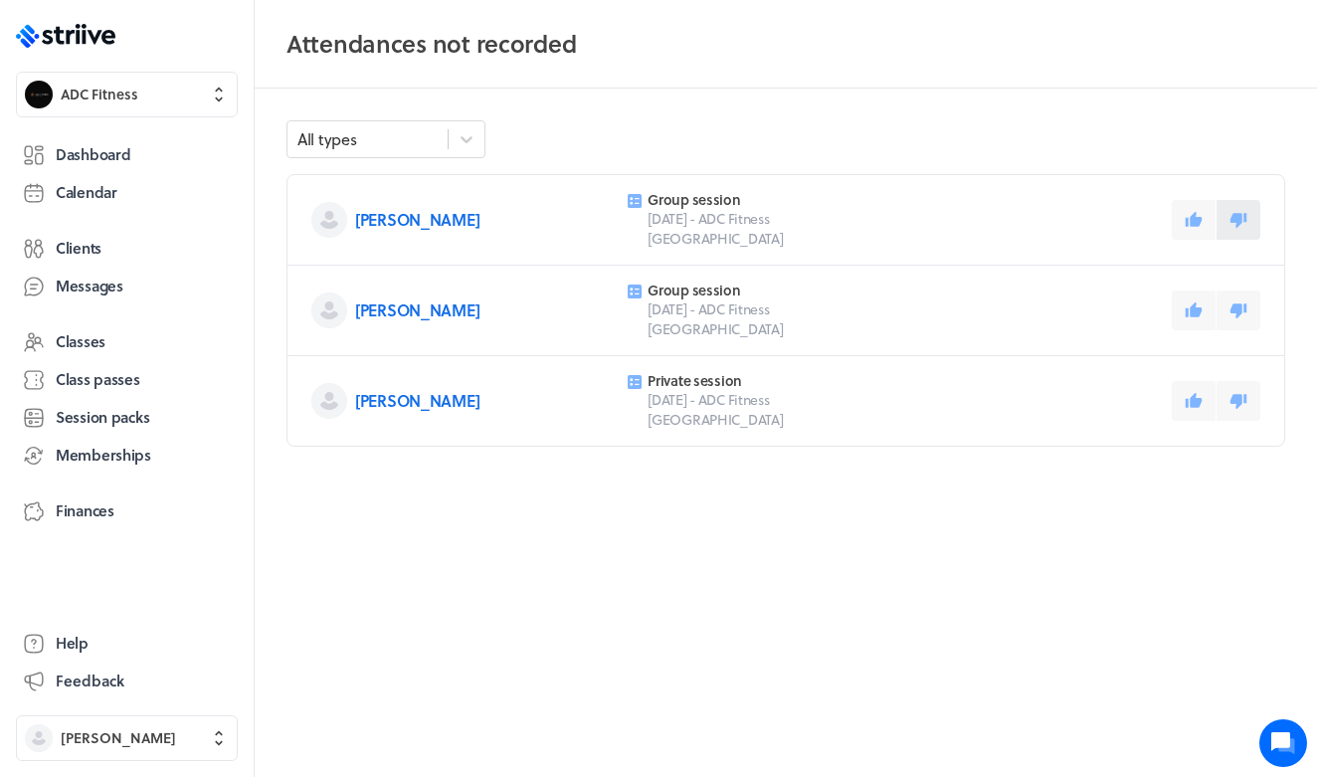
click at [1246, 218] on icon at bounding box center [1238, 220] width 18 height 18
click at [1245, 303] on icon at bounding box center [1238, 310] width 17 height 15
click at [1196, 393] on icon at bounding box center [1194, 400] width 17 height 15
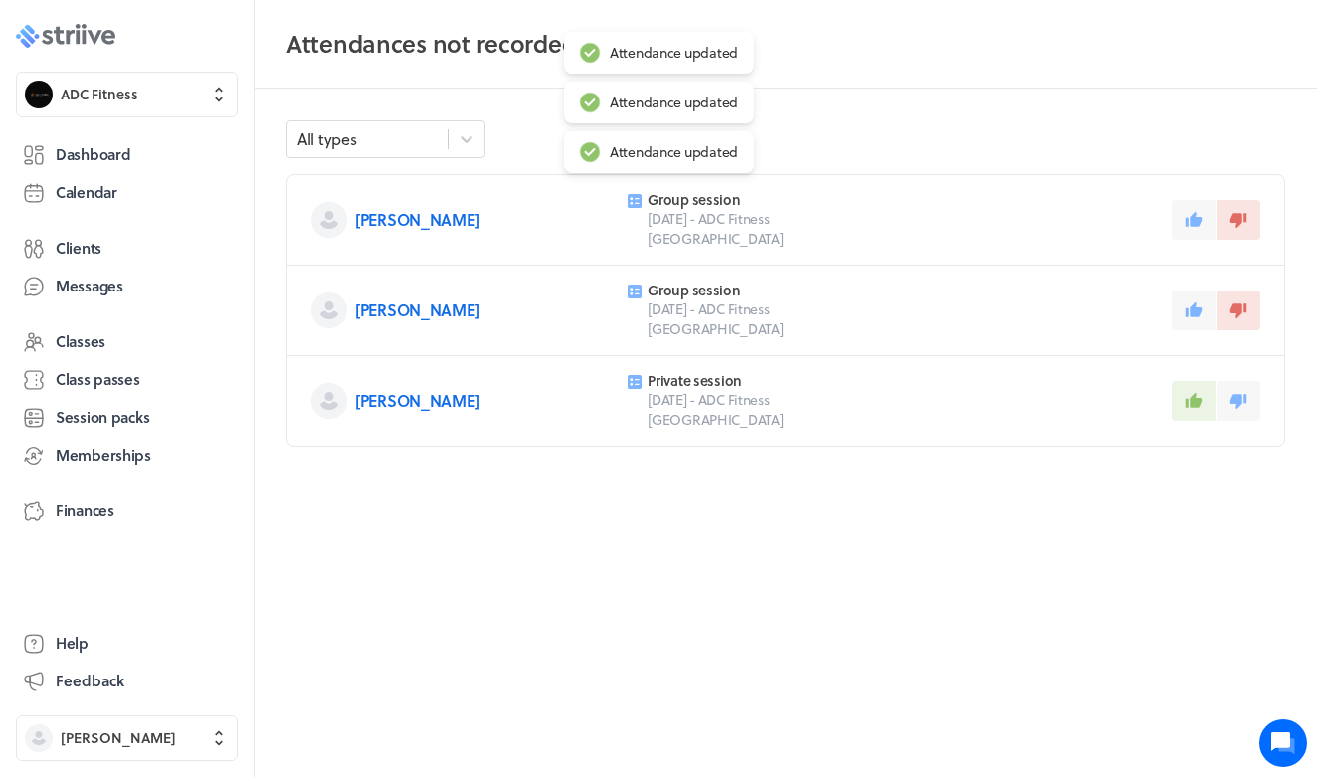
click at [88, 37] on icon ".st0{fill:#006BFF;} .st1{fill:#0A121C;} .st2{fill:url(#SVGID_1_);} .st3{fill:ur…" at bounding box center [65, 36] width 99 height 24
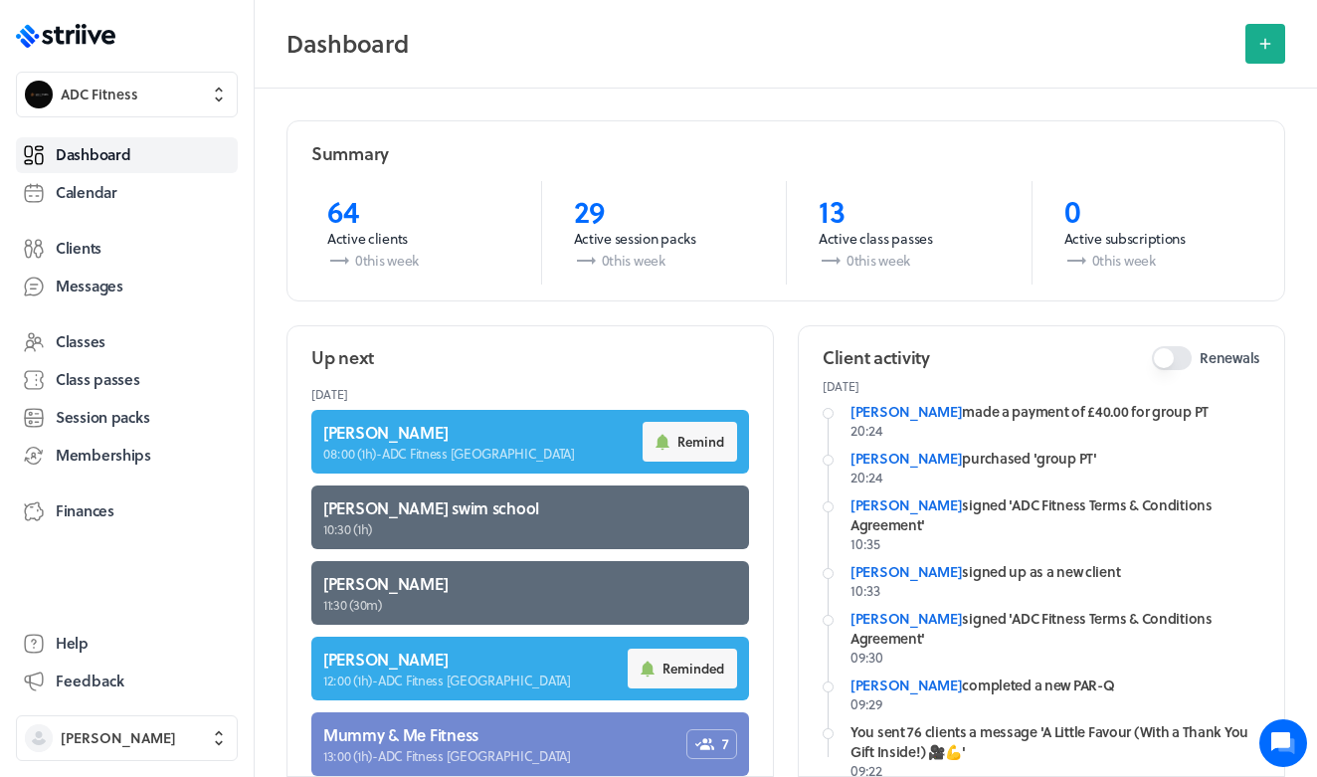
click at [62, 214] on div "Dashboard Calendar Clients Messages Classes Class passes Session packs Membersh…" at bounding box center [127, 367] width 222 height 469
click at [81, 238] on span "Clients" at bounding box center [79, 248] width 46 height 21
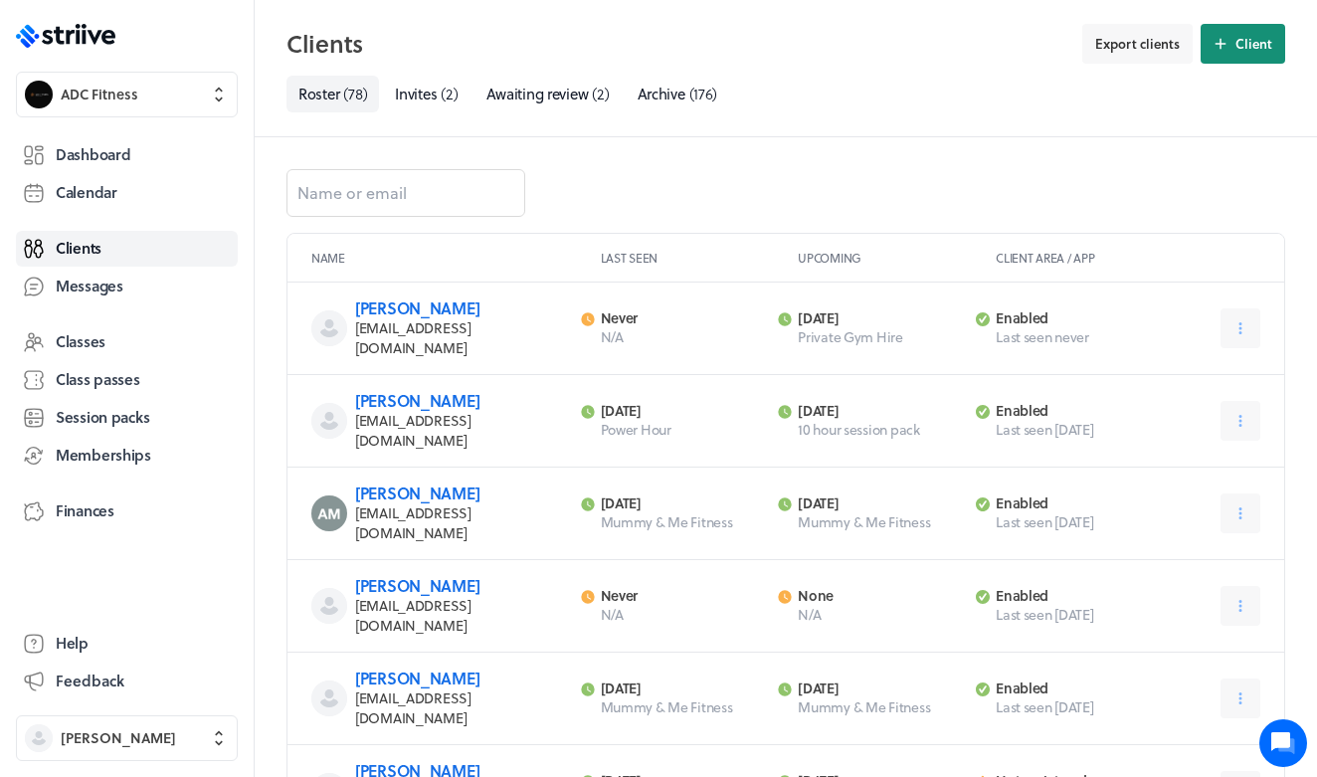
click at [1280, 49] on button "Client" at bounding box center [1243, 44] width 85 height 40
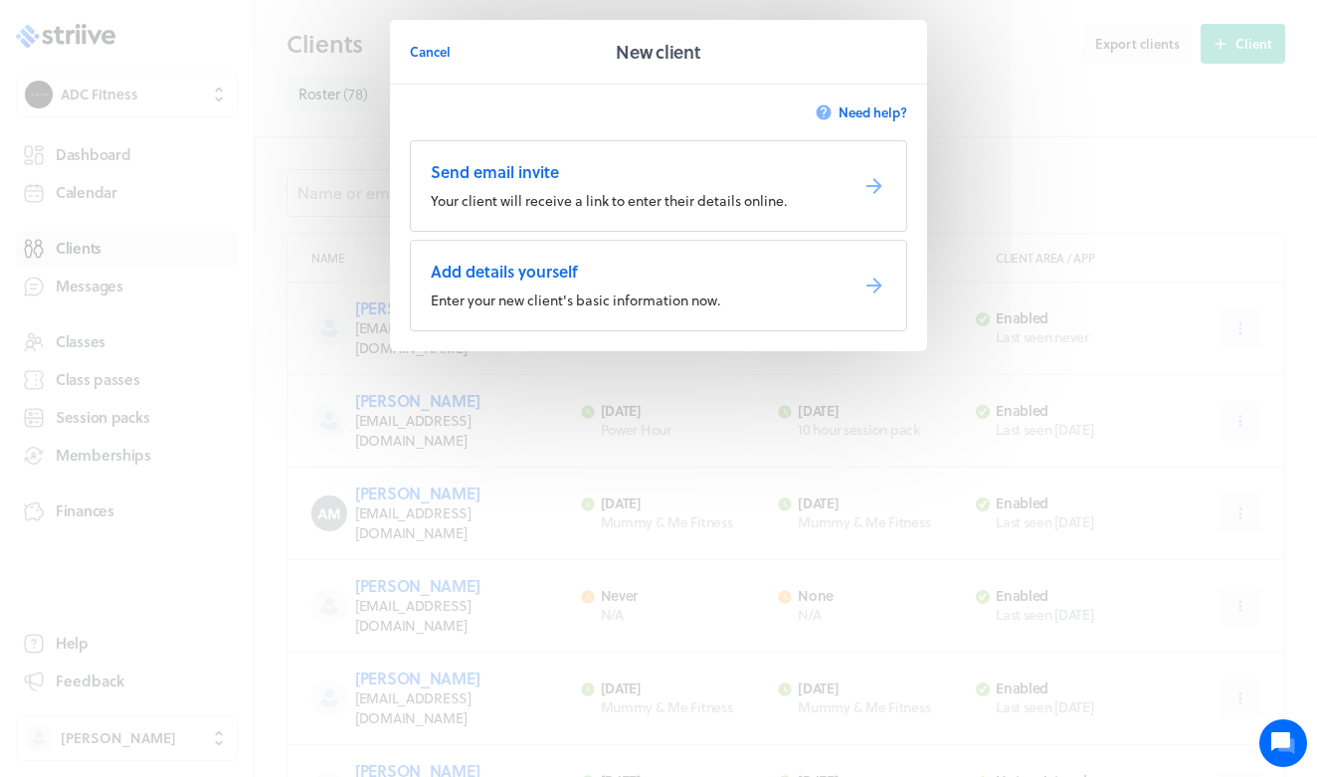
click at [564, 234] on section "Need help? Send email invite Your client will receive a link to enter their det…" at bounding box center [658, 218] width 537 height 267
click at [574, 194] on span "Your client will receive a link to enter their details online." at bounding box center [609, 200] width 356 height 21
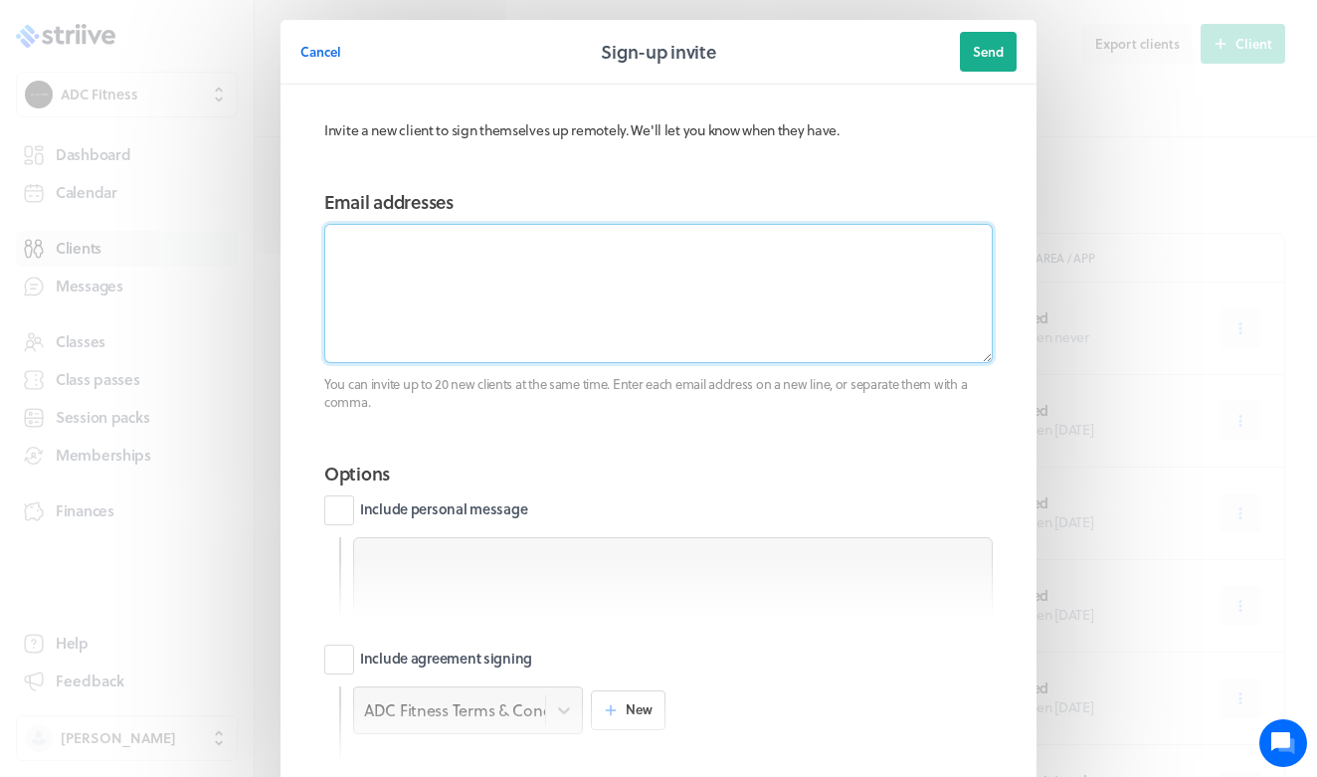
click at [486, 282] on textarea at bounding box center [658, 293] width 668 height 139
paste textarea "Harveywest@hotmail.co.uk"
type textarea "Harveywest@hotmail.co.uk"
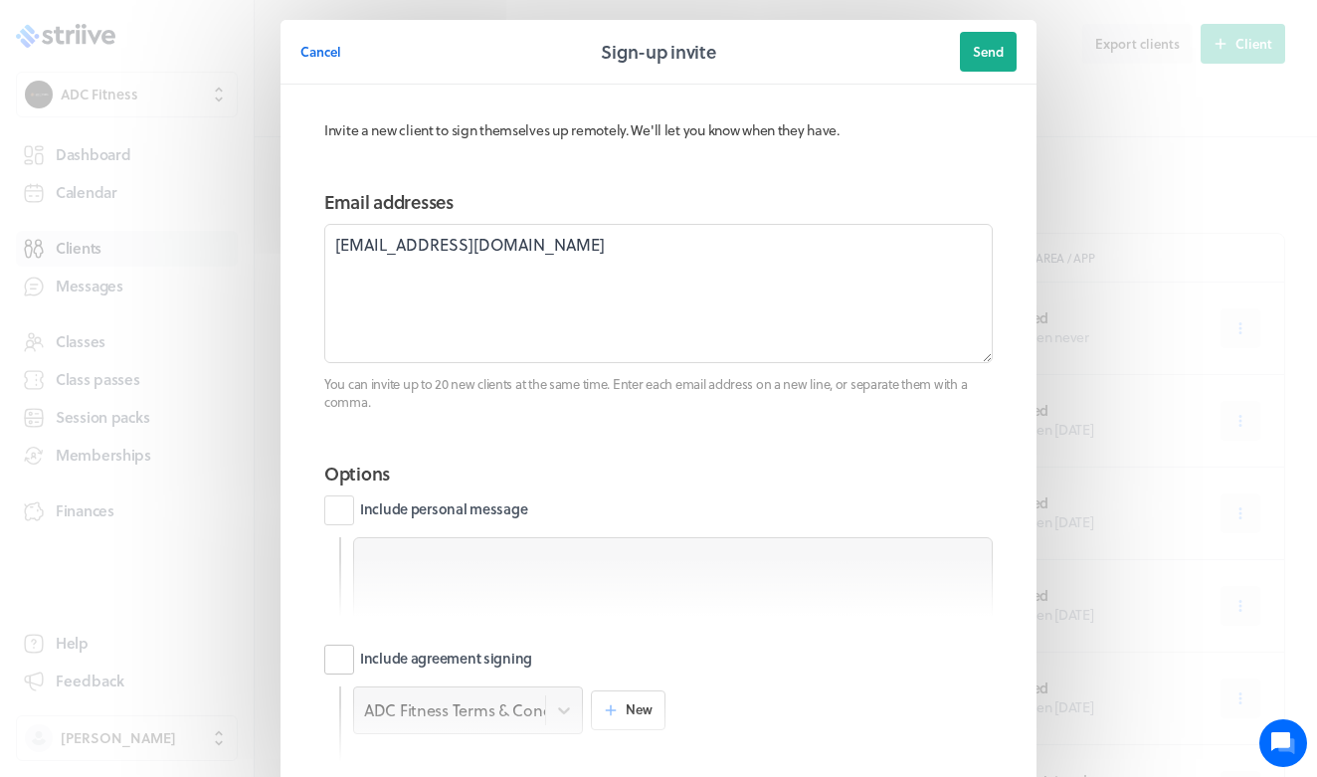
click at [332, 646] on label "Include agreement signing" at bounding box center [428, 660] width 208 height 30
click at [0, 0] on input "Include agreement signing" at bounding box center [0, 0] width 0 height 0
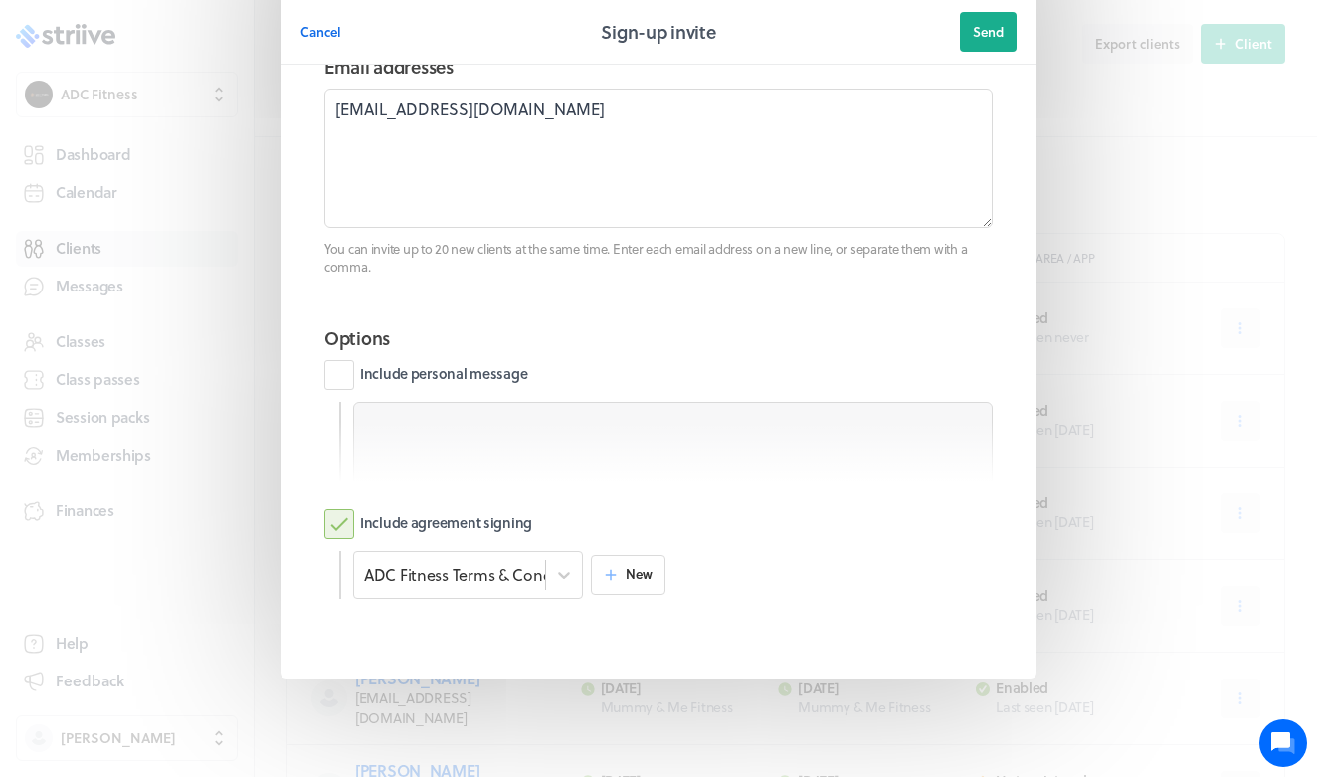
scroll to position [134, 0]
click at [991, 35] on span "Send" at bounding box center [988, 32] width 31 height 18
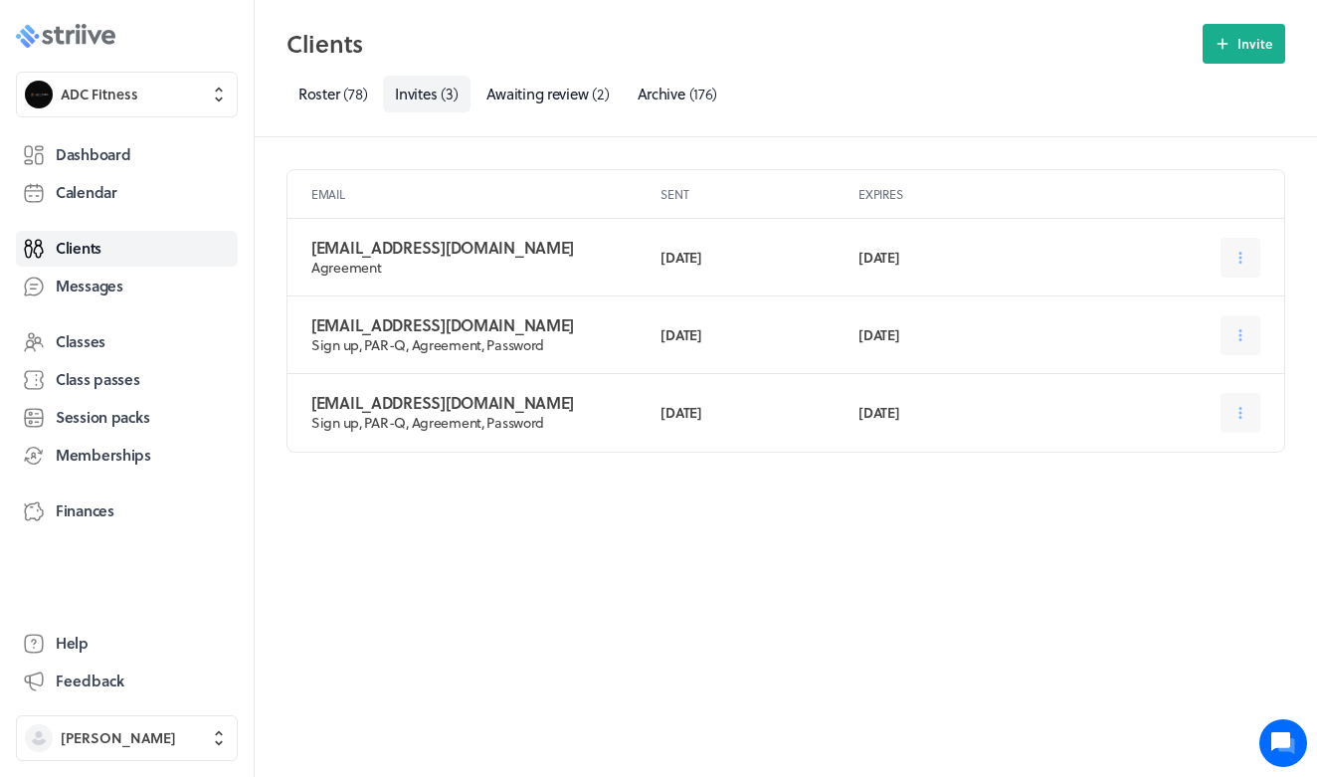
click at [109, 24] on div ".st0{fill:#006BFF;} .st1{fill:#0A121C;} .st2{fill:url(#SVGID_1_);} .st3{fill:ur…" at bounding box center [127, 388] width 254 height 777
click at [103, 197] on span "Calendar" at bounding box center [87, 192] width 62 height 21
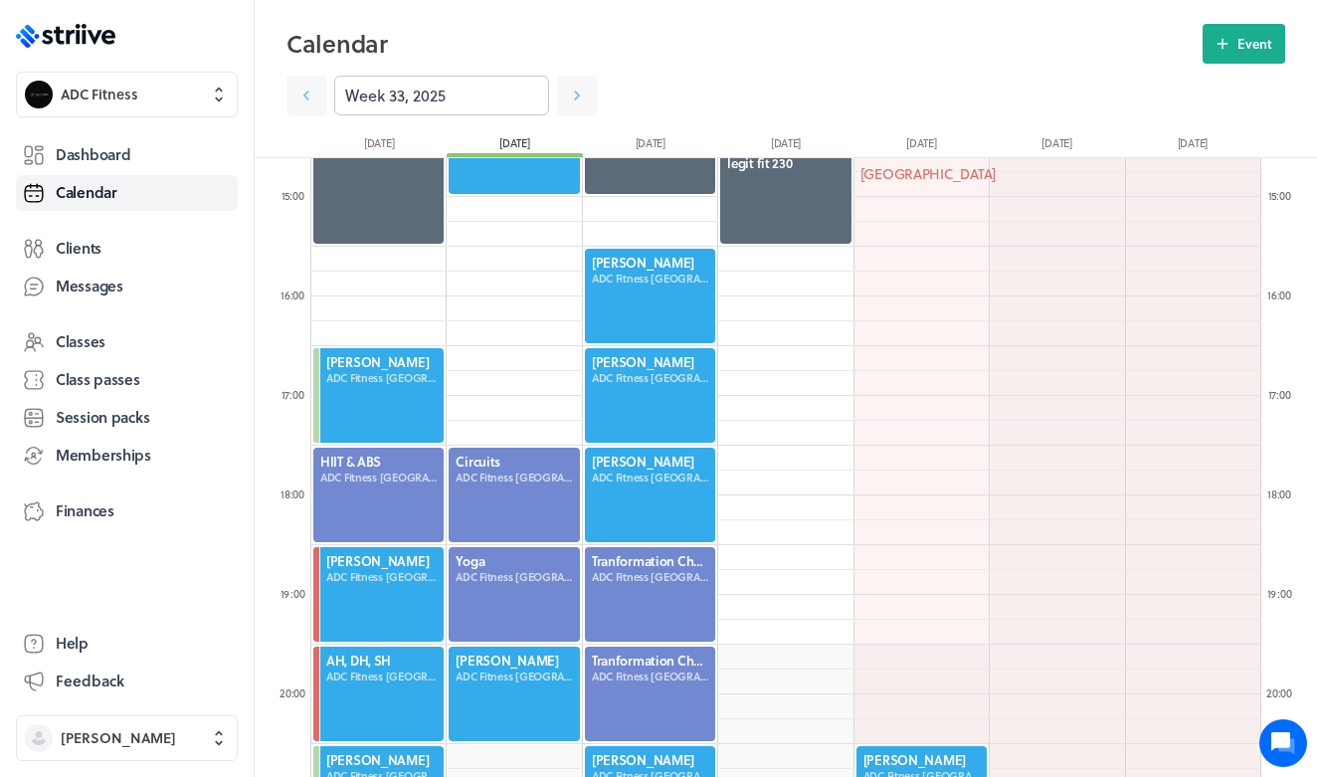
scroll to position [1456, 0]
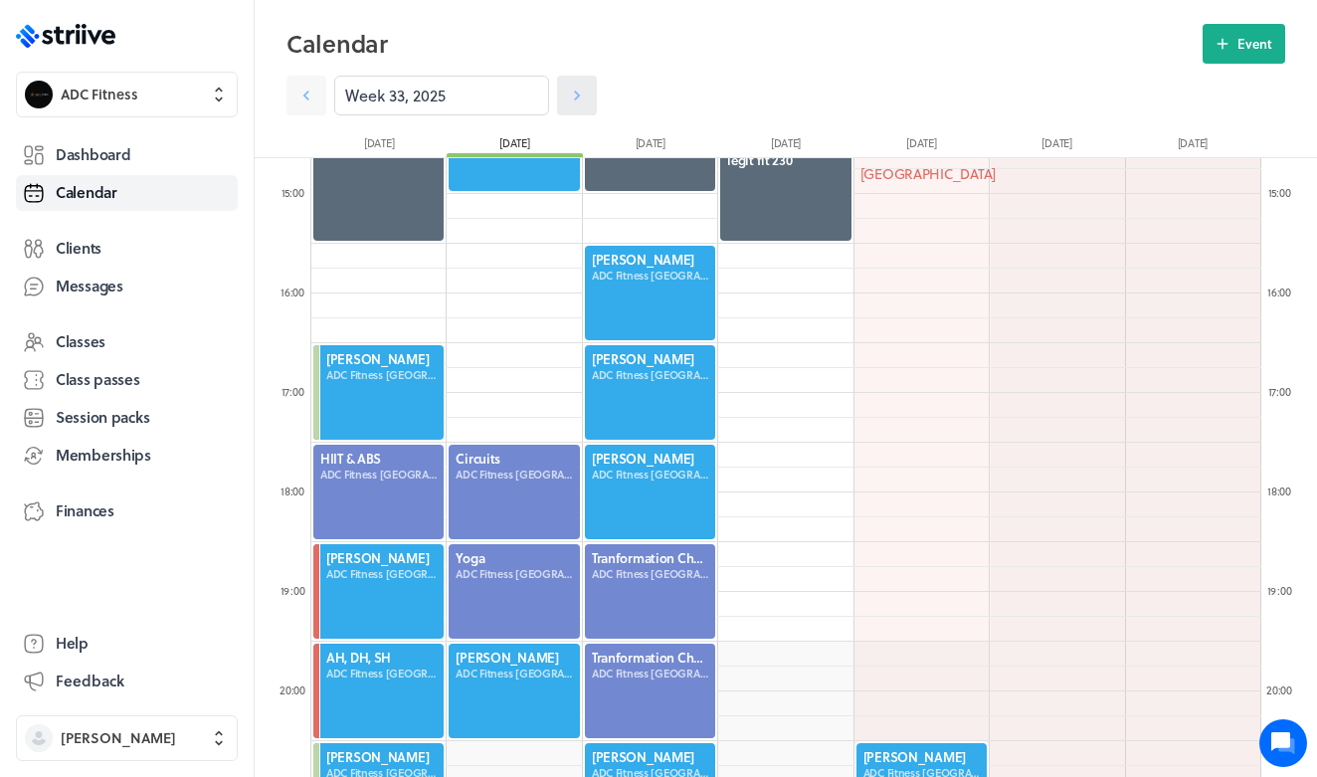
click at [567, 94] on icon at bounding box center [577, 96] width 20 height 20
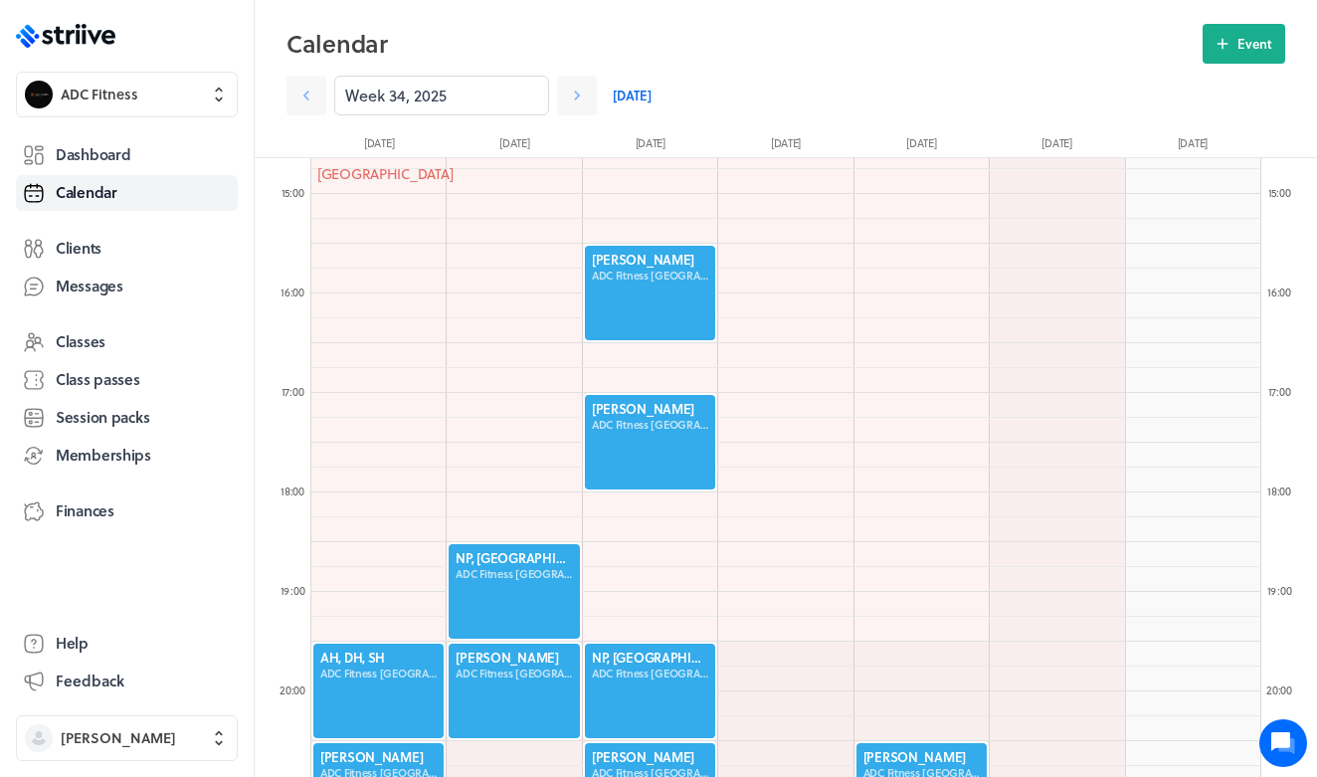
click at [636, 89] on link "[DATE]" at bounding box center [632, 96] width 39 height 40
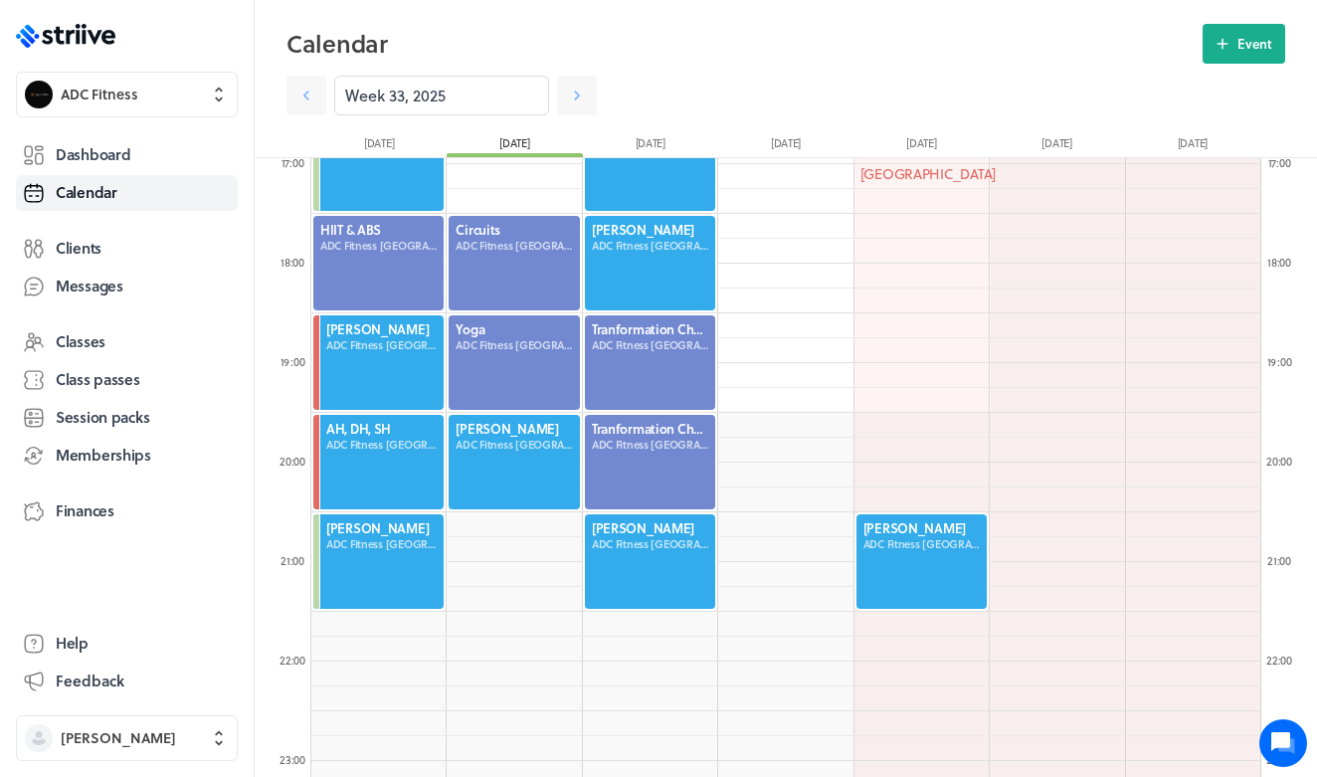
scroll to position [1685, 0]
click at [576, 92] on icon at bounding box center [577, 96] width 6 height 10
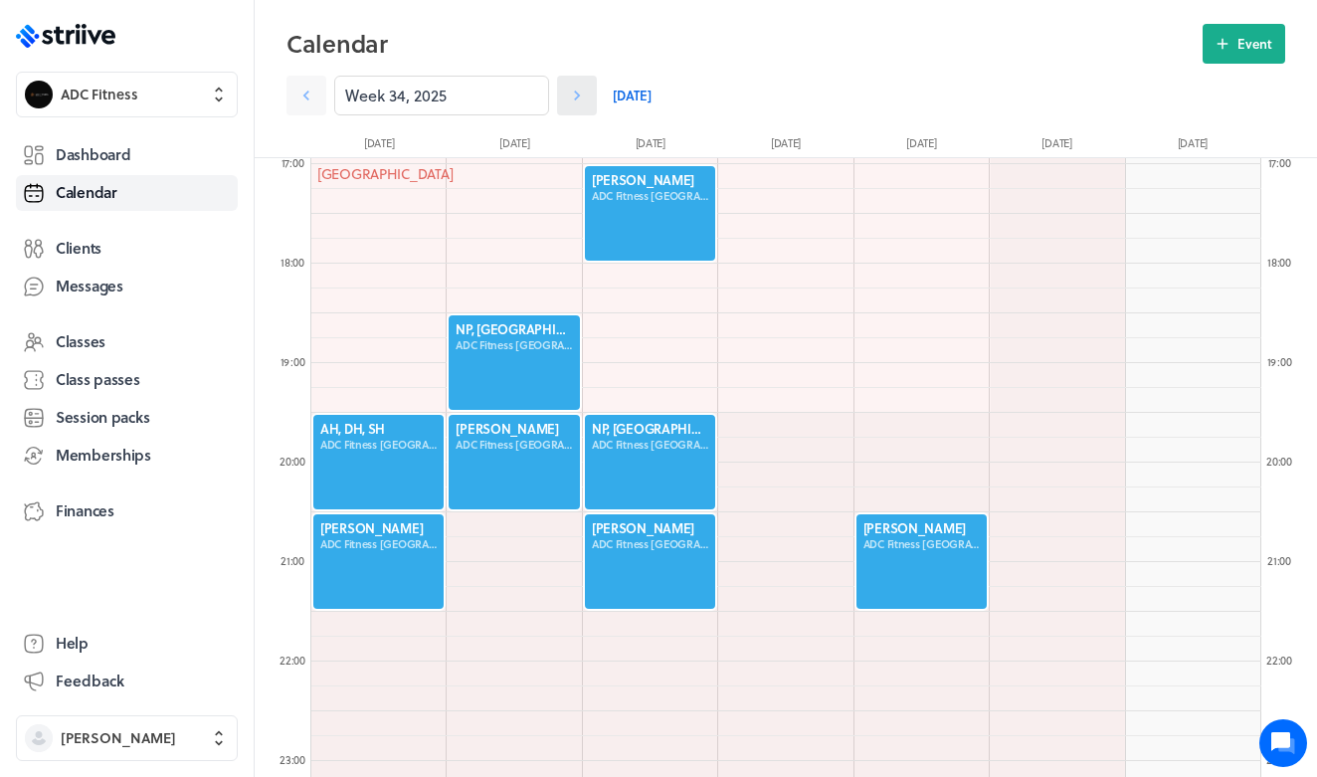
click at [576, 92] on icon at bounding box center [577, 96] width 6 height 10
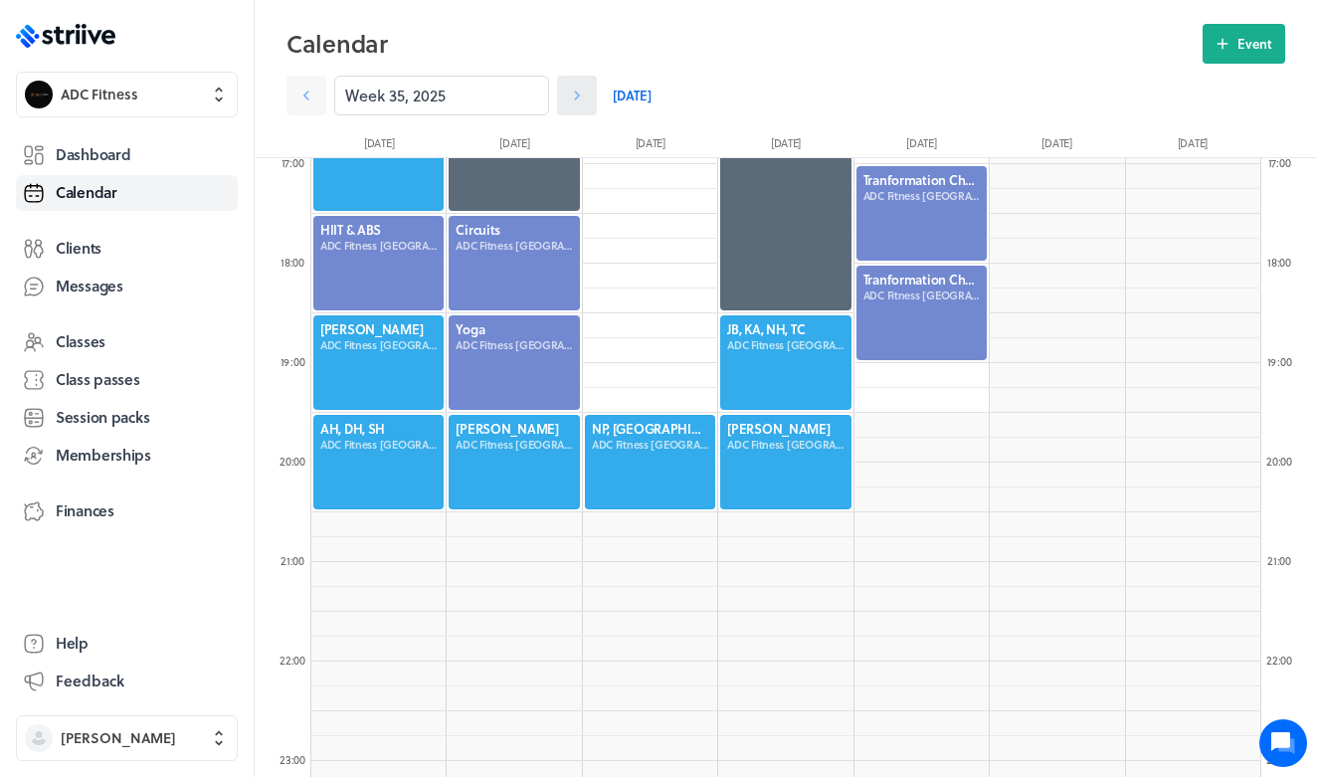
click at [577, 92] on icon at bounding box center [577, 96] width 20 height 20
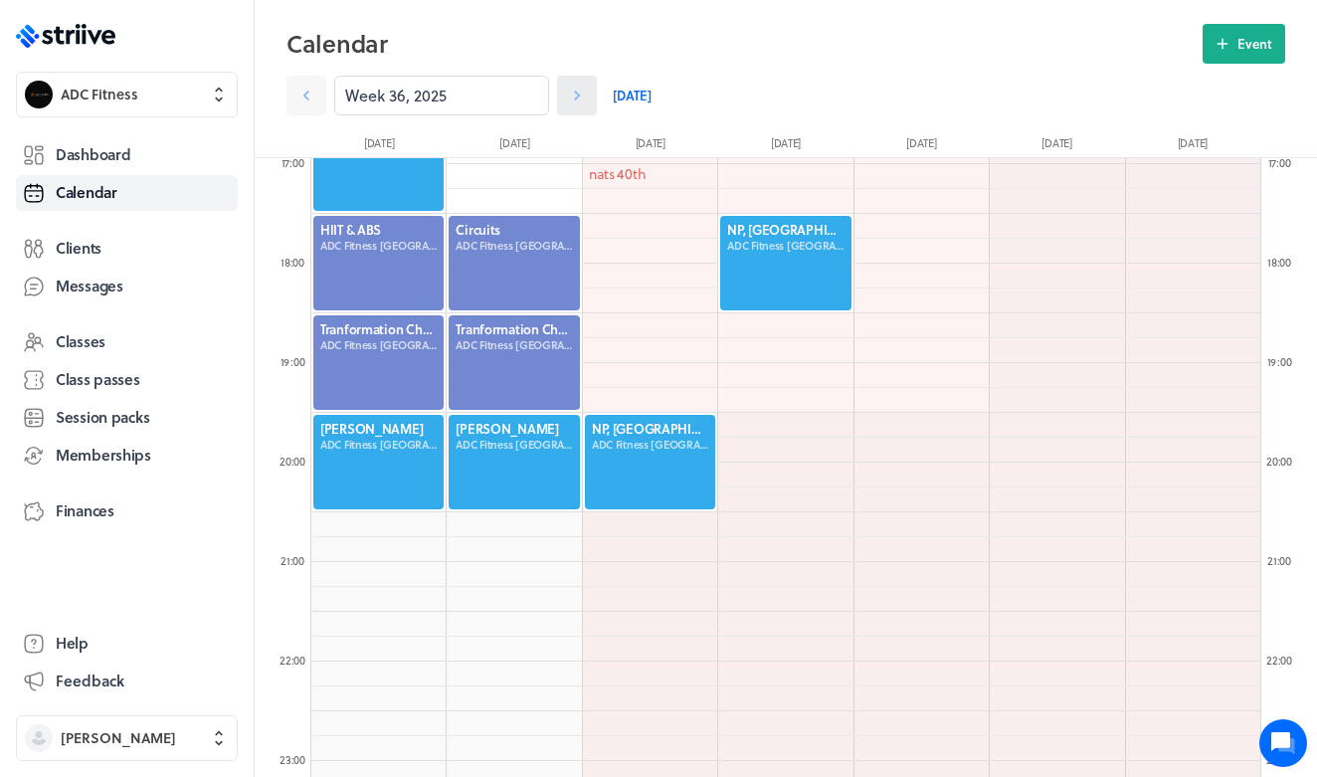
click at [577, 92] on icon at bounding box center [577, 96] width 20 height 20
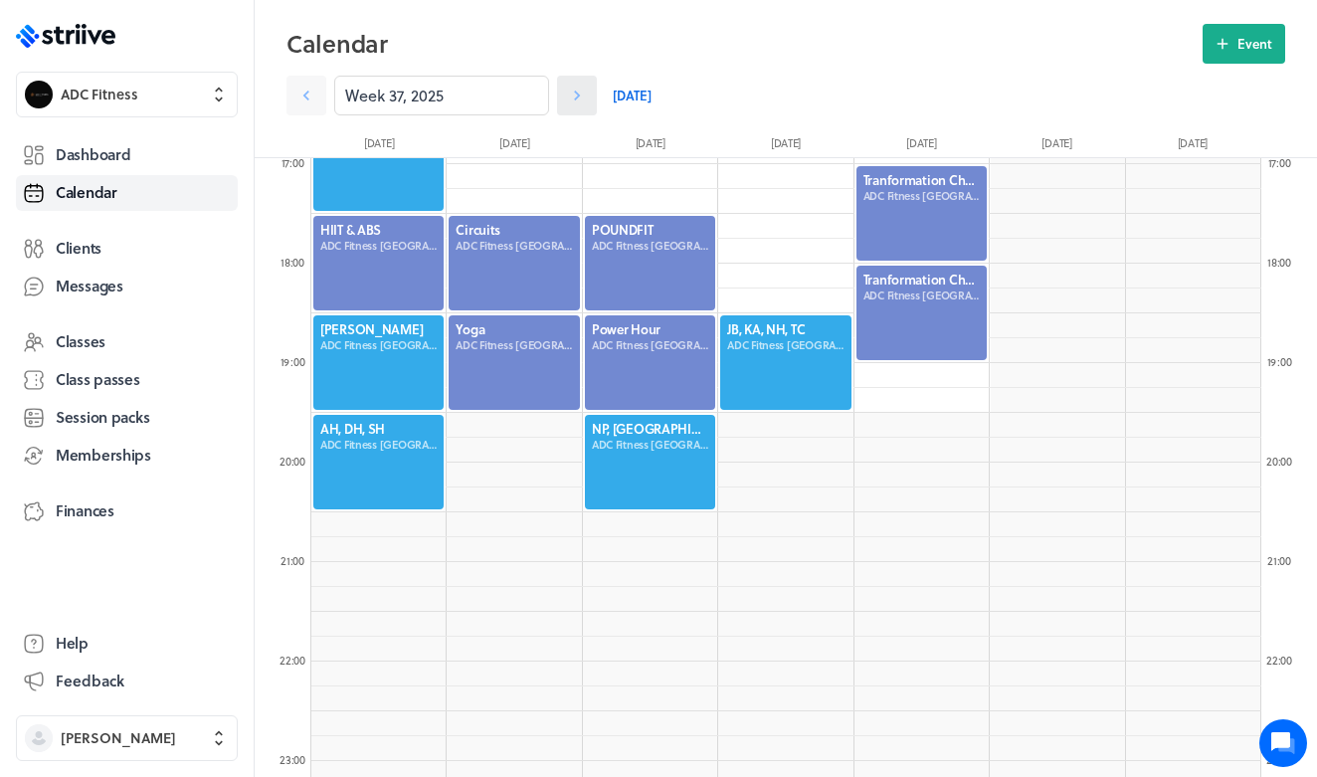
click at [577, 92] on icon at bounding box center [577, 96] width 20 height 20
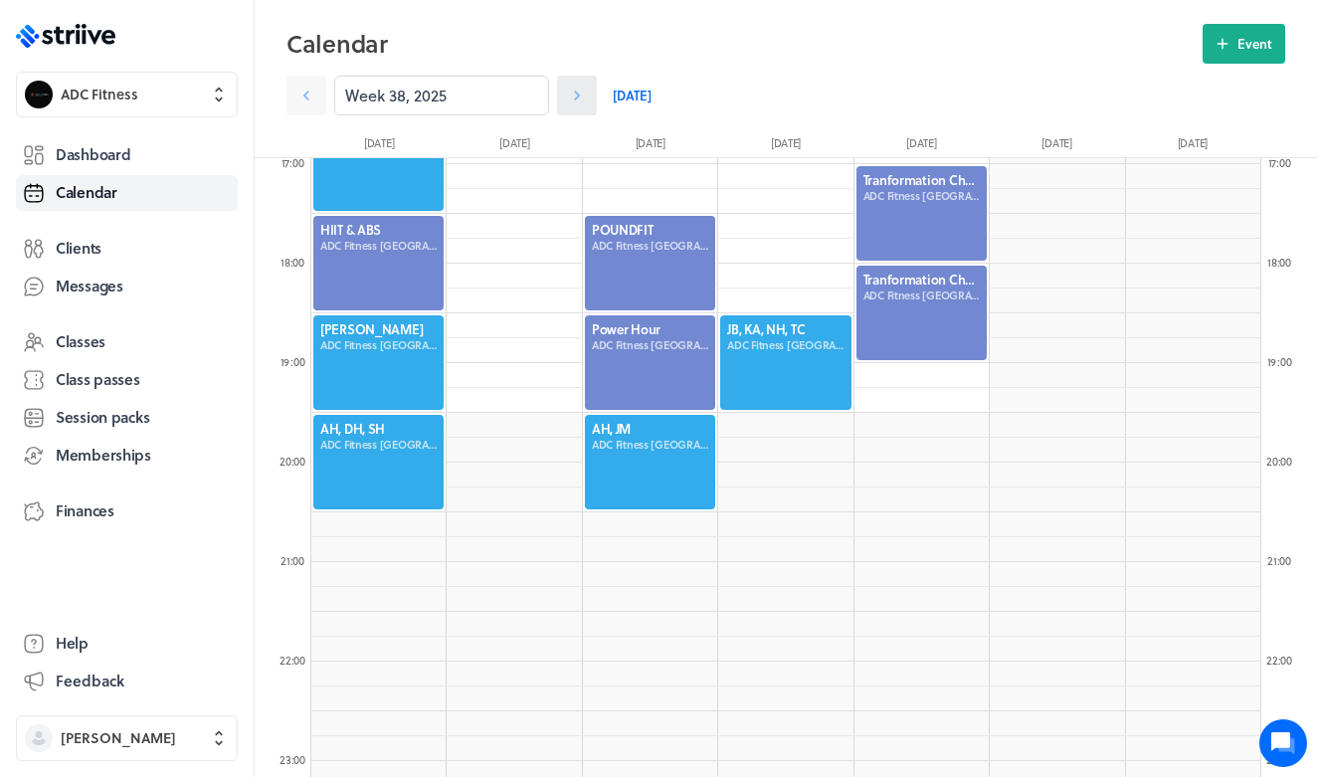
click at [577, 92] on icon at bounding box center [577, 96] width 20 height 20
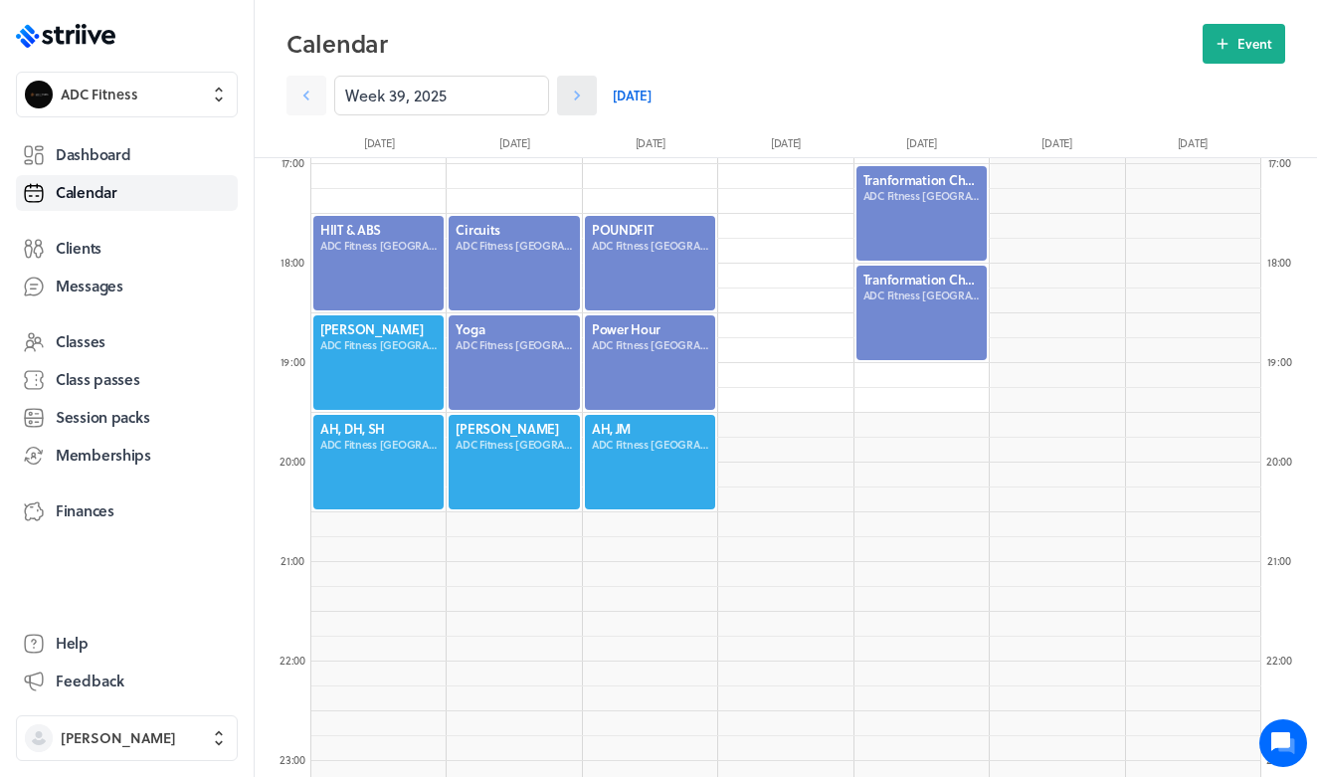
click at [577, 92] on icon at bounding box center [577, 96] width 20 height 20
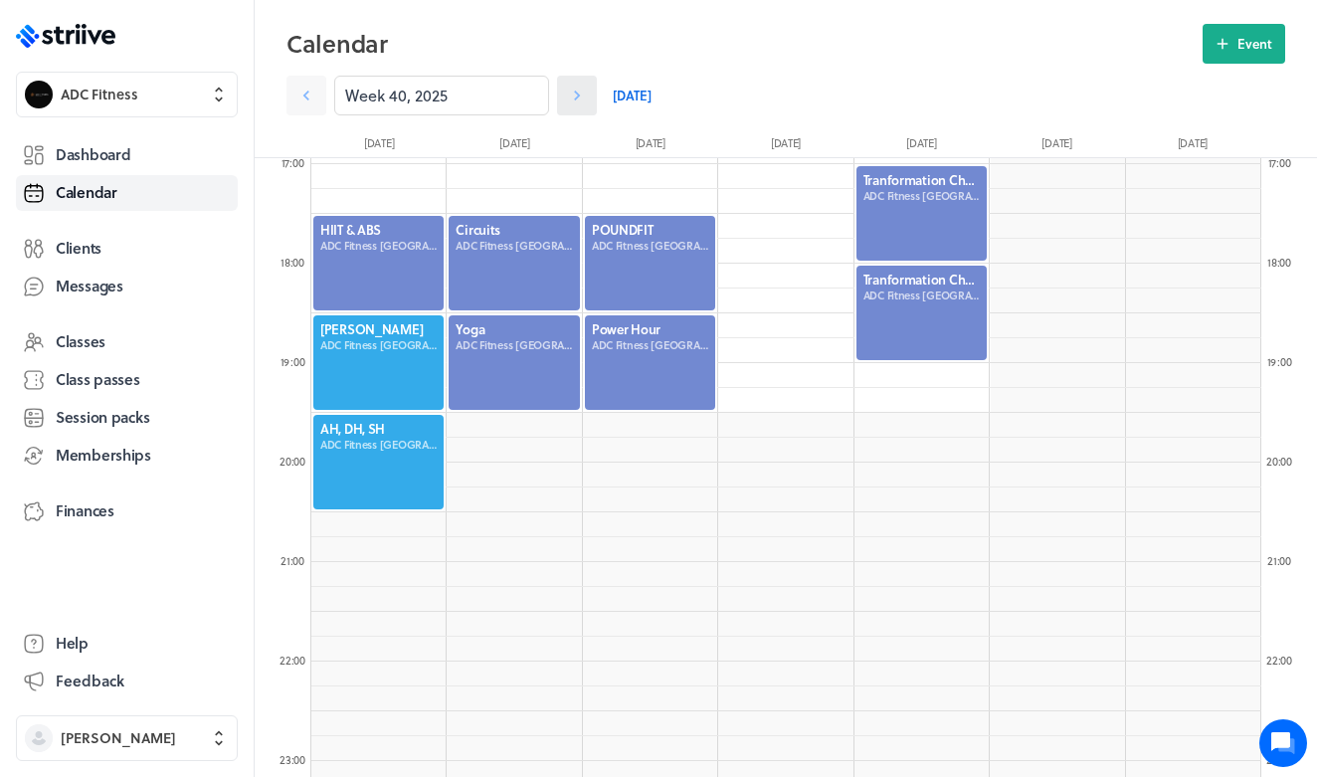
click at [577, 92] on icon at bounding box center [577, 96] width 20 height 20
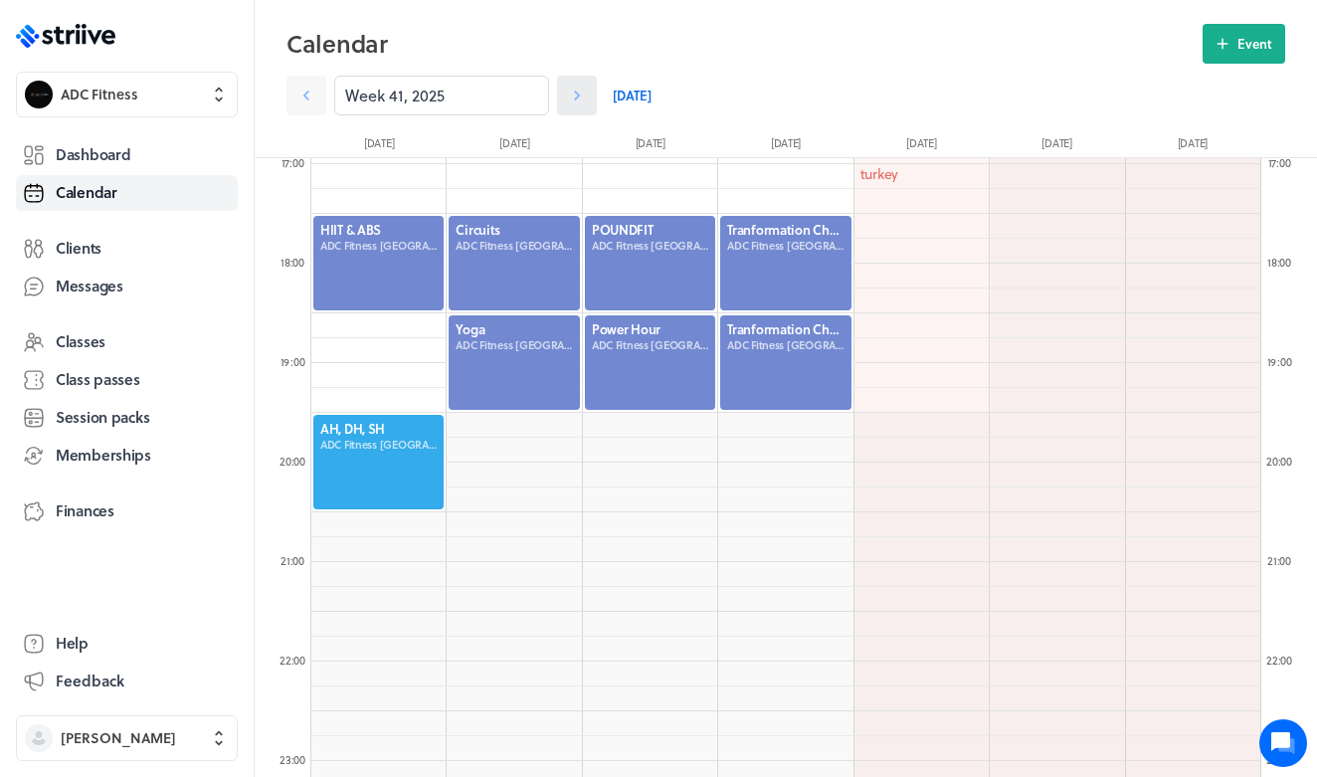
click at [577, 92] on icon at bounding box center [577, 96] width 20 height 20
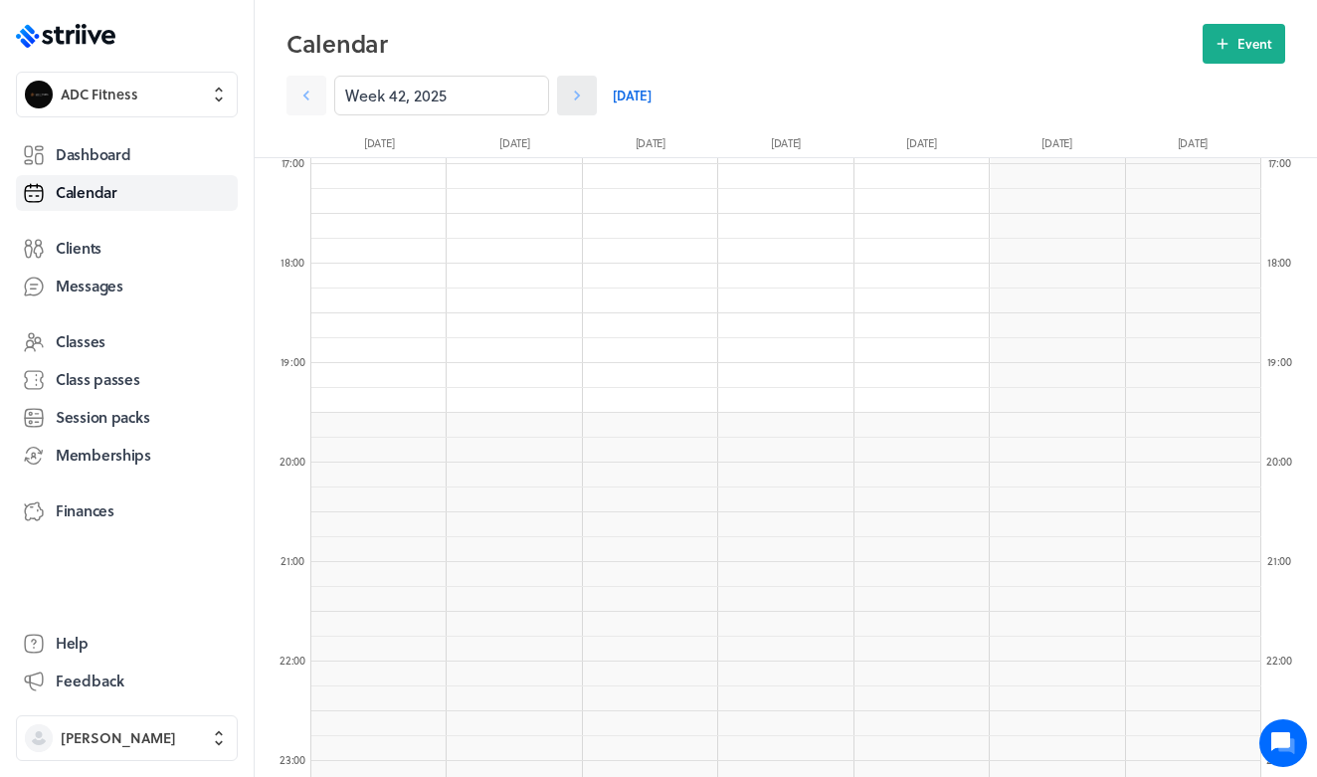
click at [578, 92] on icon at bounding box center [577, 96] width 20 height 20
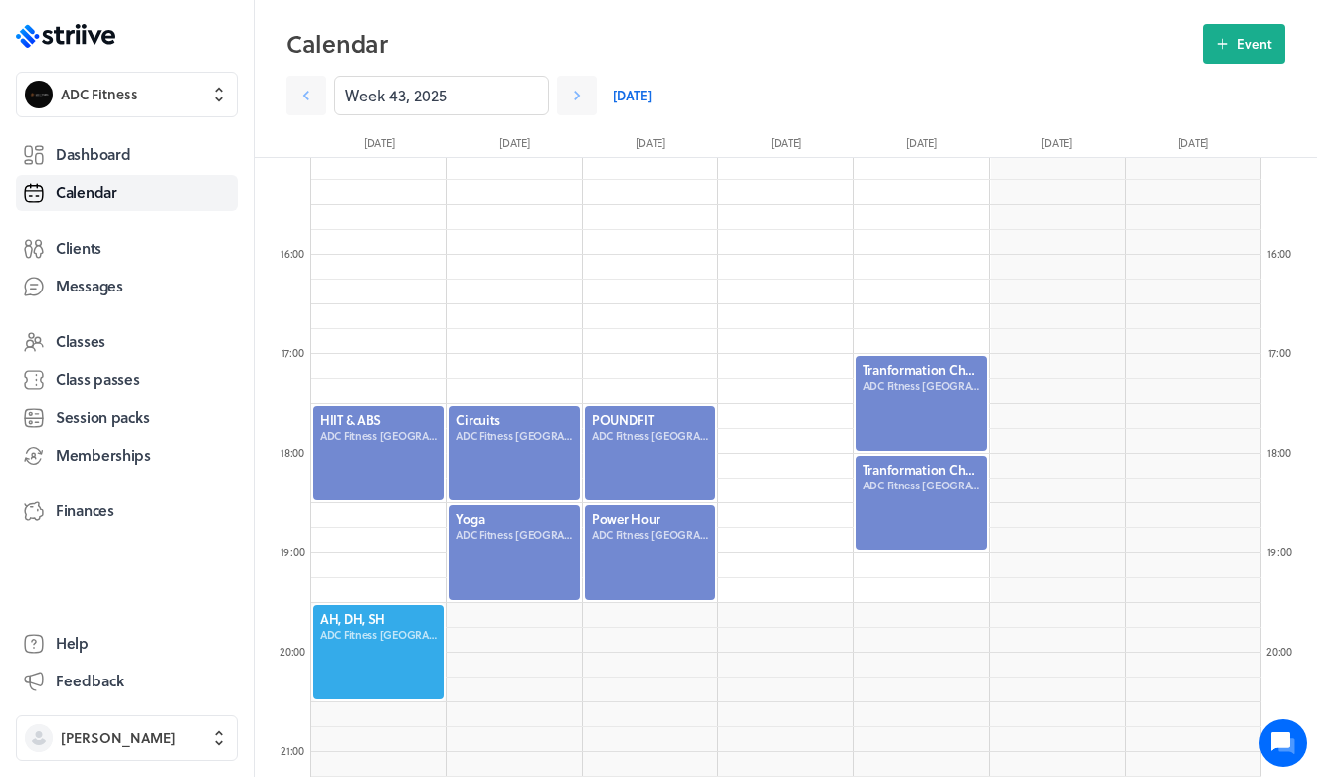
scroll to position [1499, 0]
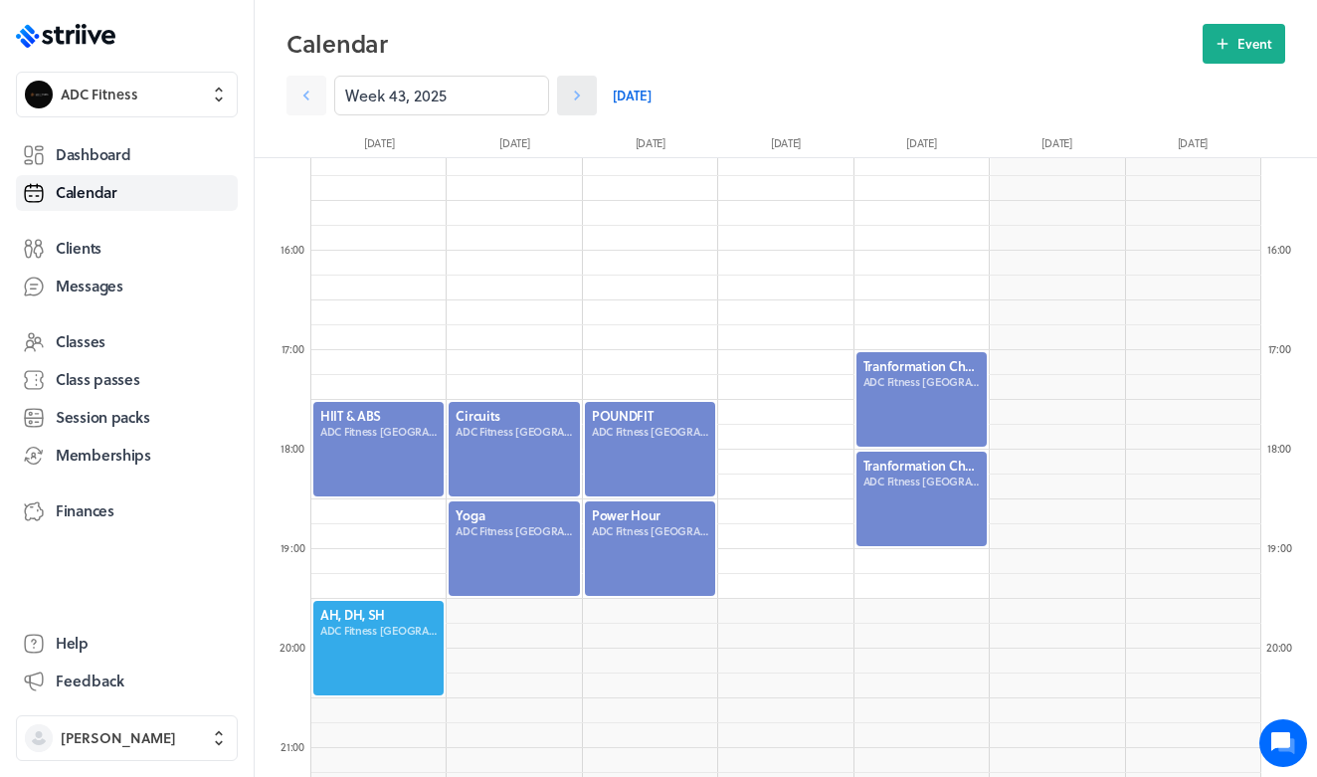
click at [586, 97] on icon at bounding box center [577, 96] width 20 height 20
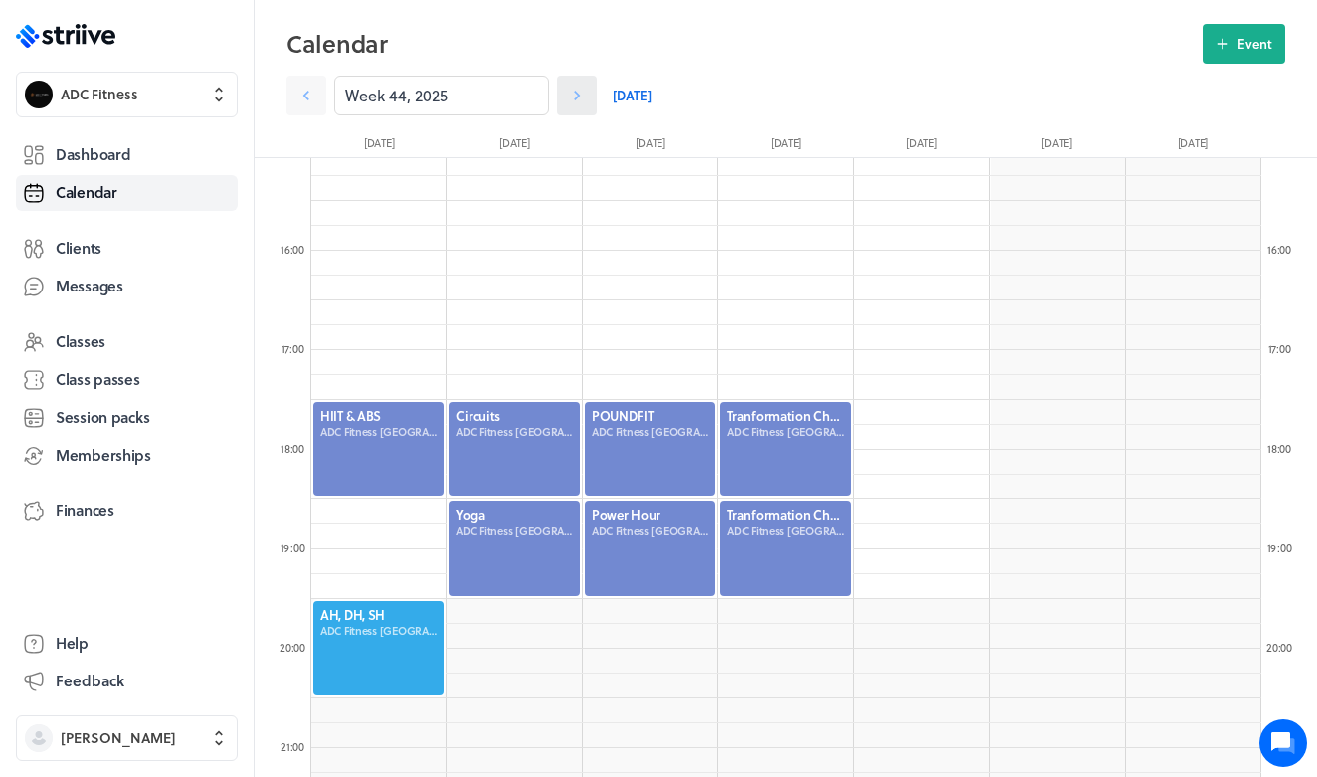
click at [586, 97] on icon at bounding box center [577, 96] width 20 height 20
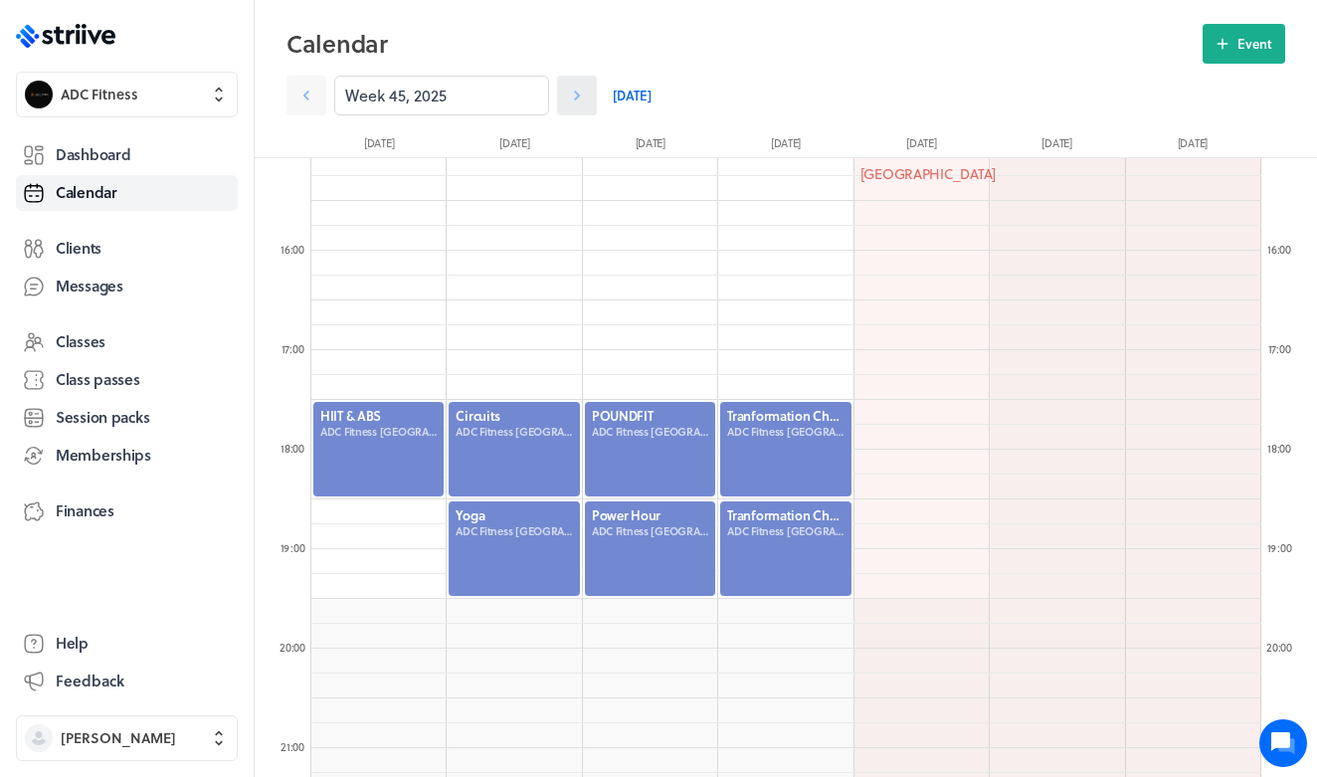
click at [586, 97] on icon at bounding box center [577, 96] width 20 height 20
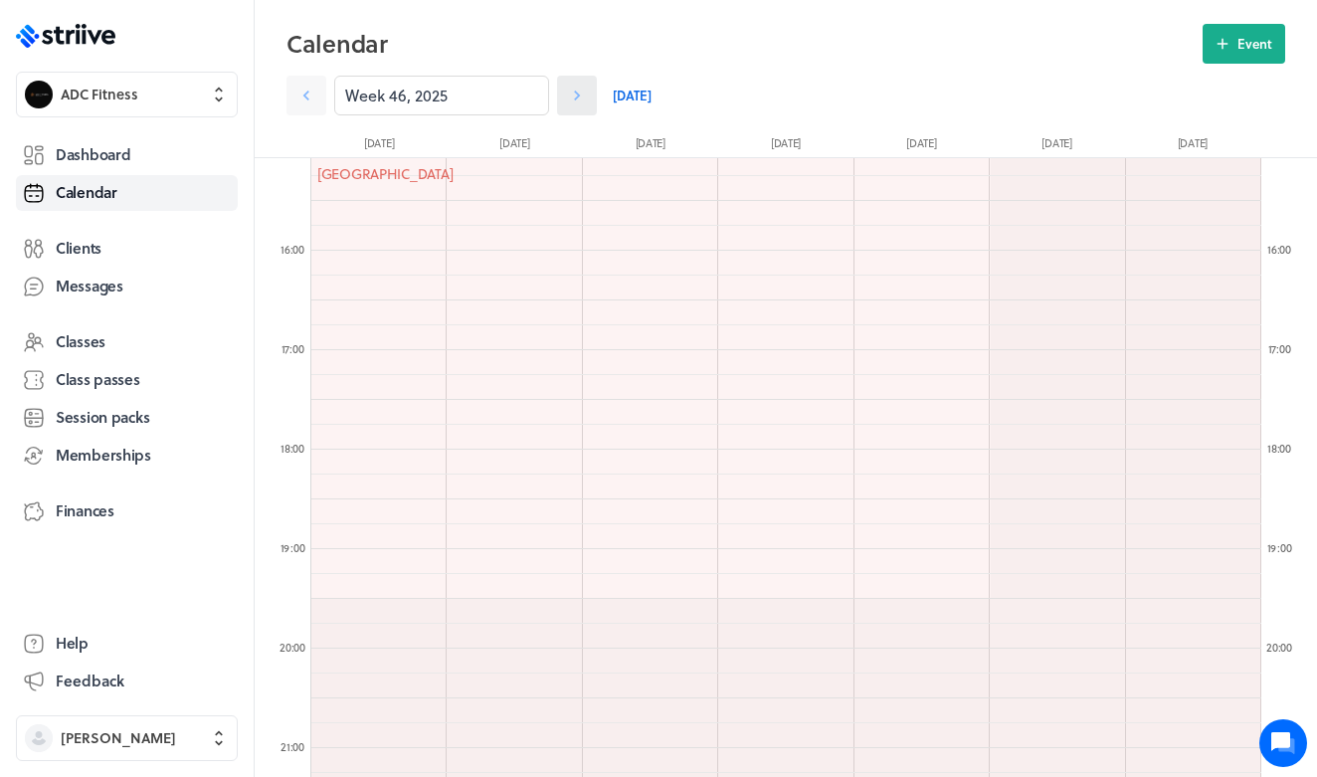
click at [586, 97] on icon at bounding box center [577, 96] width 20 height 20
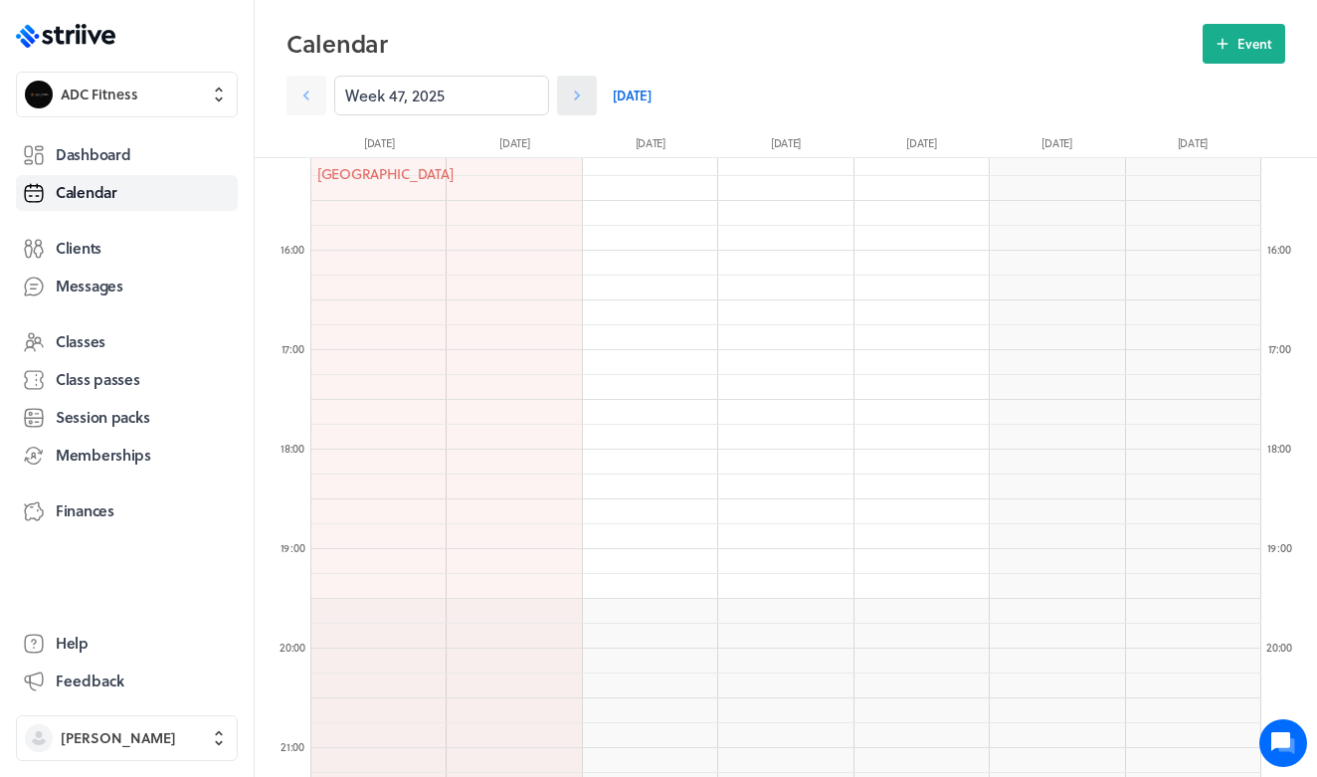
click at [586, 97] on icon at bounding box center [577, 96] width 20 height 20
